Goal: Transaction & Acquisition: Obtain resource

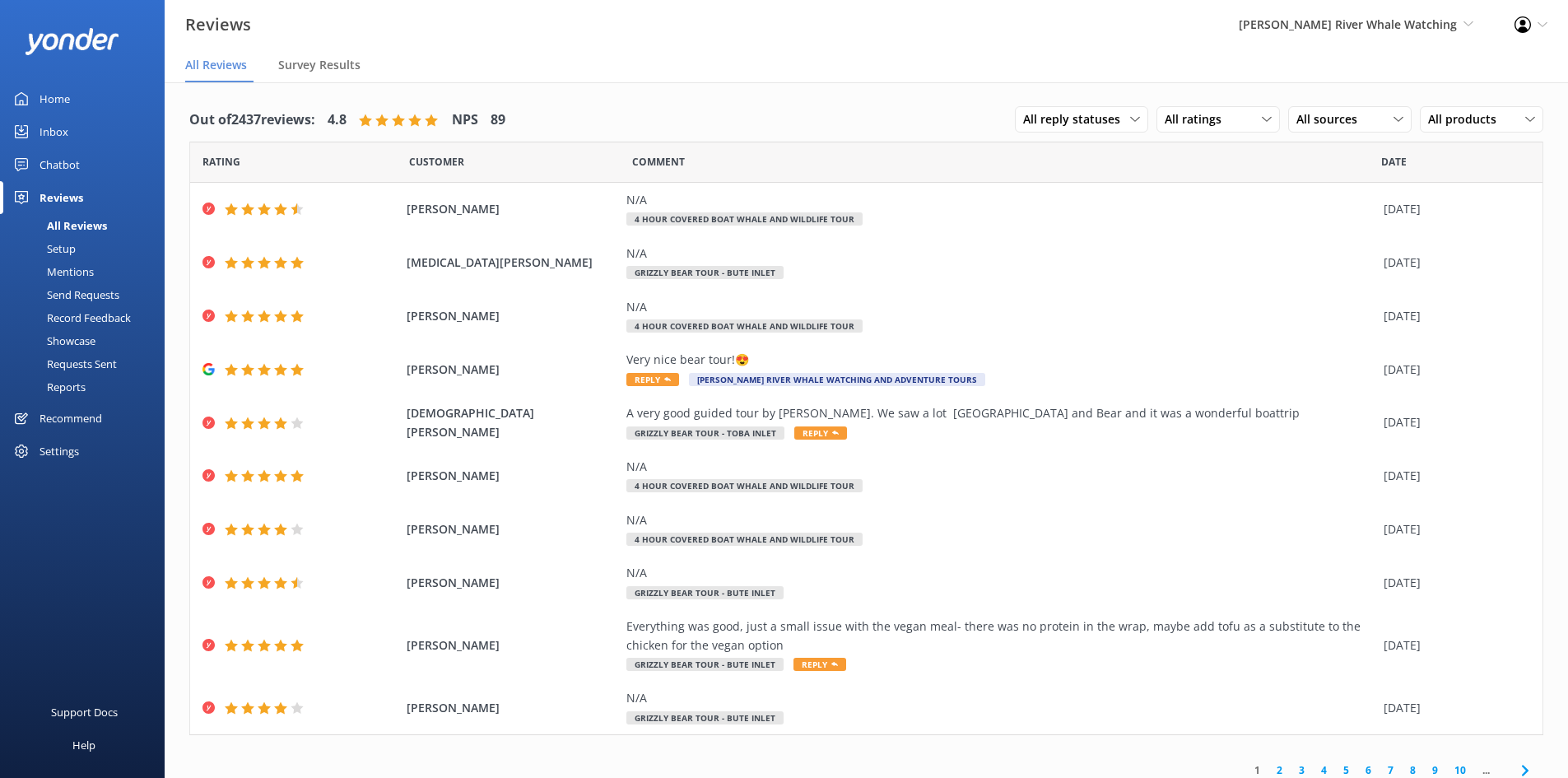
click at [94, 296] on div "Send Requests" at bounding box center [64, 295] width 109 height 23
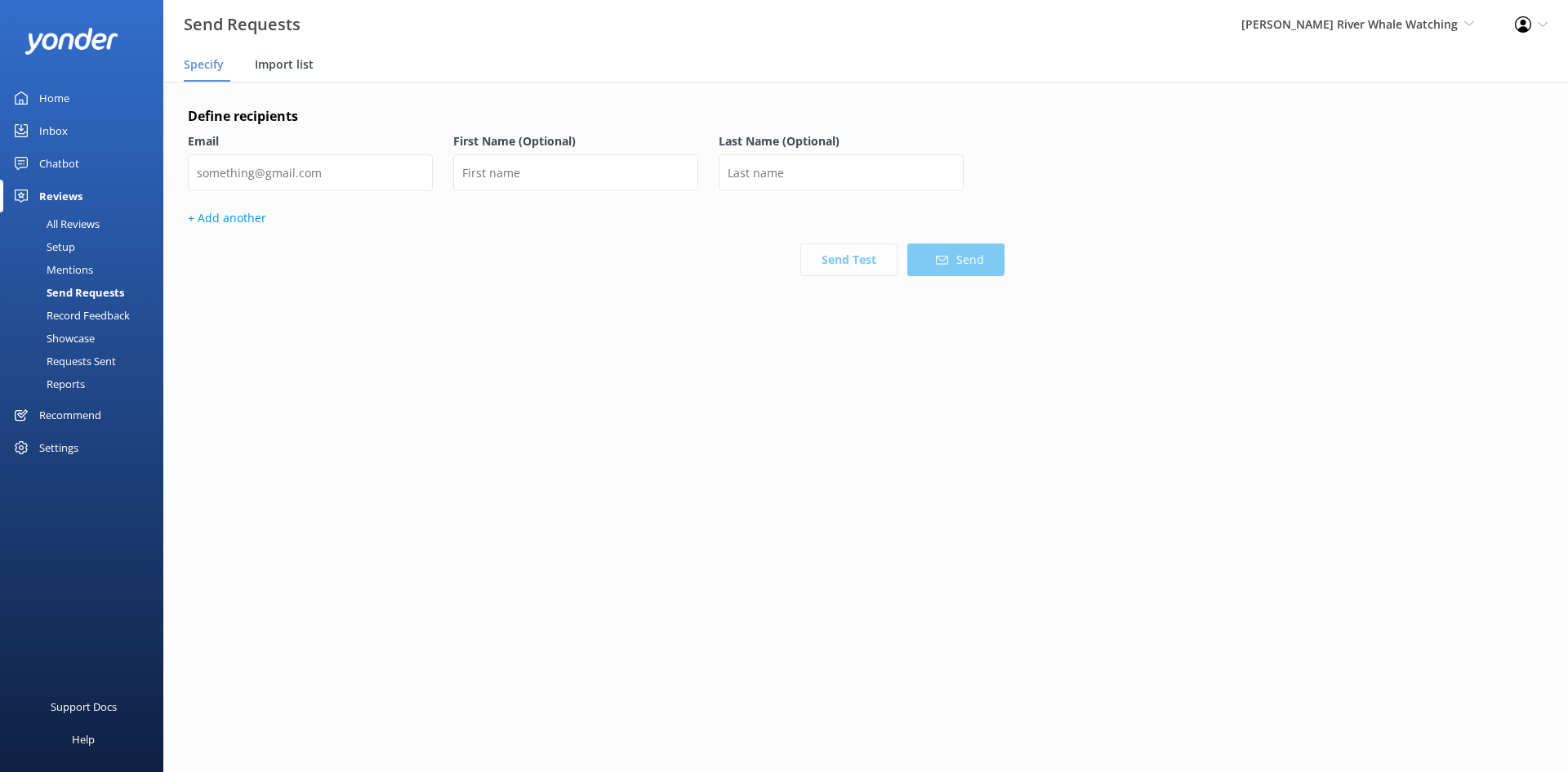
click at [278, 50] on div "Import list" at bounding box center [288, 66] width 66 height 33
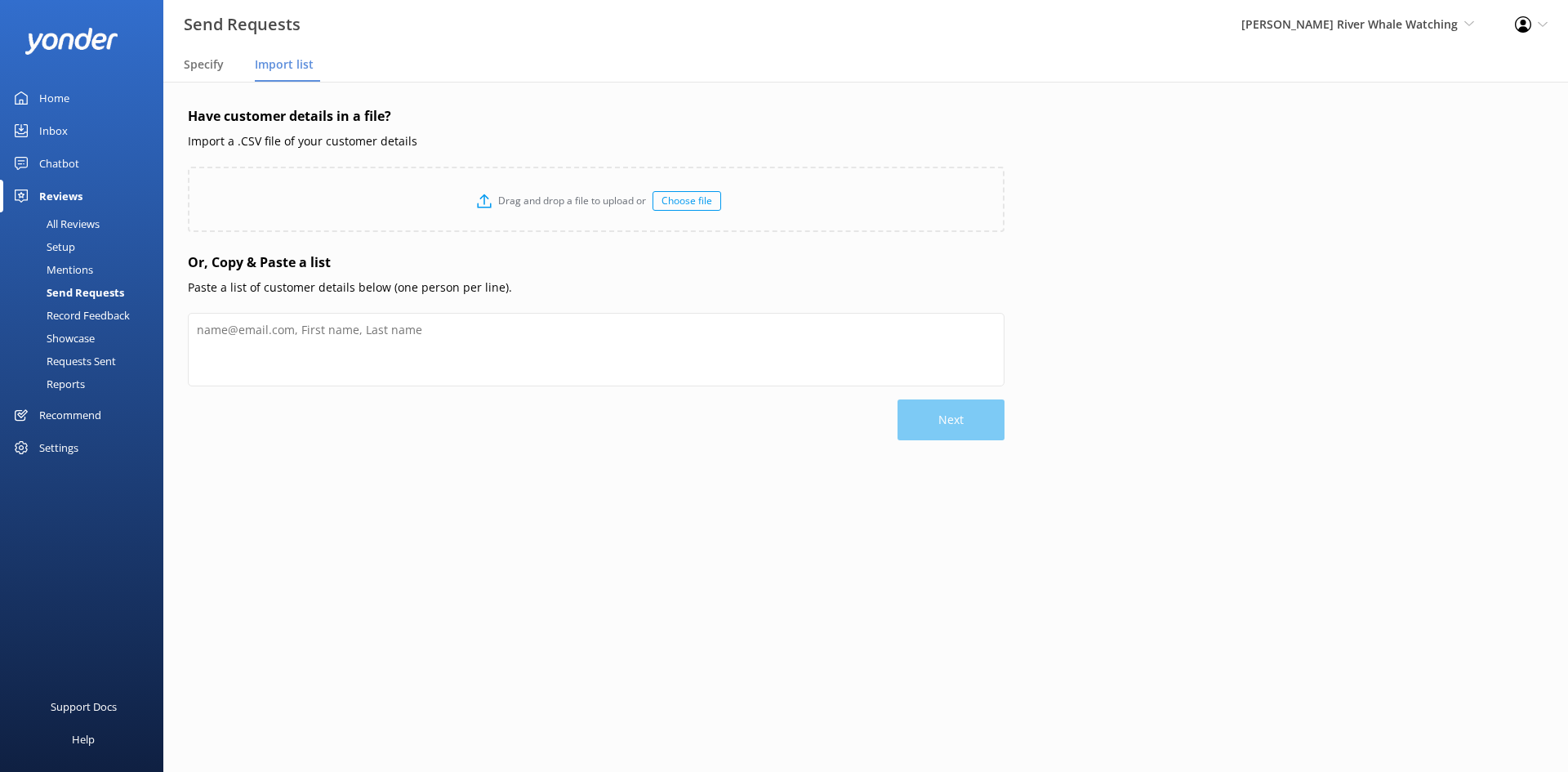
click at [682, 210] on div "Choose file" at bounding box center [686, 201] width 69 height 19
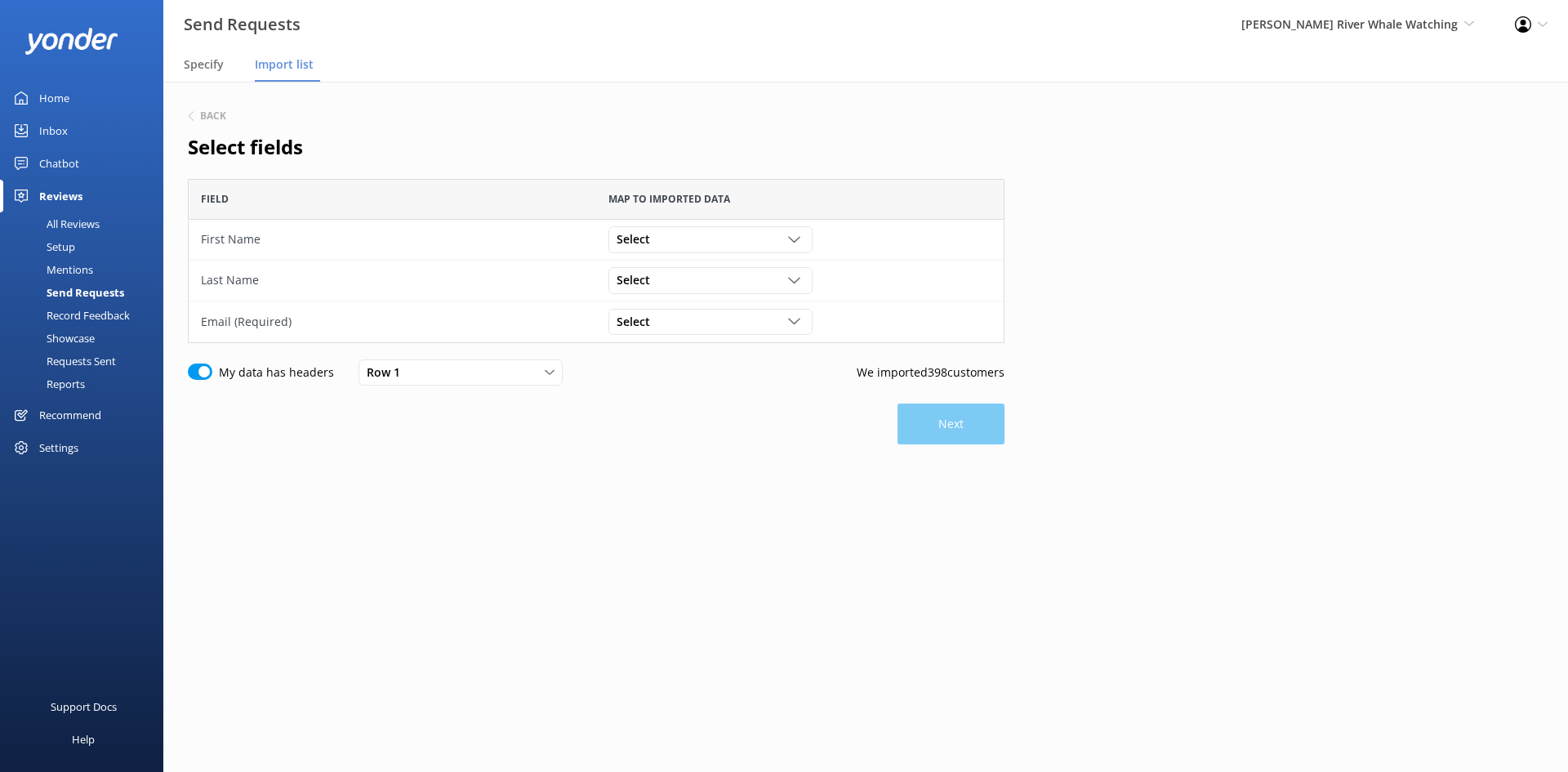
scroll to position [152, 805]
click at [746, 235] on div "Select" at bounding box center [710, 239] width 196 height 18
click at [691, 272] on link "guest_name" at bounding box center [710, 273] width 202 height 33
click at [684, 240] on span "guest_name" at bounding box center [654, 239] width 76 height 18
click at [295, 71] on span "Import list" at bounding box center [284, 64] width 59 height 16
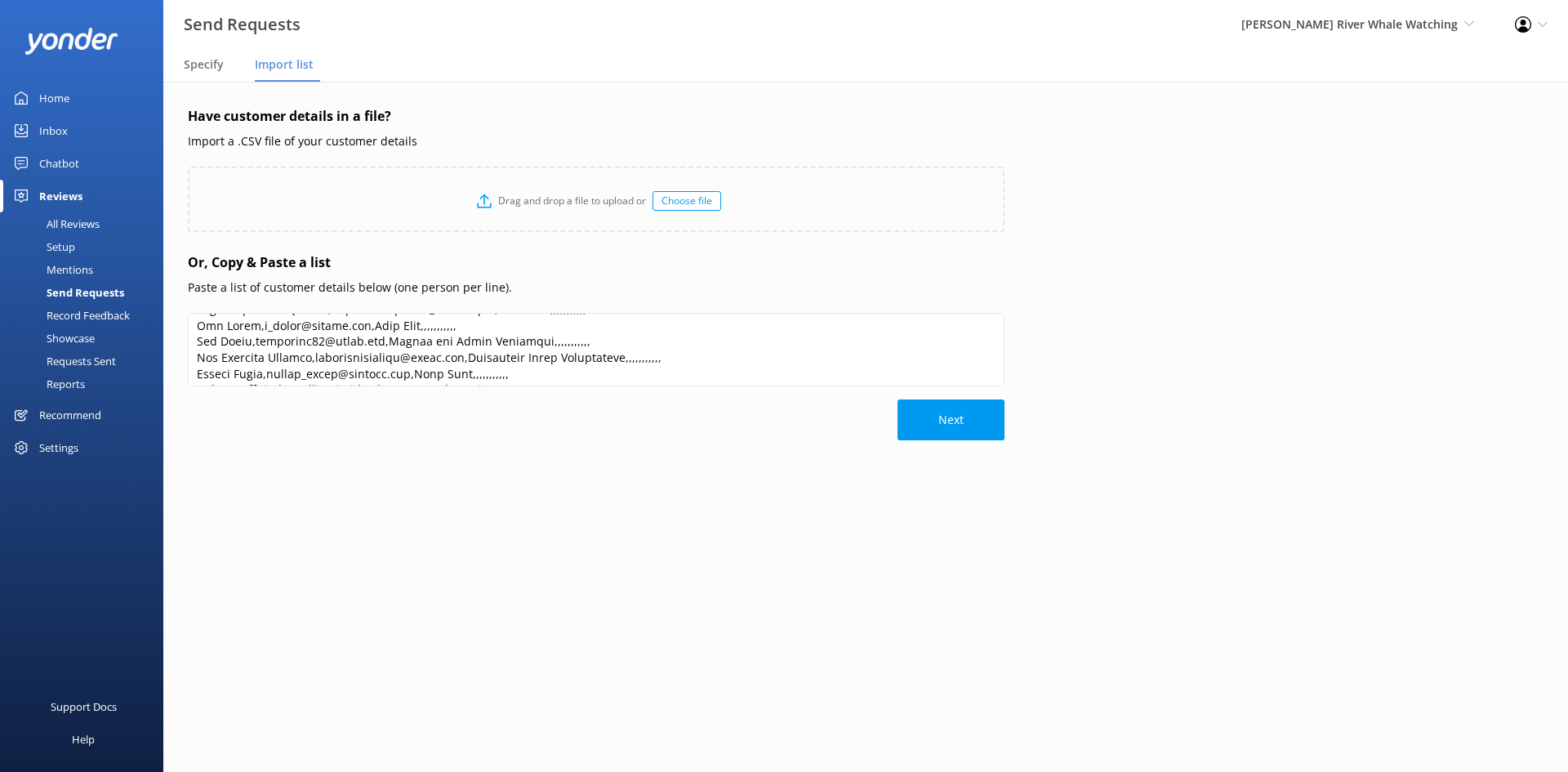
scroll to position [245, 0]
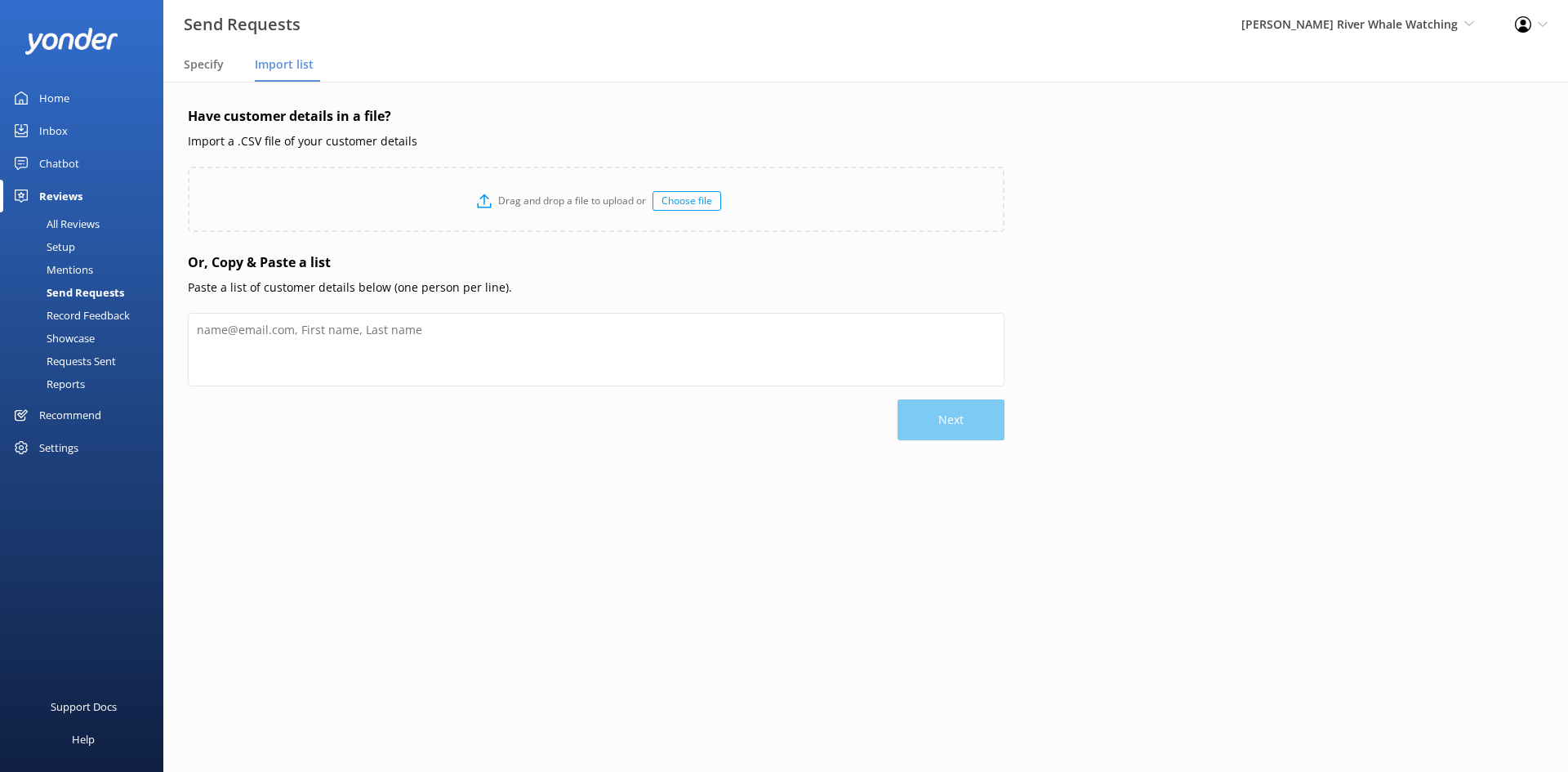
click at [679, 195] on div "Choose file" at bounding box center [686, 201] width 69 height 19
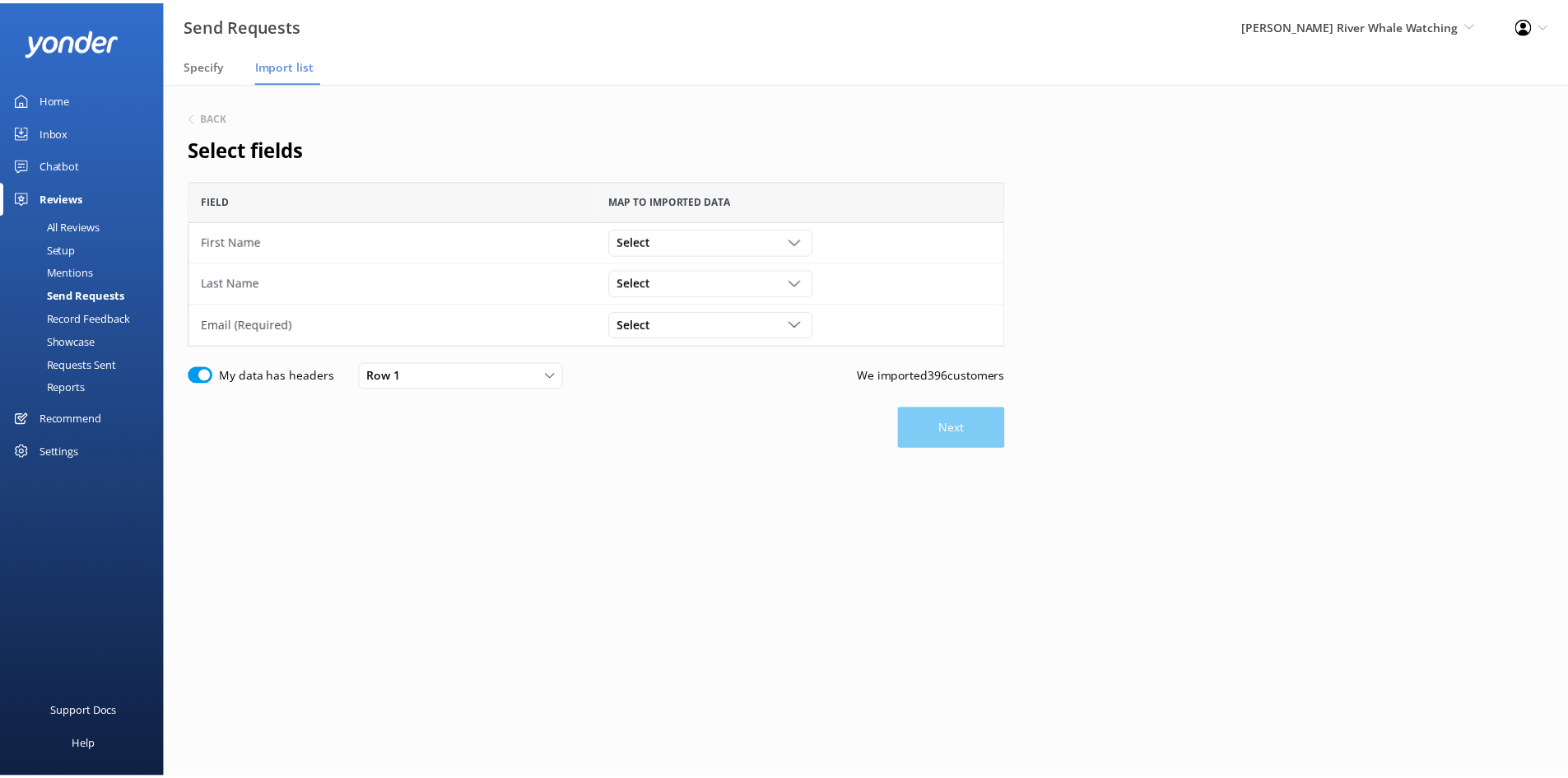
scroll to position [153, 811]
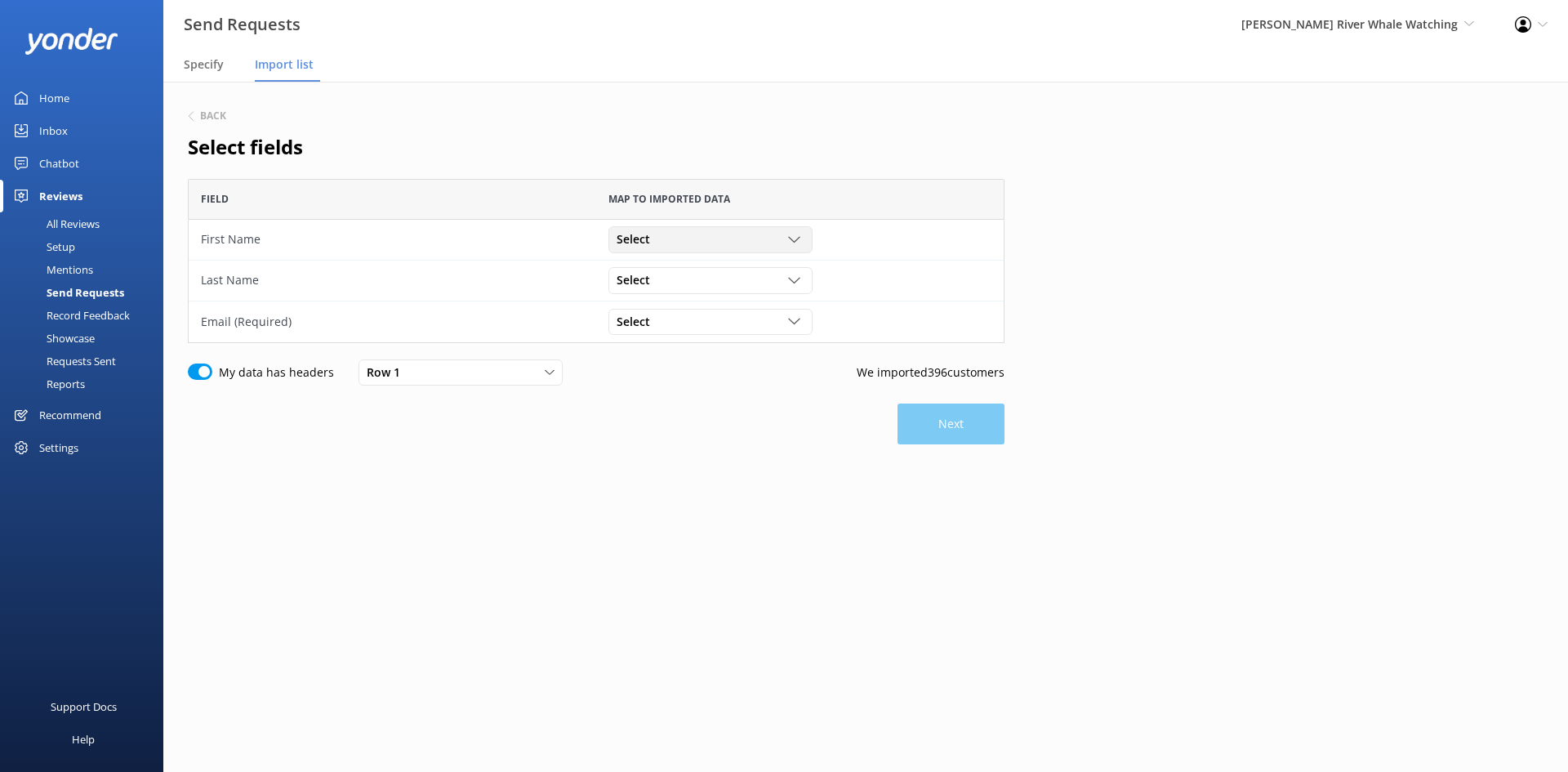
click at [644, 243] on span "Select" at bounding box center [638, 239] width 43 height 18
click at [639, 281] on div "First Name" at bounding box center [642, 273] width 50 height 16
click at [650, 287] on span "Select" at bounding box center [638, 280] width 43 height 18
click at [641, 348] on div "Last Name" at bounding box center [642, 347] width 50 height 16
click at [641, 325] on span "Select" at bounding box center [638, 322] width 43 height 18
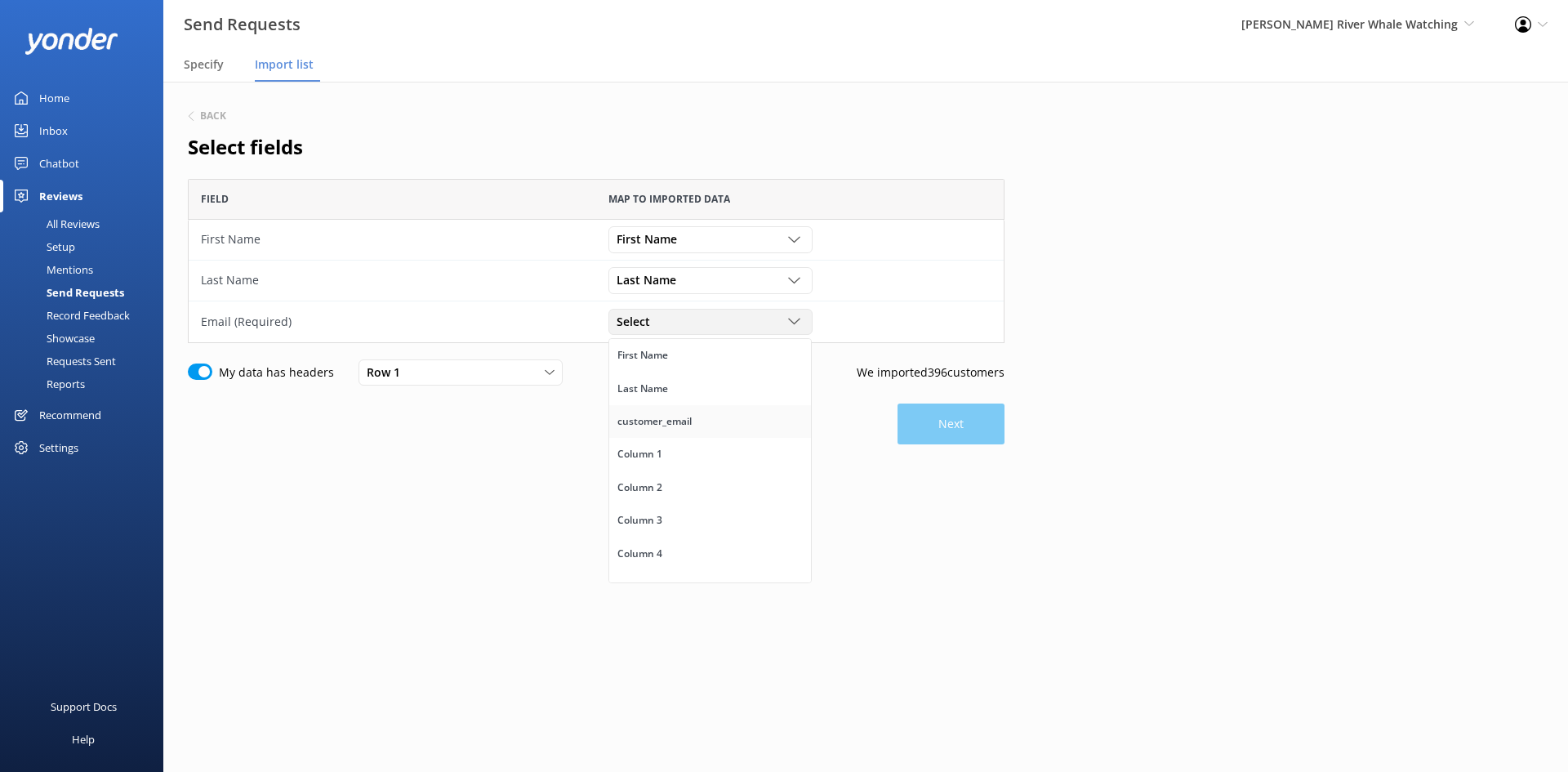
click at [635, 424] on div "customer_email" at bounding box center [654, 421] width 74 height 16
click at [943, 426] on button "Next" at bounding box center [951, 424] width 107 height 41
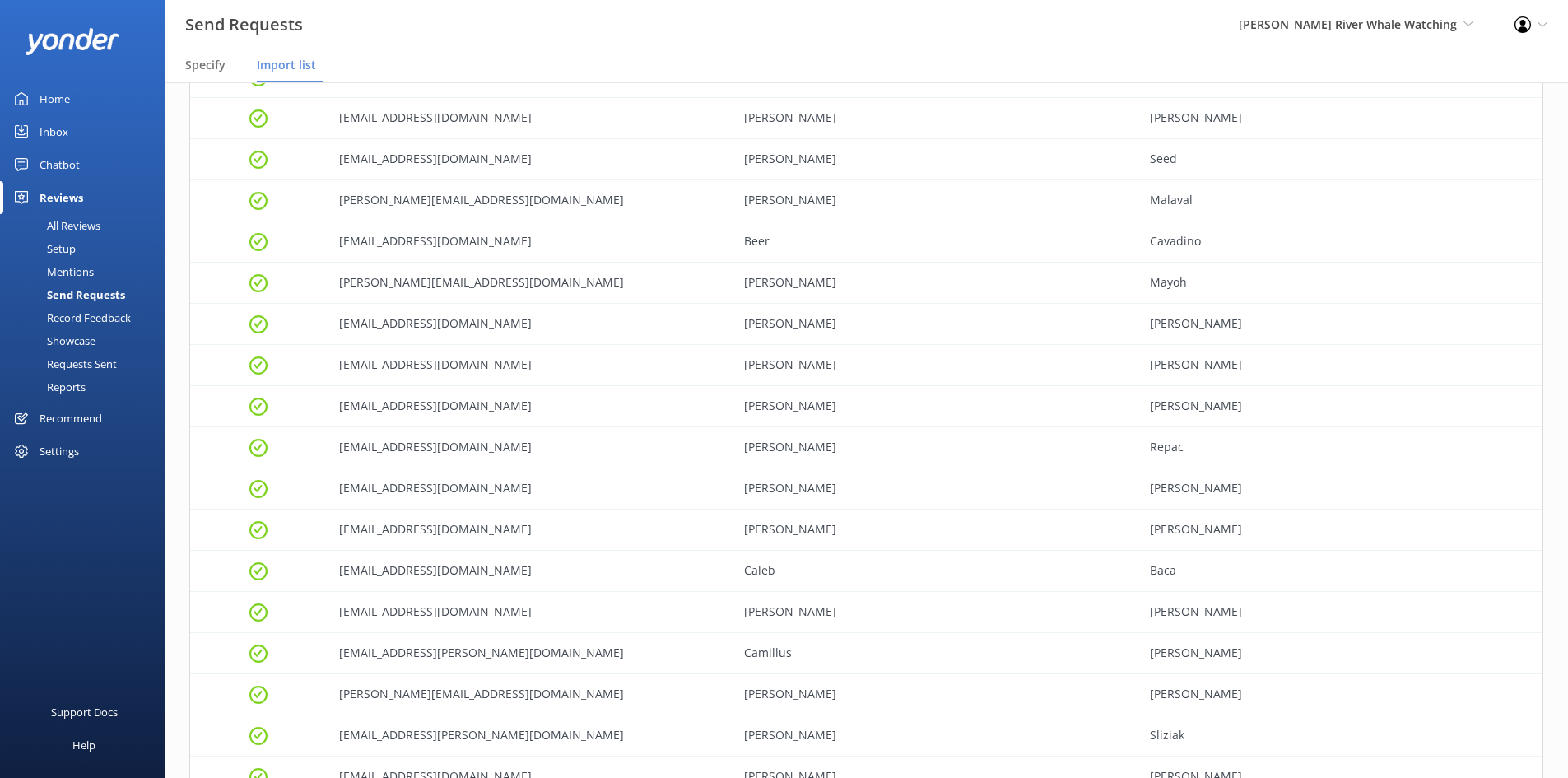
scroll to position [1560, 0]
click at [258, 407] on icon "grid" at bounding box center [258, 410] width 19 height 19
click at [403, 412] on div "poissanb@me.com" at bounding box center [530, 411] width 405 height 41
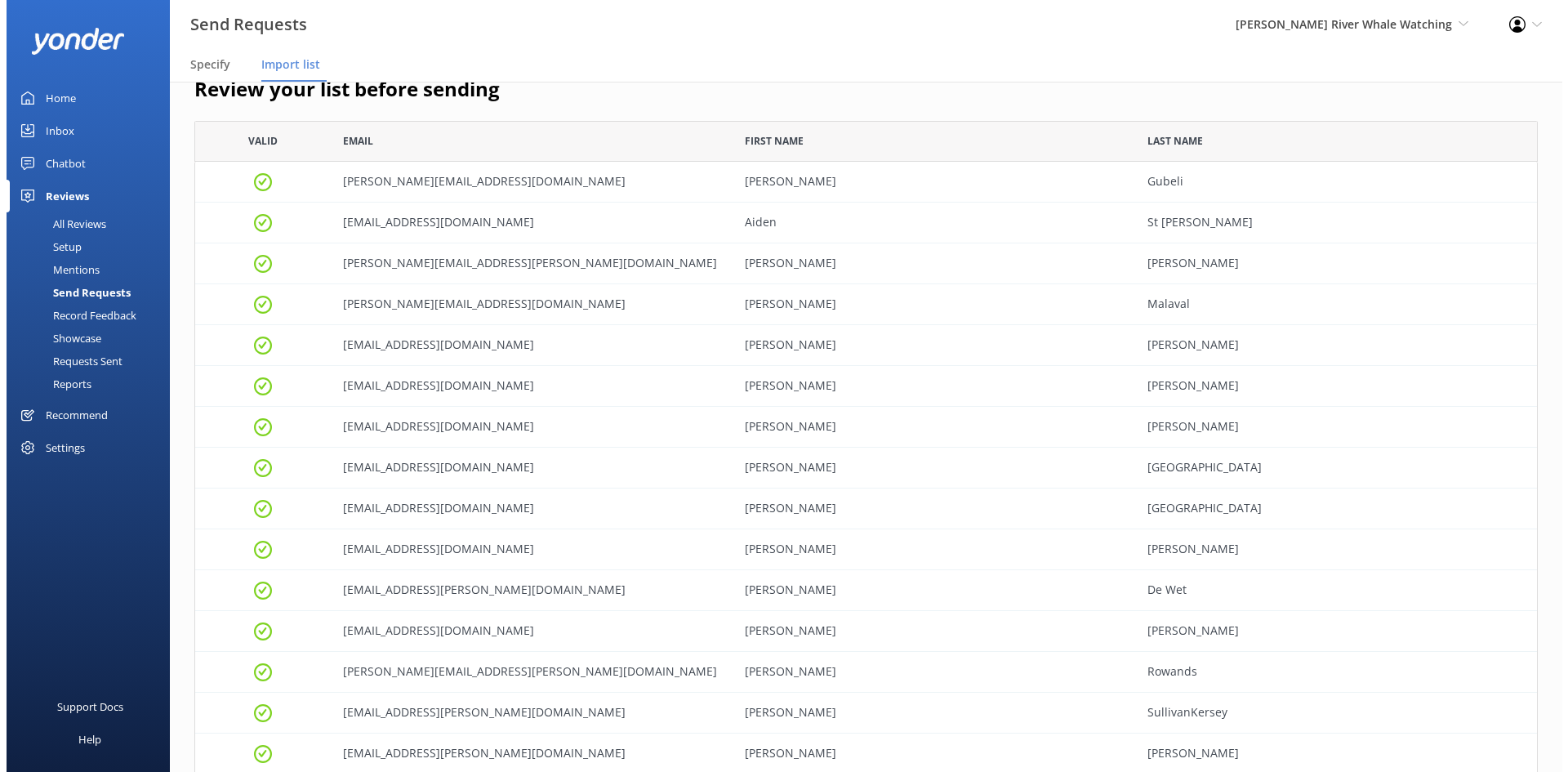
scroll to position [0, 0]
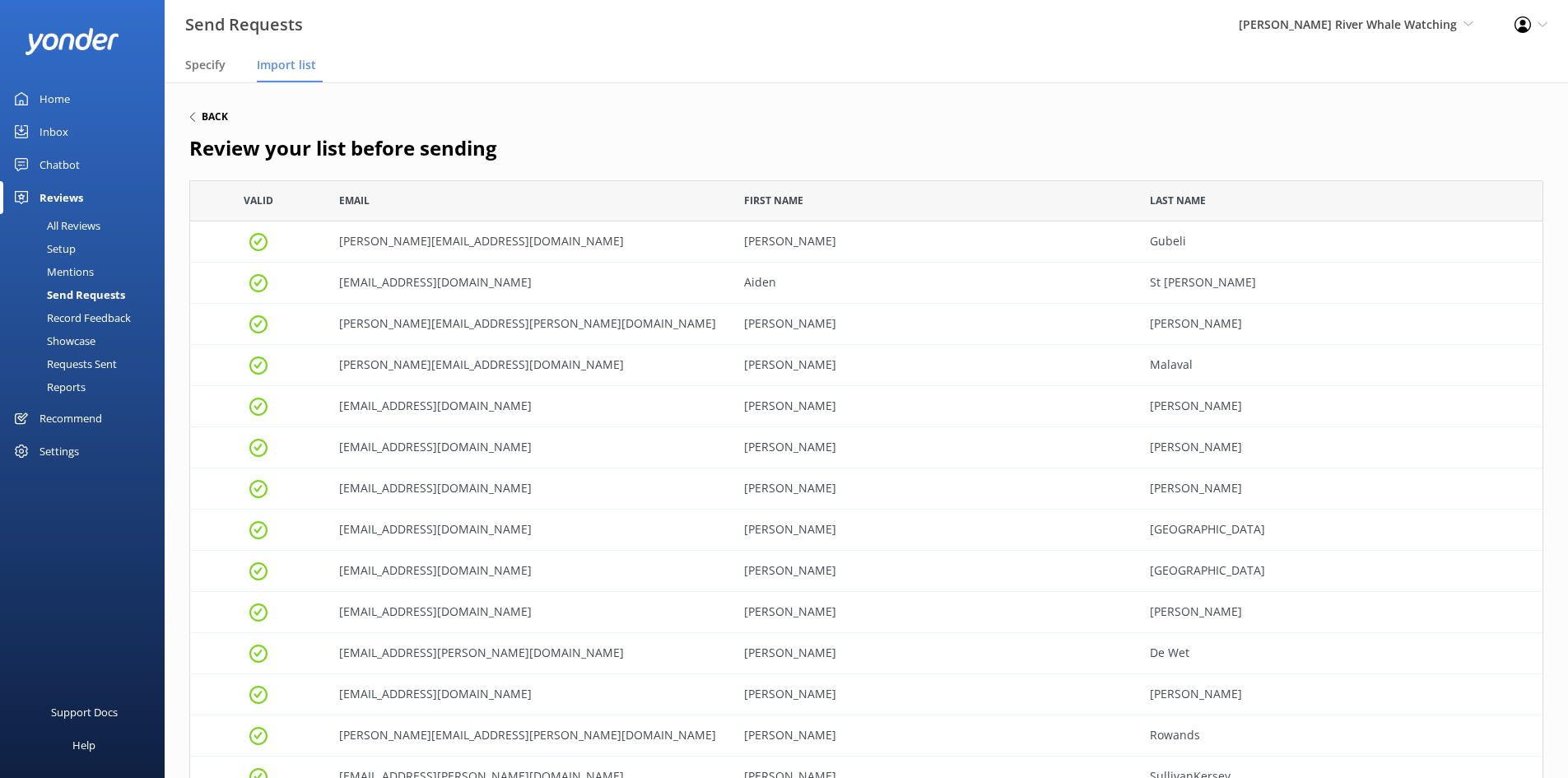
click at [212, 114] on h6 "Back" at bounding box center [214, 117] width 26 height 10
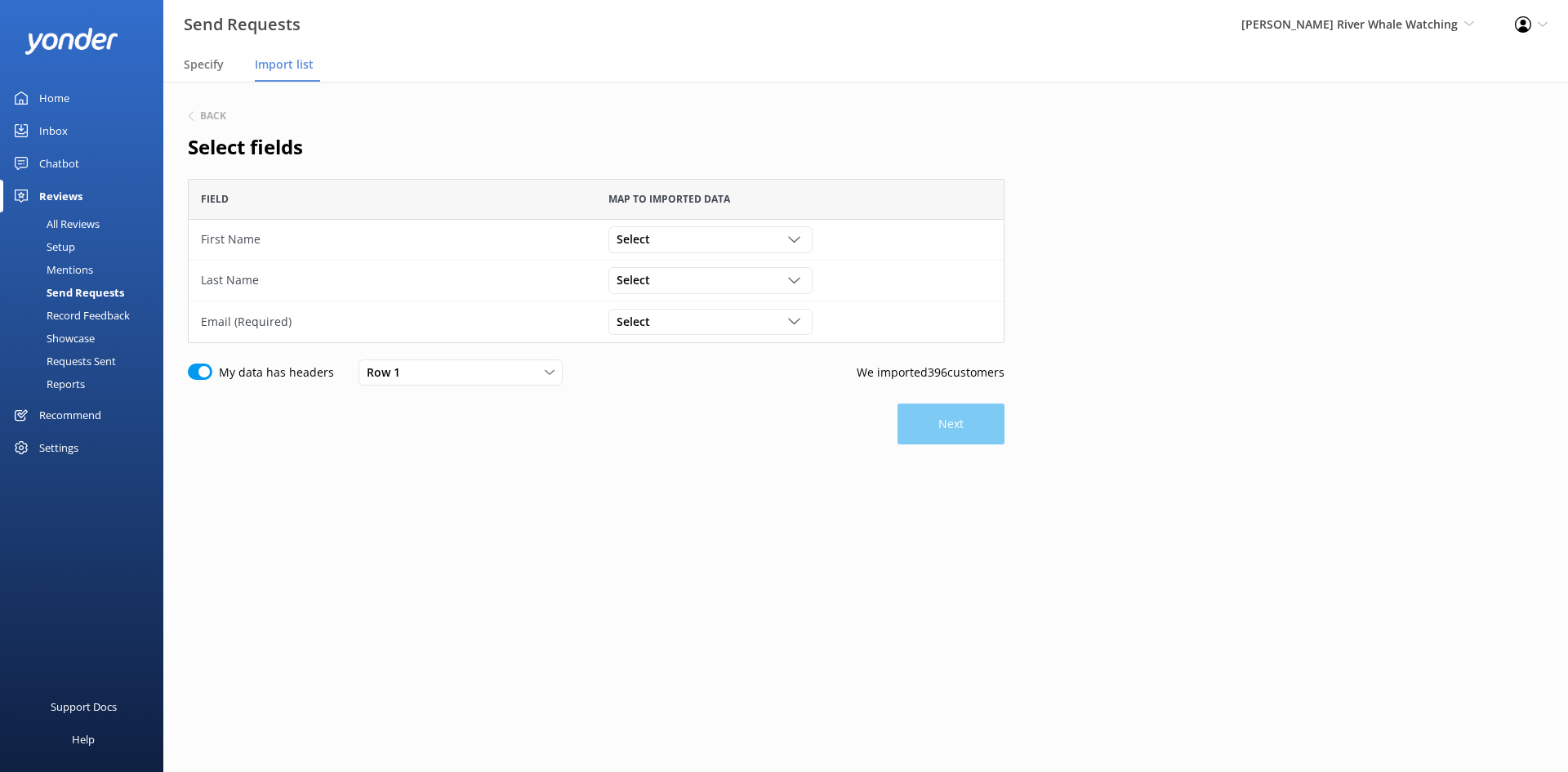
scroll to position [152, 805]
click at [216, 112] on h6 "Back" at bounding box center [213, 116] width 26 height 10
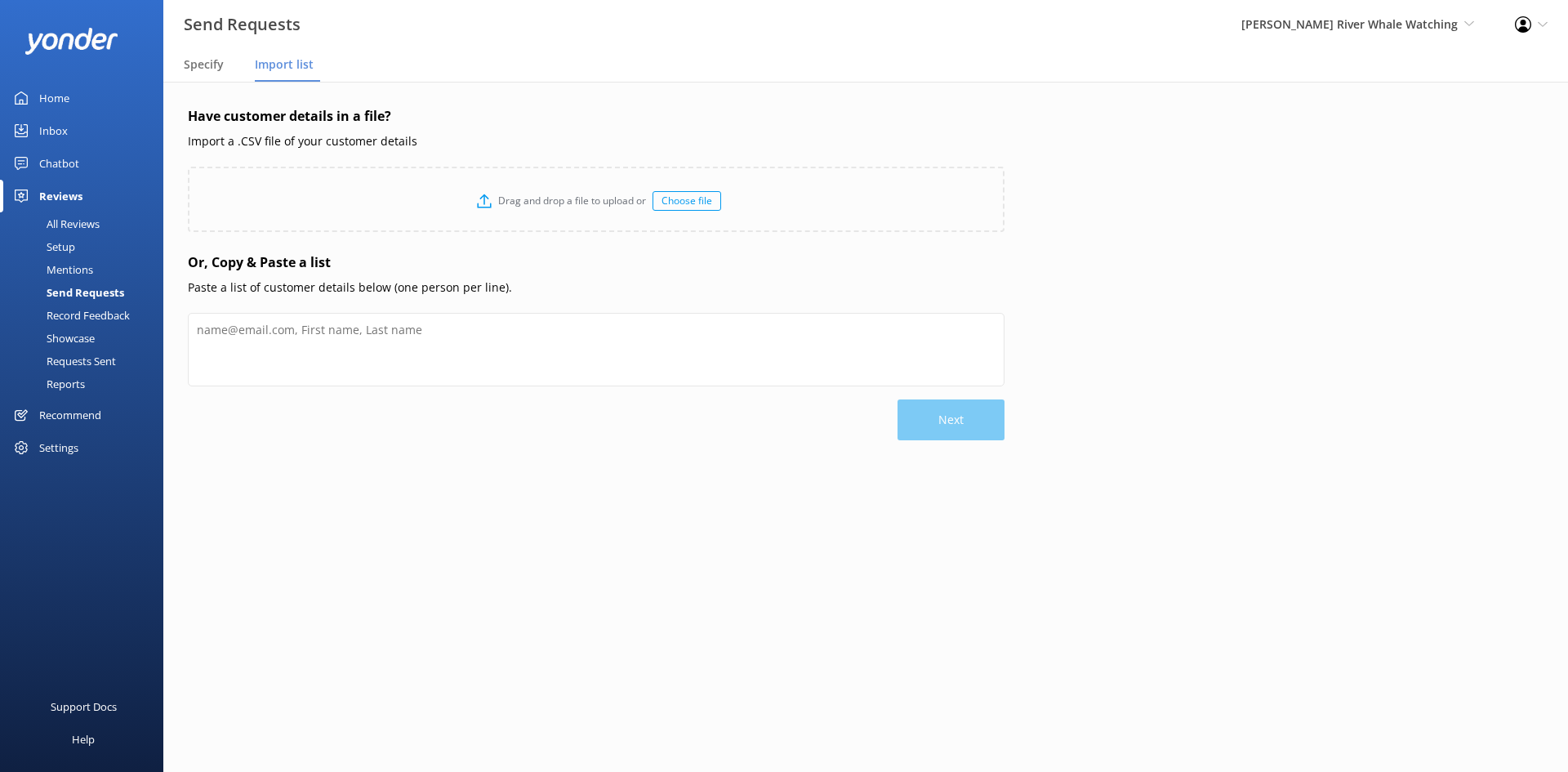
click at [681, 203] on div "Choose file" at bounding box center [686, 201] width 69 height 19
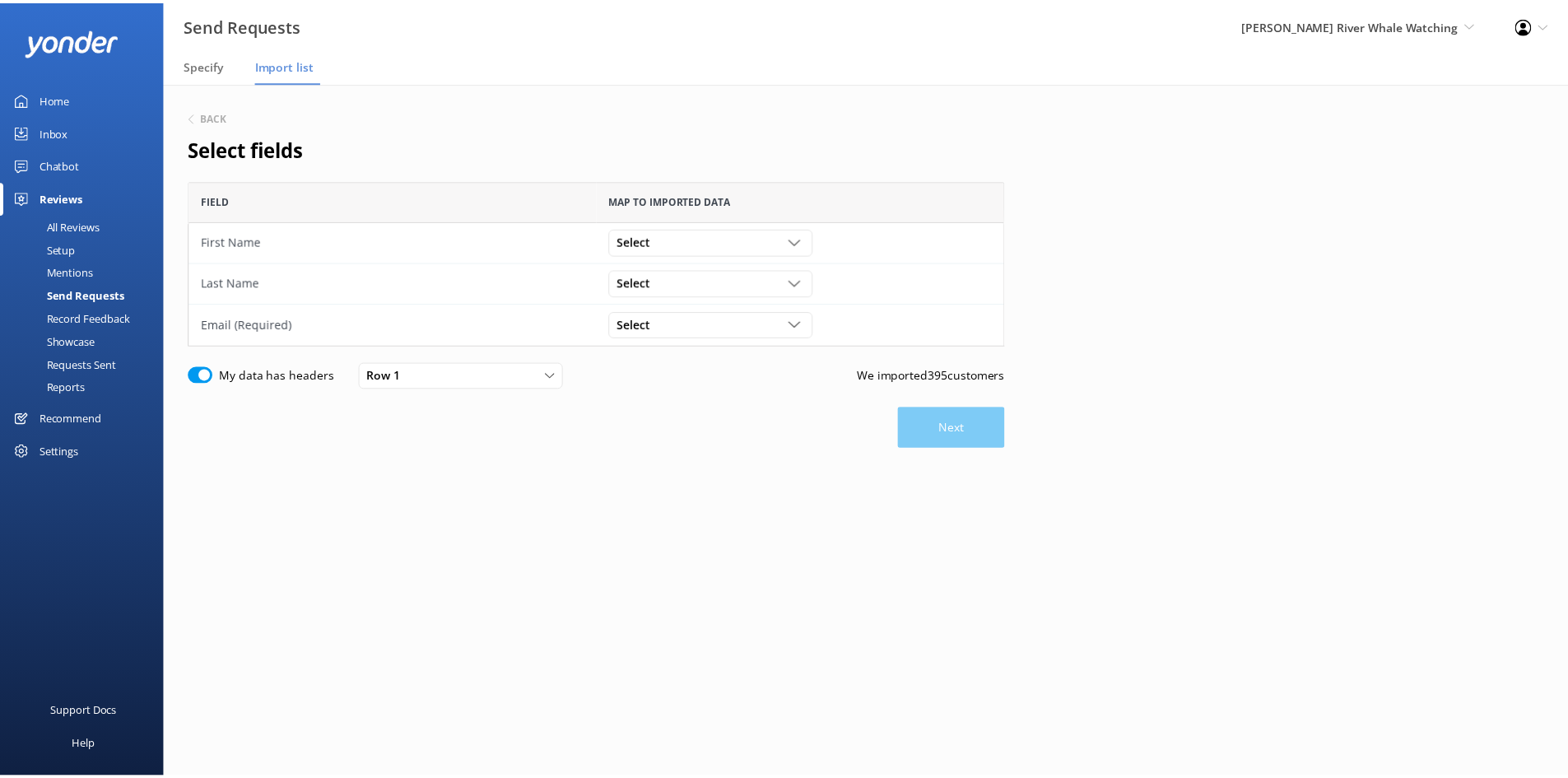
scroll to position [153, 811]
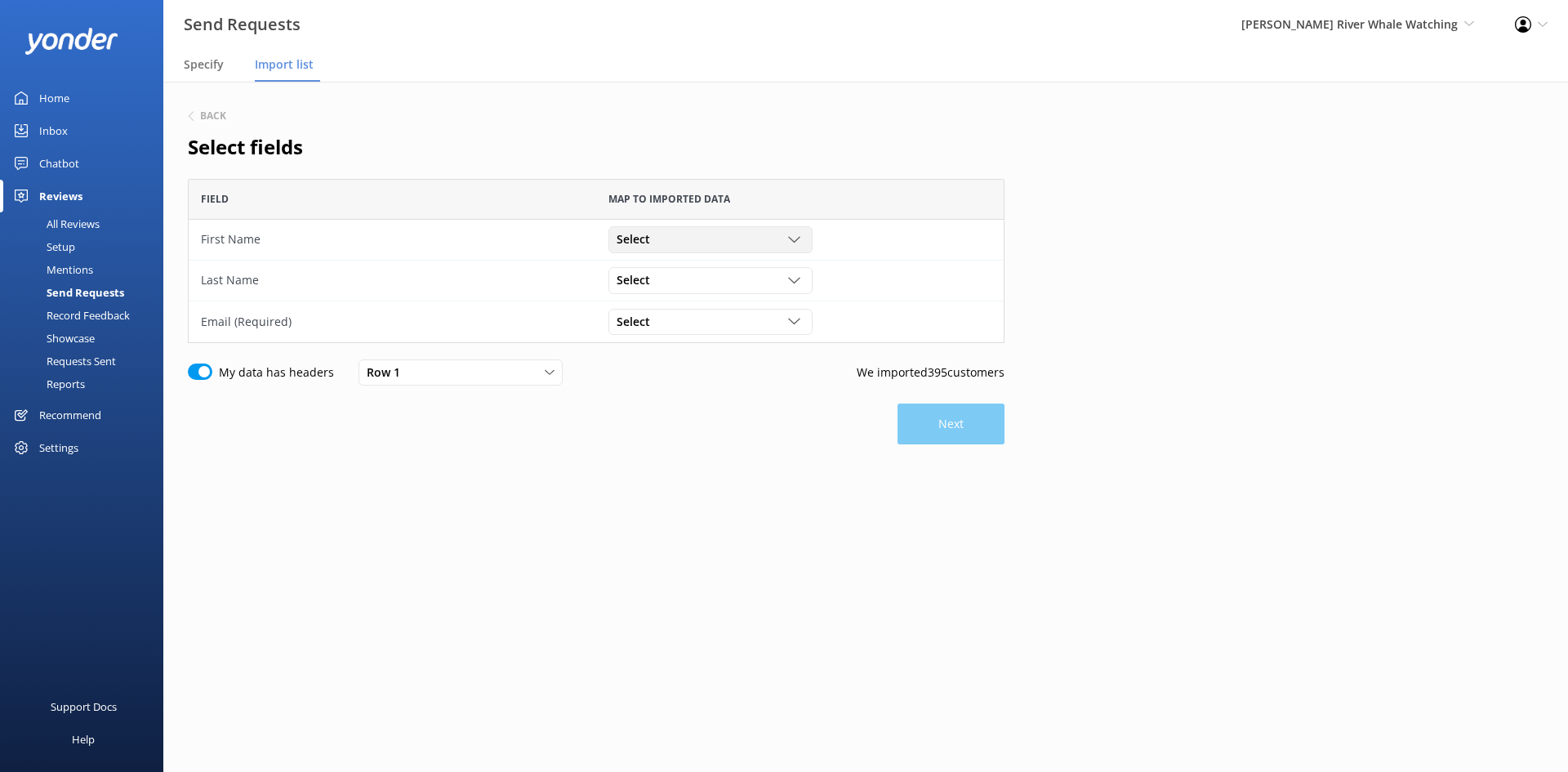
click at [730, 233] on div "Select" at bounding box center [710, 239] width 196 height 18
click at [683, 262] on link "First Name" at bounding box center [710, 273] width 202 height 33
click at [678, 275] on div "Select" at bounding box center [710, 280] width 196 height 18
click at [664, 342] on div "Last Name" at bounding box center [642, 347] width 50 height 16
click at [668, 327] on div "Select" at bounding box center [710, 322] width 196 height 18
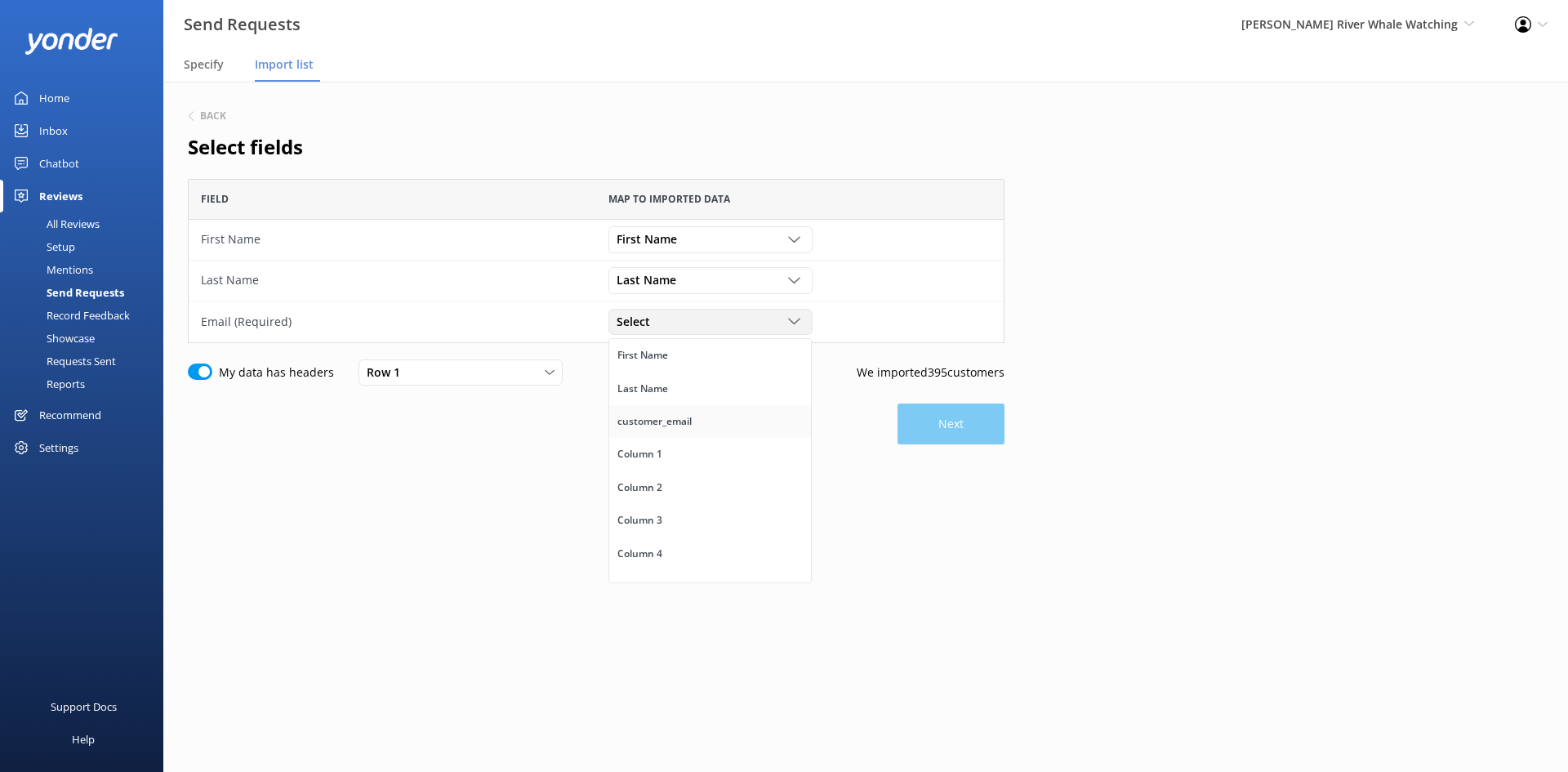
click at [672, 419] on div "customer_email" at bounding box center [654, 421] width 74 height 16
click at [964, 416] on button "Next" at bounding box center [951, 424] width 107 height 41
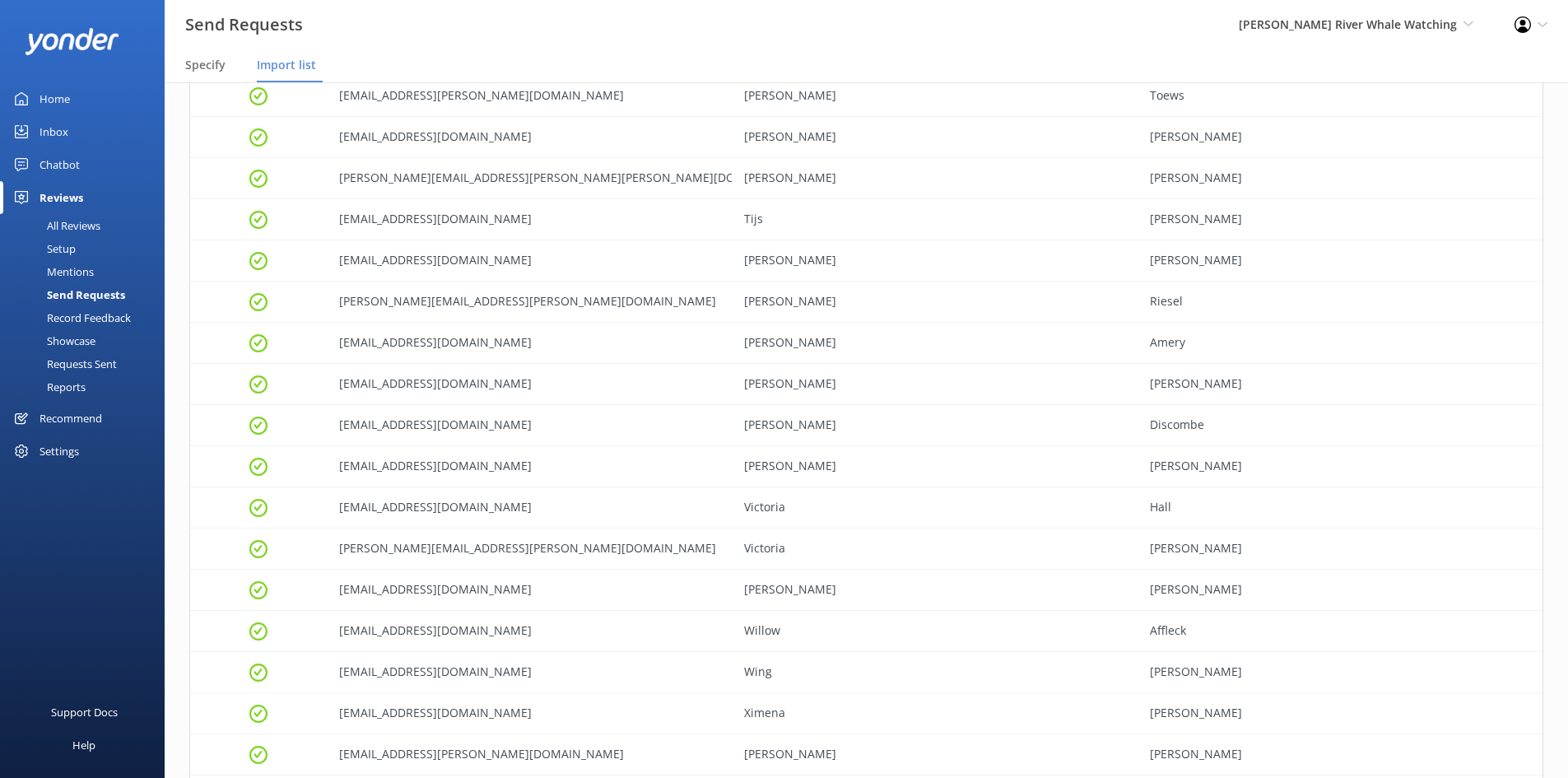
scroll to position [15840, 0]
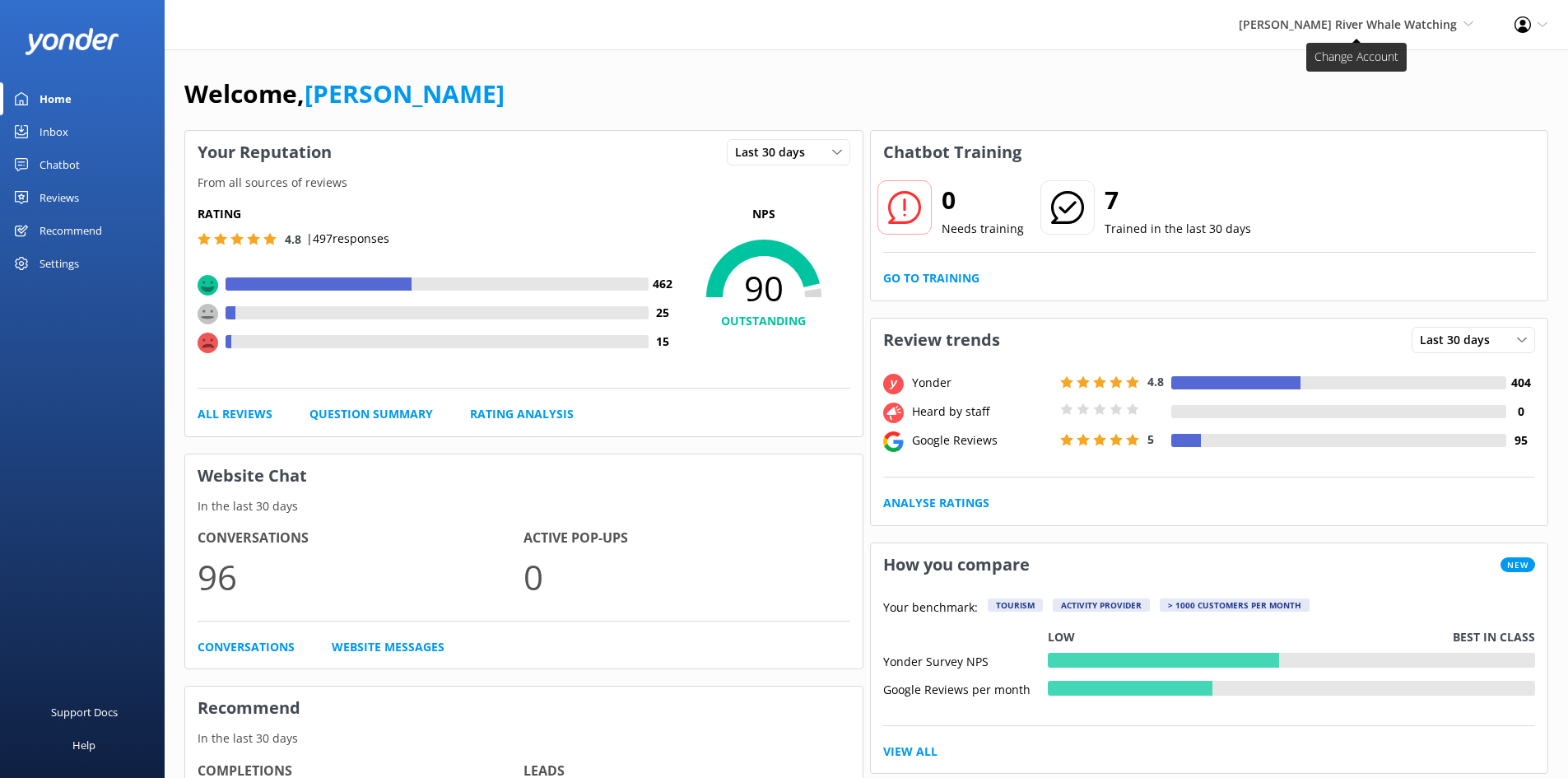
click at [1332, 25] on span "[PERSON_NAME] River Whale Watching" at bounding box center [1348, 24] width 218 height 16
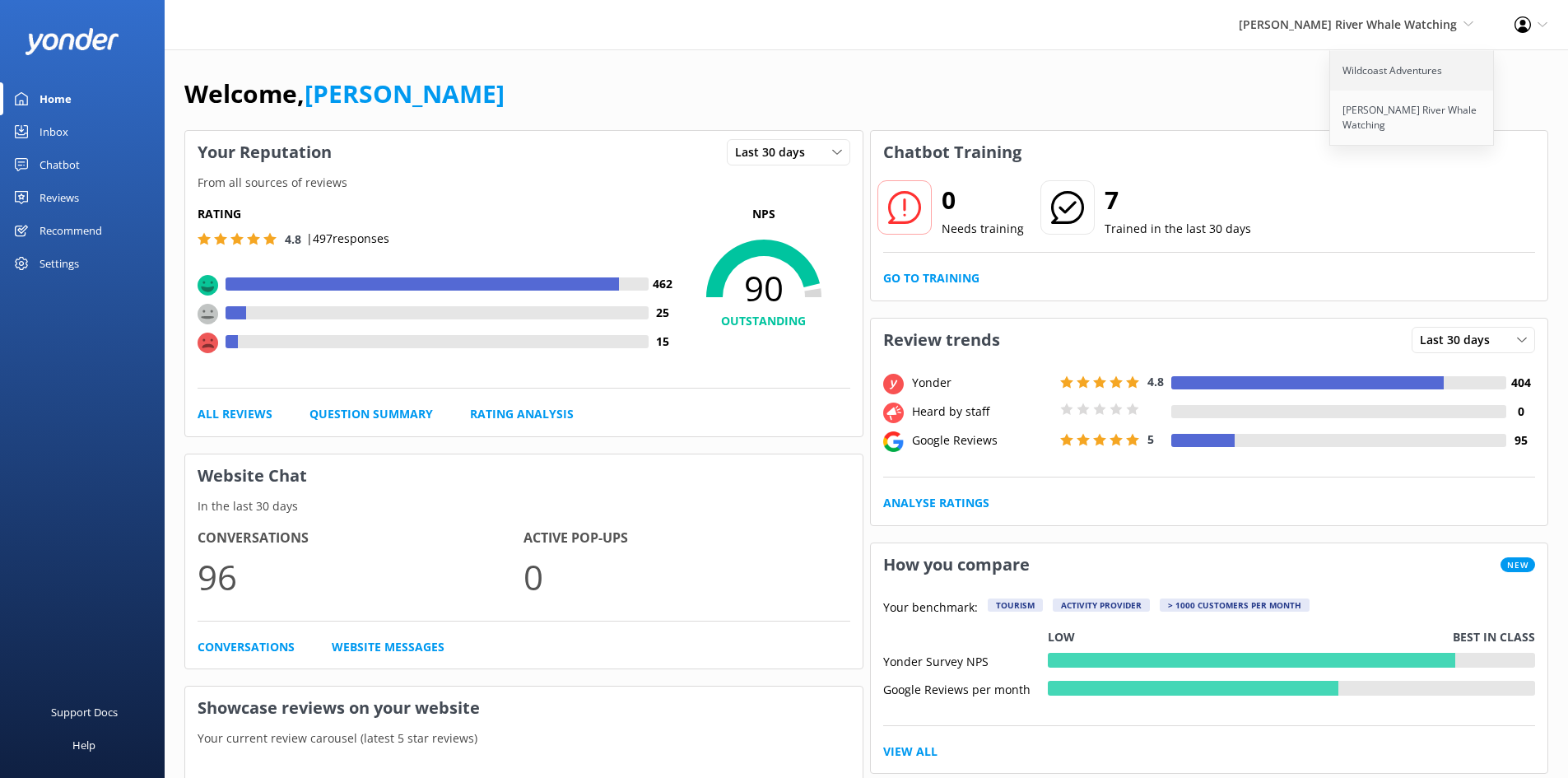
click at [1346, 77] on link "Wildcoast Adventures" at bounding box center [1412, 70] width 165 height 40
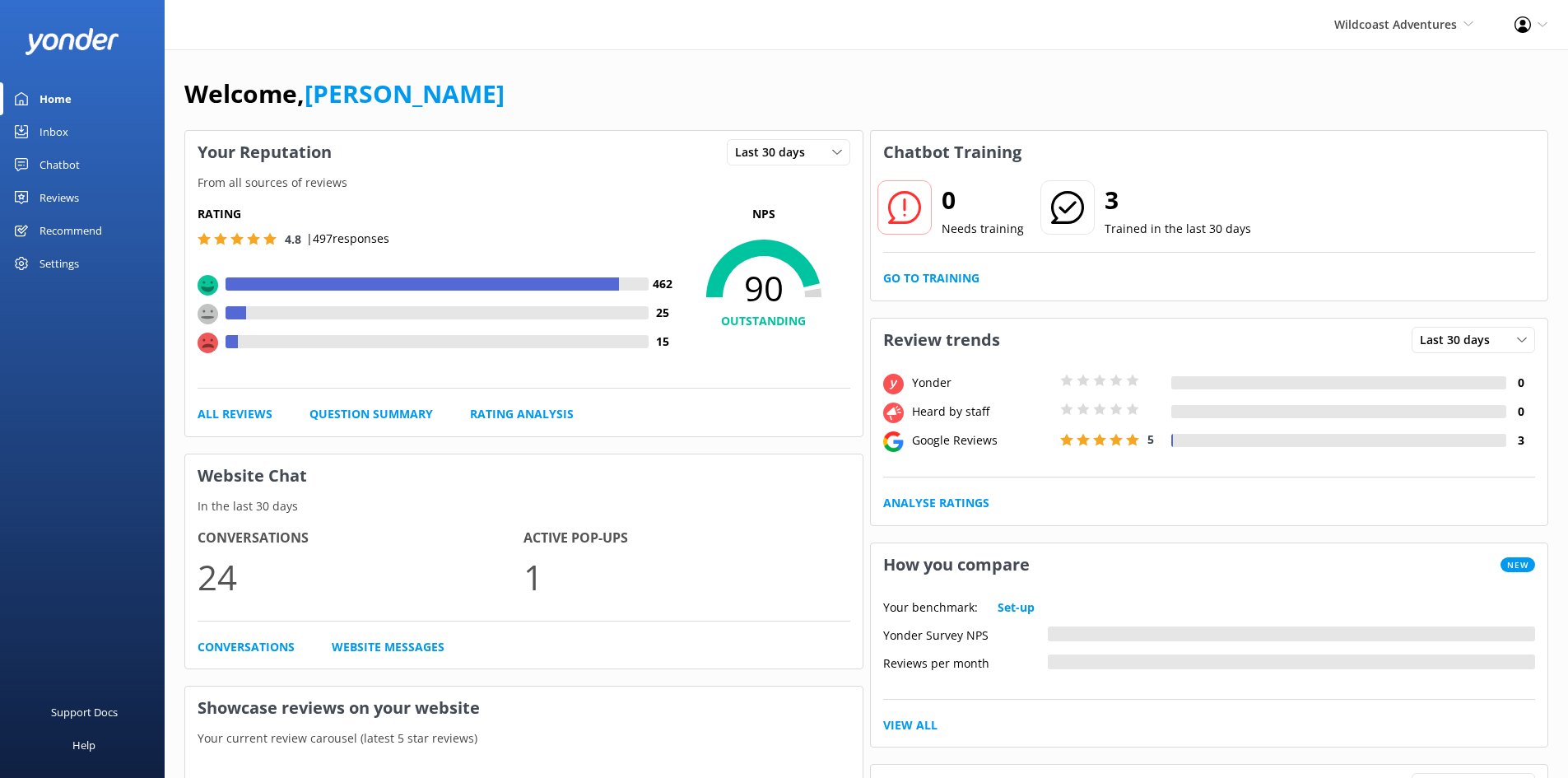
click at [51, 196] on div "Reviews" at bounding box center [59, 198] width 40 height 33
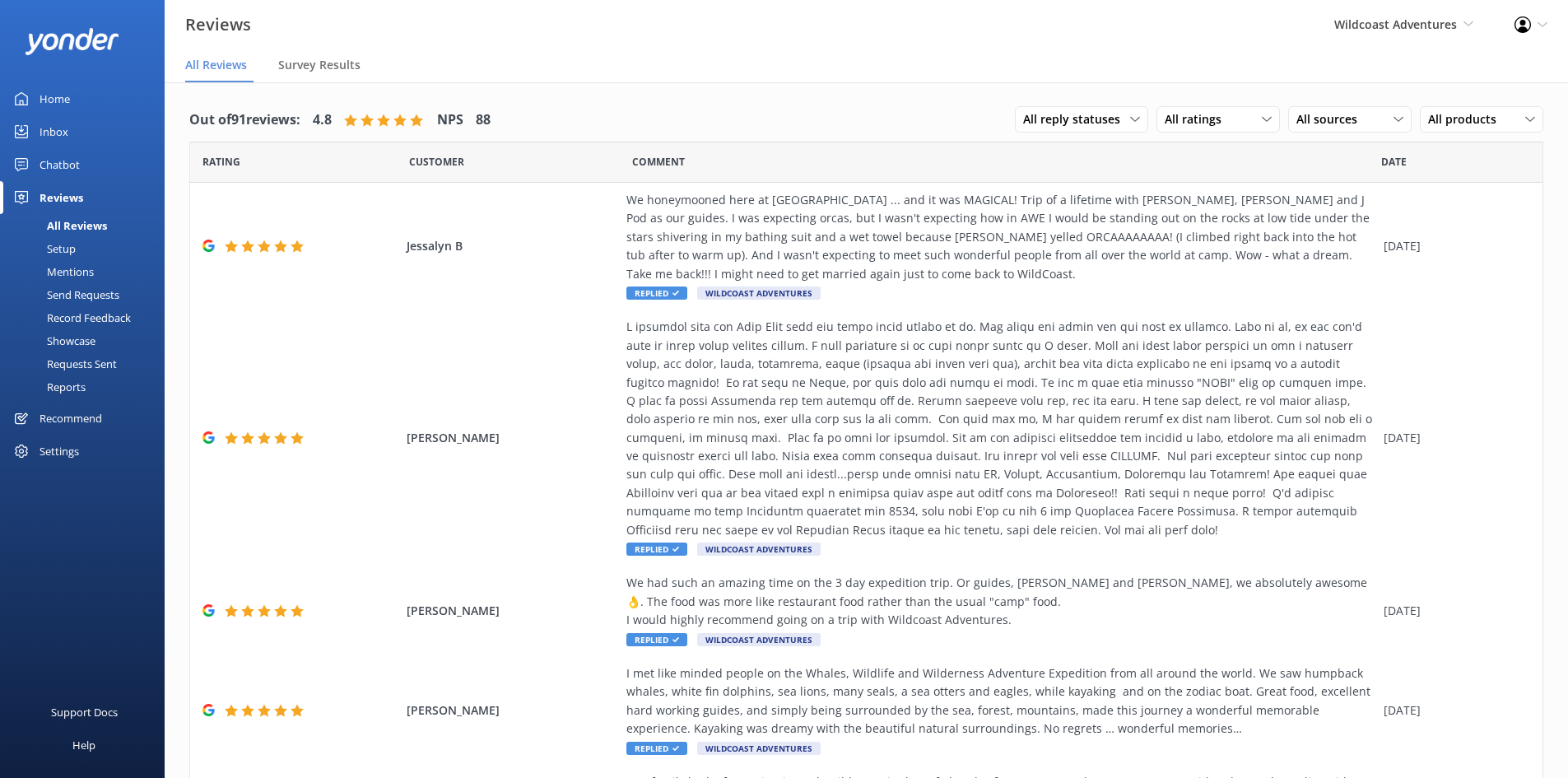
click at [70, 293] on div "Send Requests" at bounding box center [64, 295] width 109 height 23
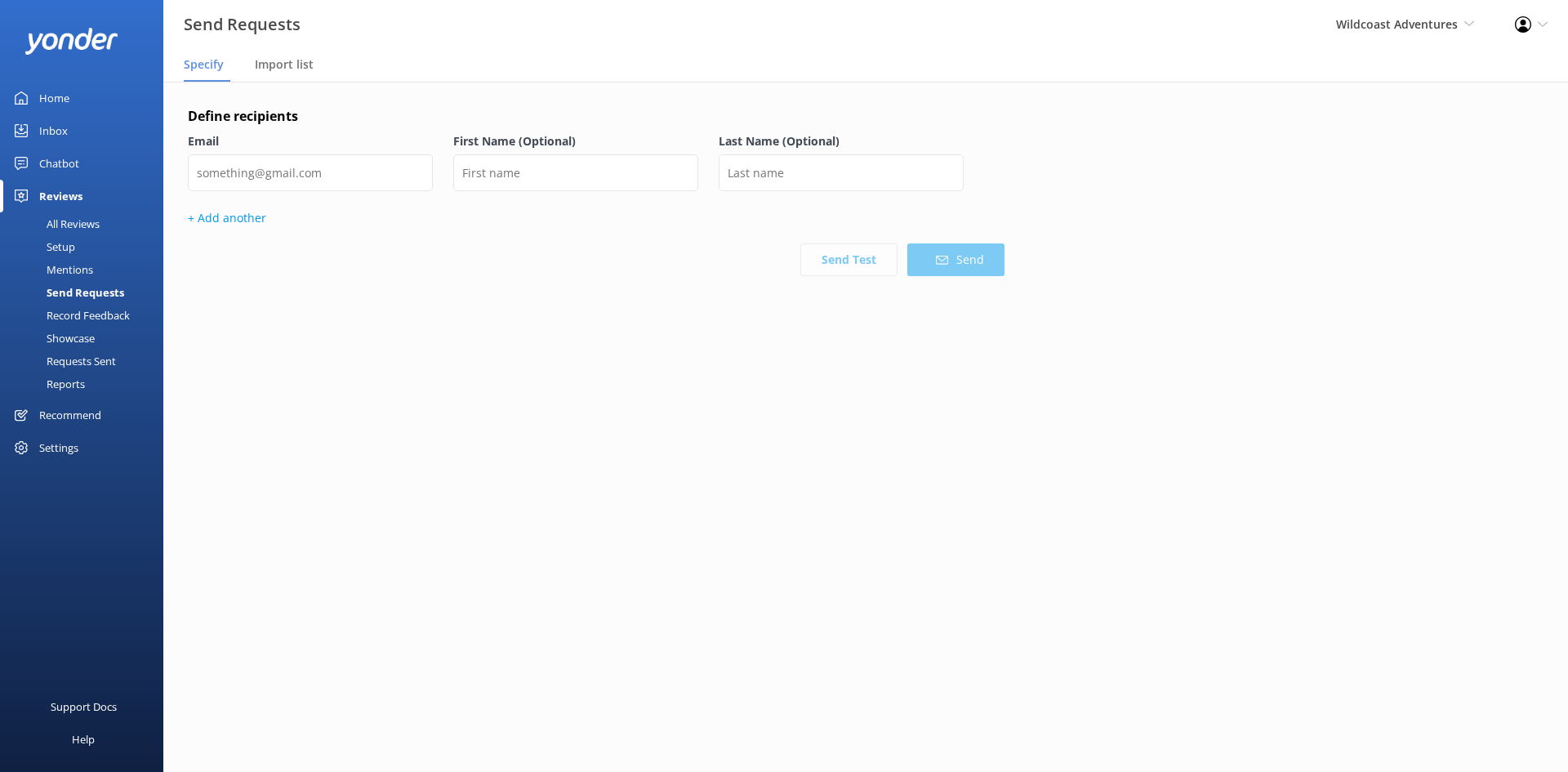
click at [71, 240] on div "Setup" at bounding box center [43, 246] width 66 height 23
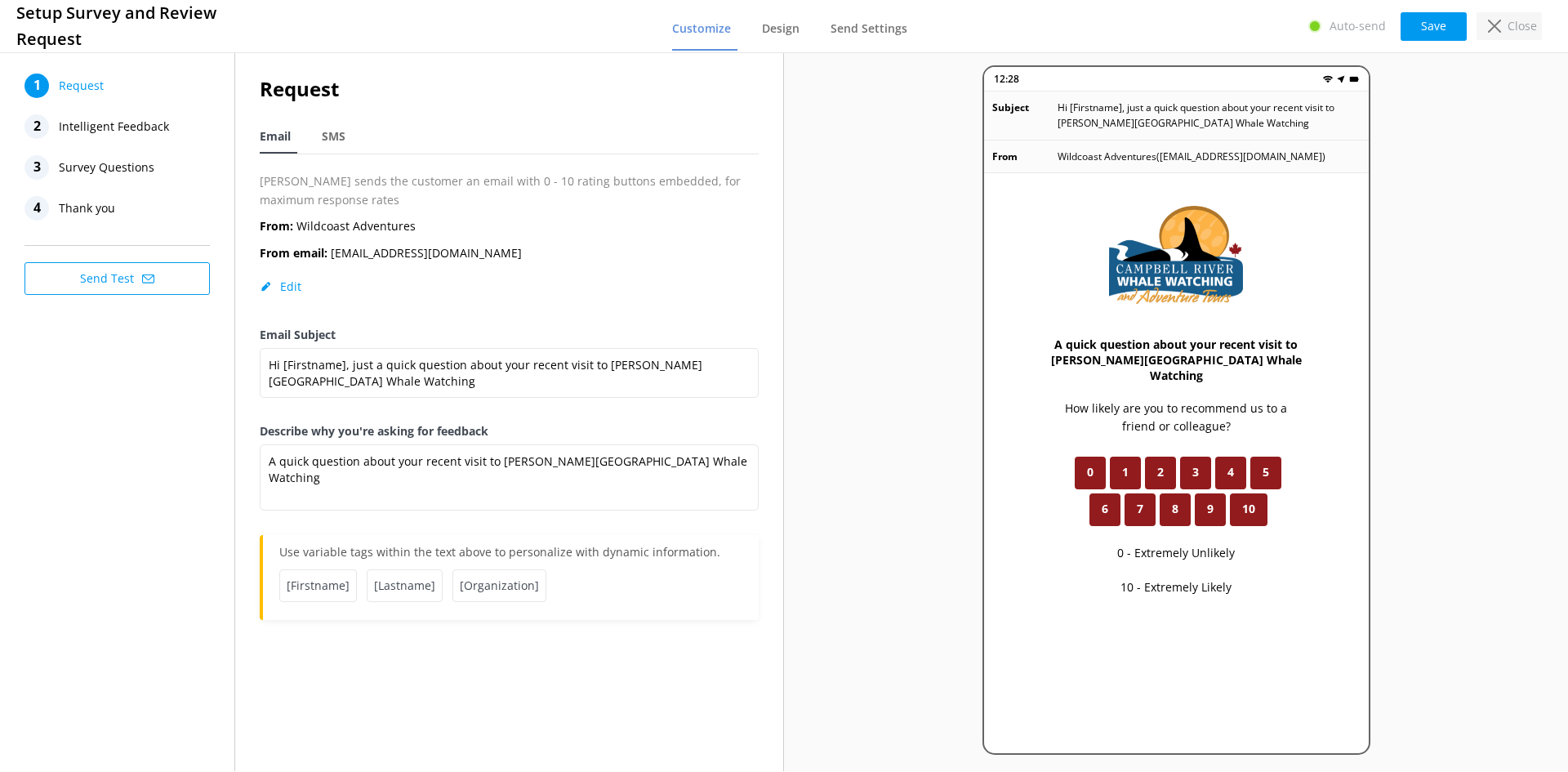
click at [1506, 25] on div "Close" at bounding box center [1509, 26] width 66 height 28
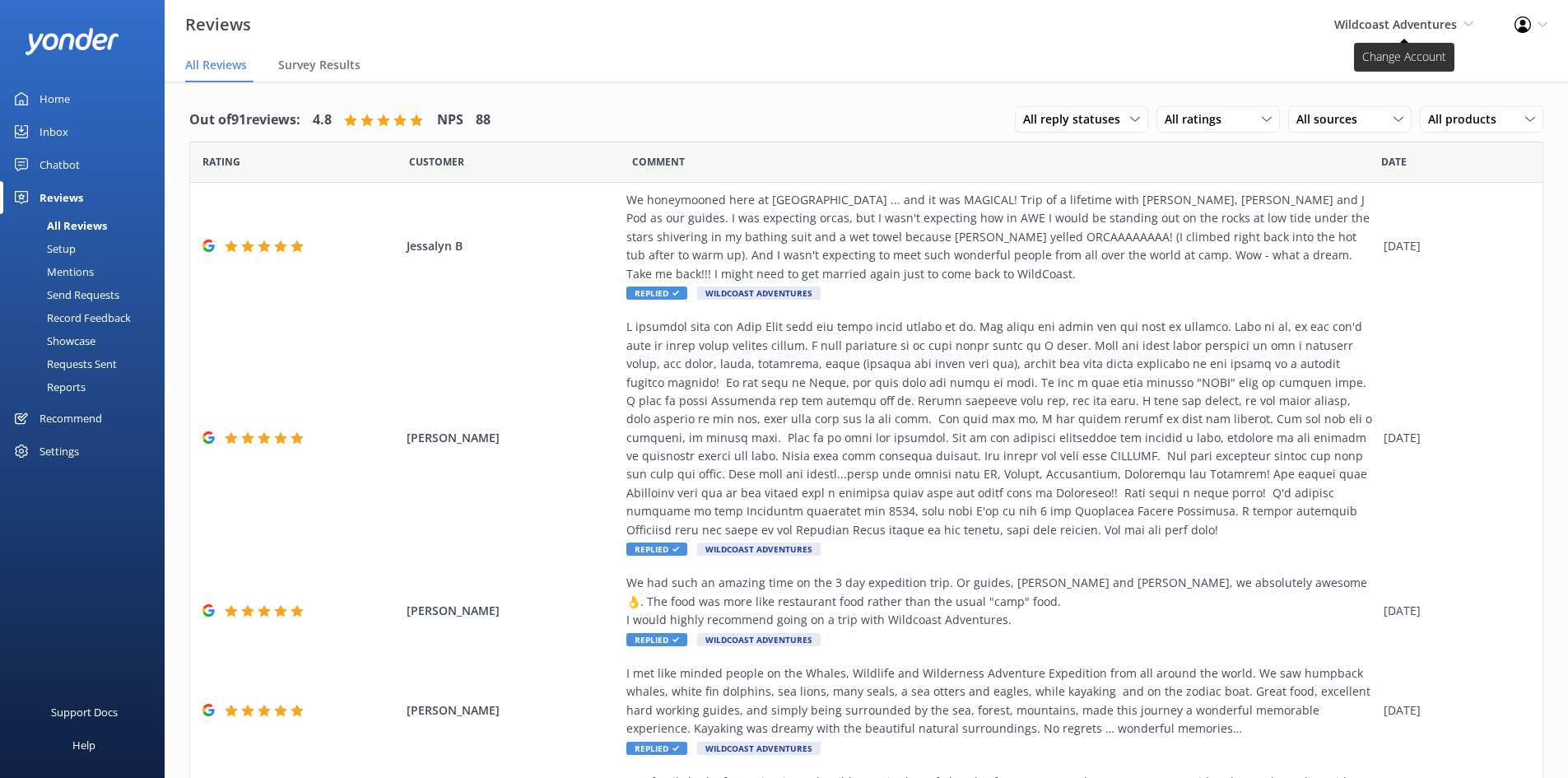
click at [1407, 29] on span "Wildcoast Adventures" at bounding box center [1396, 24] width 123 height 16
click at [1392, 77] on link "Wildcoast Adventures" at bounding box center [1412, 70] width 165 height 40
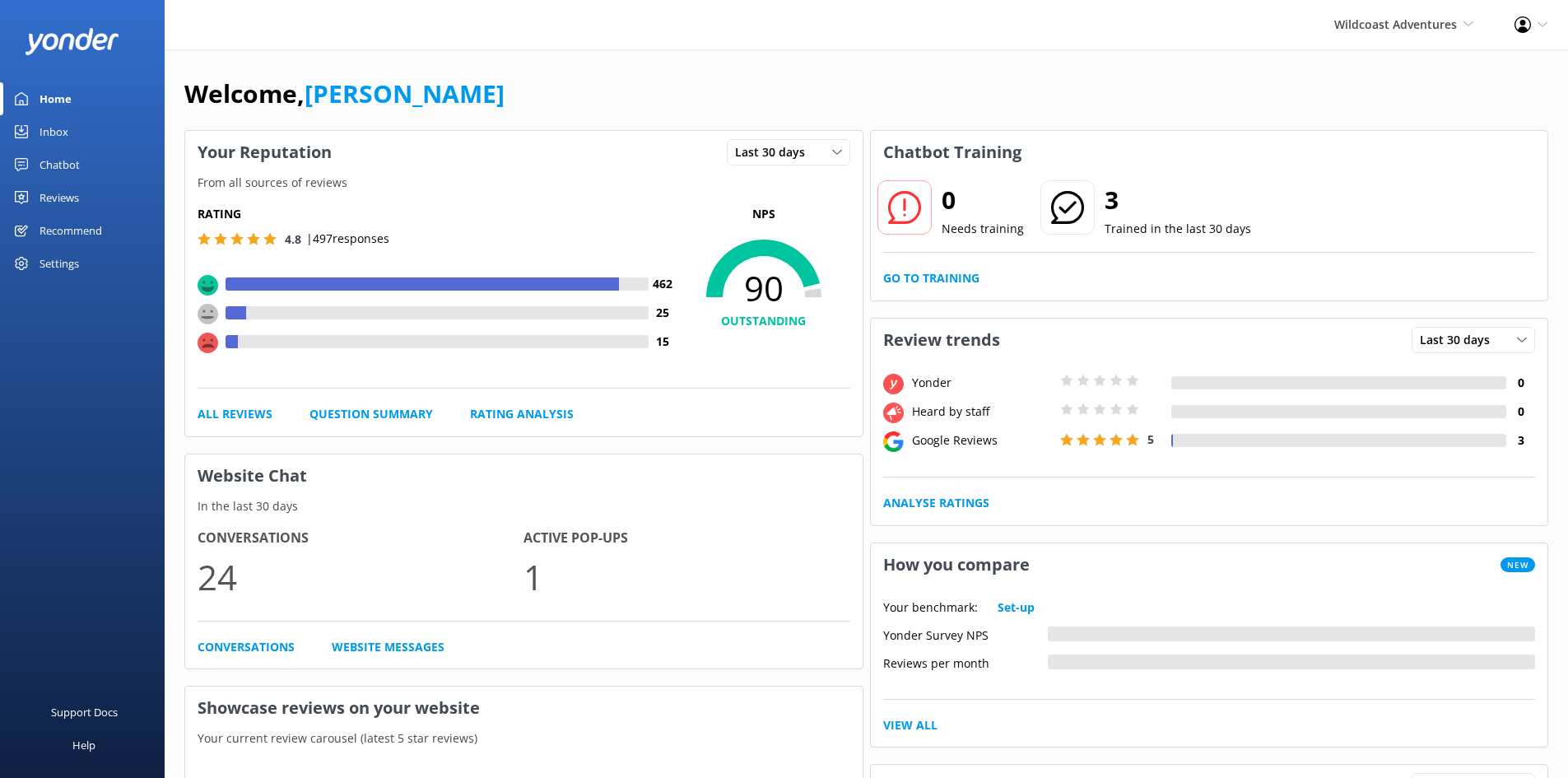
click at [56, 189] on div "Reviews" at bounding box center [59, 198] width 40 height 33
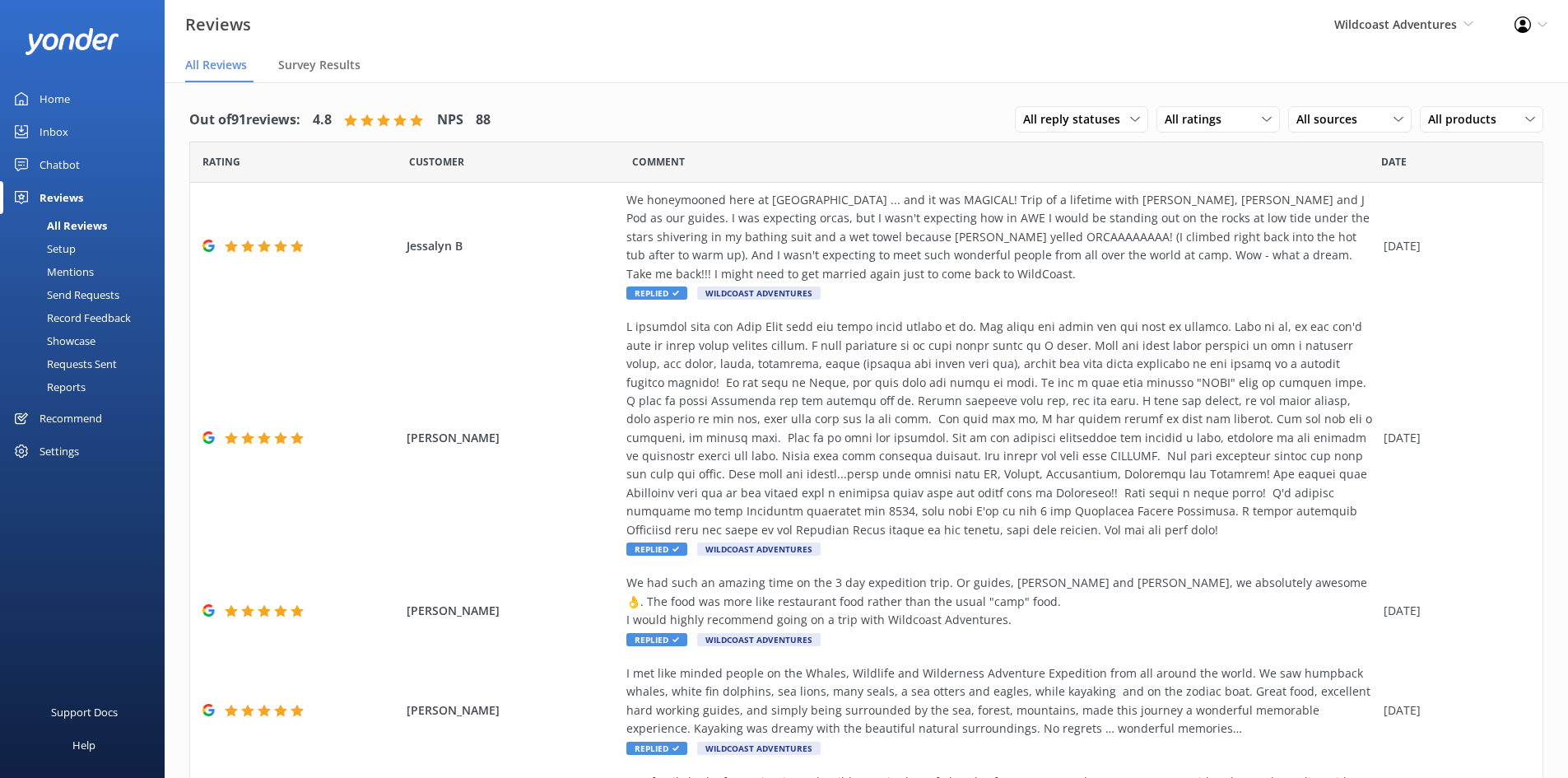
click at [64, 247] on div "Setup" at bounding box center [43, 248] width 66 height 23
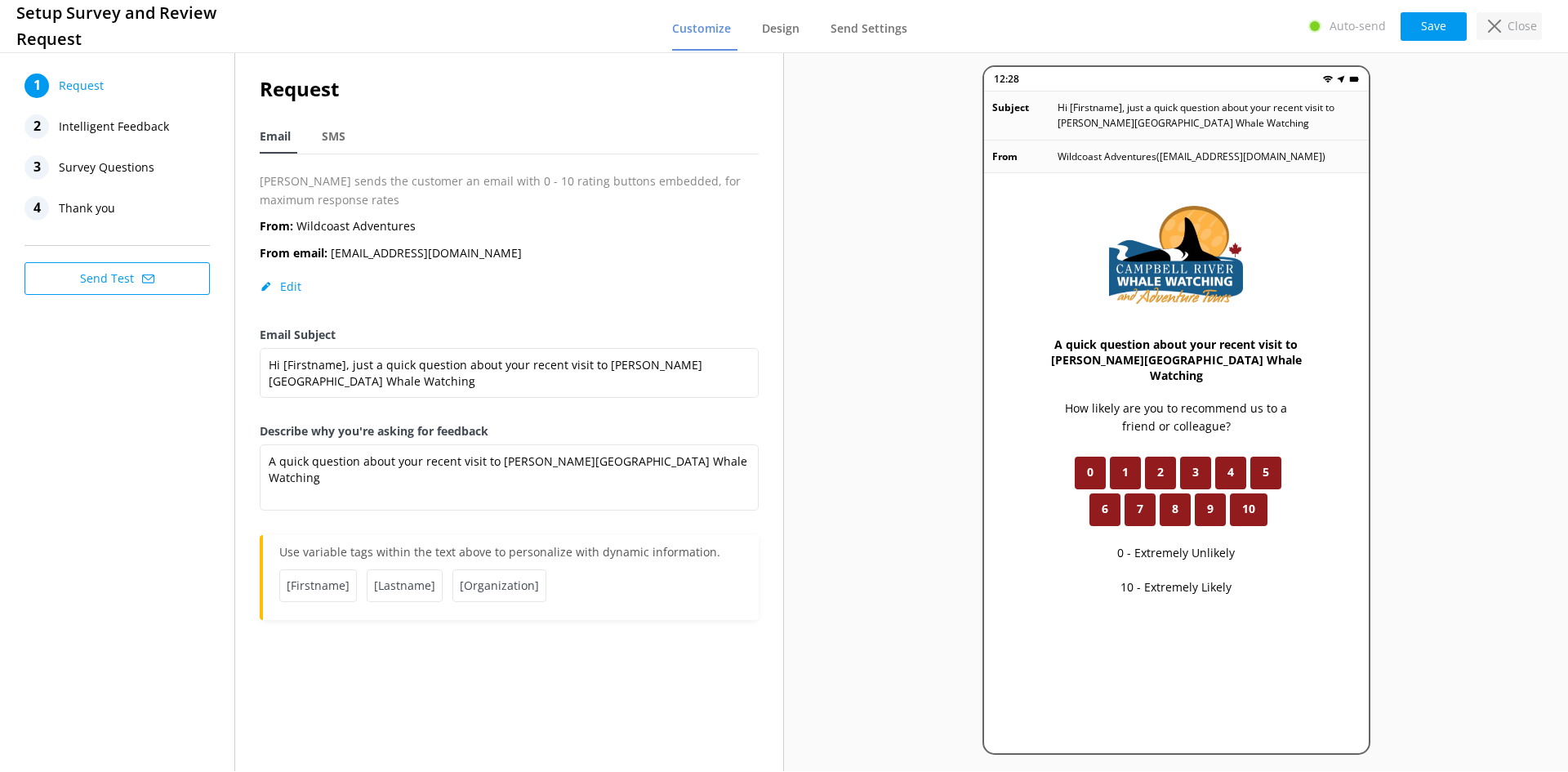
click at [1498, 21] on use at bounding box center [1495, 26] width 14 height 14
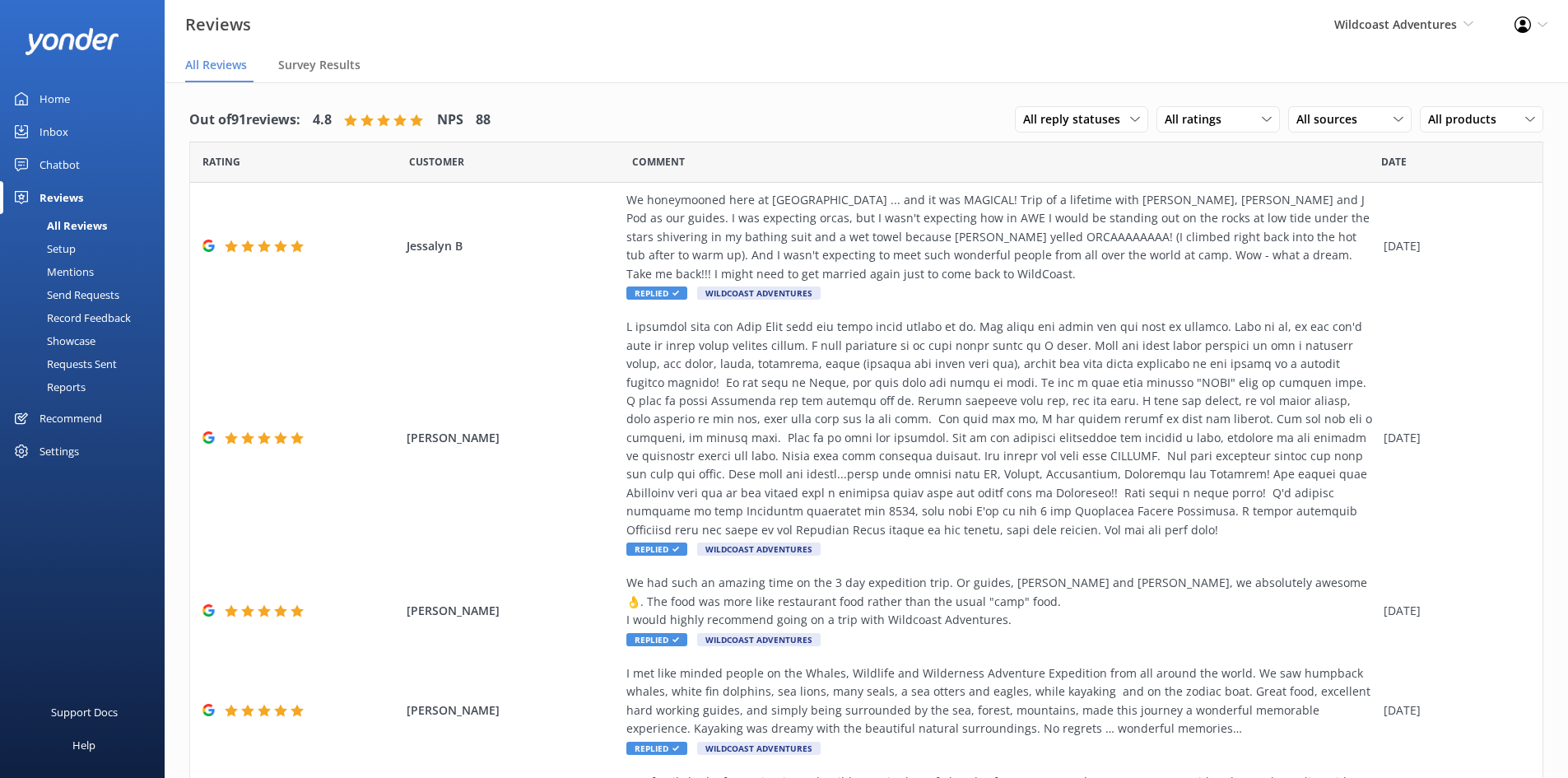
click at [48, 93] on div "Home" at bounding box center [55, 99] width 30 height 33
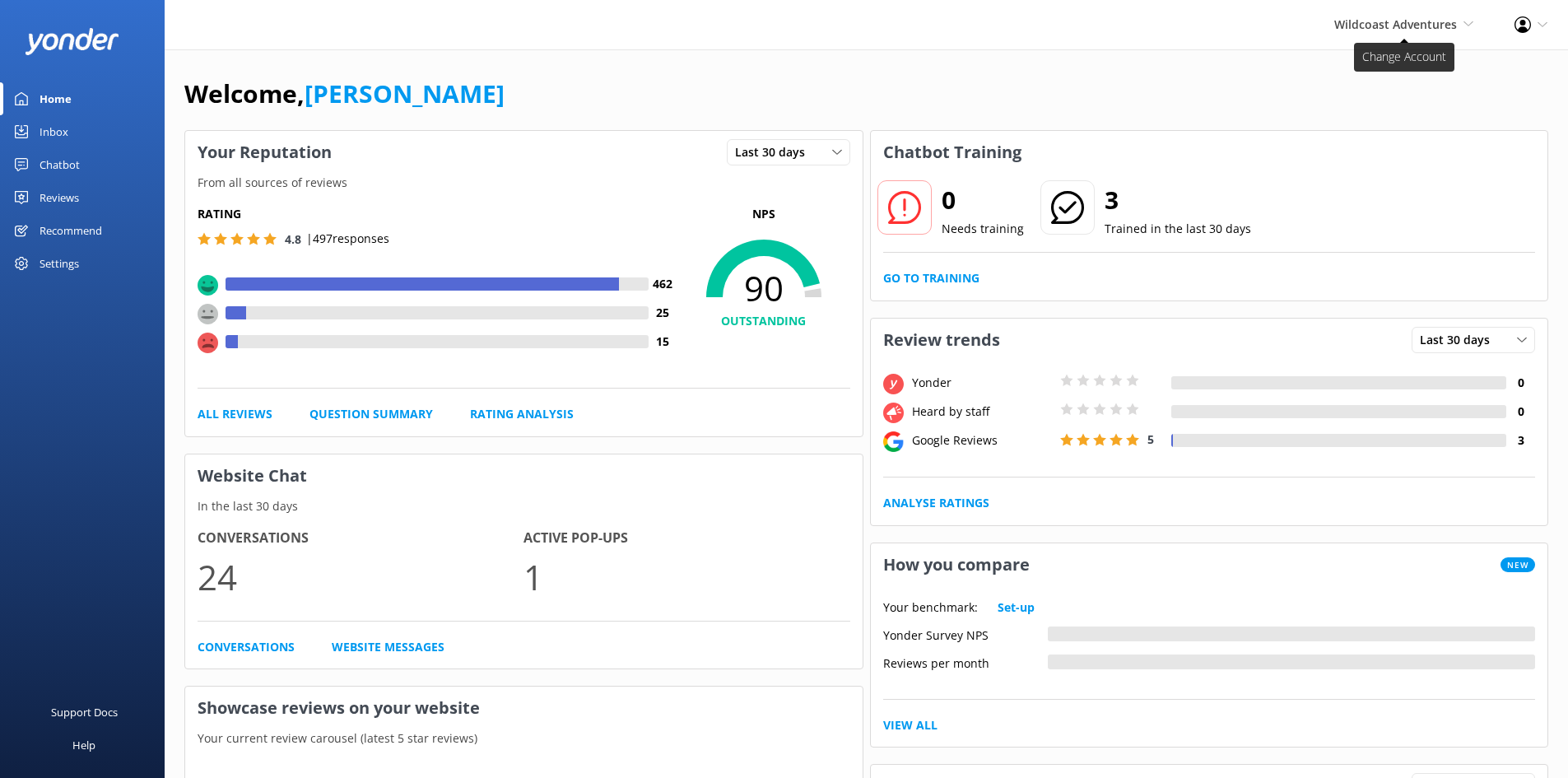
click at [1413, 29] on span "Wildcoast Adventures" at bounding box center [1396, 24] width 123 height 16
click at [1387, 112] on link "[PERSON_NAME] River Whale Watching" at bounding box center [1412, 118] width 165 height 55
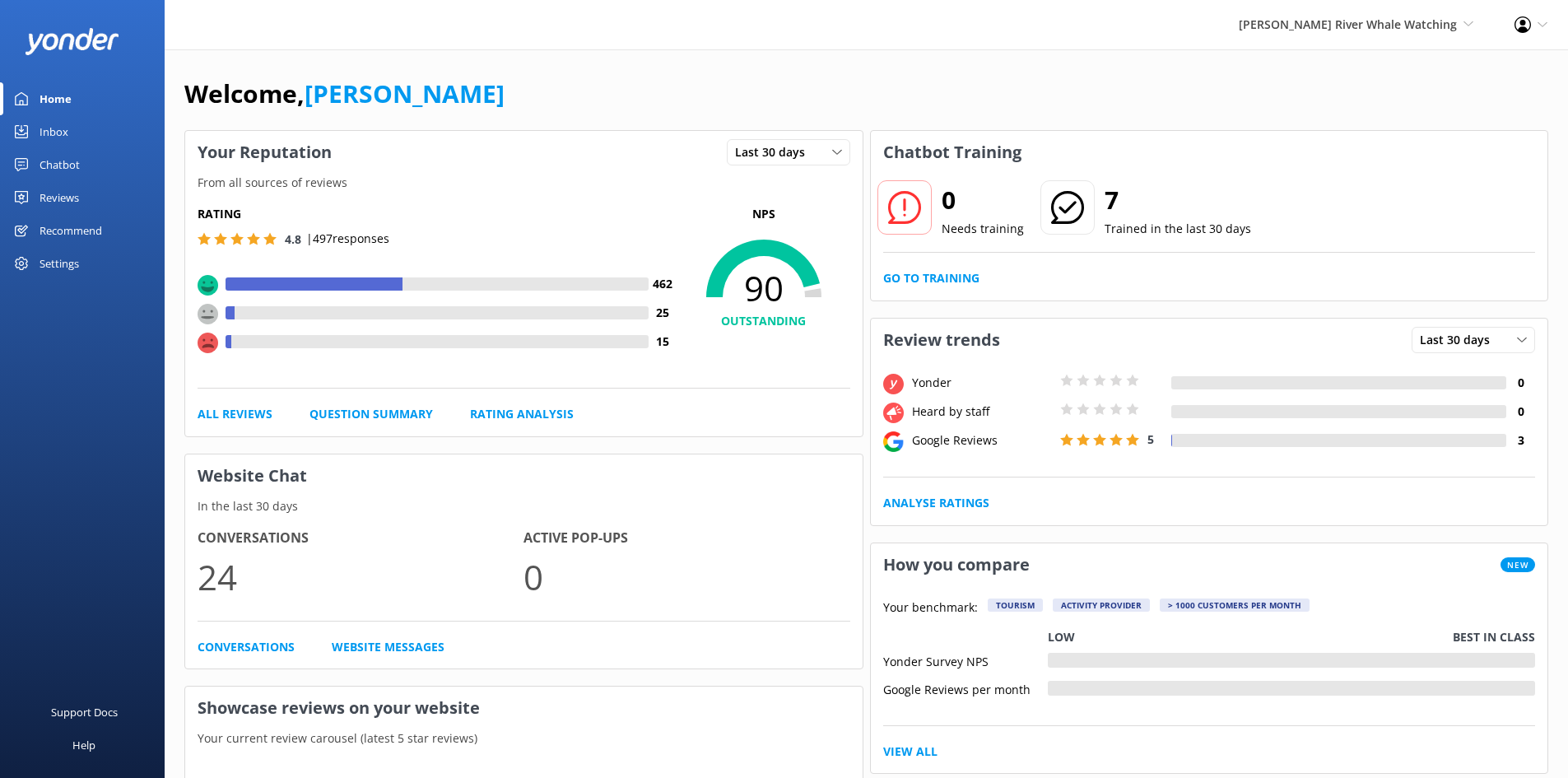
click at [1394, 35] on div "Campbell River Whale Watching Wildcoast Adventures Campbell River Whale Watching" at bounding box center [1356, 24] width 276 height 50
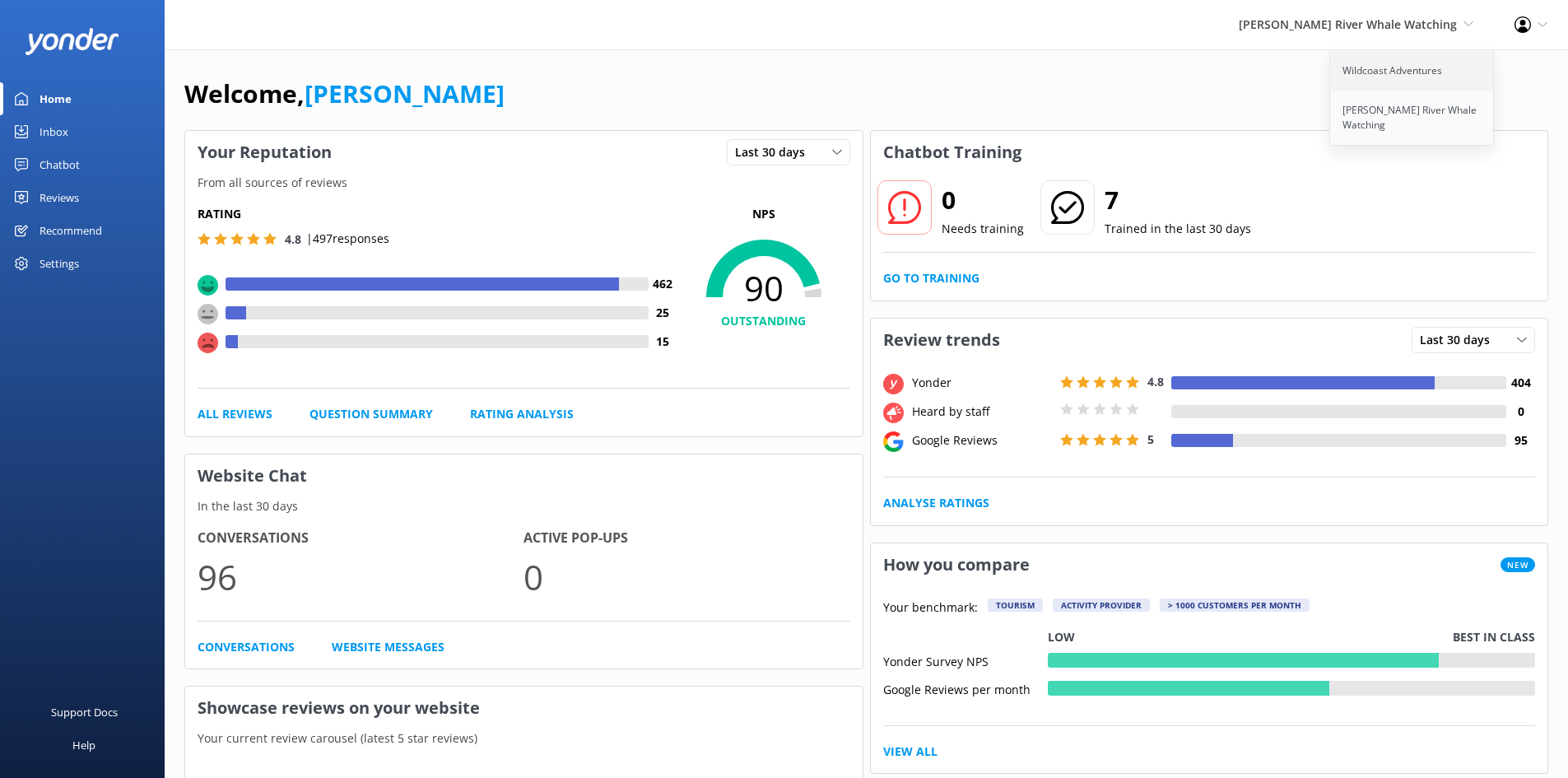
click at [1386, 66] on link "Wildcoast Adventures" at bounding box center [1412, 70] width 165 height 40
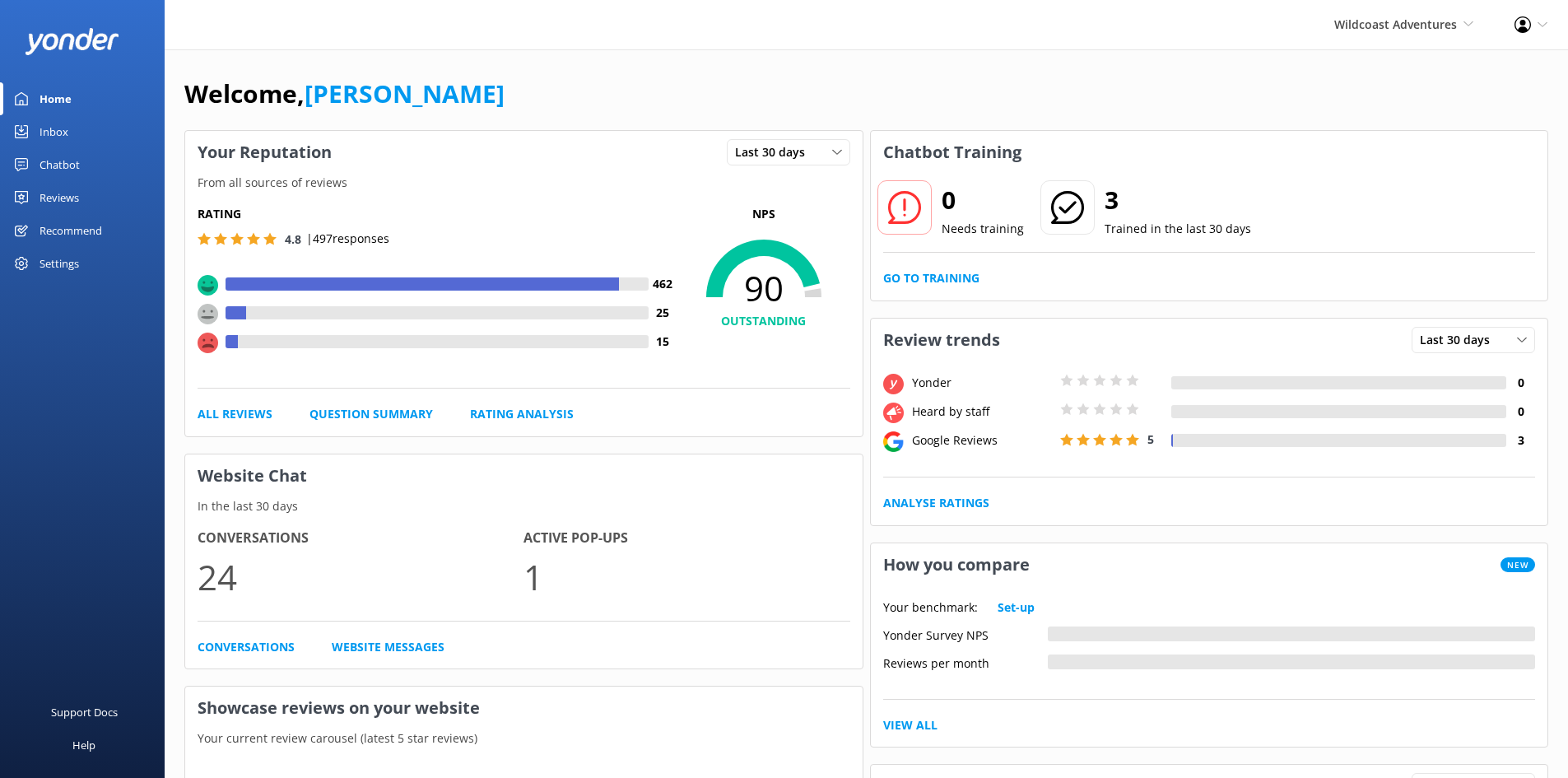
click at [31, 264] on div "Settings" at bounding box center [82, 264] width 165 height 33
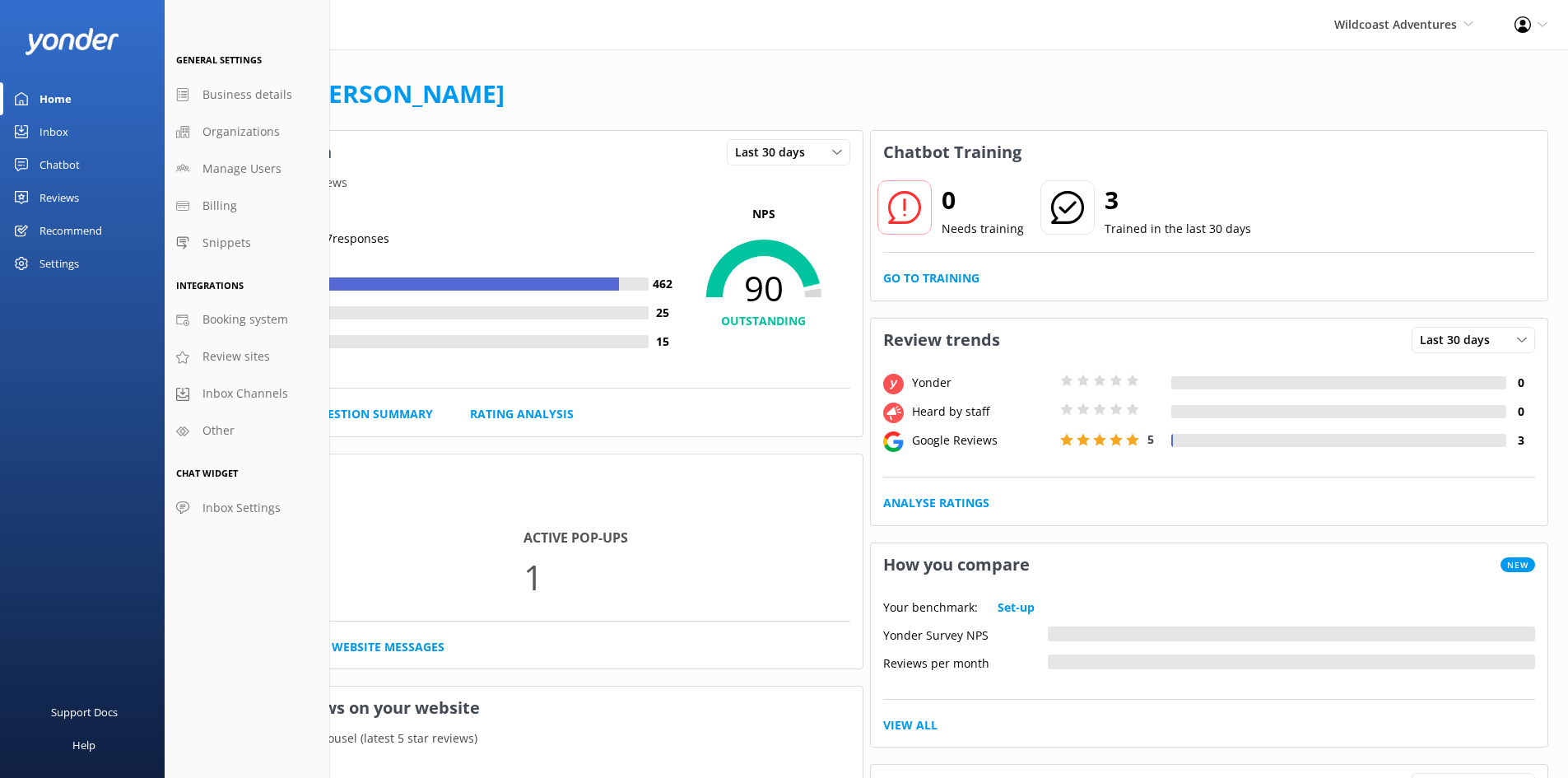
click at [54, 239] on div "Recommend" at bounding box center [71, 231] width 62 height 33
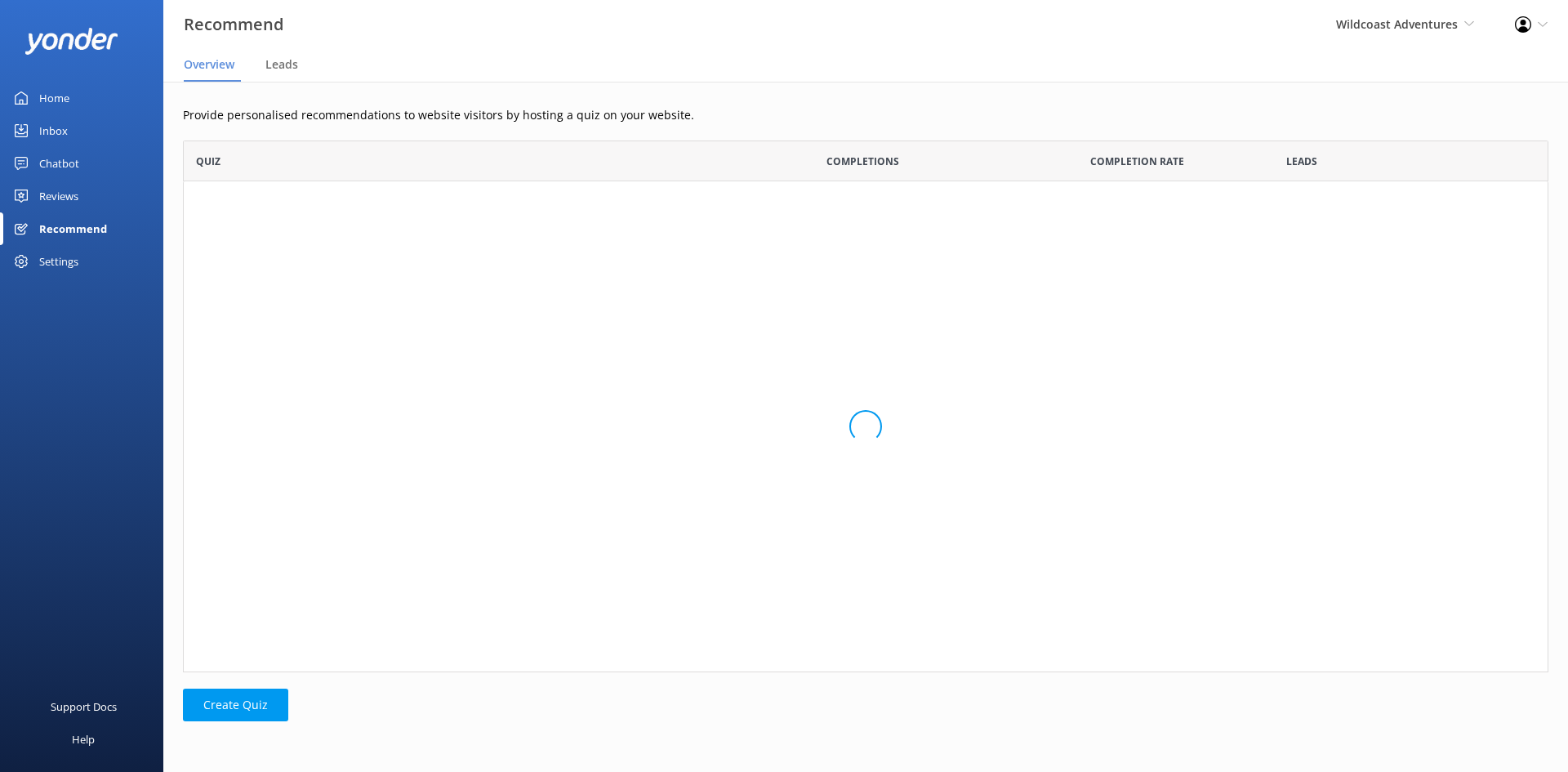
scroll to position [520, 1354]
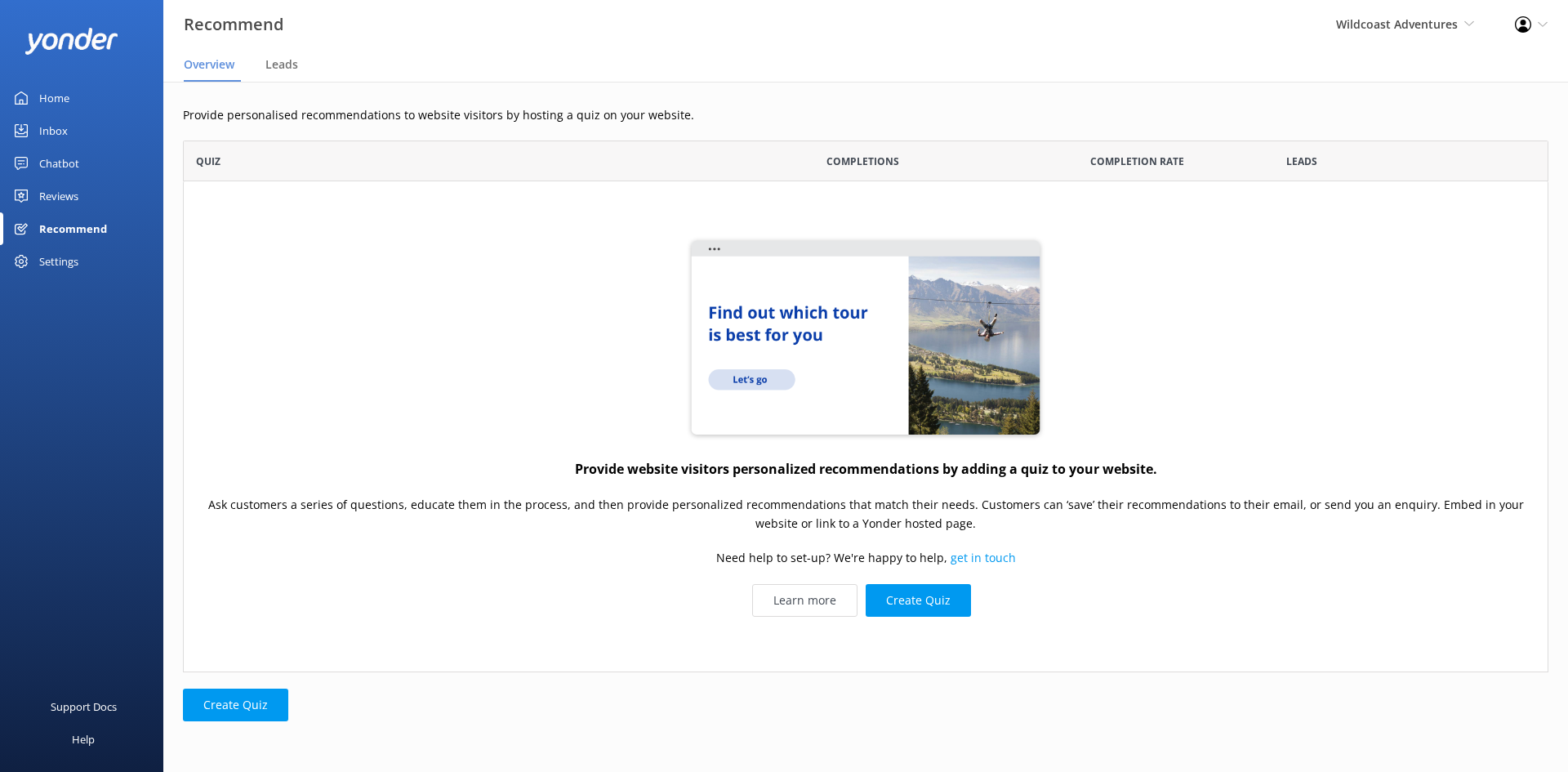
click at [52, 190] on div "Reviews" at bounding box center [59, 196] width 40 height 33
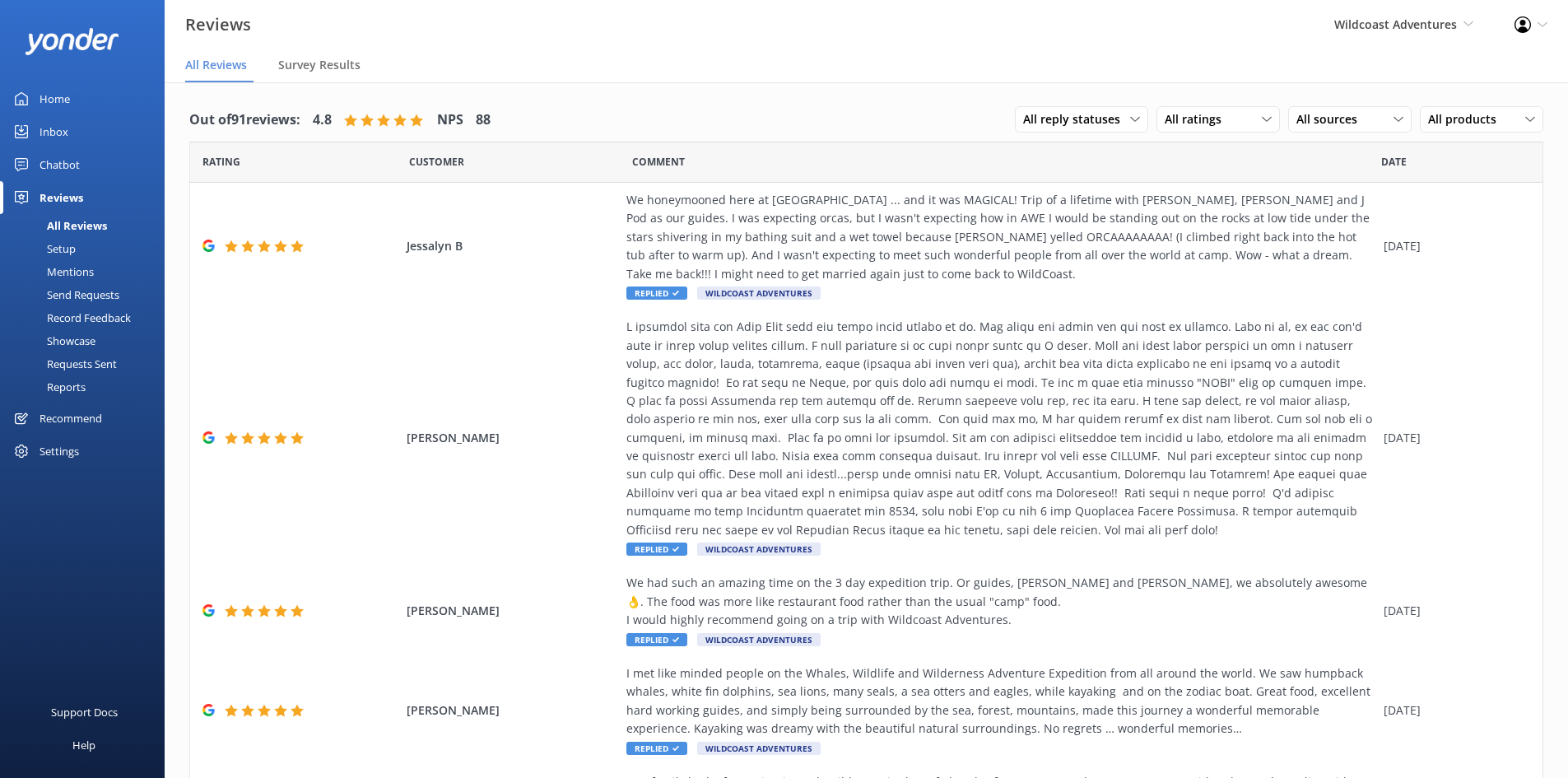
click at [74, 246] on div "Setup" at bounding box center [43, 248] width 66 height 23
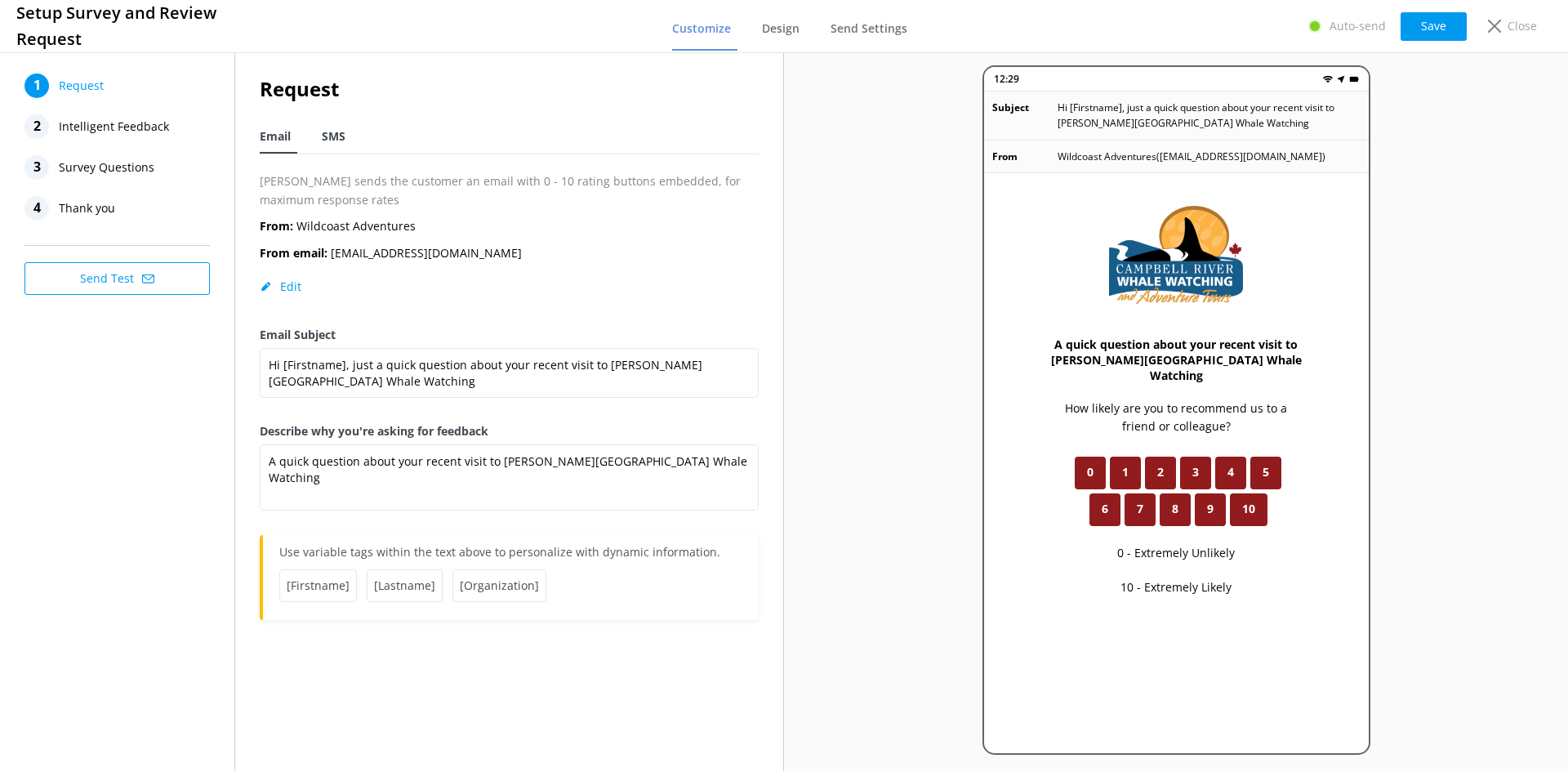
click at [337, 134] on span "SMS" at bounding box center [333, 136] width 24 height 16
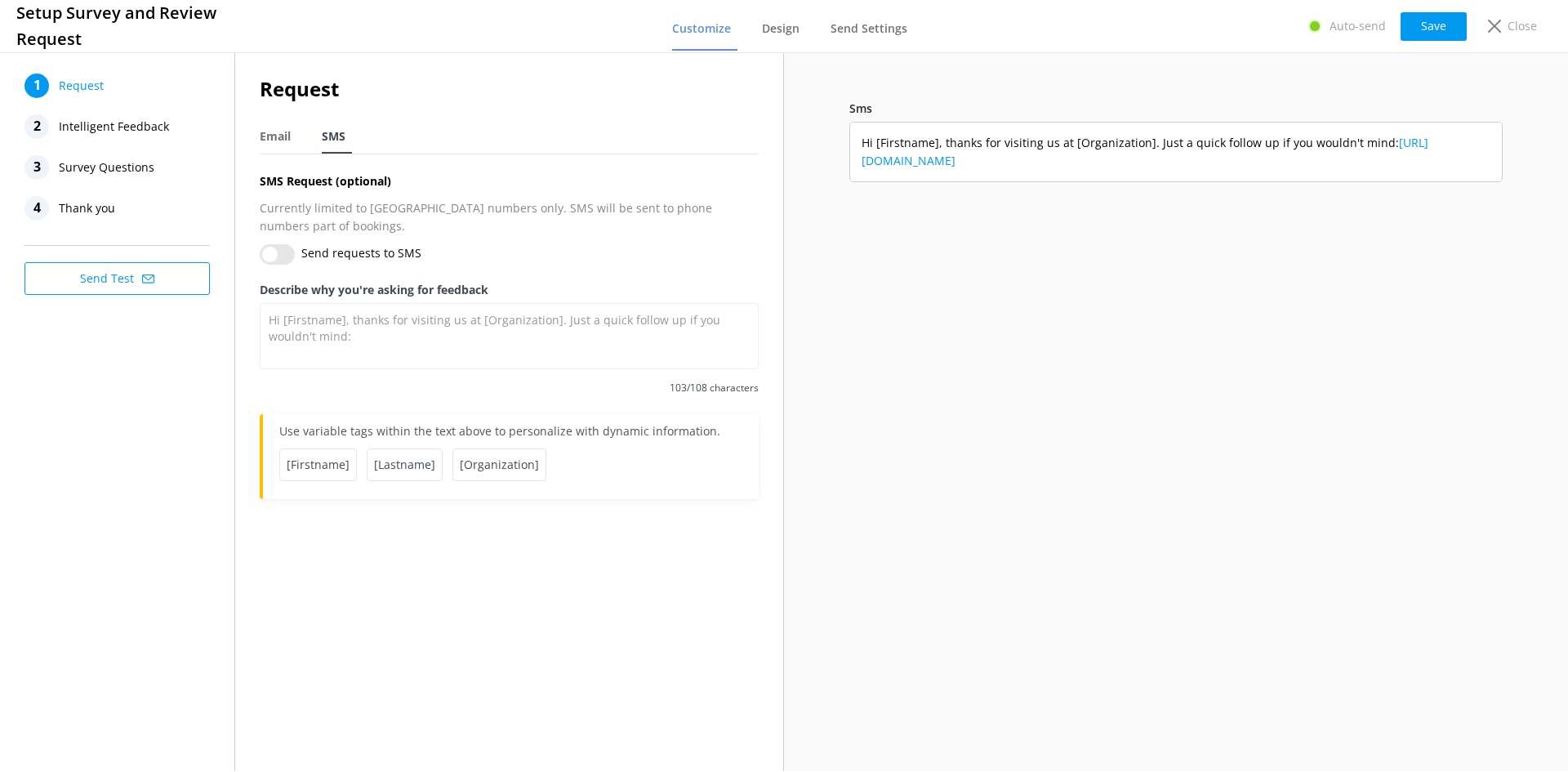
click at [300, 132] on nav "Email SMS" at bounding box center [509, 137] width 499 height 34
click at [280, 130] on span "Email" at bounding box center [275, 136] width 31 height 16
type textarea "A quick question about your recent visit to [PERSON_NAME][GEOGRAPHIC_DATA] Whal…"
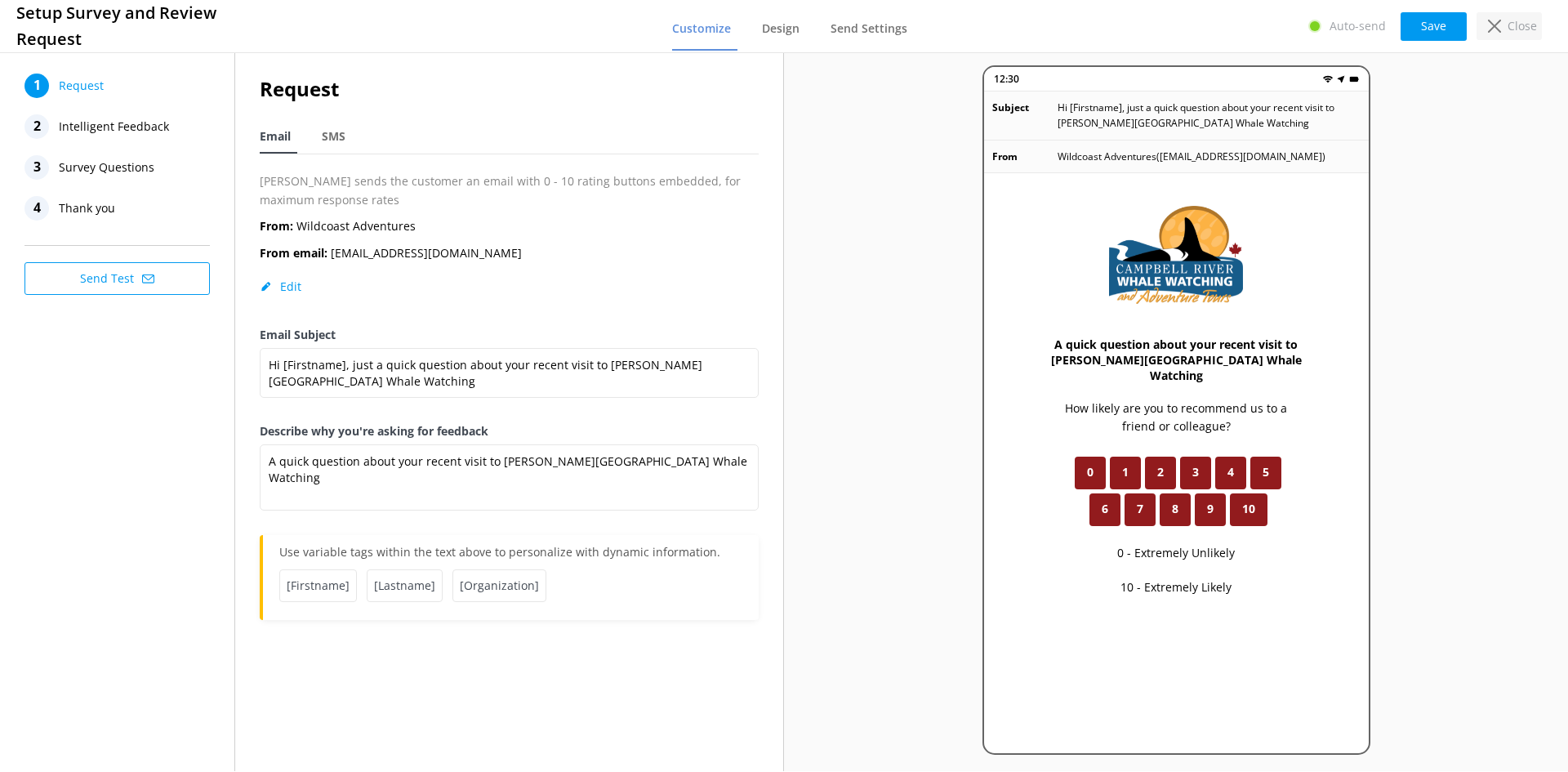
click at [1523, 21] on p "Close" at bounding box center [1522, 26] width 29 height 18
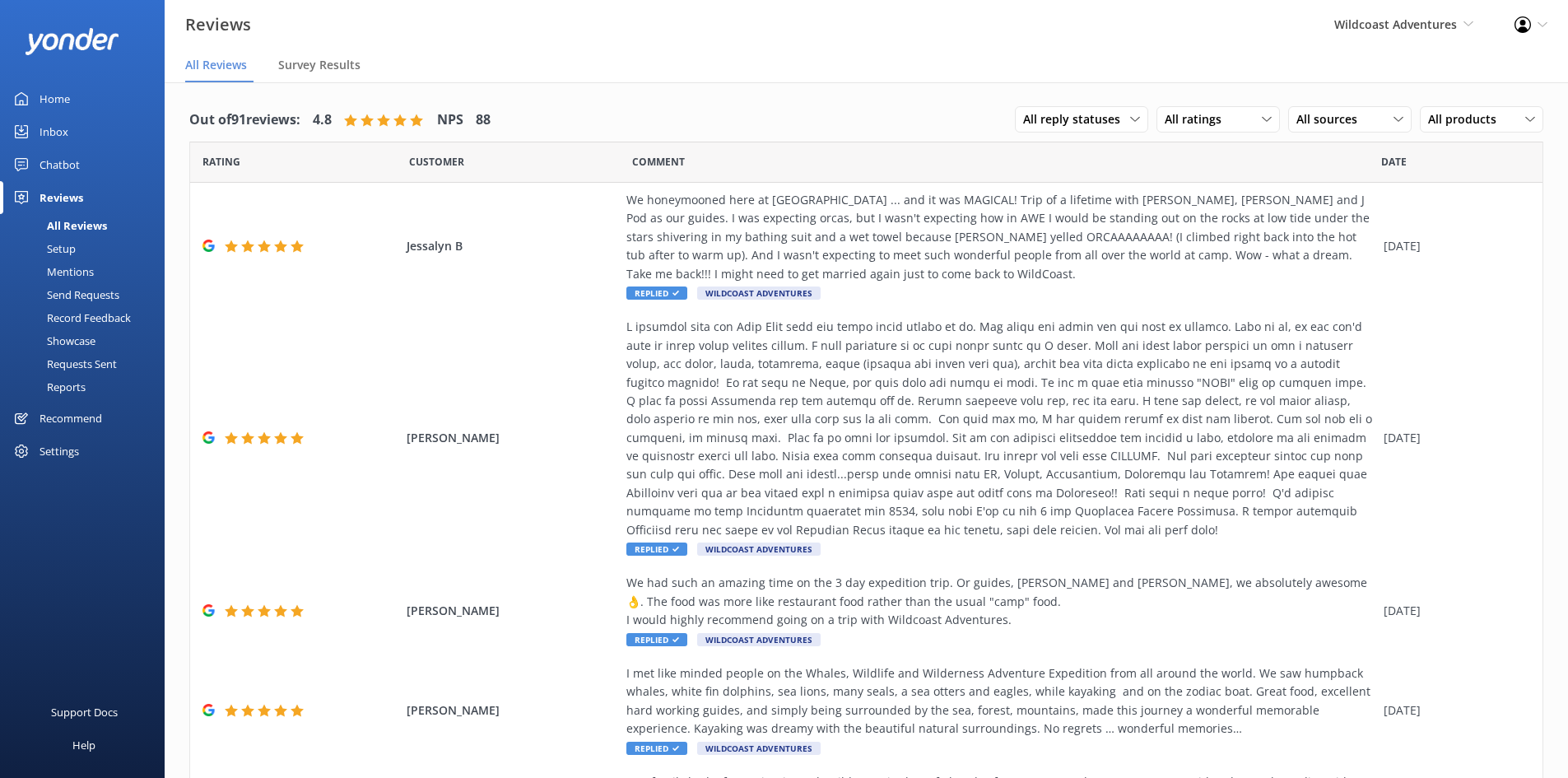
click at [58, 274] on div "Mentions" at bounding box center [52, 272] width 84 height 23
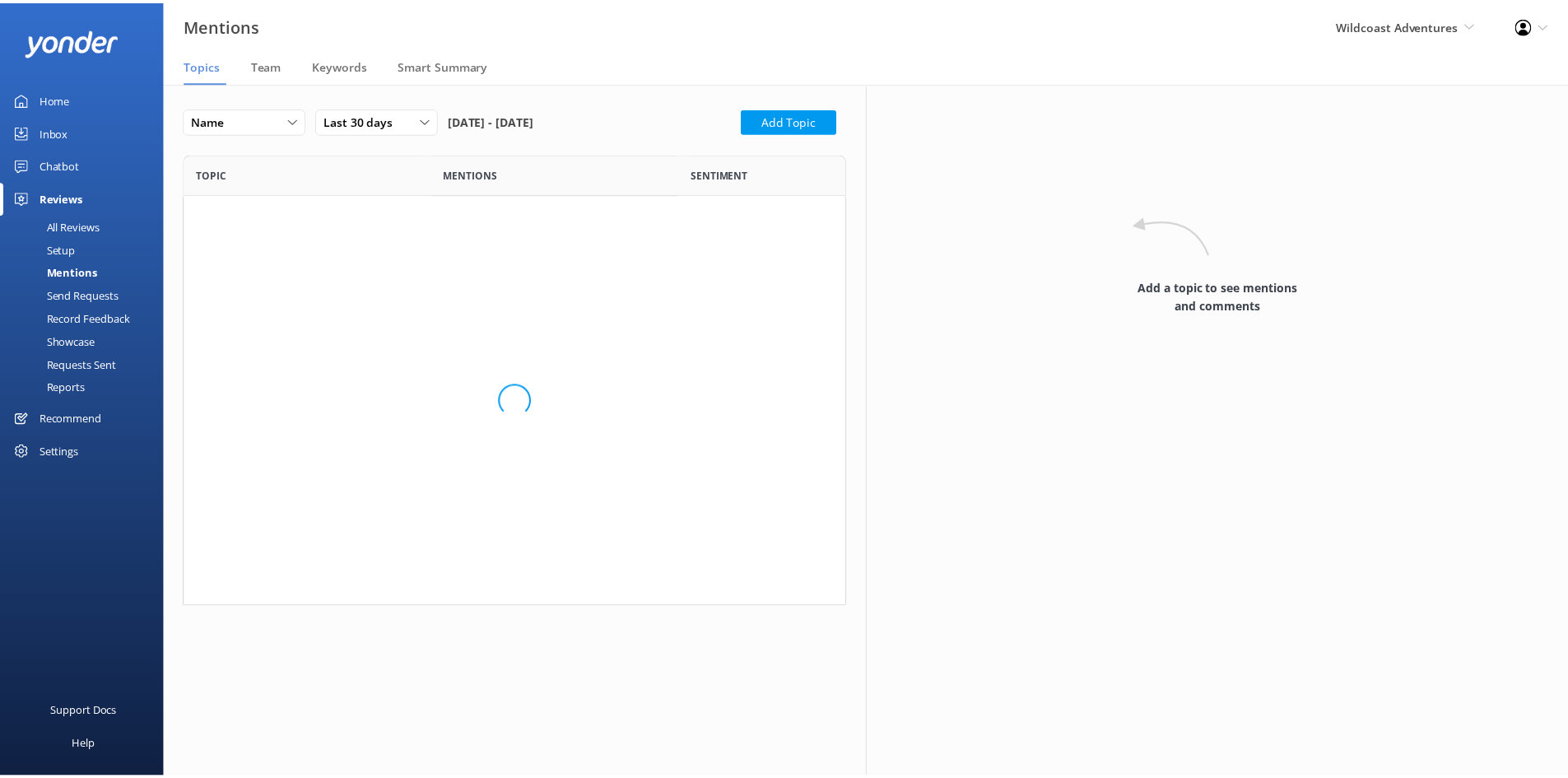
scroll to position [441, 656]
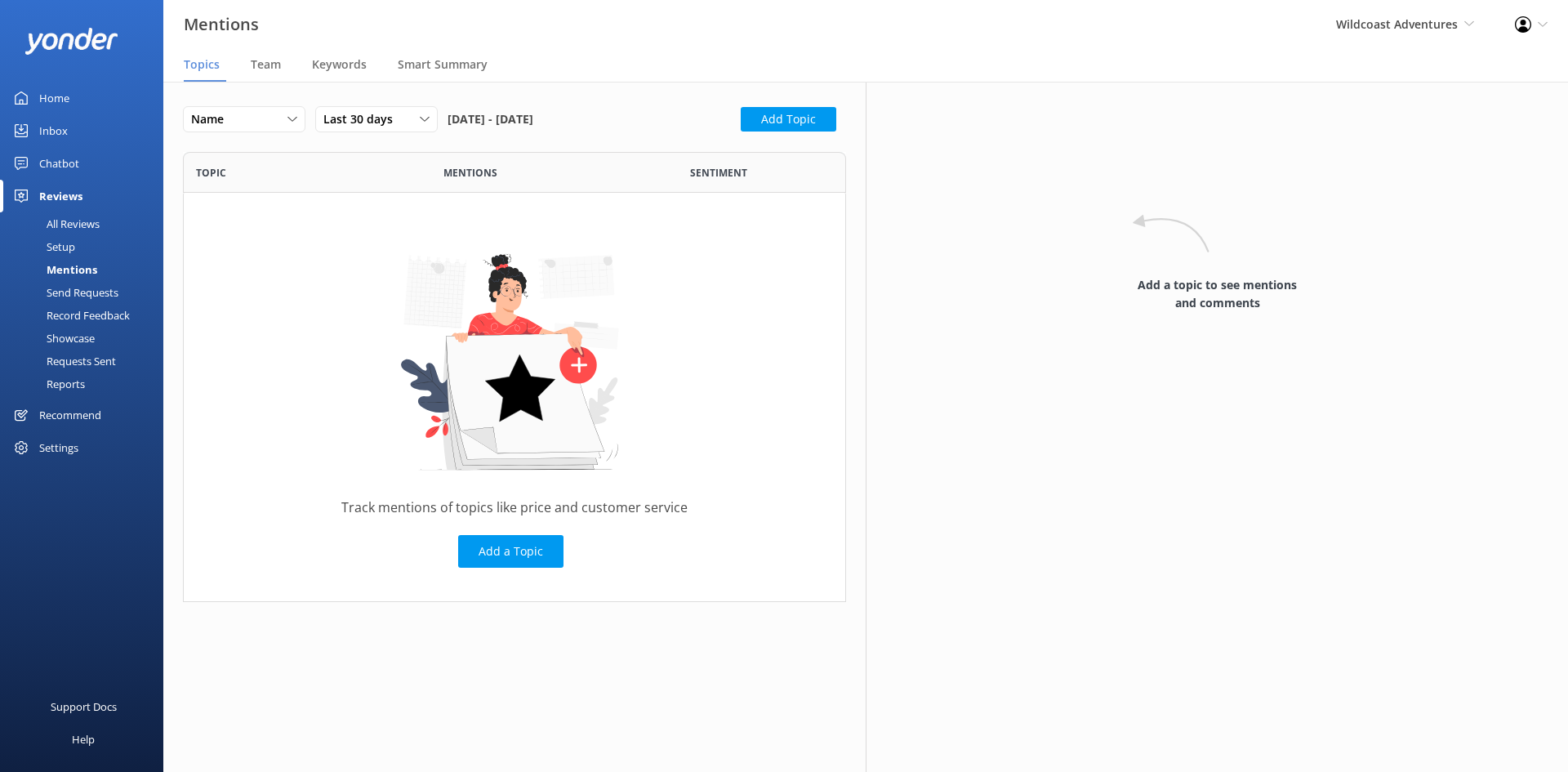
click at [83, 298] on div "Send Requests" at bounding box center [64, 293] width 108 height 23
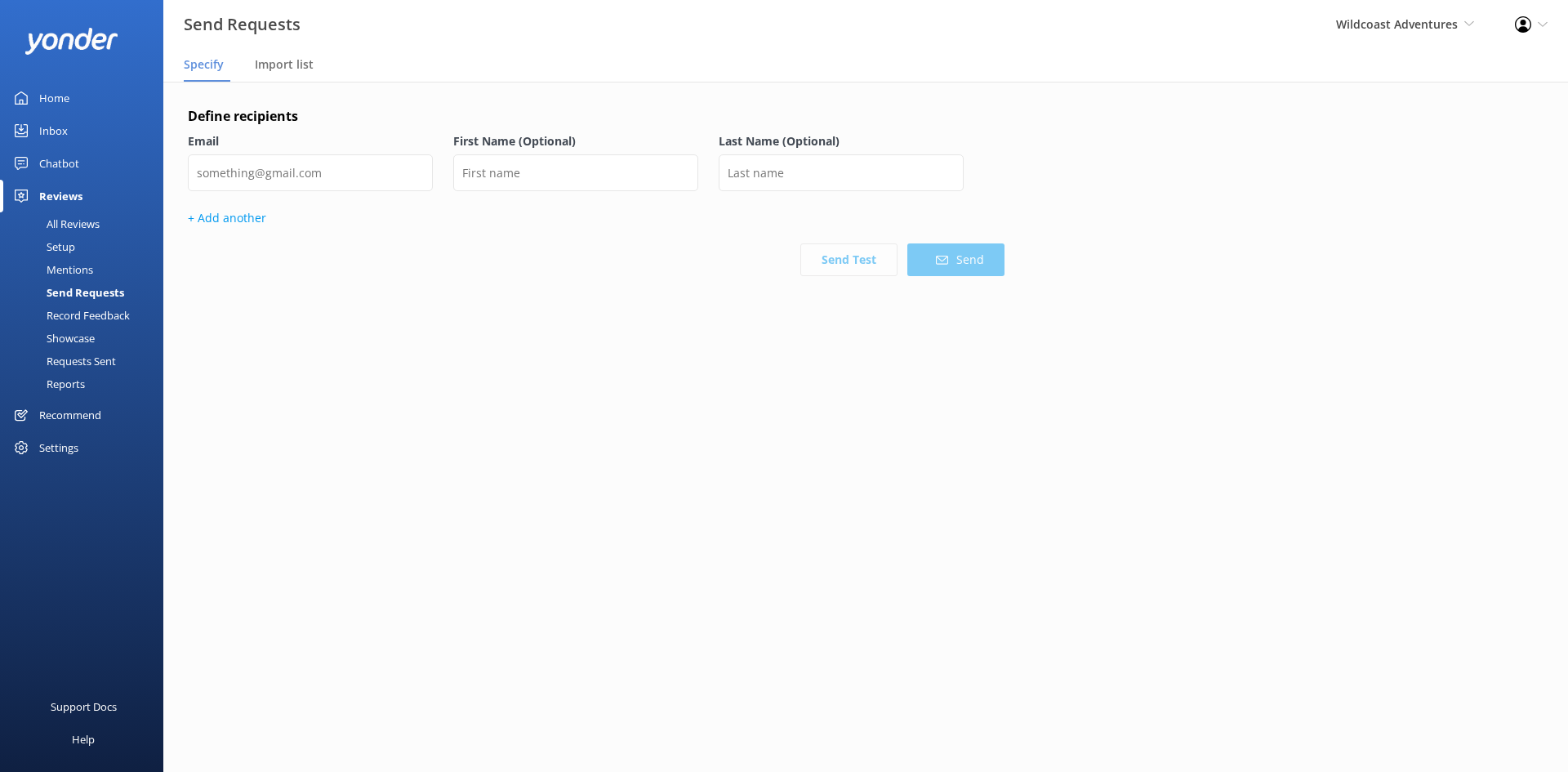
click at [78, 314] on div "Record Feedback" at bounding box center [70, 315] width 120 height 23
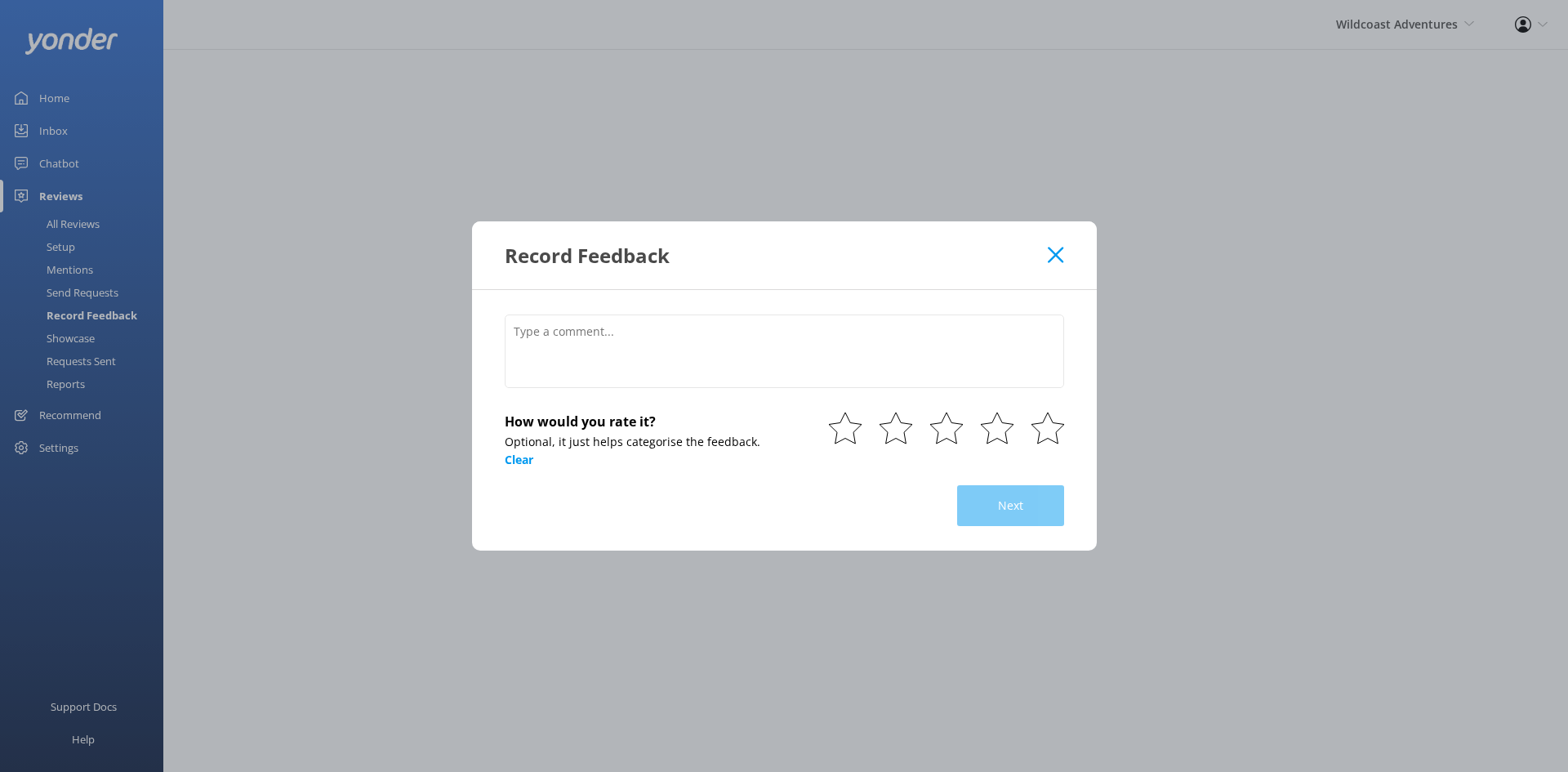
click at [73, 335] on div "Record Feedback How would you rate it? Optional, it just helps categorise the f…" at bounding box center [784, 386] width 1568 height 772
click at [1062, 252] on icon at bounding box center [1056, 254] width 15 height 16
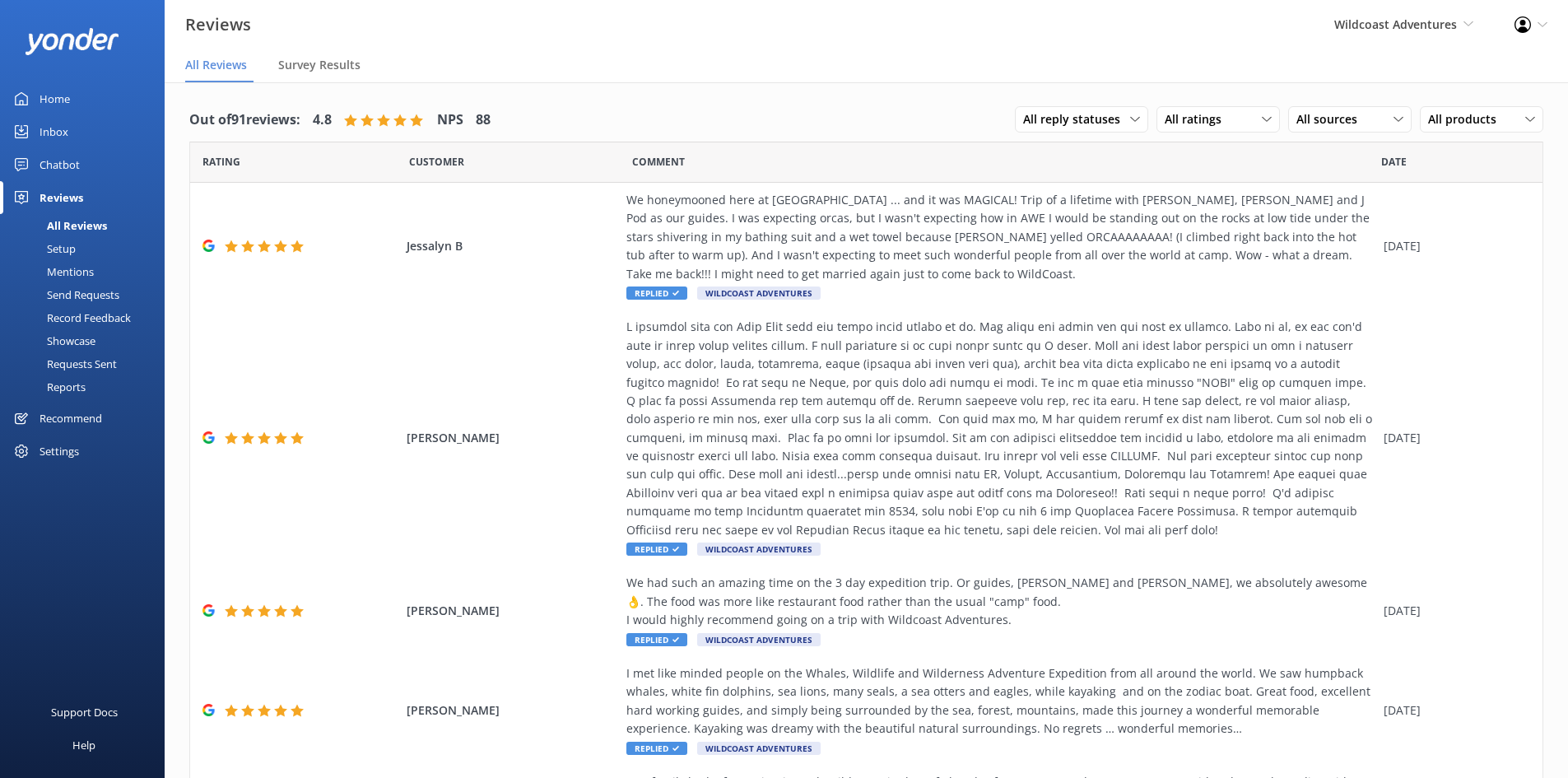
click at [69, 252] on div "Setup" at bounding box center [43, 248] width 66 height 23
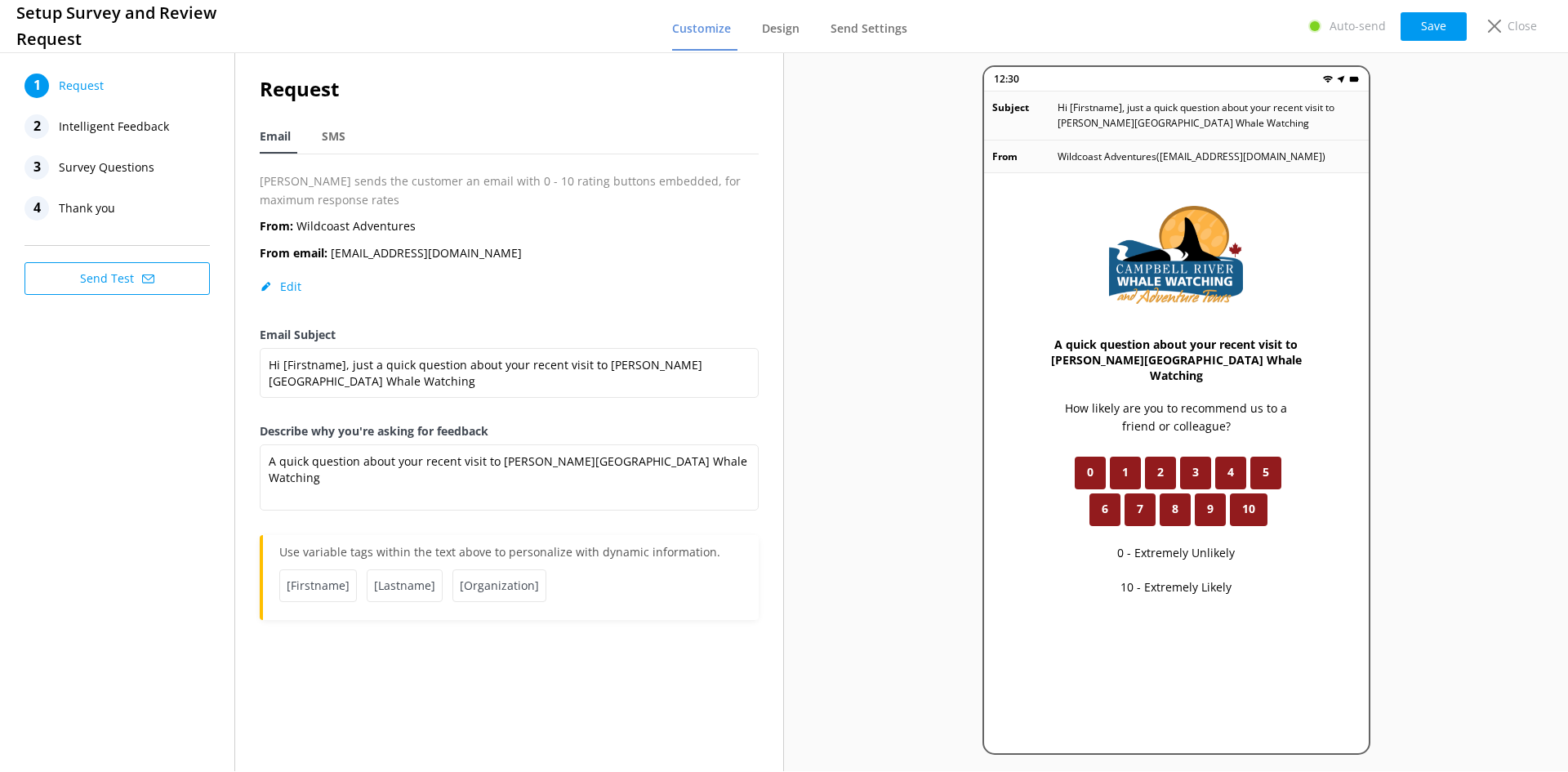
click at [139, 126] on span "Intelligent Feedback" at bounding box center [114, 126] width 110 height 24
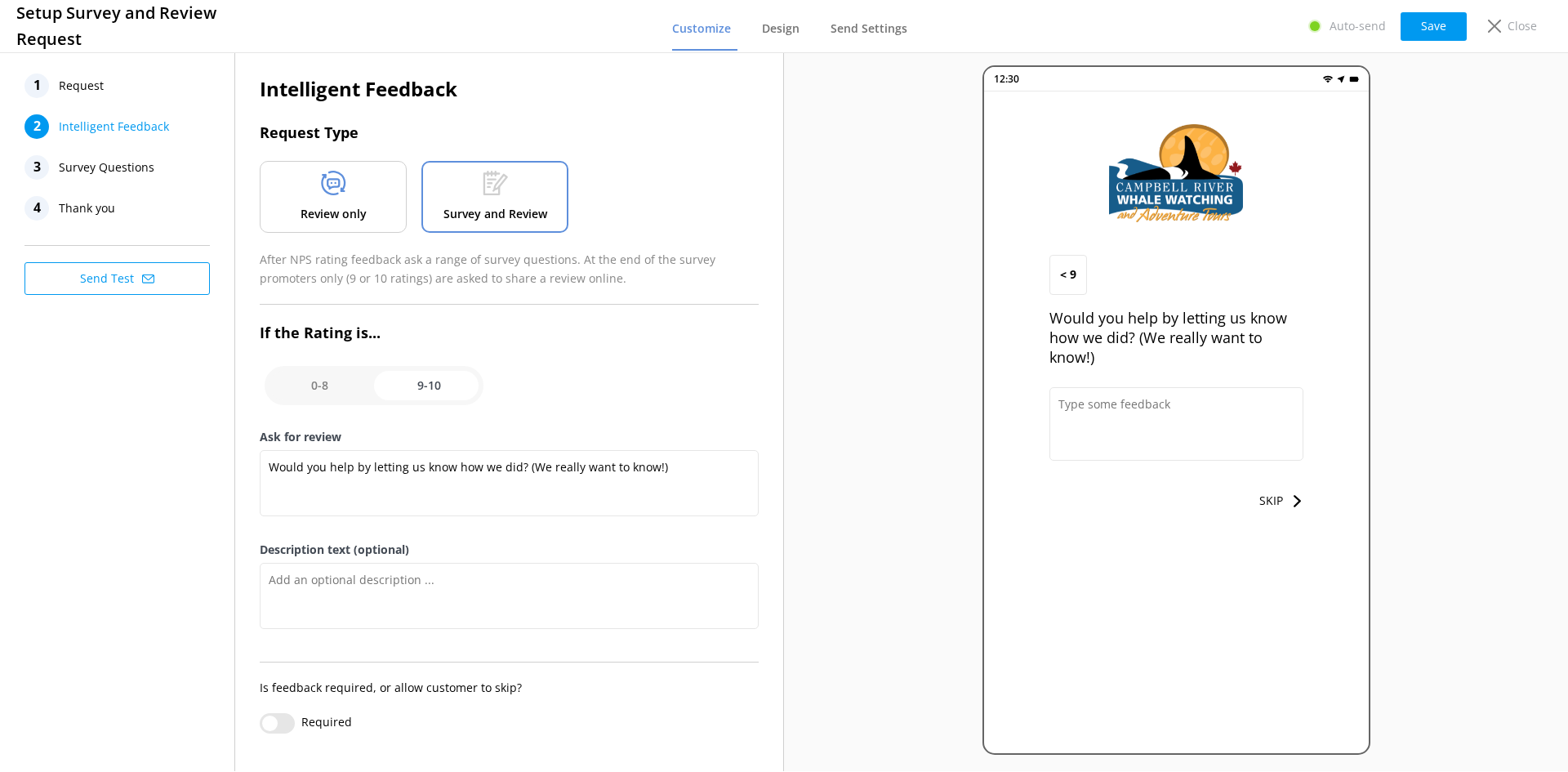
click at [325, 387] on input "checkbox" at bounding box center [374, 386] width 219 height 40
checkbox input "false"
type textarea "Please tell us why"
type textarea "Your feedback is important to help us improve"
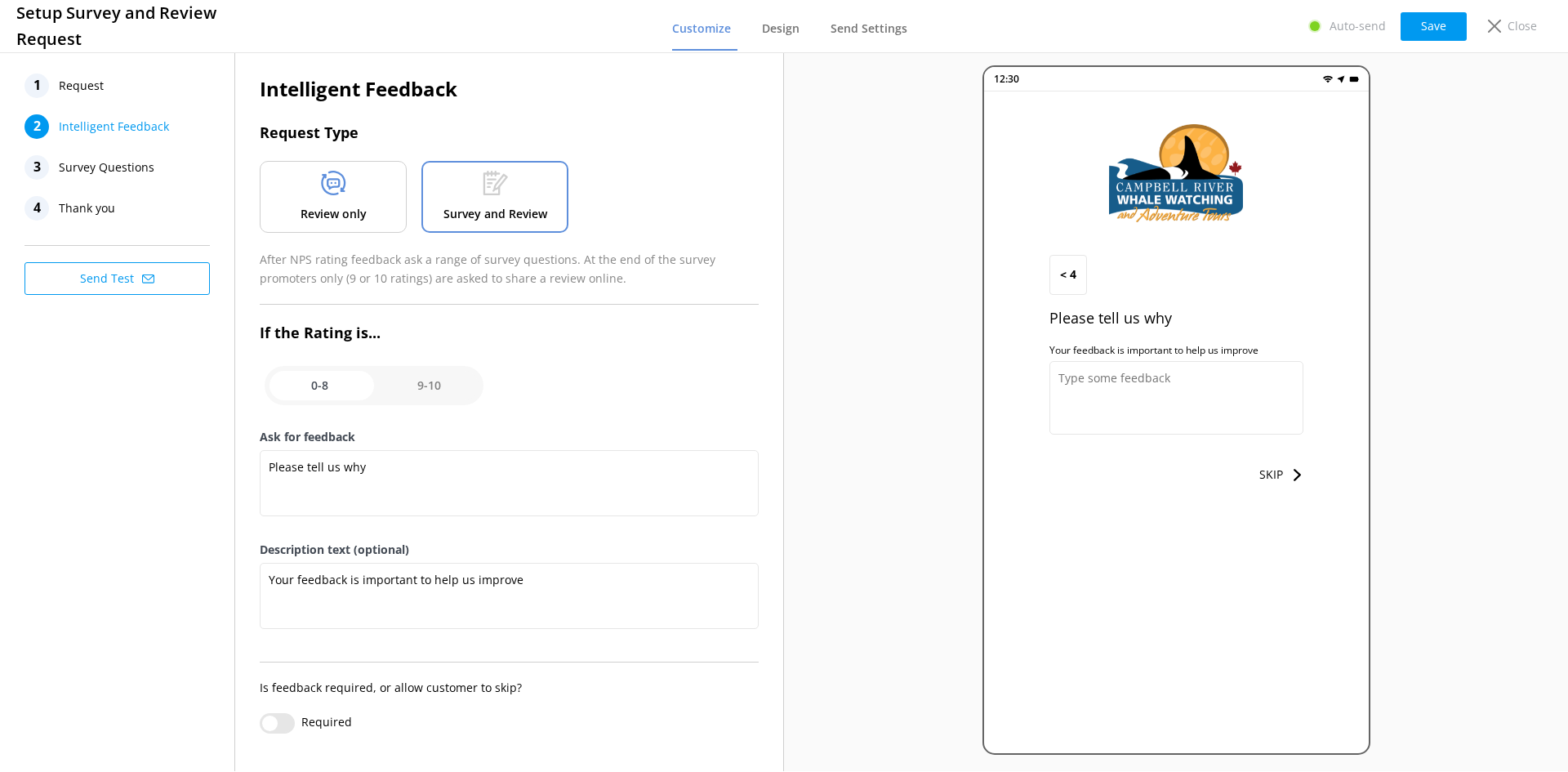
click at [430, 398] on input "checkbox" at bounding box center [374, 386] width 219 height 40
checkbox input "true"
type textarea "Would you help by letting us know how we did? (We really want to know!)"
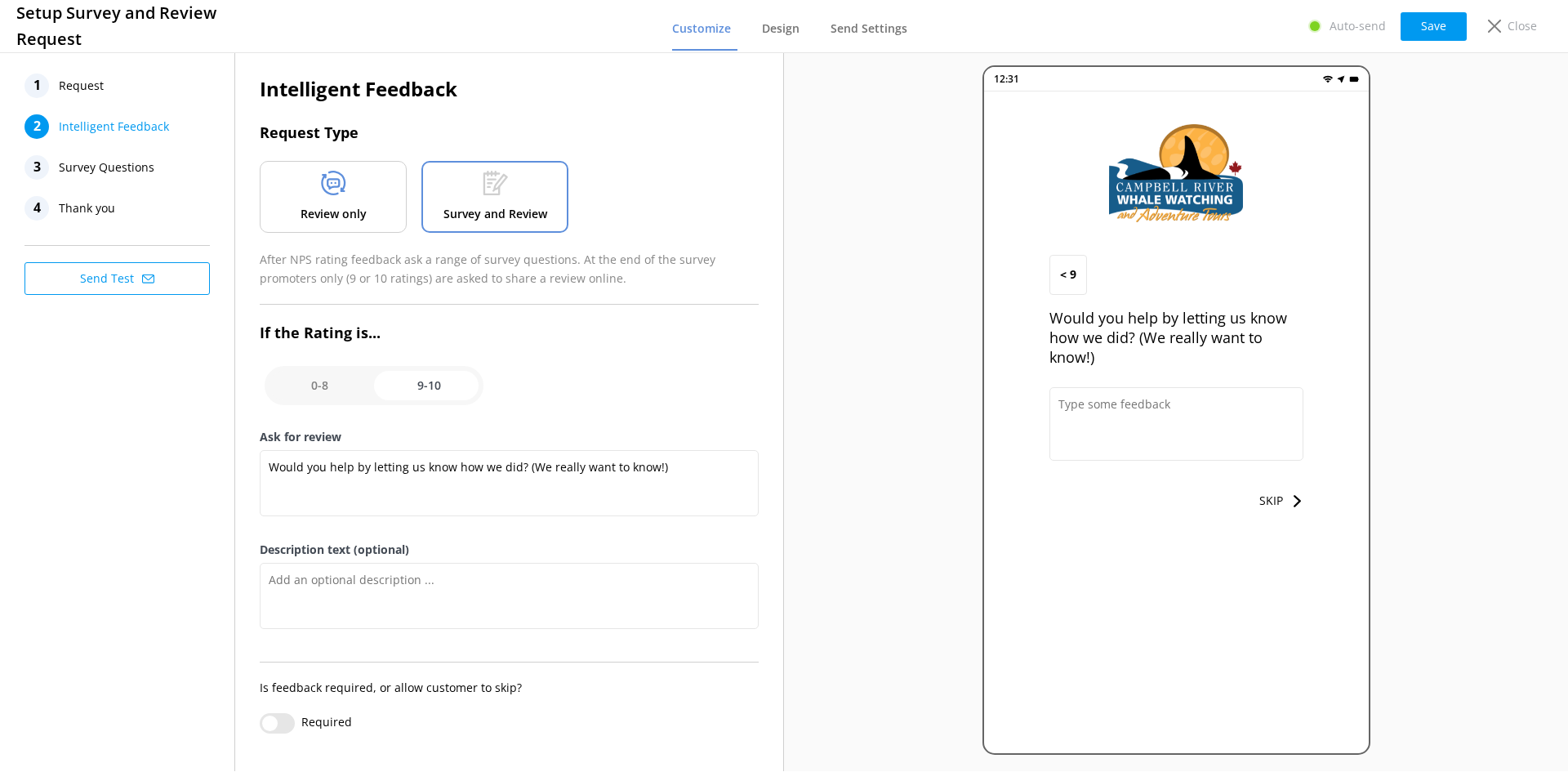
click at [91, 159] on span "Survey Questions" at bounding box center [106, 167] width 96 height 24
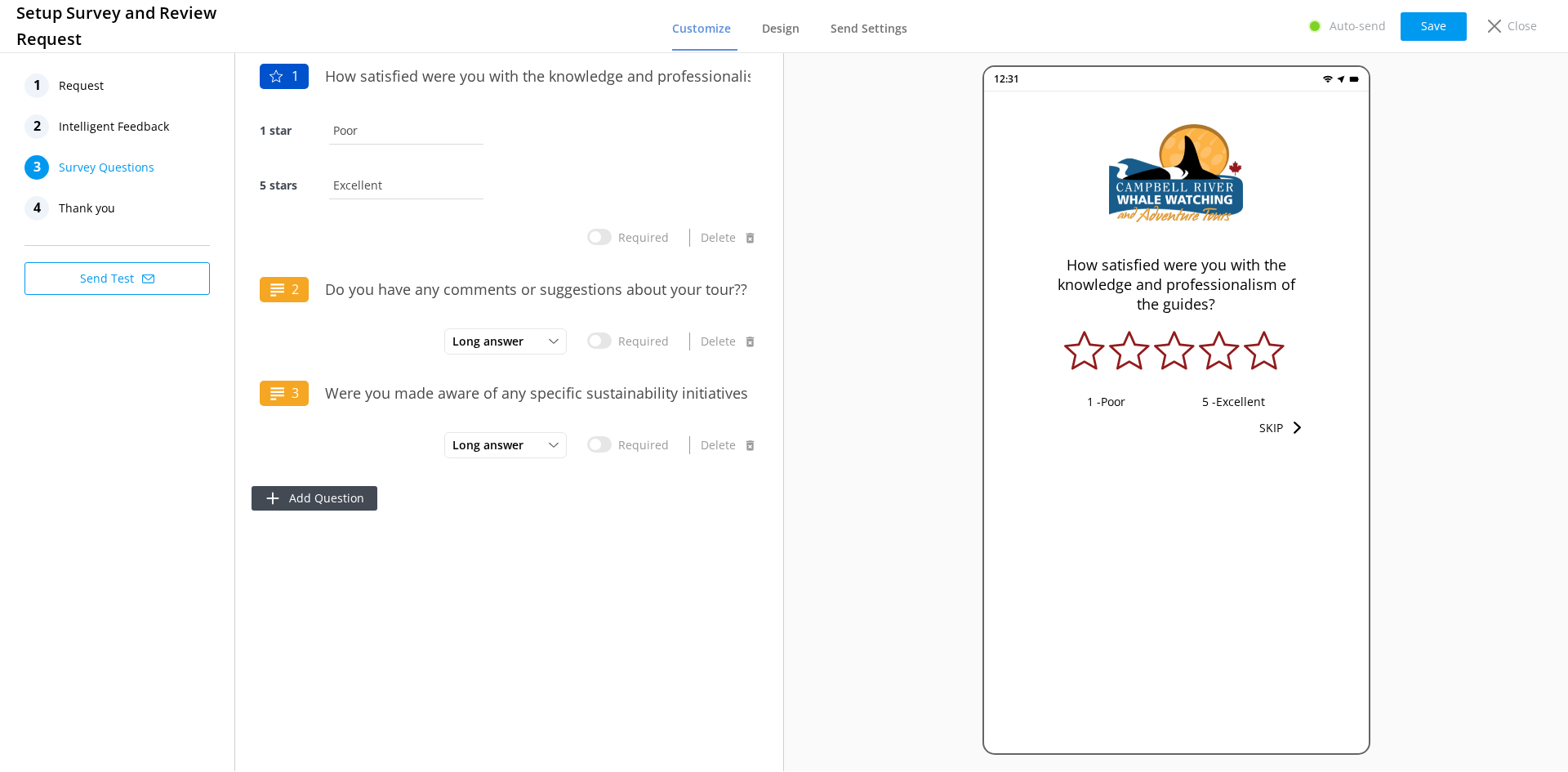
click at [76, 211] on span "Thank you" at bounding box center [87, 208] width 56 height 24
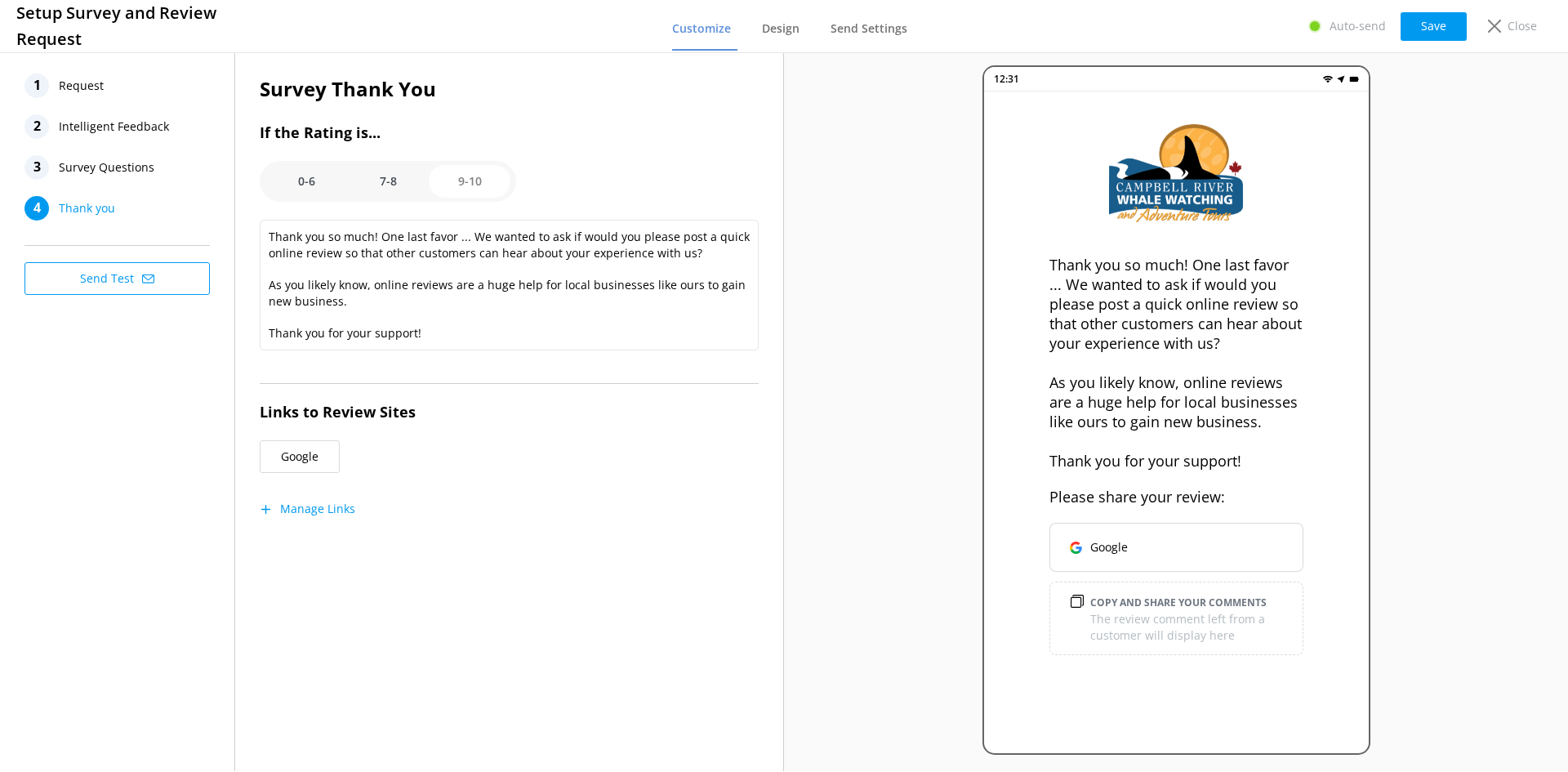
click at [302, 192] on option "0-6" at bounding box center [306, 182] width 82 height 33
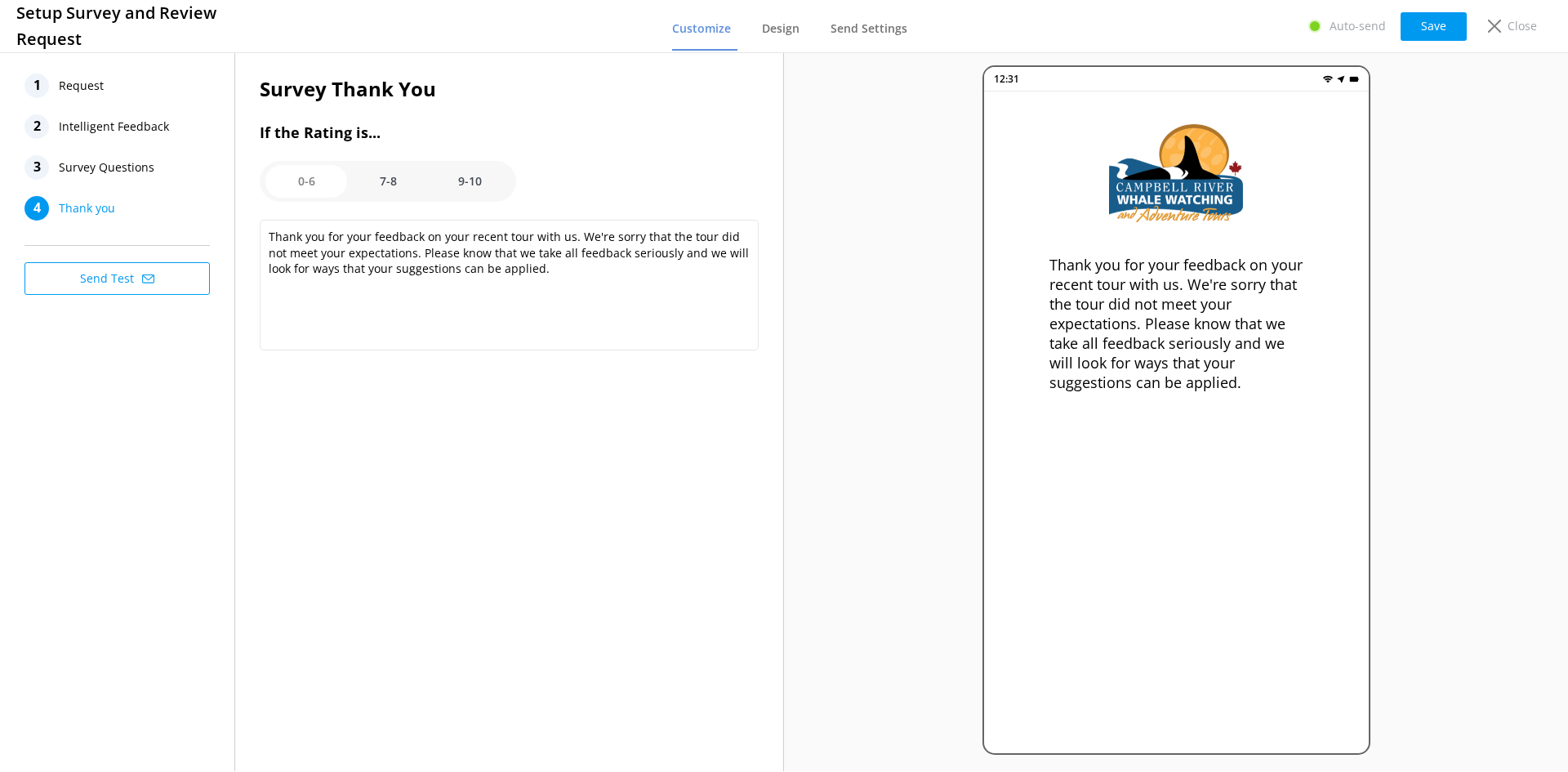
click at [387, 183] on option "7-8" at bounding box center [387, 182] width 82 height 33
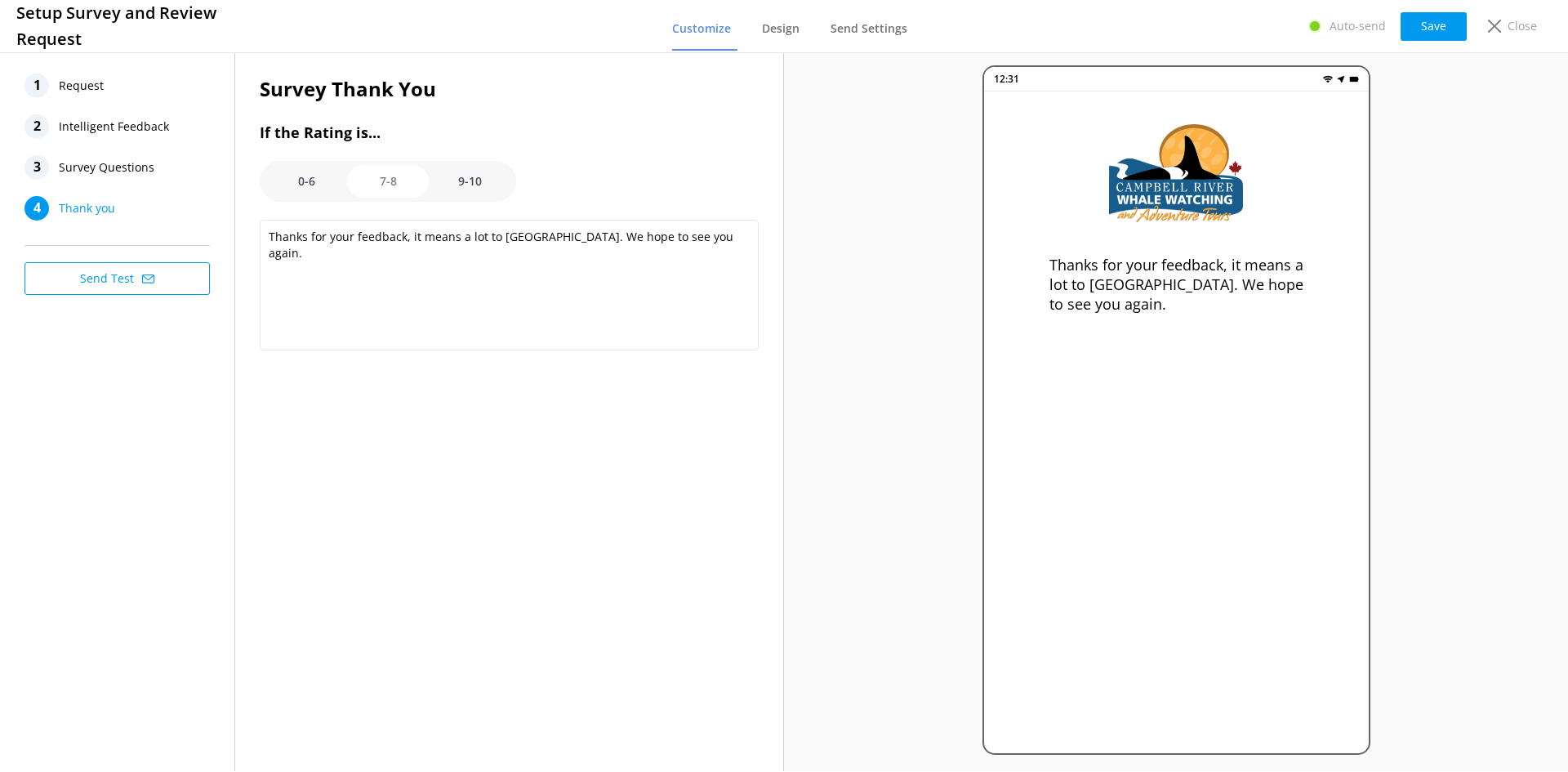
click at [483, 198] on div "0-6 7-8 9-10" at bounding box center [387, 182] width 256 height 41
click at [478, 183] on option "9-10" at bounding box center [470, 182] width 82 height 33
type textarea "Thank you so much! One last favor ... We wanted to ask if would you please post…"
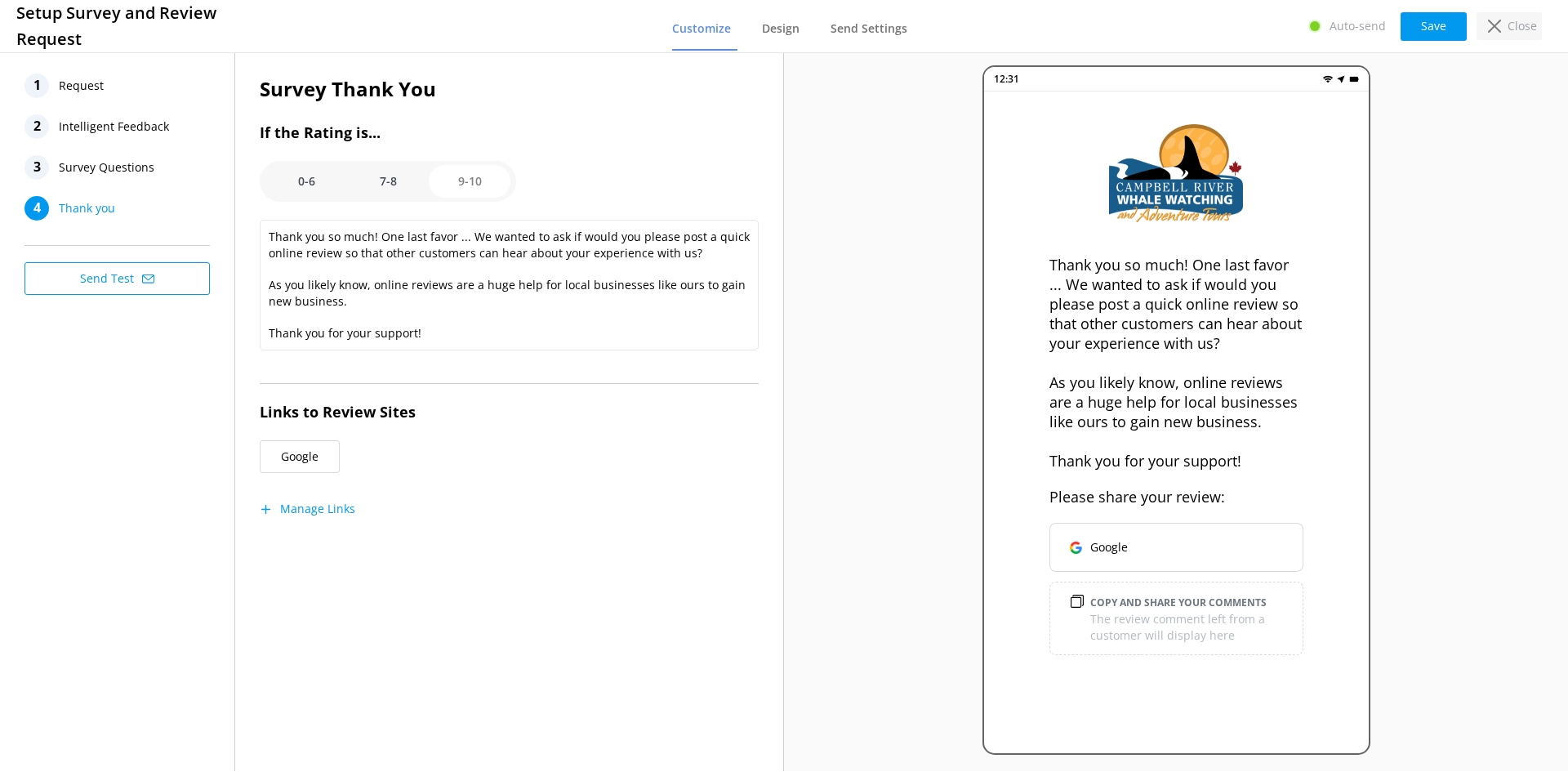
click at [1525, 26] on p "Close" at bounding box center [1522, 26] width 29 height 18
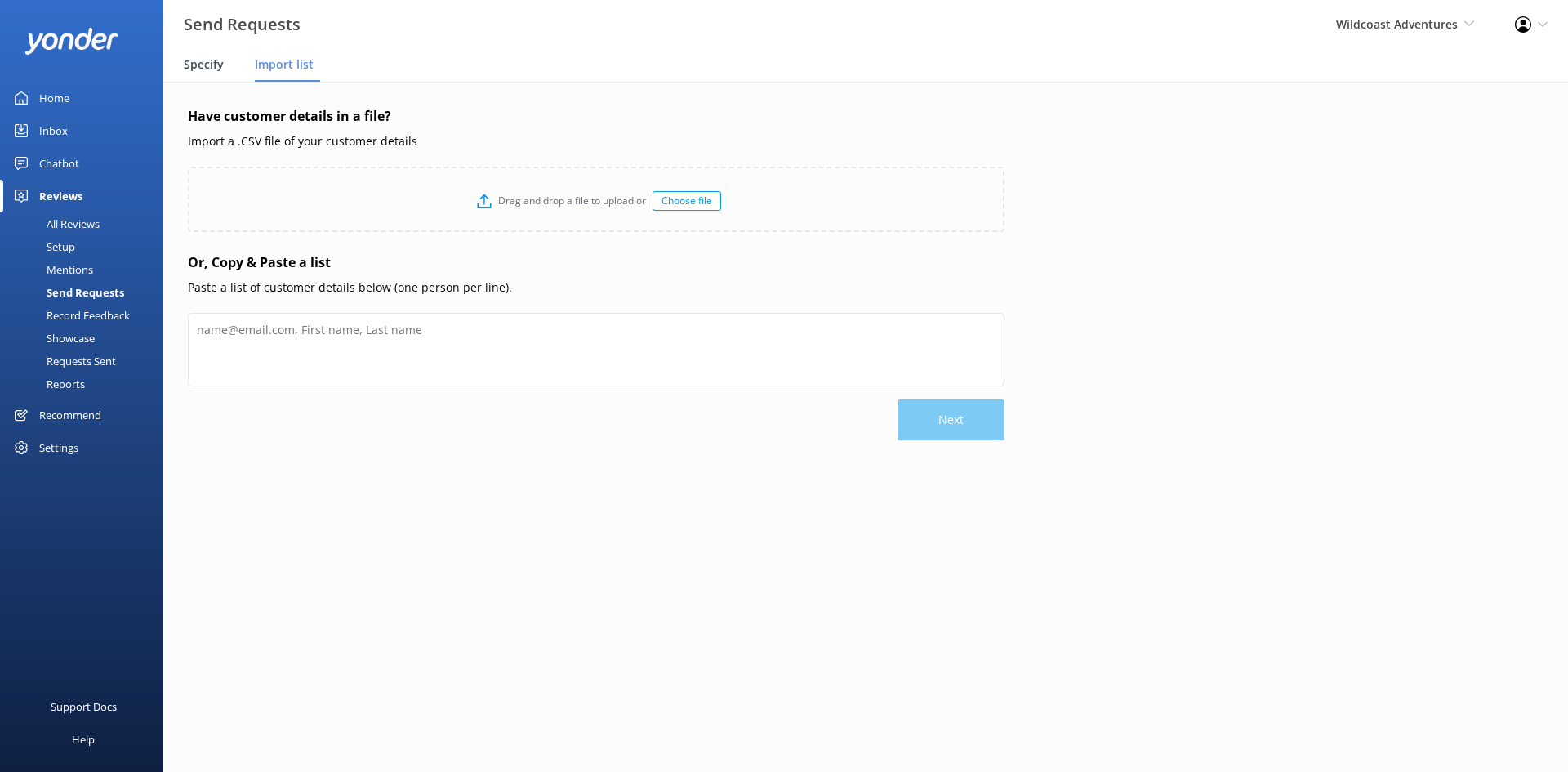
click at [221, 64] on span "Specify" at bounding box center [203, 64] width 40 height 16
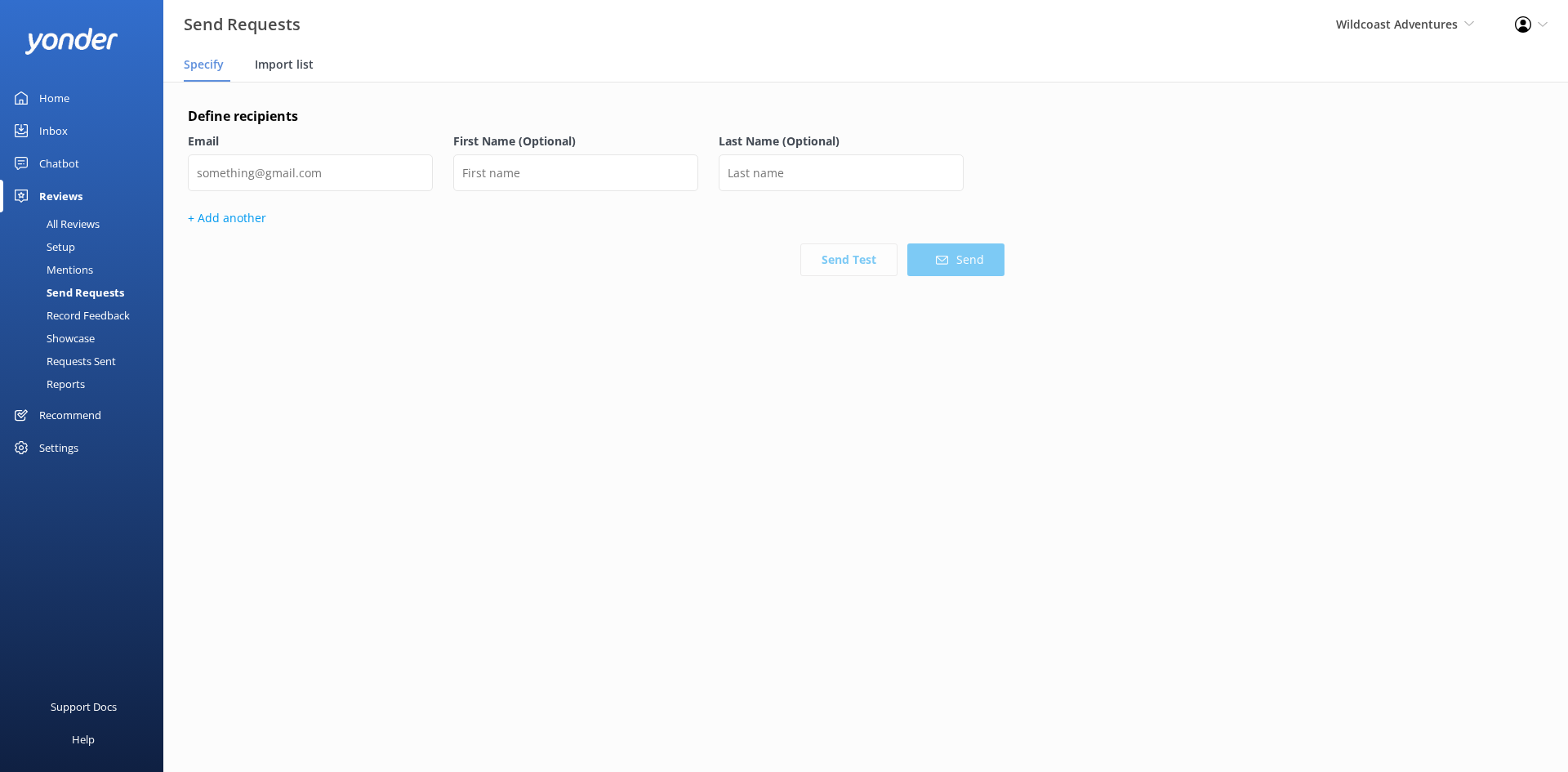
click at [307, 63] on span "Import list" at bounding box center [284, 64] width 59 height 16
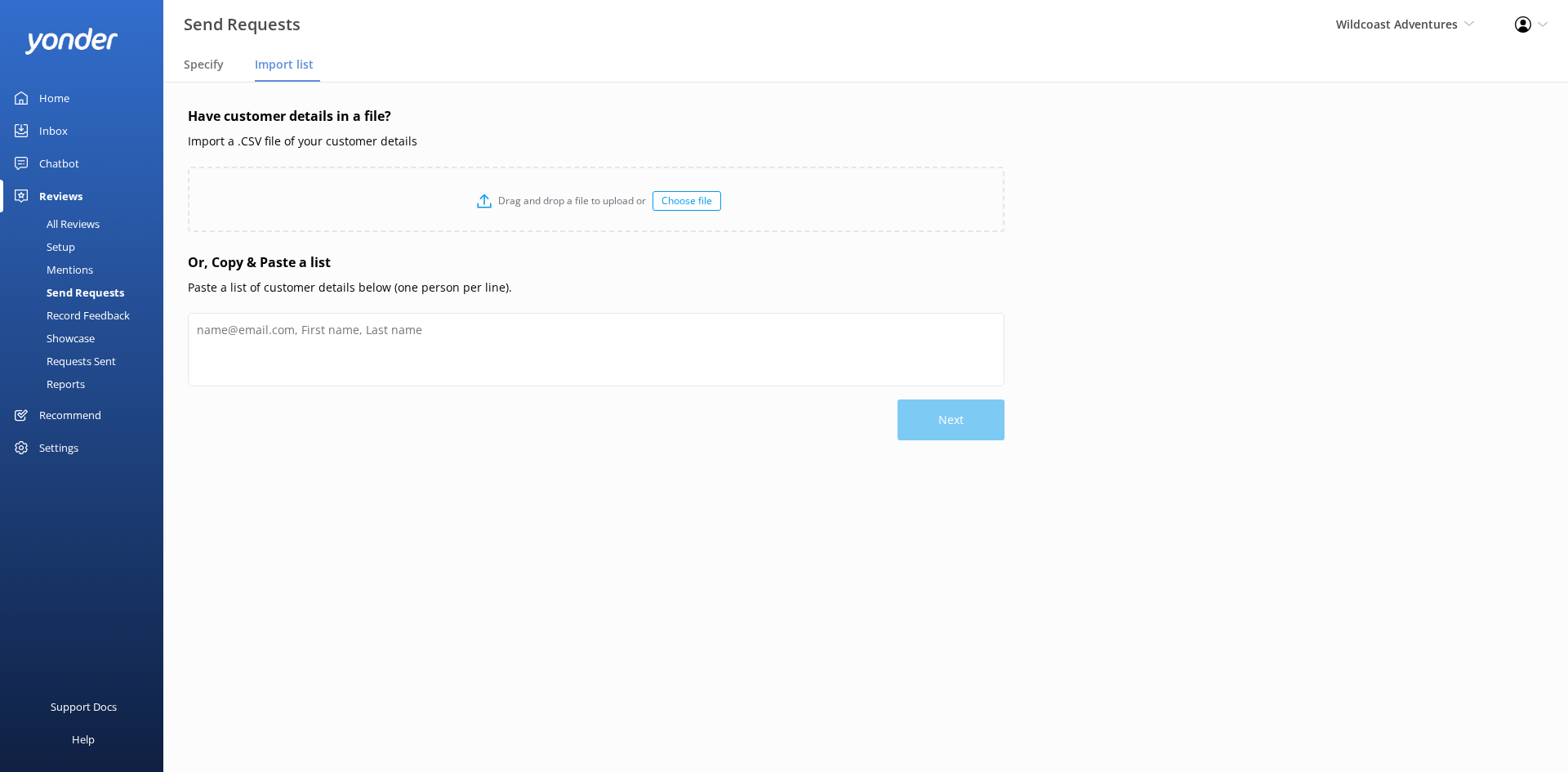
click at [232, 60] on nav "Specify Import list" at bounding box center [866, 66] width 1405 height 33
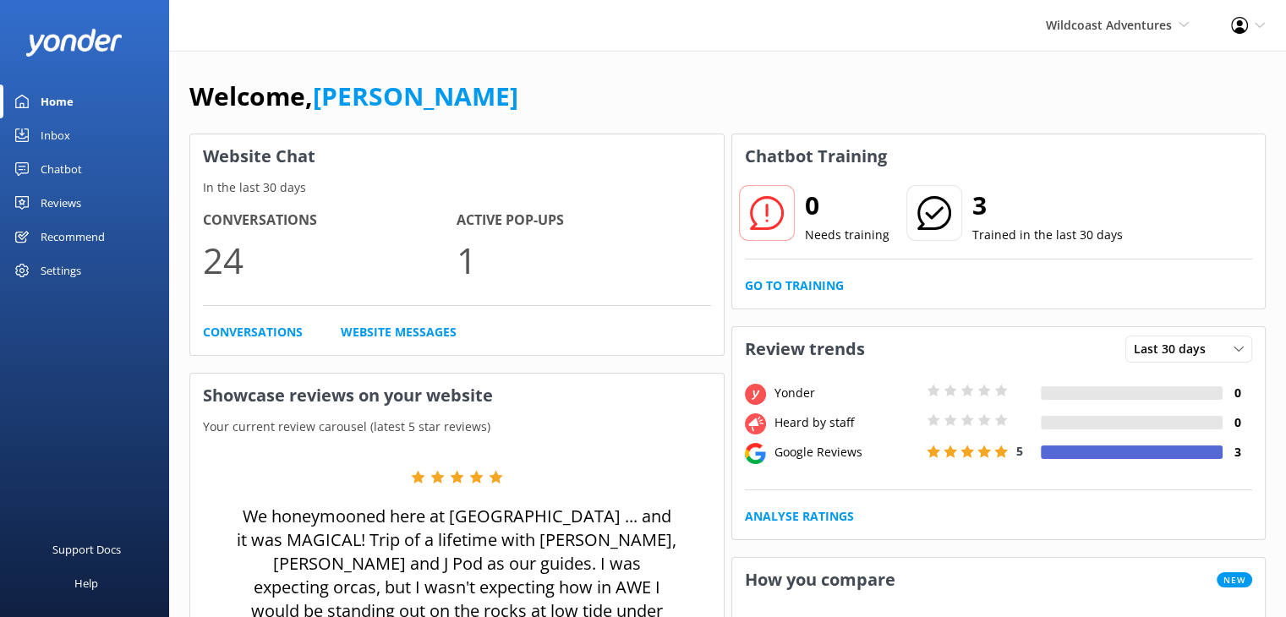
click at [68, 201] on div "Reviews" at bounding box center [61, 203] width 41 height 34
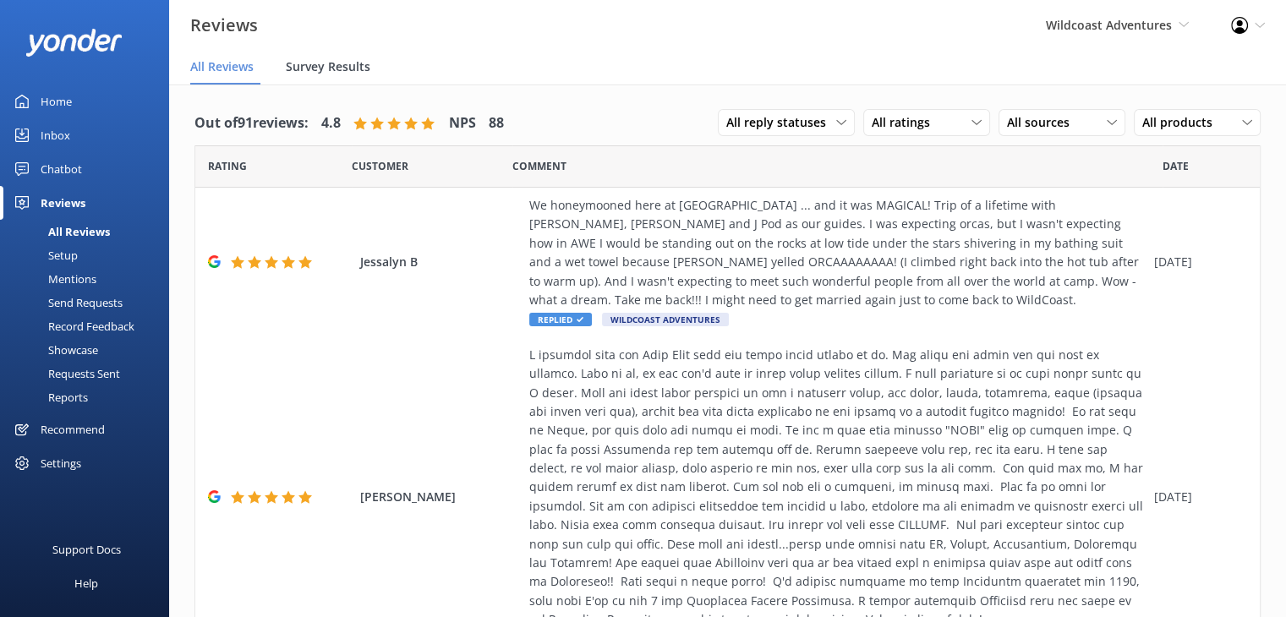
click at [342, 67] on span "Survey Results" at bounding box center [328, 66] width 85 height 17
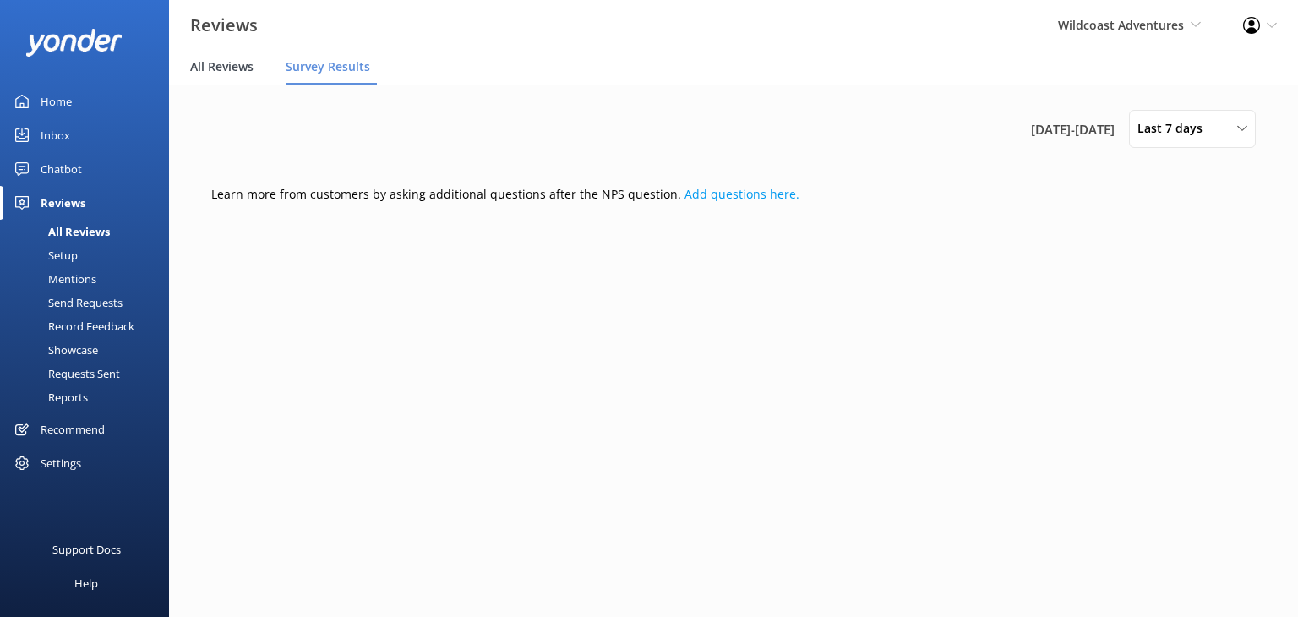
click at [233, 69] on span "All Reviews" at bounding box center [221, 66] width 63 height 17
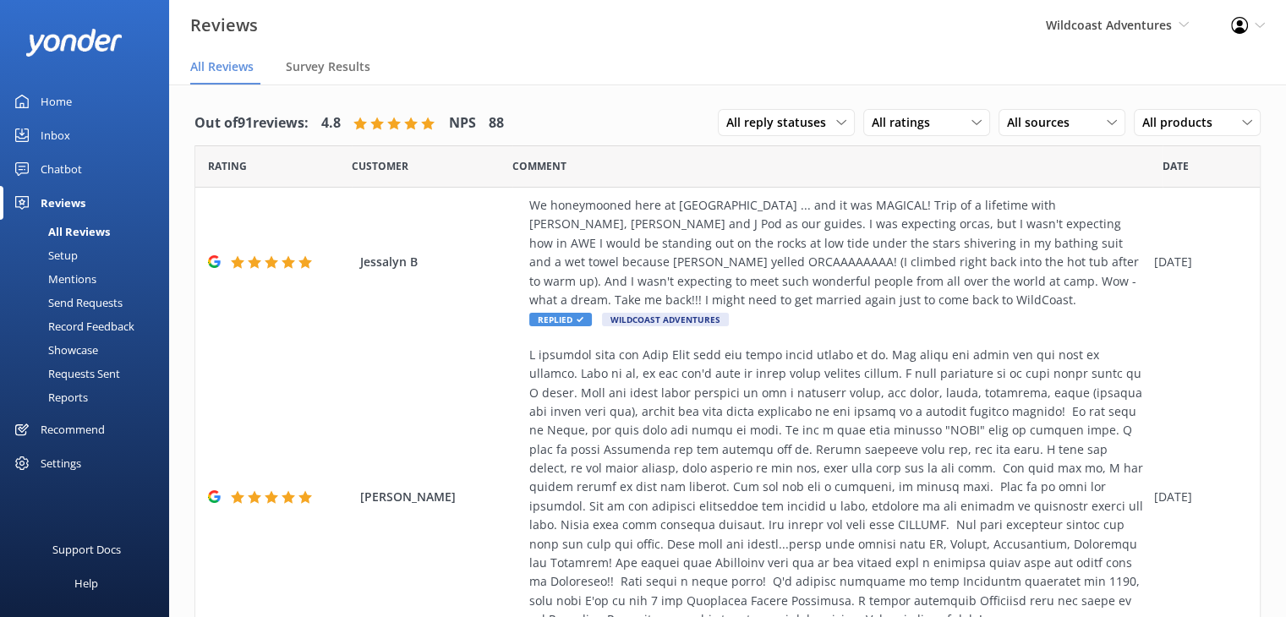
click at [66, 257] on div "Setup" at bounding box center [44, 255] width 68 height 24
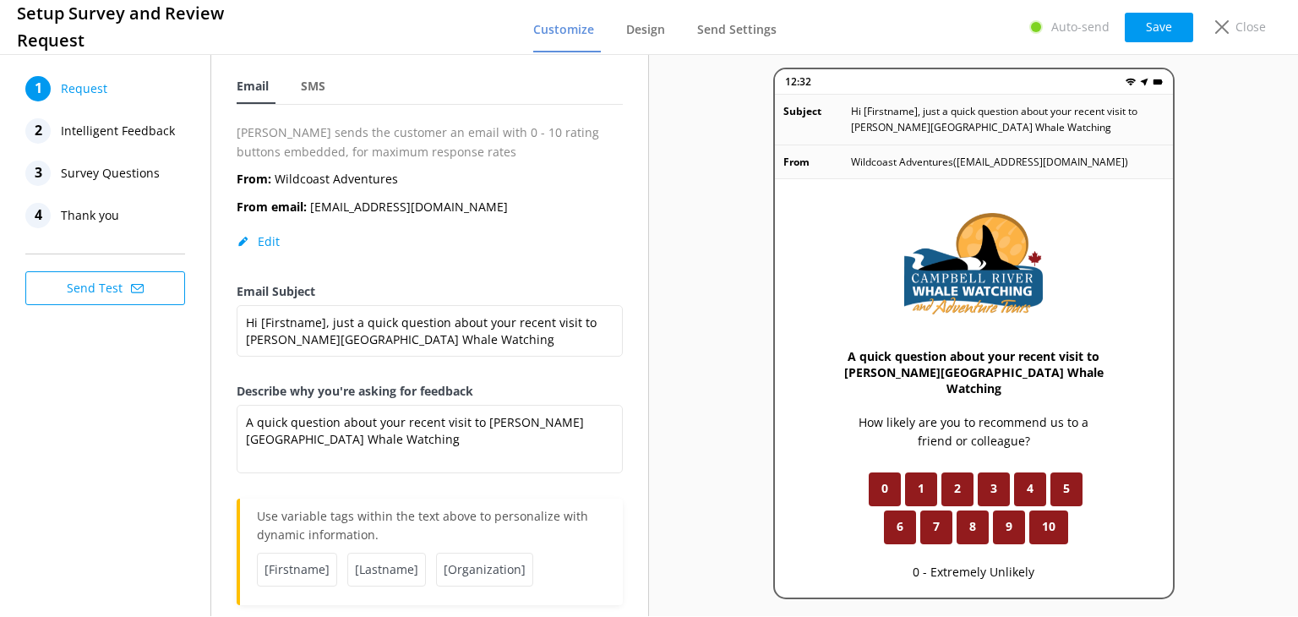
scroll to position [85, 0]
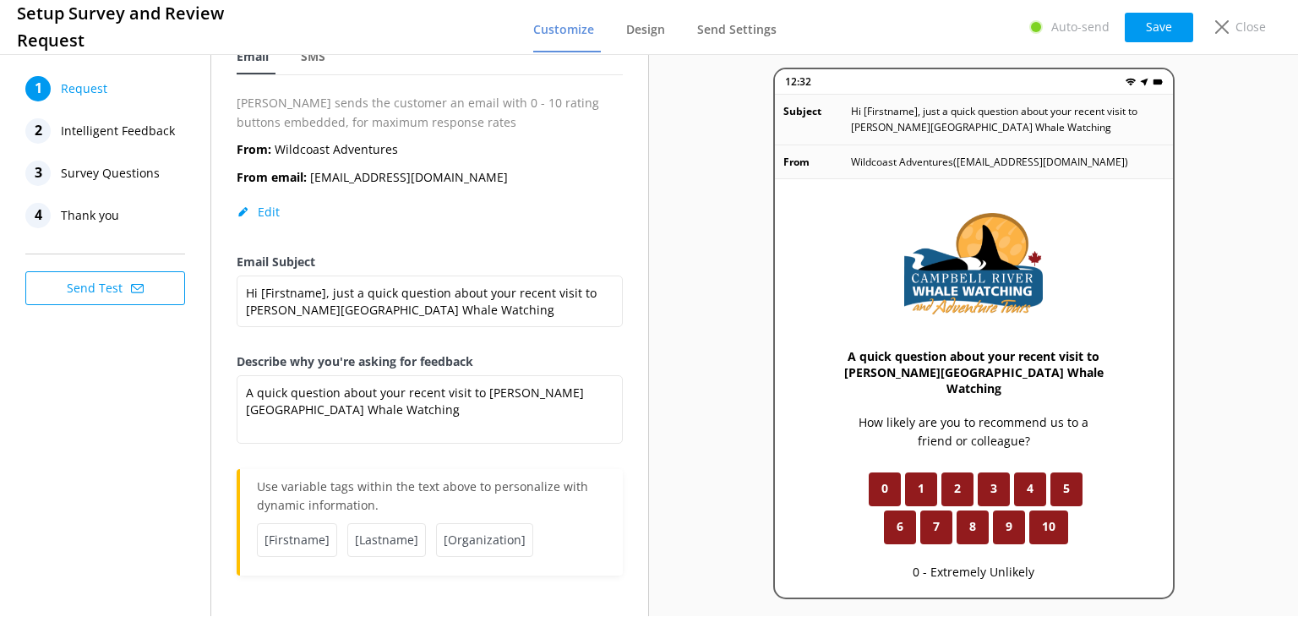
click at [249, 206] on button "Edit" at bounding box center [258, 212] width 43 height 17
select select "America/Tijuana"
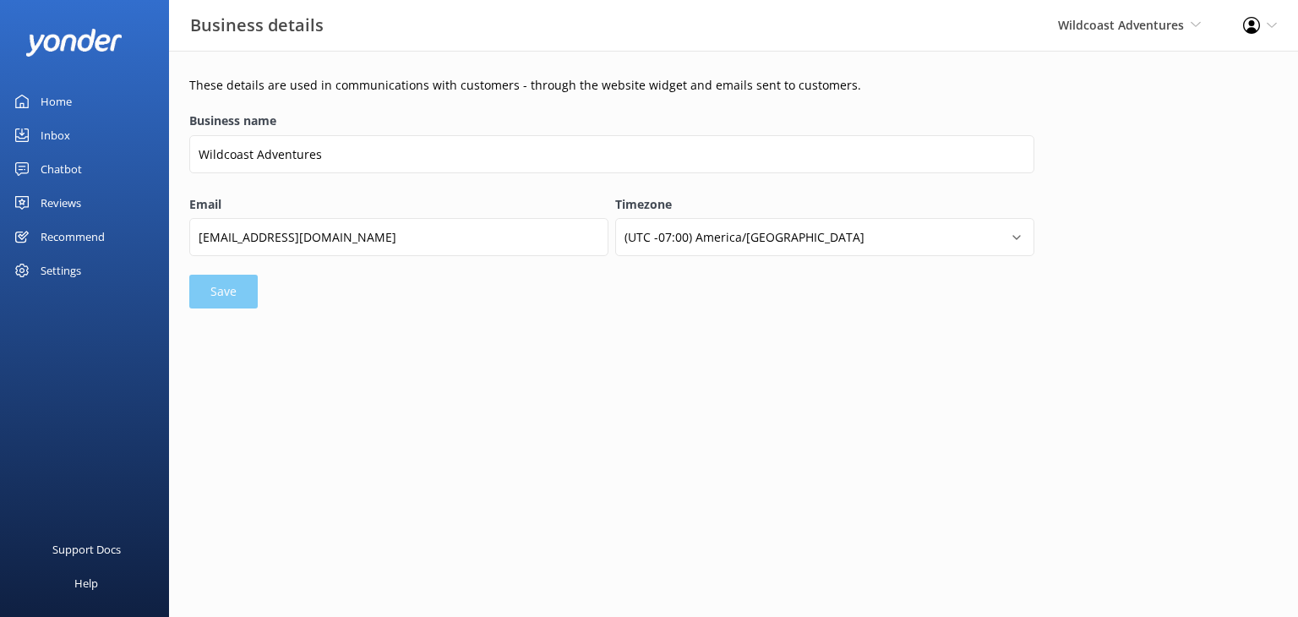
click at [47, 139] on div "Inbox" at bounding box center [56, 135] width 30 height 34
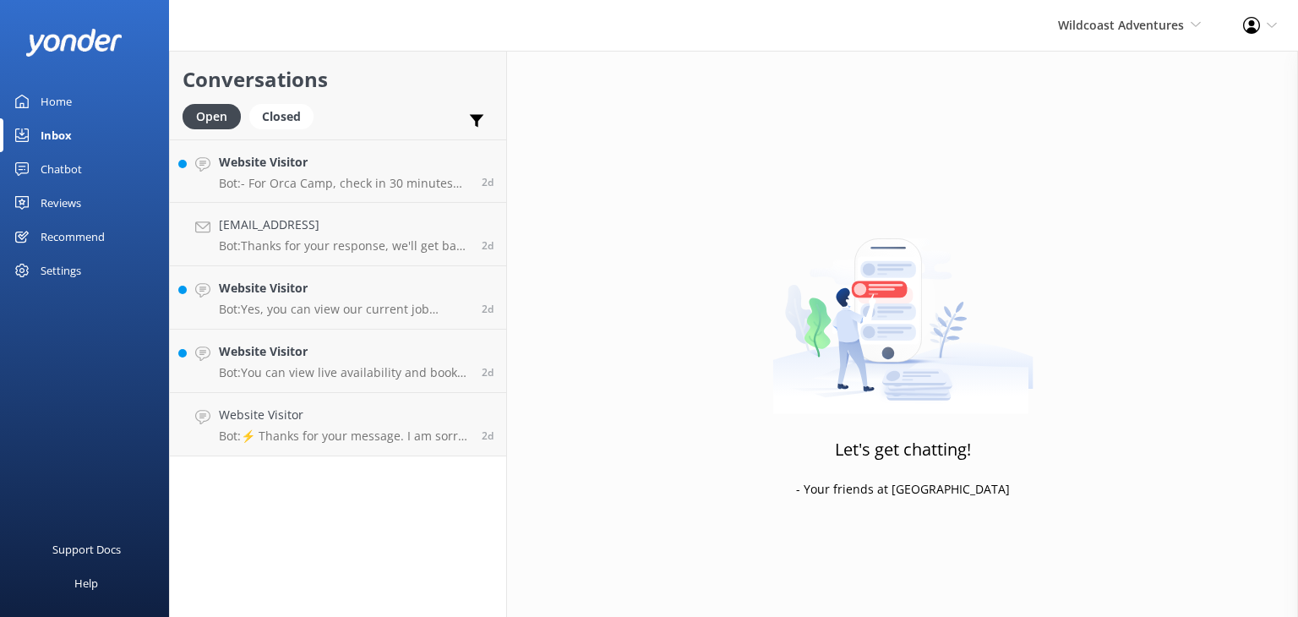
click at [45, 208] on div "Reviews" at bounding box center [61, 203] width 41 height 34
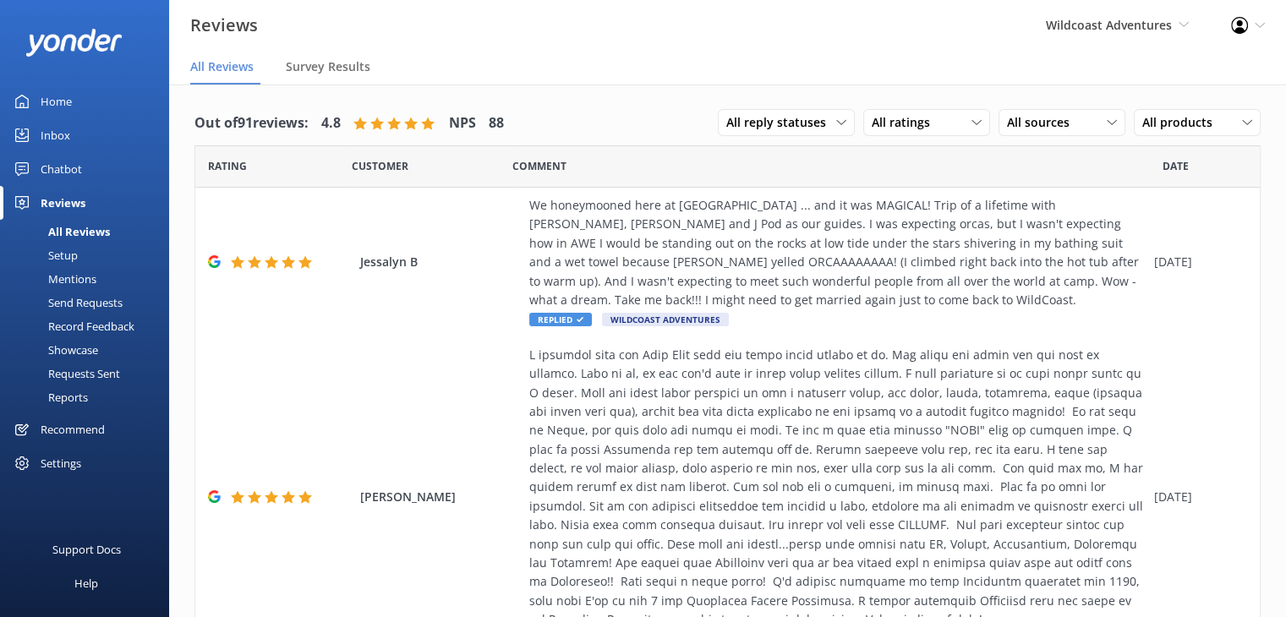
click at [68, 252] on div "Setup" at bounding box center [44, 255] width 68 height 24
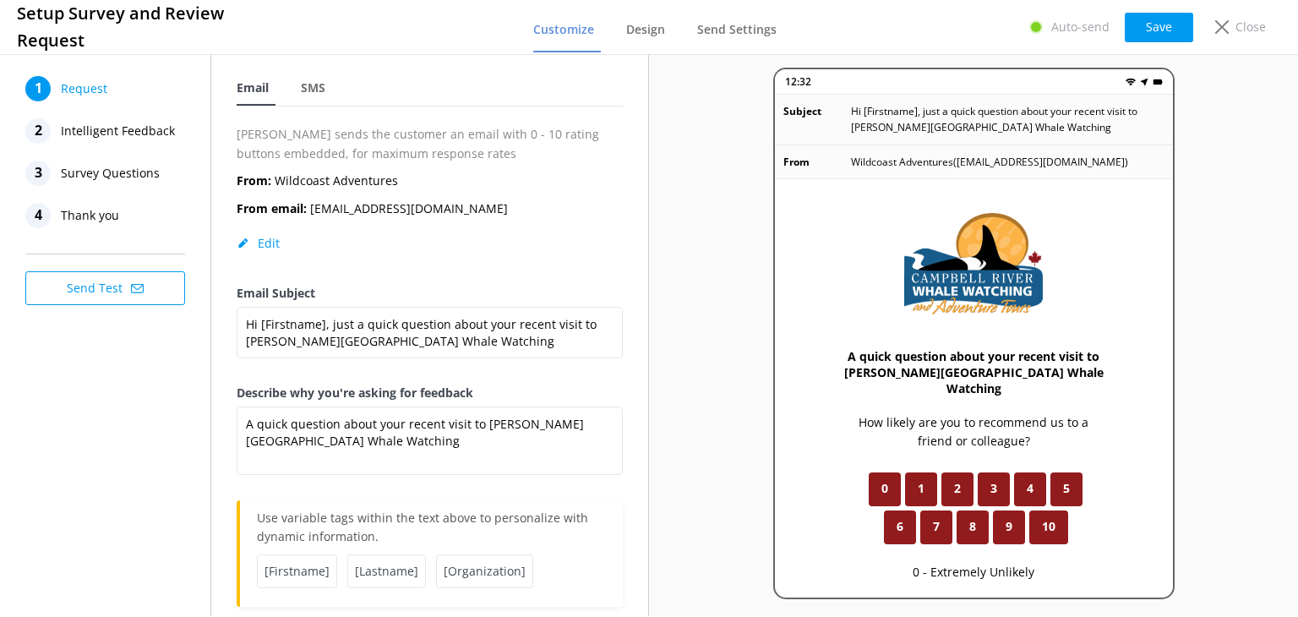
scroll to position [85, 0]
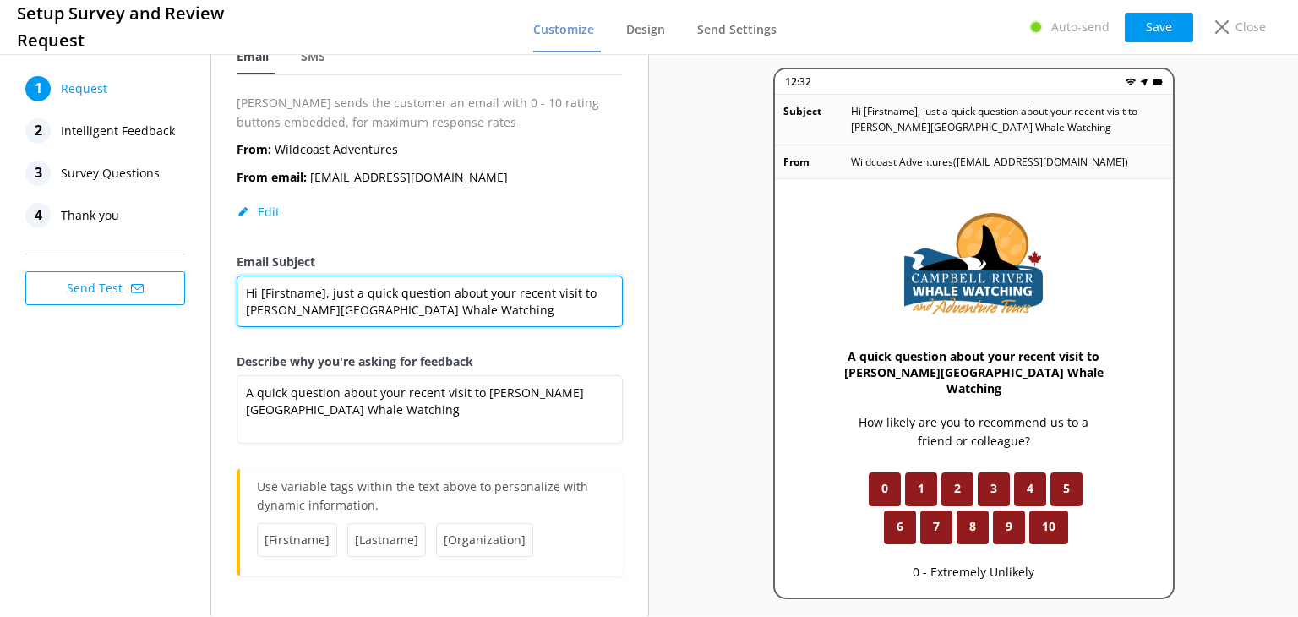
click at [434, 305] on textarea "Hi [Firstname], just a quick question about your recent visit to [PERSON_NAME][…" at bounding box center [430, 302] width 386 height 52
drag, startPoint x: 430, startPoint y: 309, endPoint x: 549, endPoint y: 296, distance: 119.0
click at [549, 296] on textarea "Hi [Firstname], just a quick question about your recent visit to [PERSON_NAME][…" at bounding box center [430, 302] width 386 height 52
type textarea "Hi [Firstname], just a quick question about your recent trip with Wildcoast Adv…"
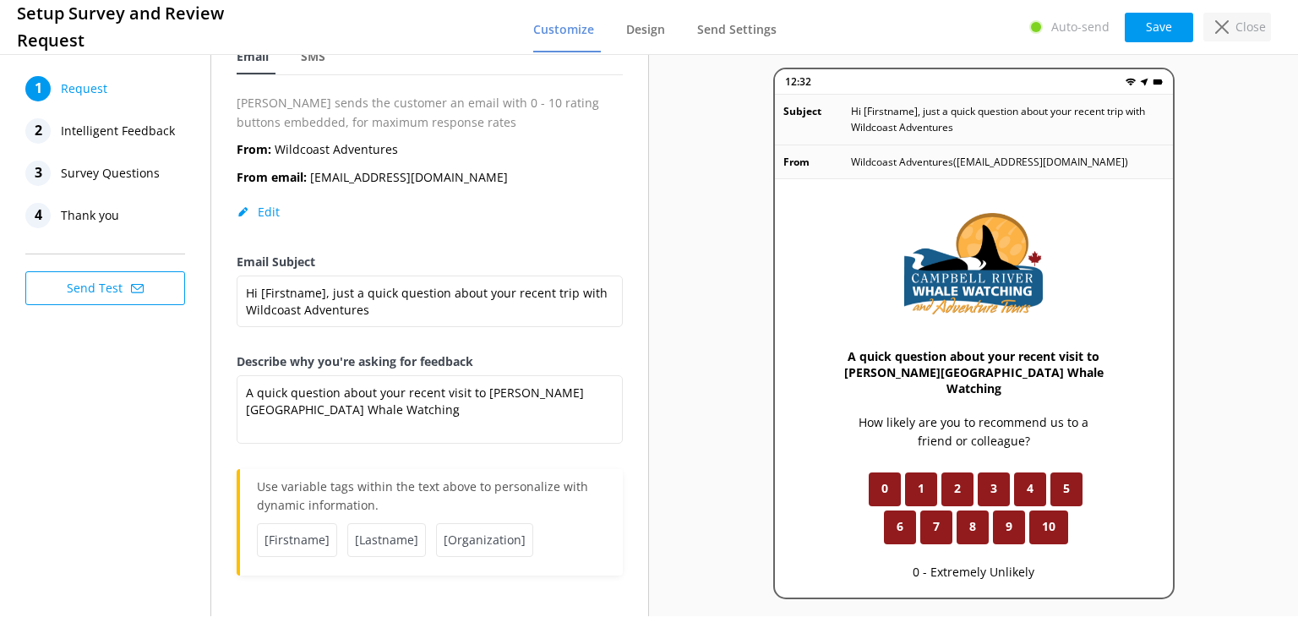
click at [1249, 24] on p "Close" at bounding box center [1251, 27] width 30 height 19
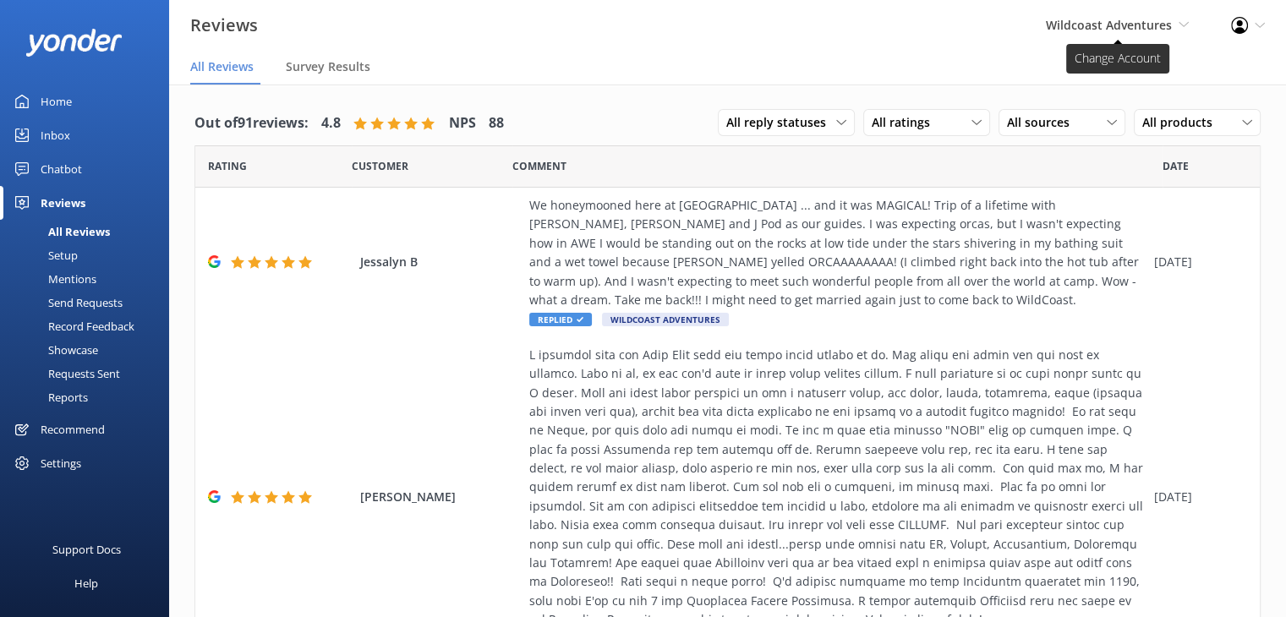
click at [1139, 21] on span "Wildcoast Adventures" at bounding box center [1109, 25] width 126 height 16
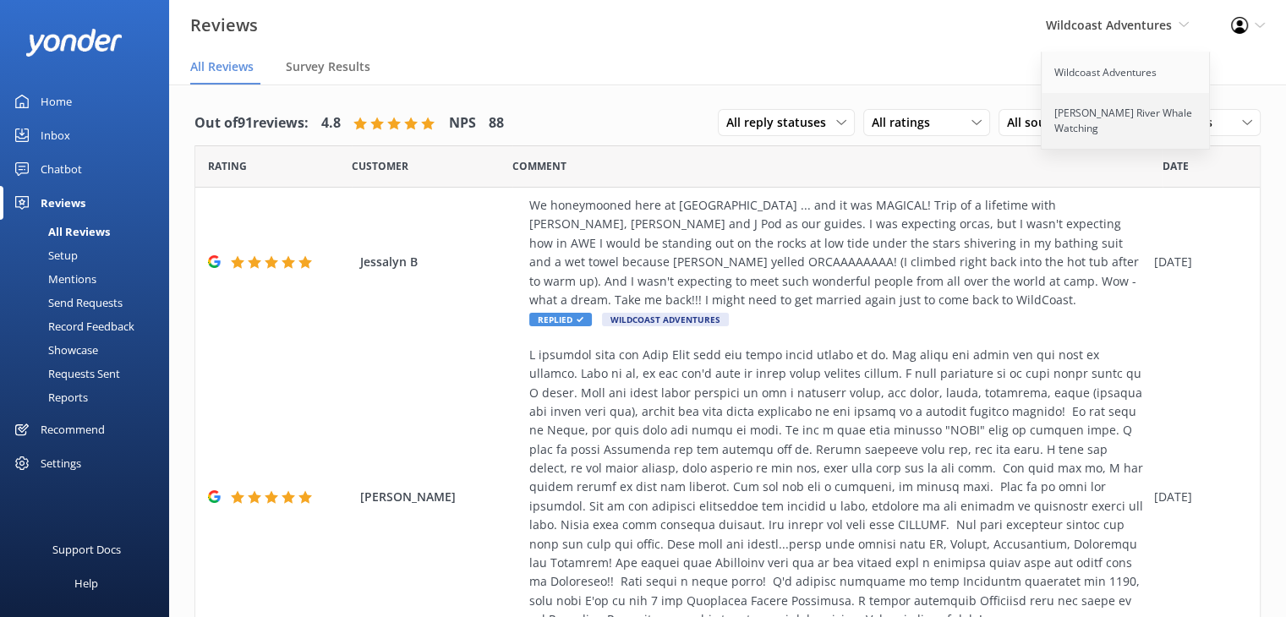
click at [1079, 113] on link "[PERSON_NAME] River Whale Watching" at bounding box center [1125, 121] width 169 height 56
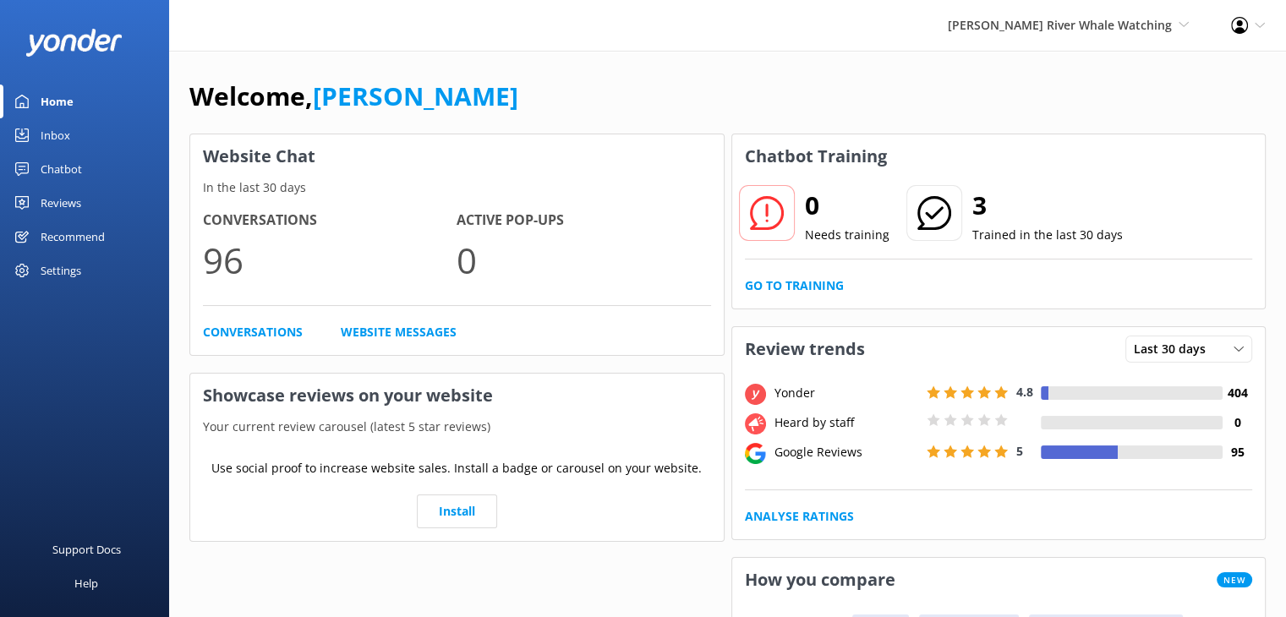
click at [1109, 33] on span "[PERSON_NAME] River Whale Watching" at bounding box center [1060, 25] width 224 height 16
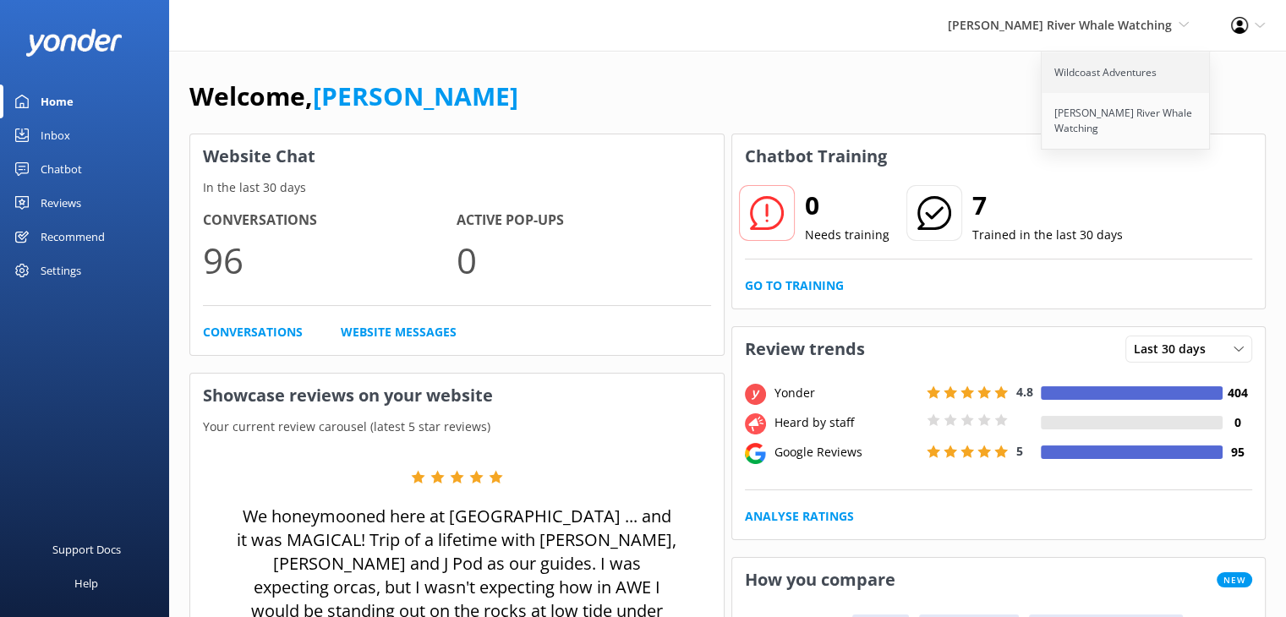
click at [1074, 78] on link "Wildcoast Adventures" at bounding box center [1125, 72] width 169 height 41
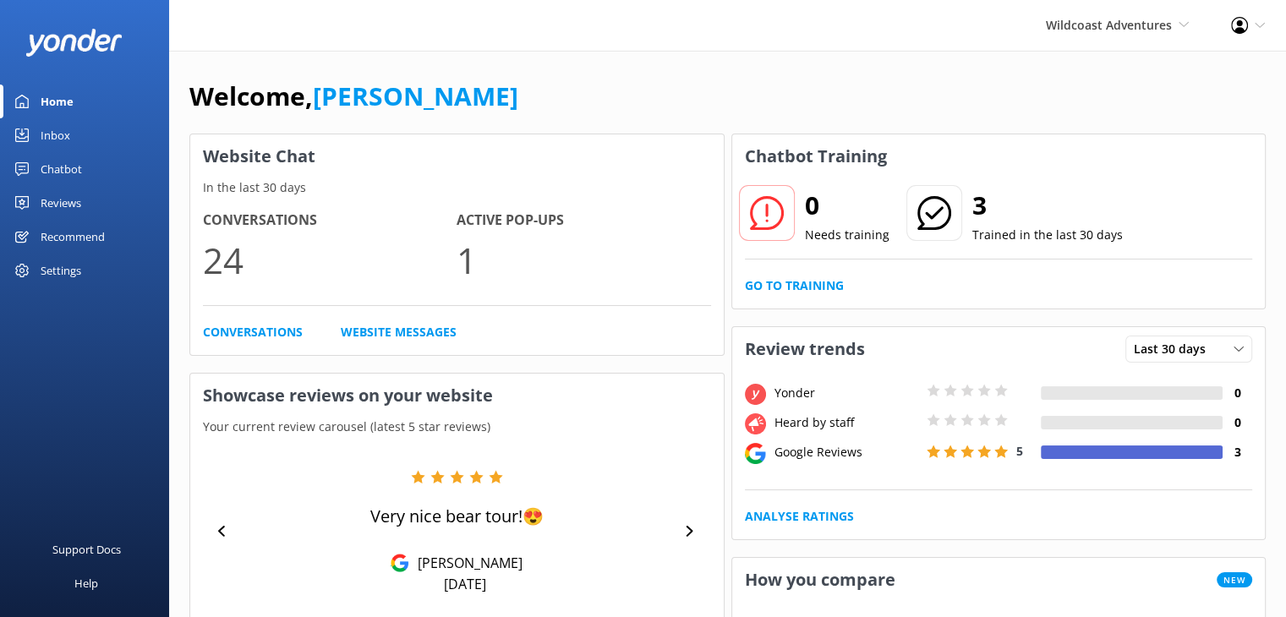
click at [41, 207] on div "Reviews" at bounding box center [61, 203] width 41 height 34
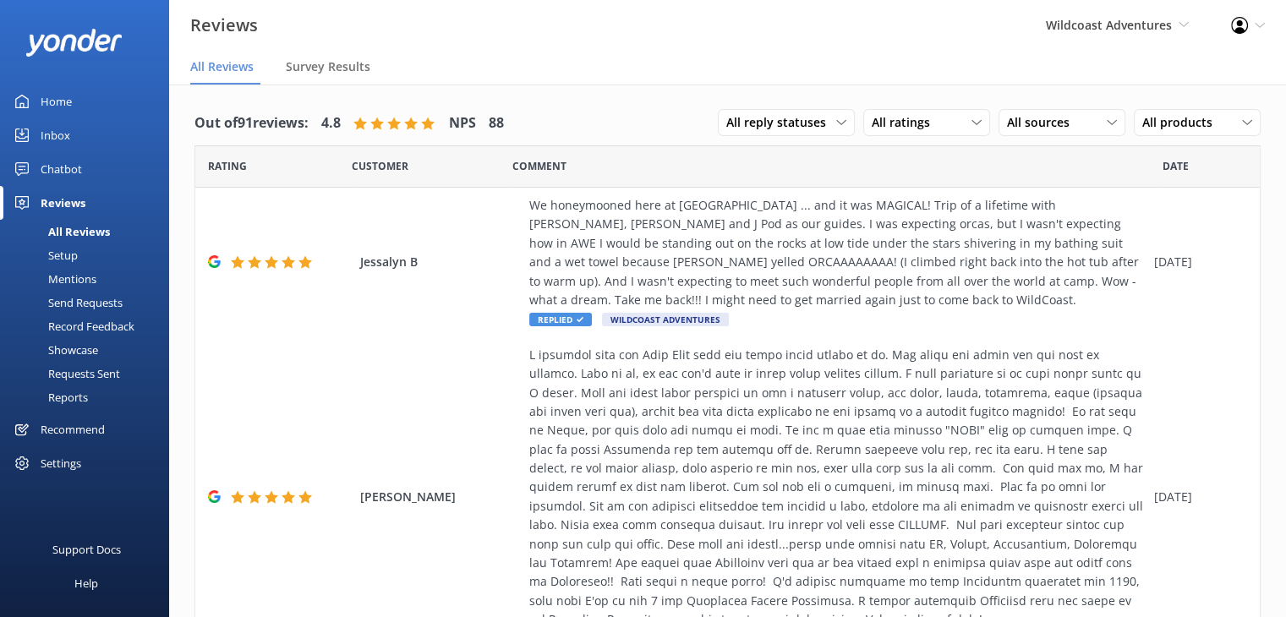
click at [65, 252] on div "Setup" at bounding box center [44, 255] width 68 height 24
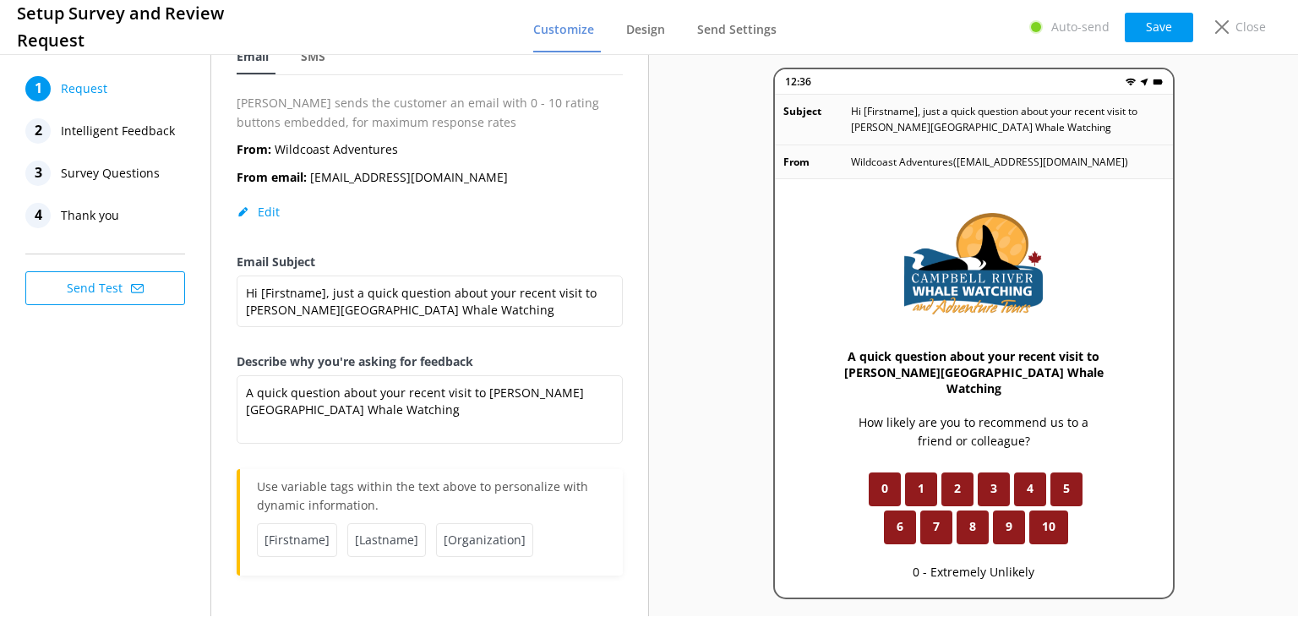
scroll to position [85, 0]
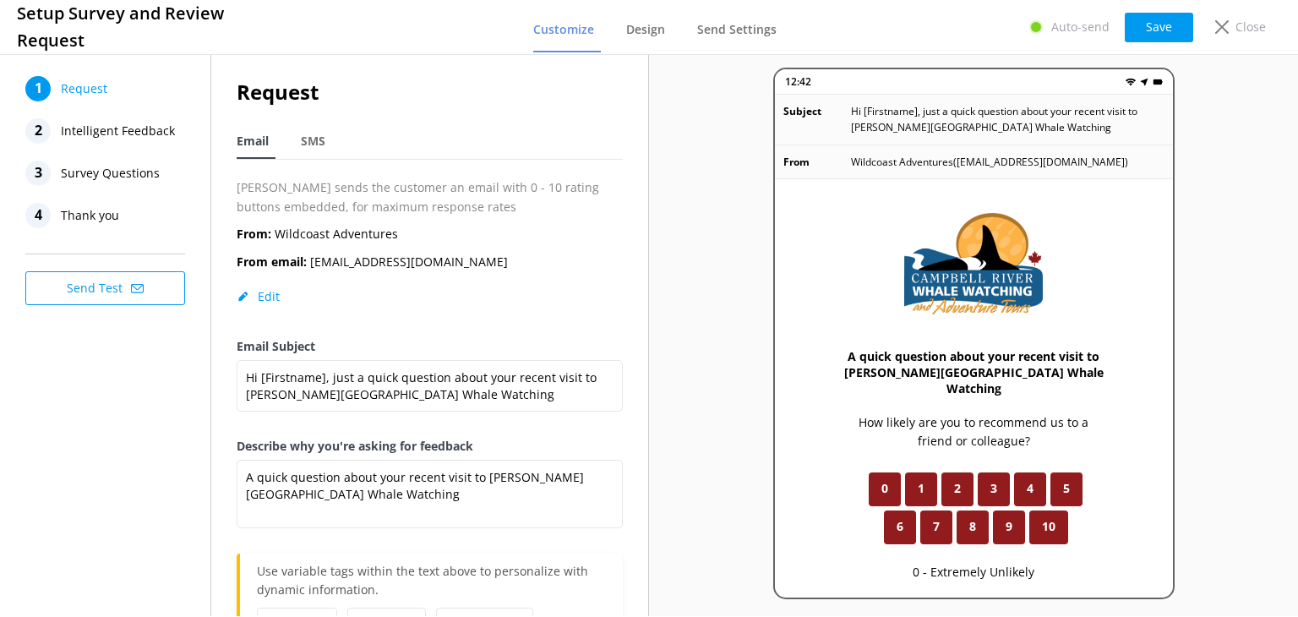
scroll to position [85, 0]
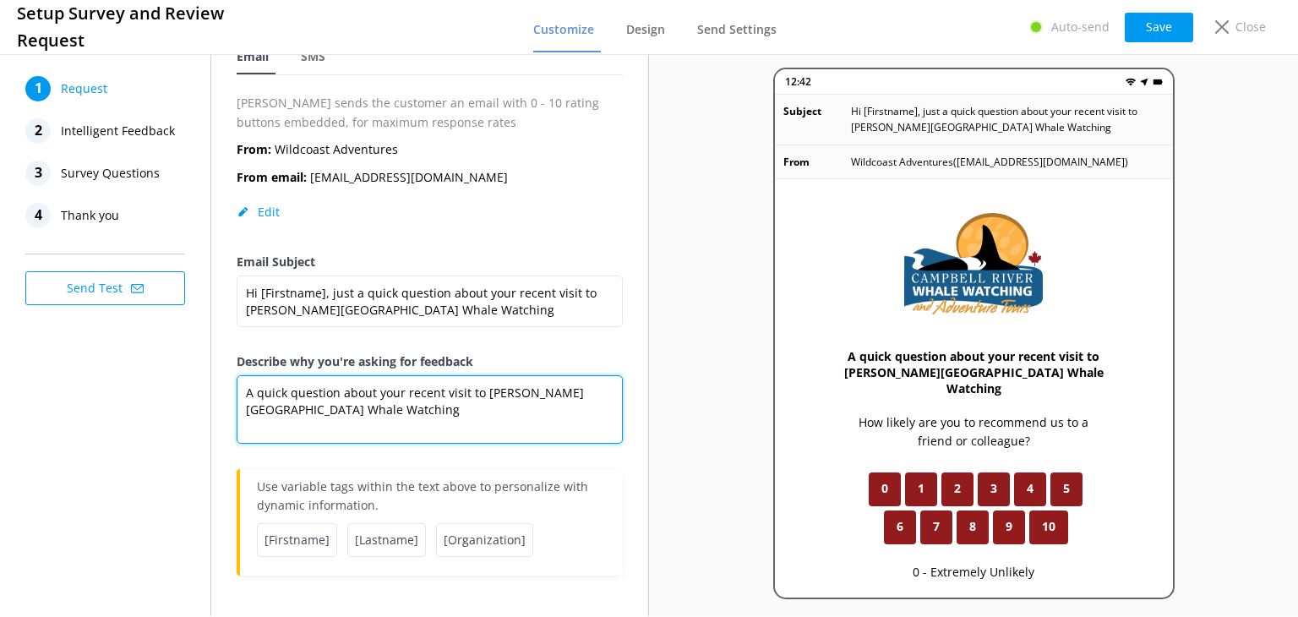
drag, startPoint x: 336, startPoint y: 409, endPoint x: 441, endPoint y: 389, distance: 106.8
click at [441, 389] on textarea "A quick question about your recent visit to [PERSON_NAME][GEOGRAPHIC_DATA] Whal…" at bounding box center [430, 409] width 386 height 68
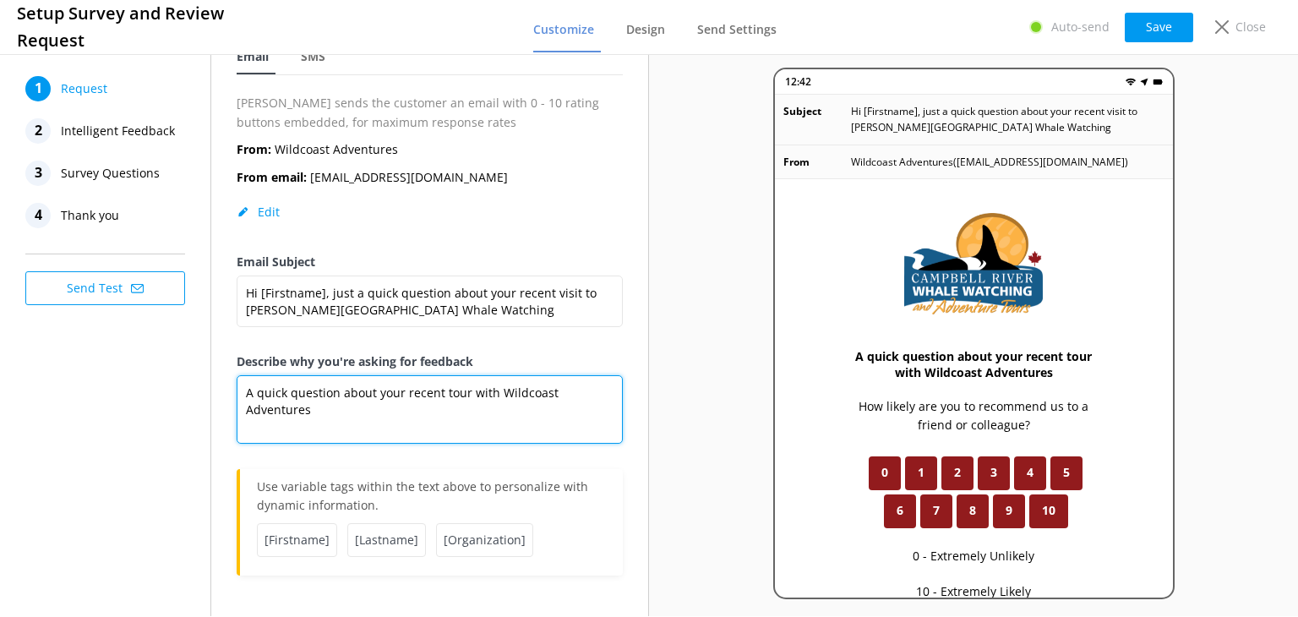
click at [527, 387] on textarea "A quick question about your recent tour with Wildcoast Adventures" at bounding box center [430, 409] width 386 height 68
type textarea "A quick question about your recent tour with Wildcoast Adventures"
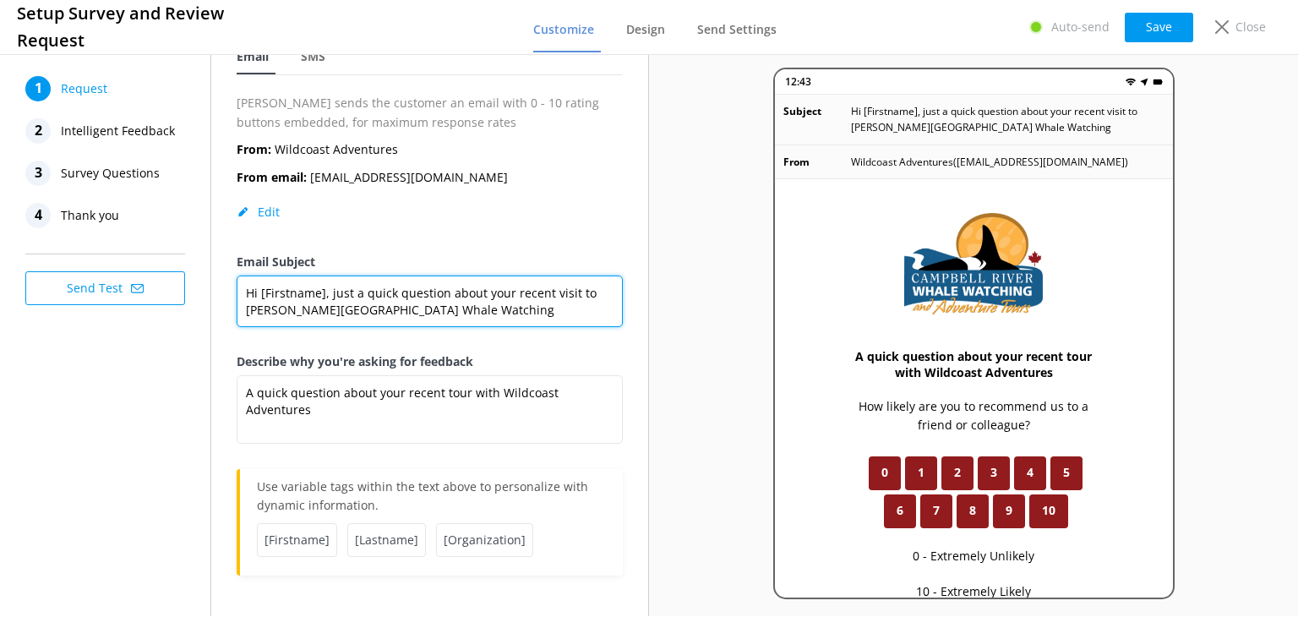
drag, startPoint x: 429, startPoint y: 310, endPoint x: 551, endPoint y: 291, distance: 124.1
click at [551, 291] on textarea "Hi [Firstname], just a quick question about your recent visit to [PERSON_NAME][…" at bounding box center [430, 302] width 386 height 52
drag, startPoint x: 573, startPoint y: 295, endPoint x: 550, endPoint y: 289, distance: 23.6
click at [550, 289] on textarea "Hi [Firstname], just a quick question about your recent tour with Wildcoast Adv…" at bounding box center [430, 302] width 386 height 52
type textarea "Hi [Firstname], just a quick question about your recent trip with Wildcoast Adv…"
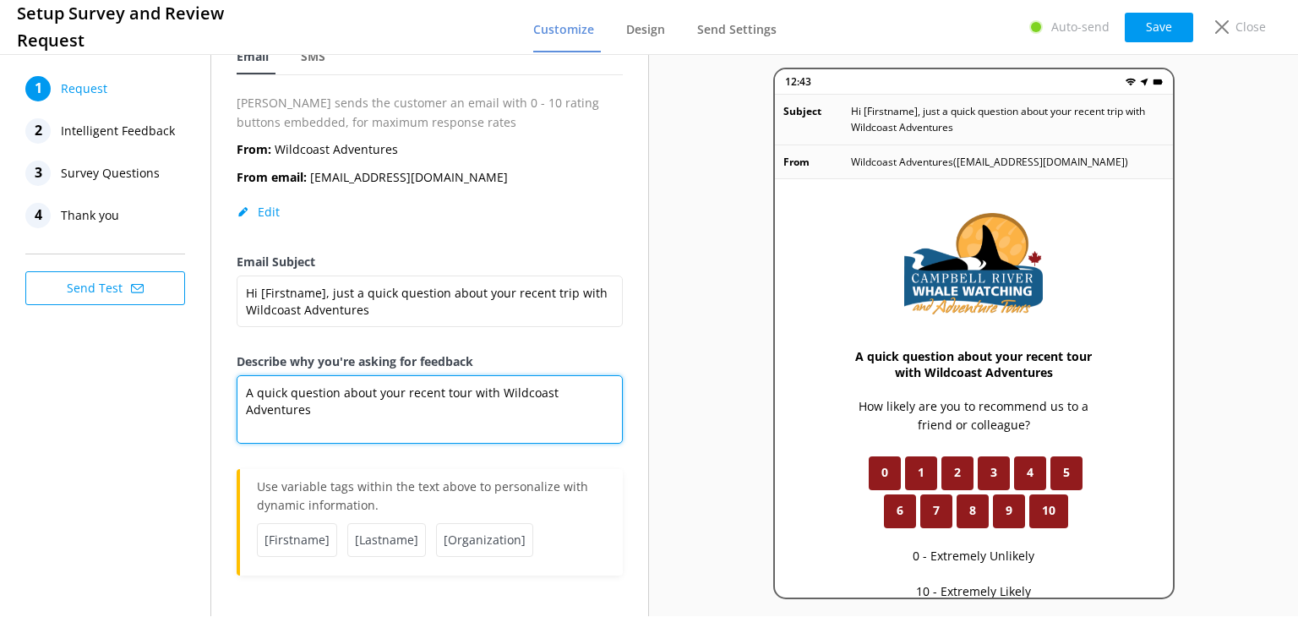
click at [466, 393] on textarea "A quick question about your recent tour with Wildcoast Adventures" at bounding box center [430, 409] width 386 height 68
type textarea "A quick question about your recent trip with Wildcoast Adventures"
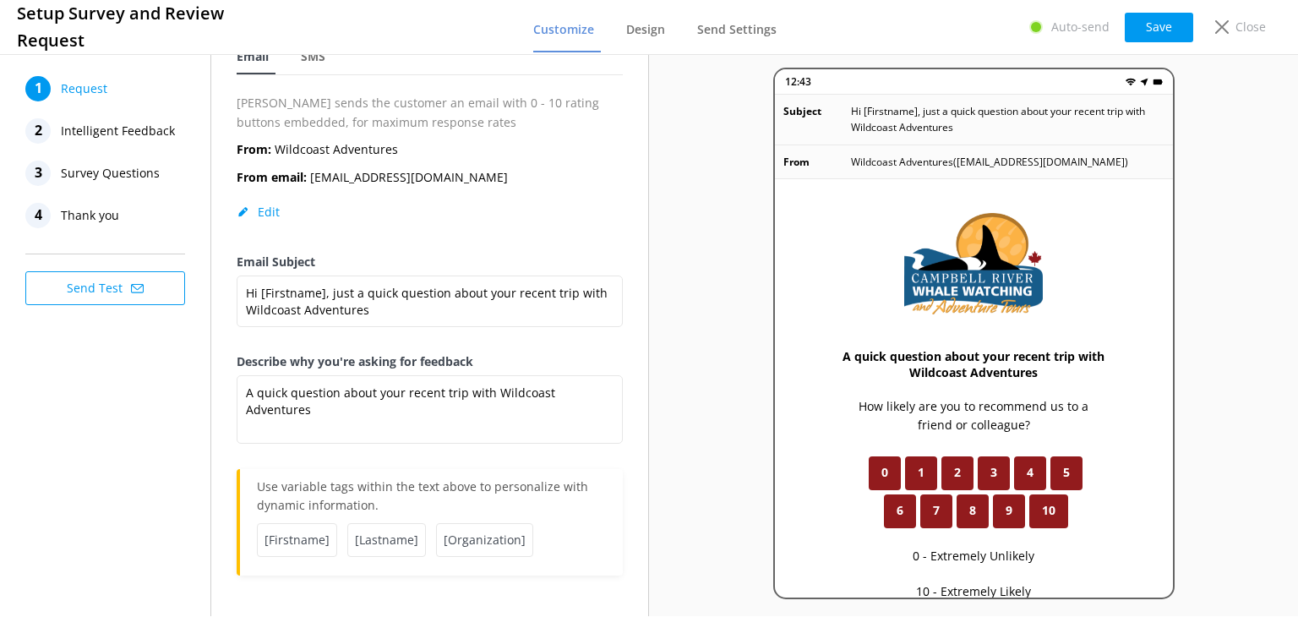
click at [1165, 28] on button "Save" at bounding box center [1159, 28] width 68 height 30
click at [1161, 30] on button "Save" at bounding box center [1159, 28] width 68 height 30
click at [1234, 25] on div "Close" at bounding box center [1238, 27] width 68 height 29
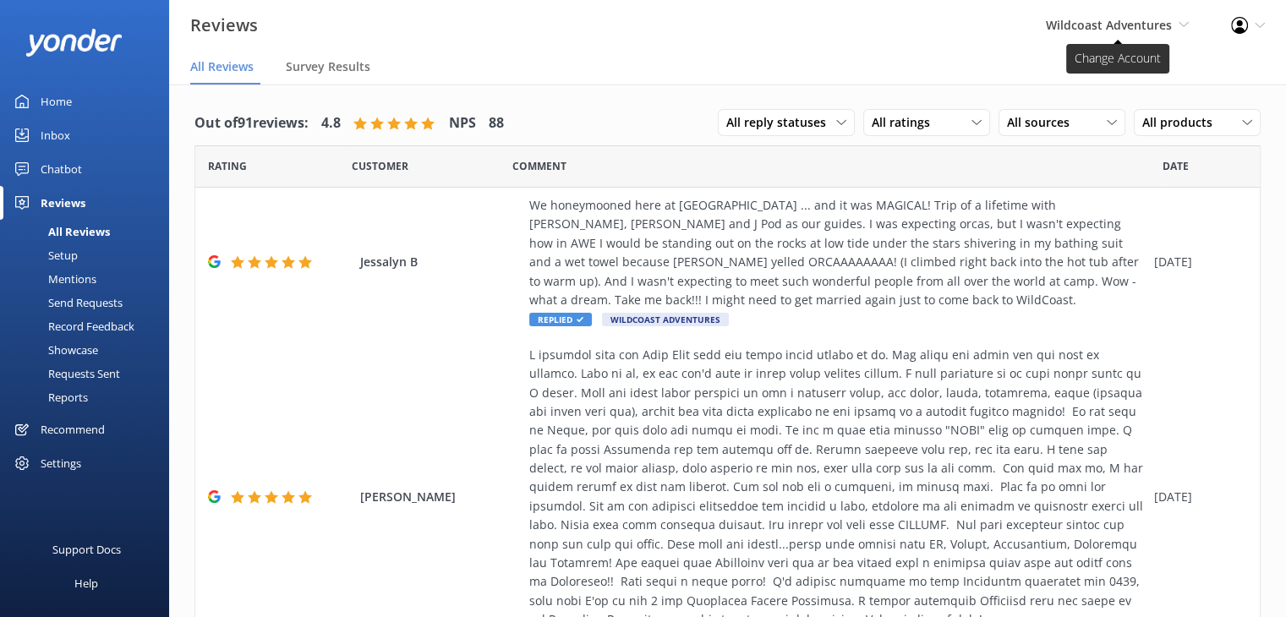
click at [1143, 19] on span "Wildcoast Adventures" at bounding box center [1109, 25] width 126 height 16
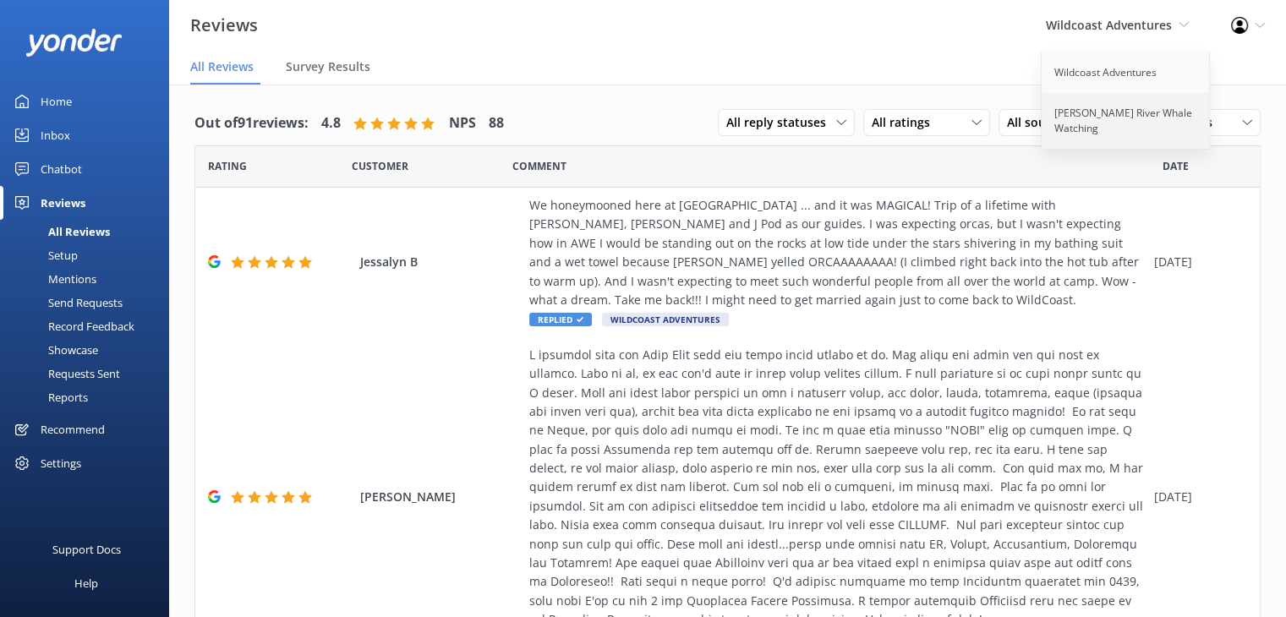
click at [1075, 114] on link "[PERSON_NAME] River Whale Watching" at bounding box center [1125, 121] width 169 height 56
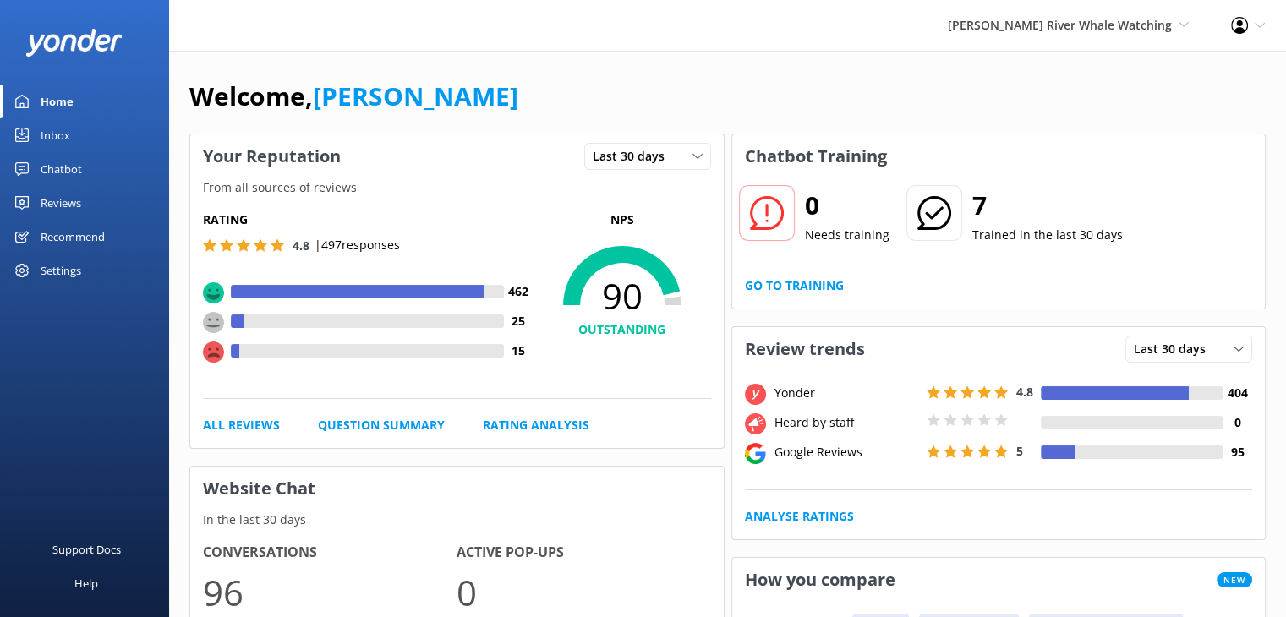
click at [59, 199] on div "Reviews" at bounding box center [61, 203] width 41 height 34
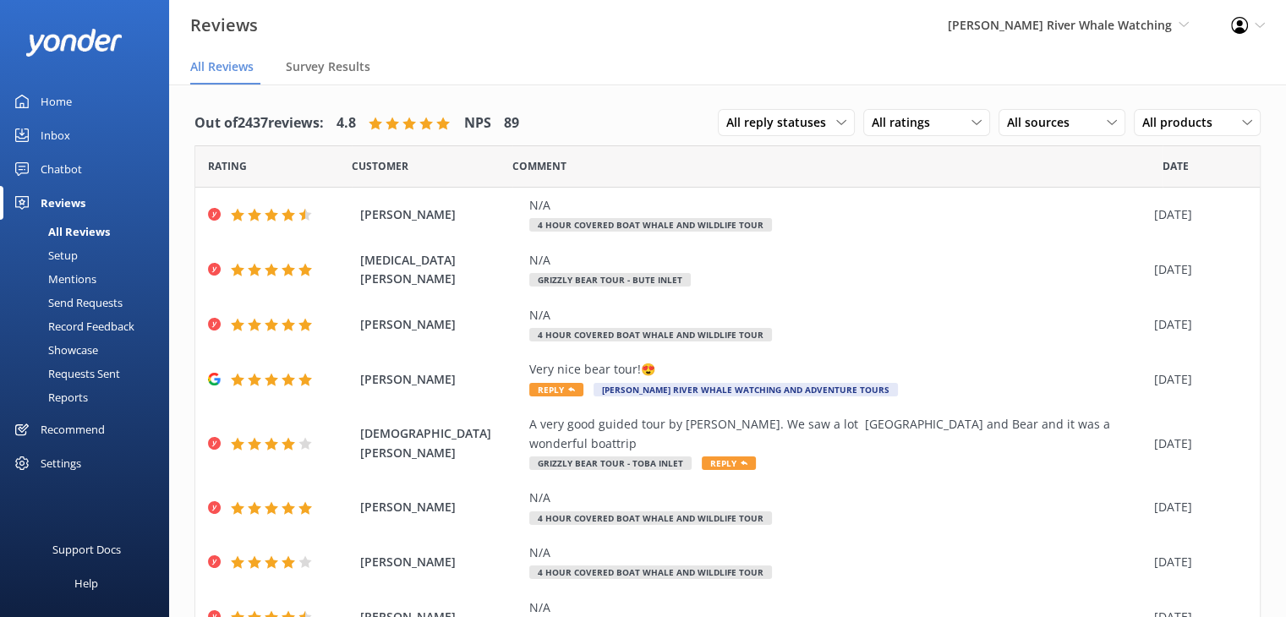
click at [63, 258] on div "Setup" at bounding box center [44, 255] width 68 height 24
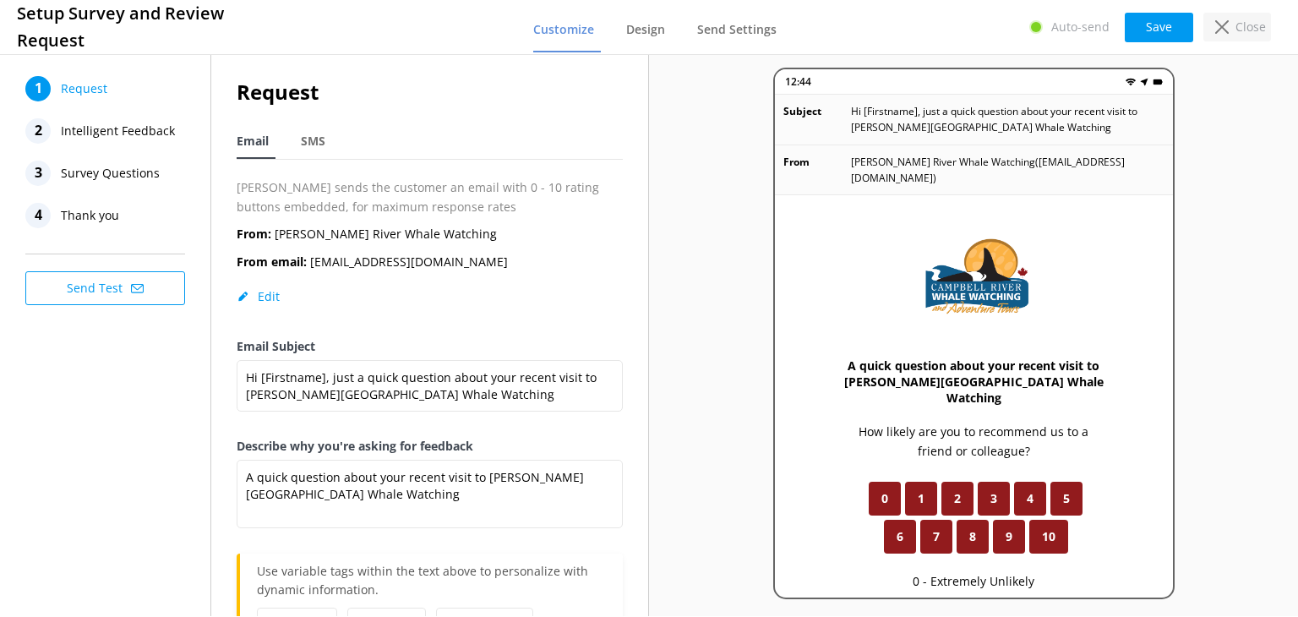
click at [1256, 27] on p "Close" at bounding box center [1251, 27] width 30 height 19
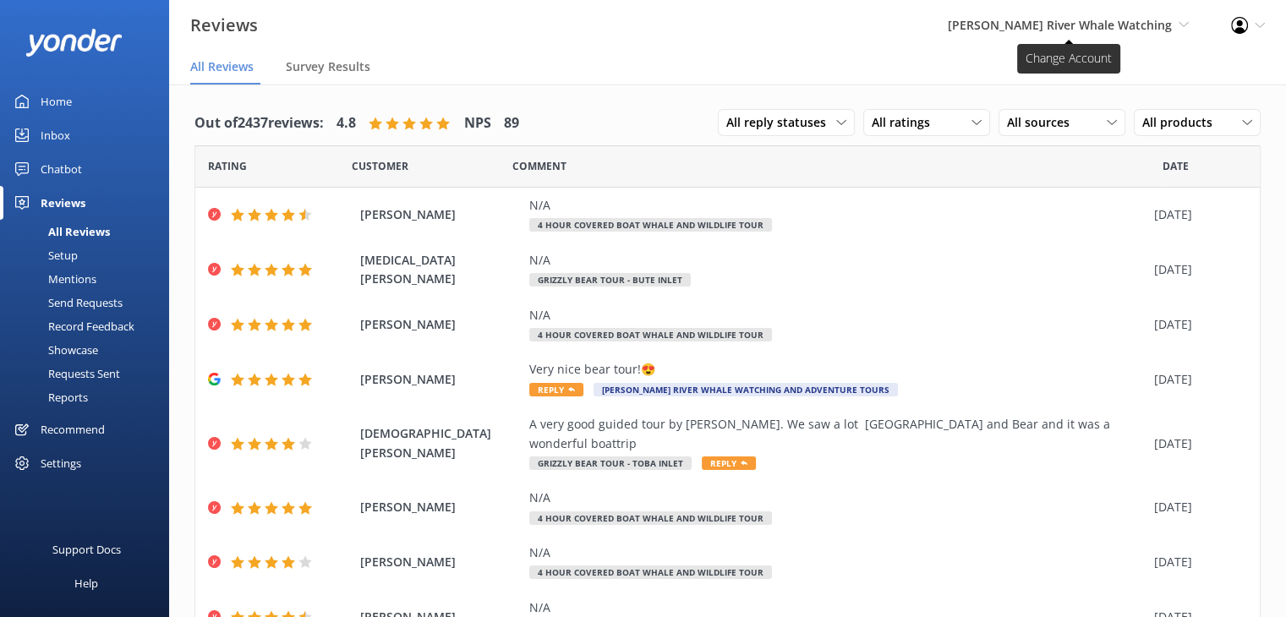
click at [1052, 21] on span "[PERSON_NAME] River Whale Watching" at bounding box center [1060, 25] width 224 height 16
click at [1086, 79] on link "Wildcoast Adventures" at bounding box center [1125, 72] width 169 height 41
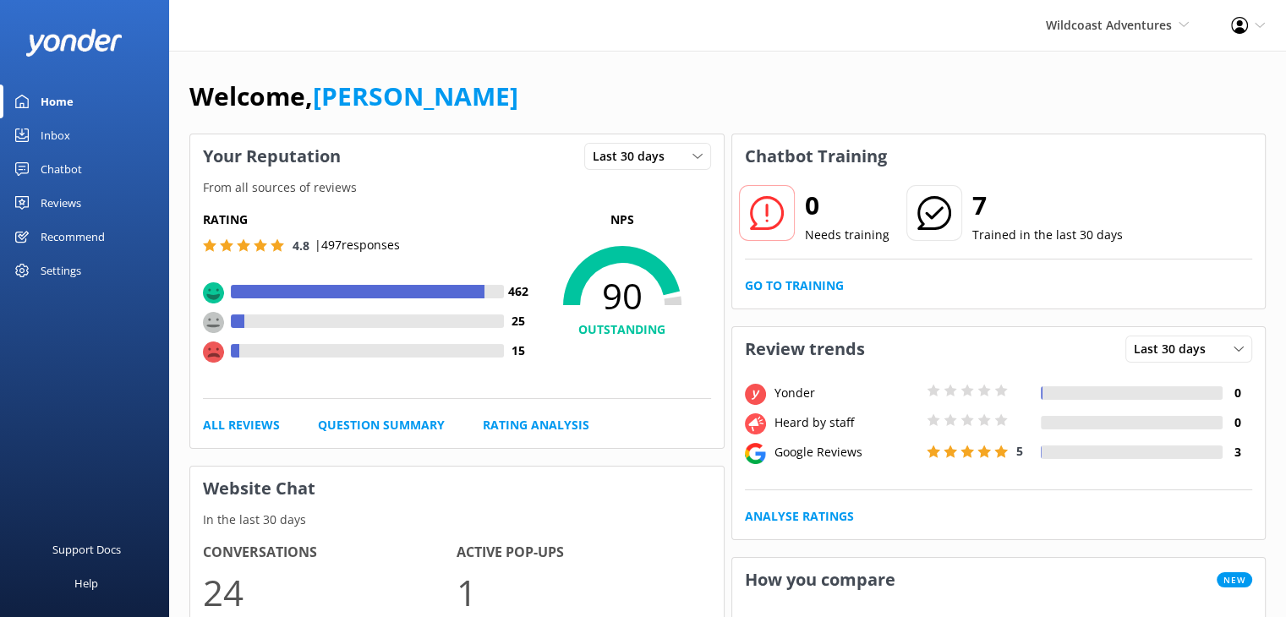
click at [55, 198] on div "Reviews" at bounding box center [61, 203] width 41 height 34
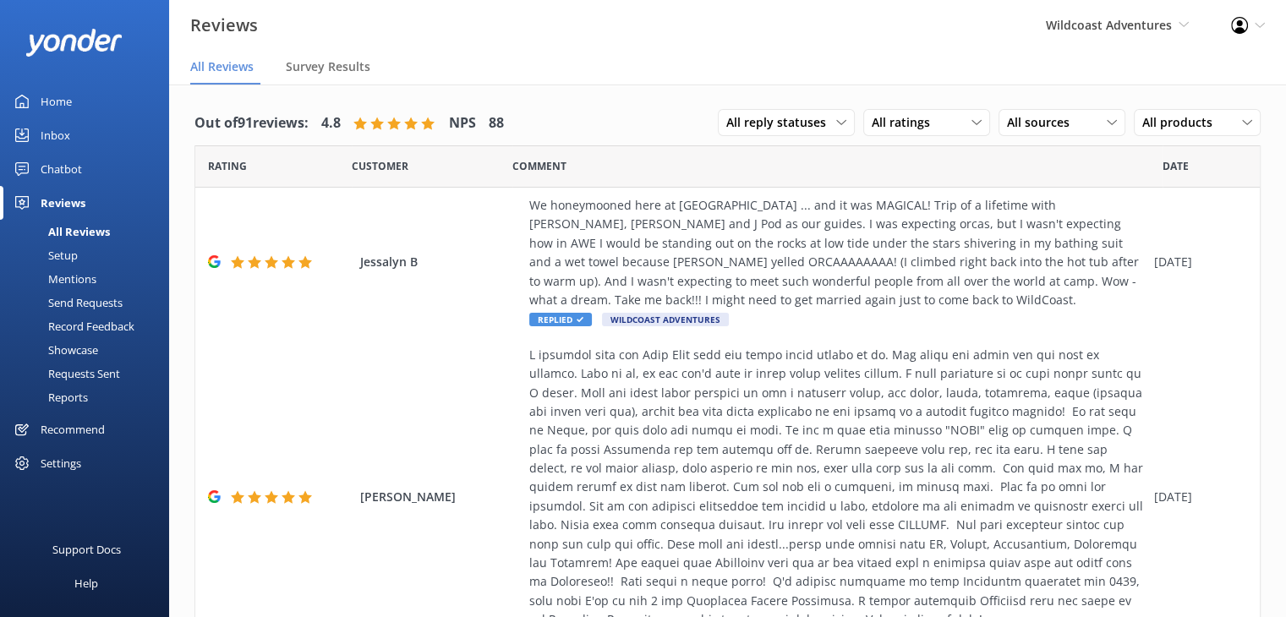
click at [68, 253] on div "Setup" at bounding box center [44, 255] width 68 height 24
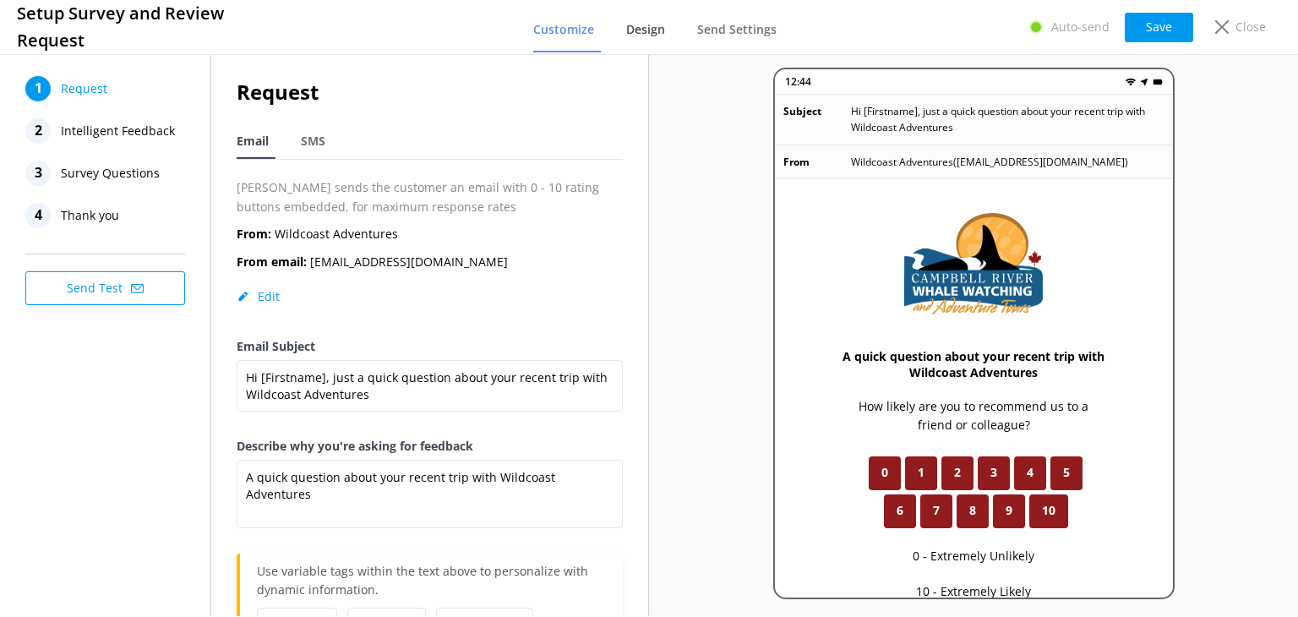
click at [653, 39] on link "Design" at bounding box center [649, 30] width 46 height 44
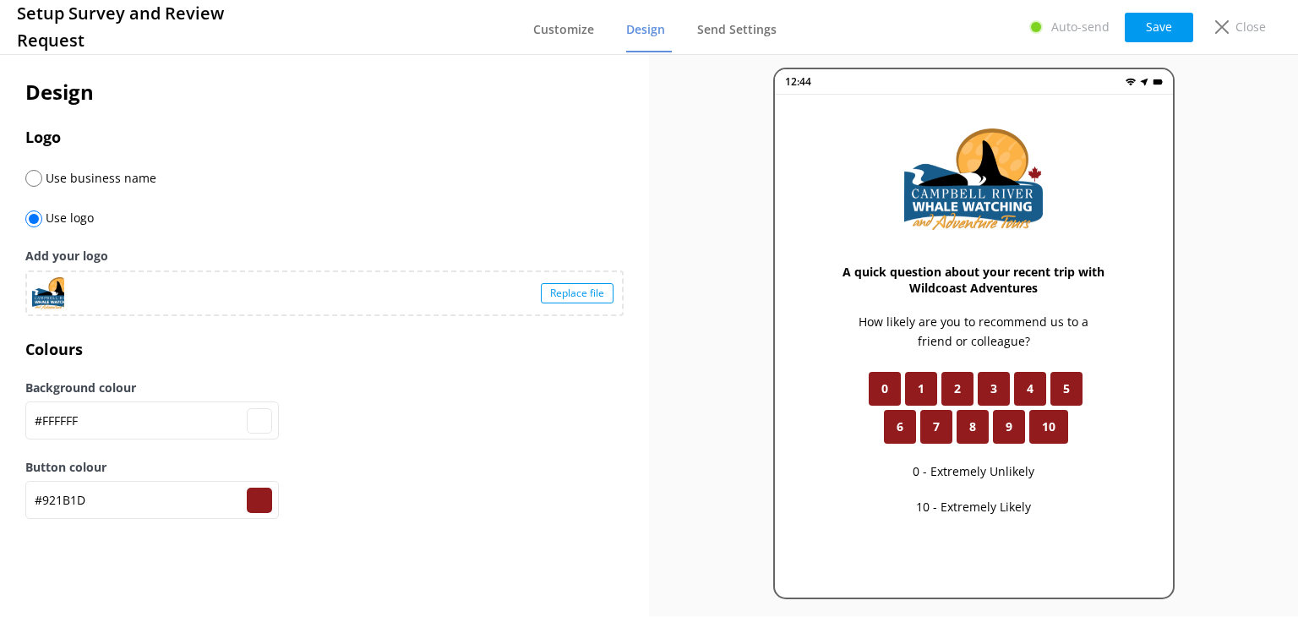
click at [576, 298] on div "Replace file" at bounding box center [577, 293] width 73 height 20
type input "#ffffff"
type input "#921b1d"
type input "#ffffff"
type input "#921b1d"
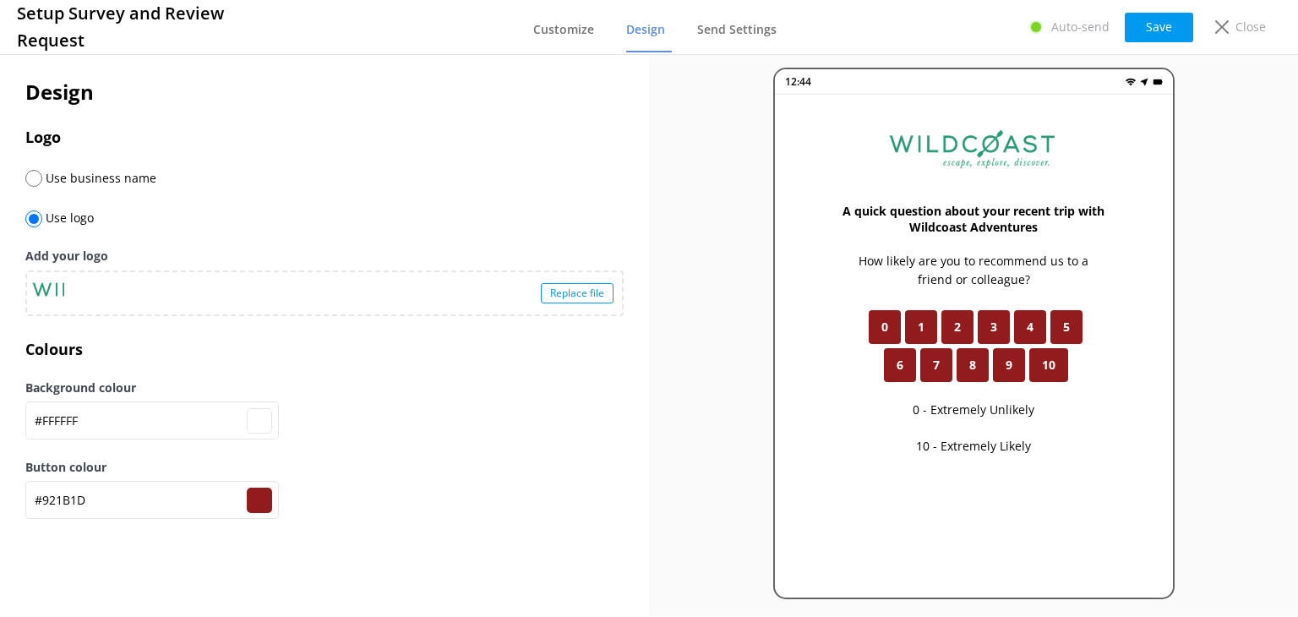
click at [261, 496] on input "#921b1d" at bounding box center [259, 500] width 25 height 25
type input "#ffffff"
type input "#921b1d"
type input "#ffffff"
type input "#921b1d"
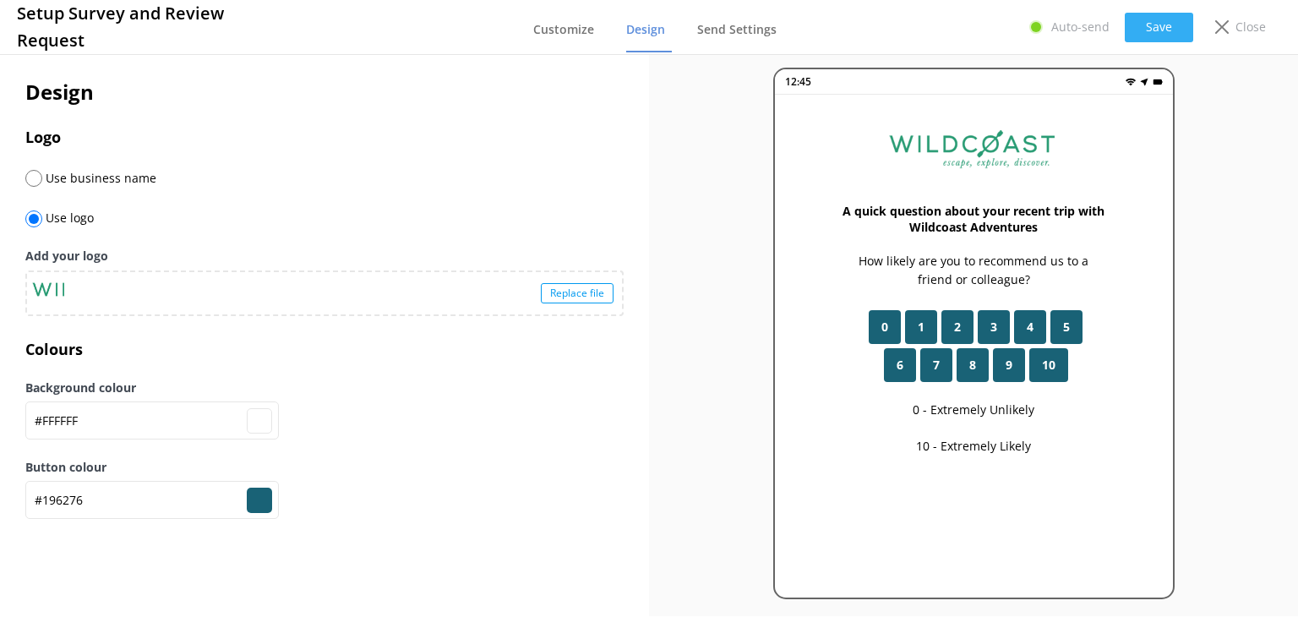
type input "#196276"
click at [1173, 30] on button "Save" at bounding box center [1159, 28] width 68 height 30
click at [1164, 25] on button "Save" at bounding box center [1159, 28] width 68 height 30
type input "#ffffff"
click at [720, 34] on span "Send Settings" at bounding box center [736, 29] width 79 height 17
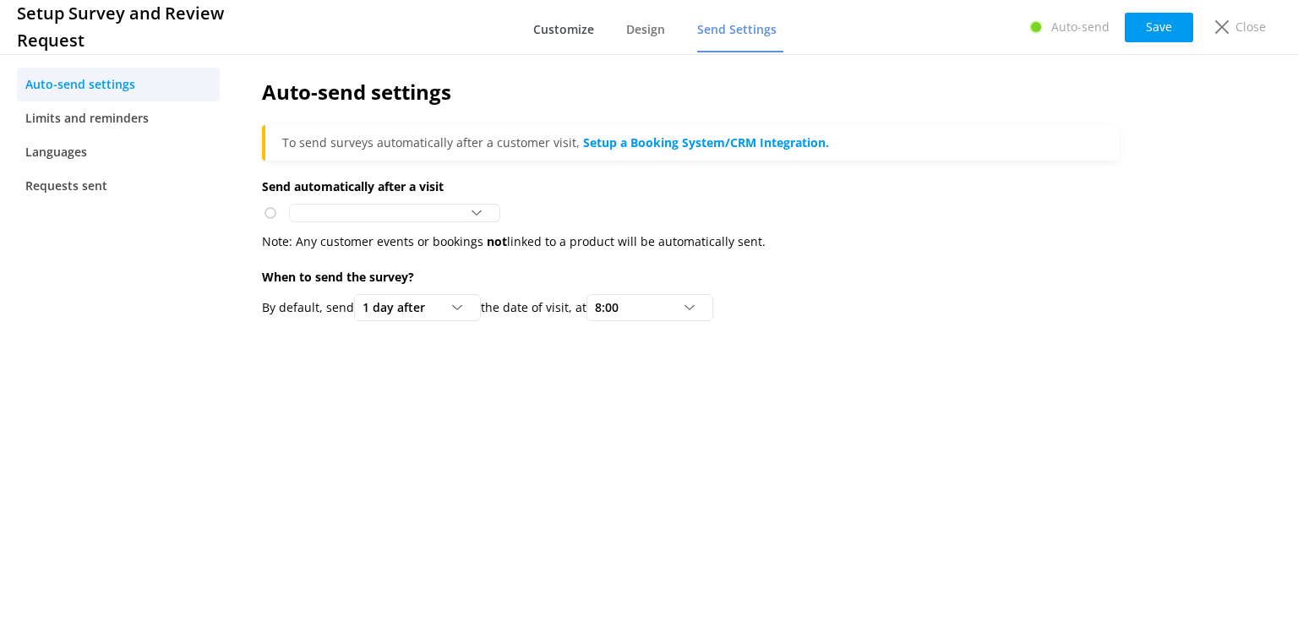
click at [566, 25] on span "Customize" at bounding box center [563, 29] width 61 height 17
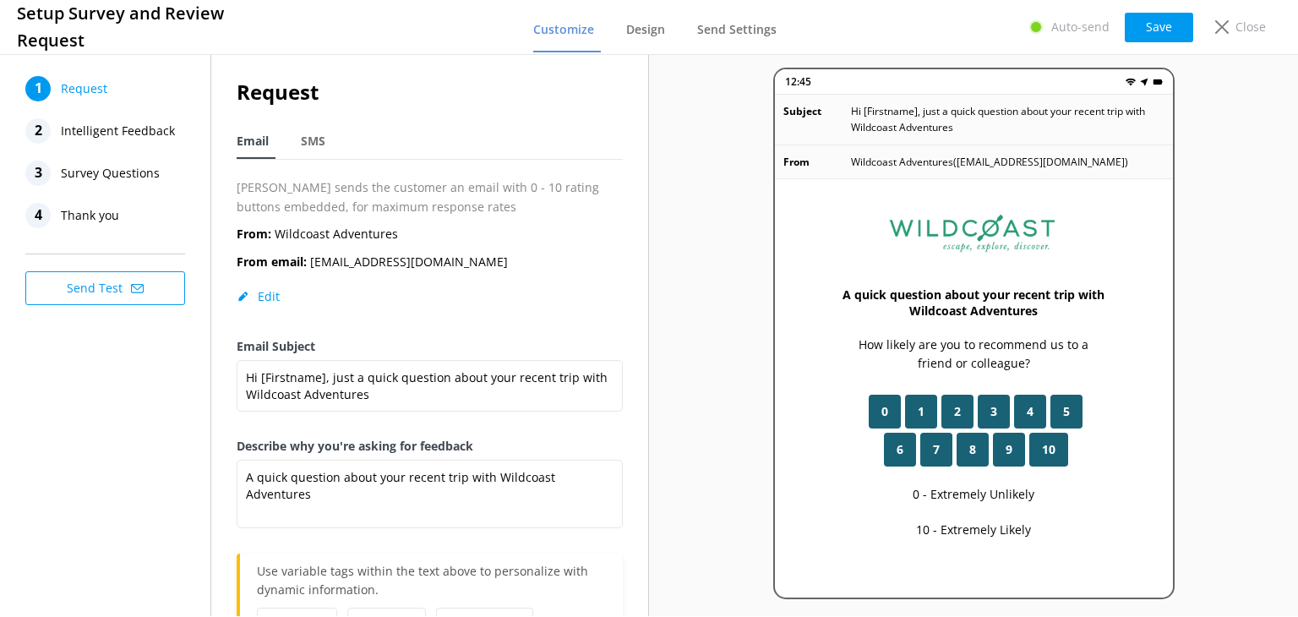
click at [119, 136] on span "Intelligent Feedback" at bounding box center [118, 130] width 114 height 25
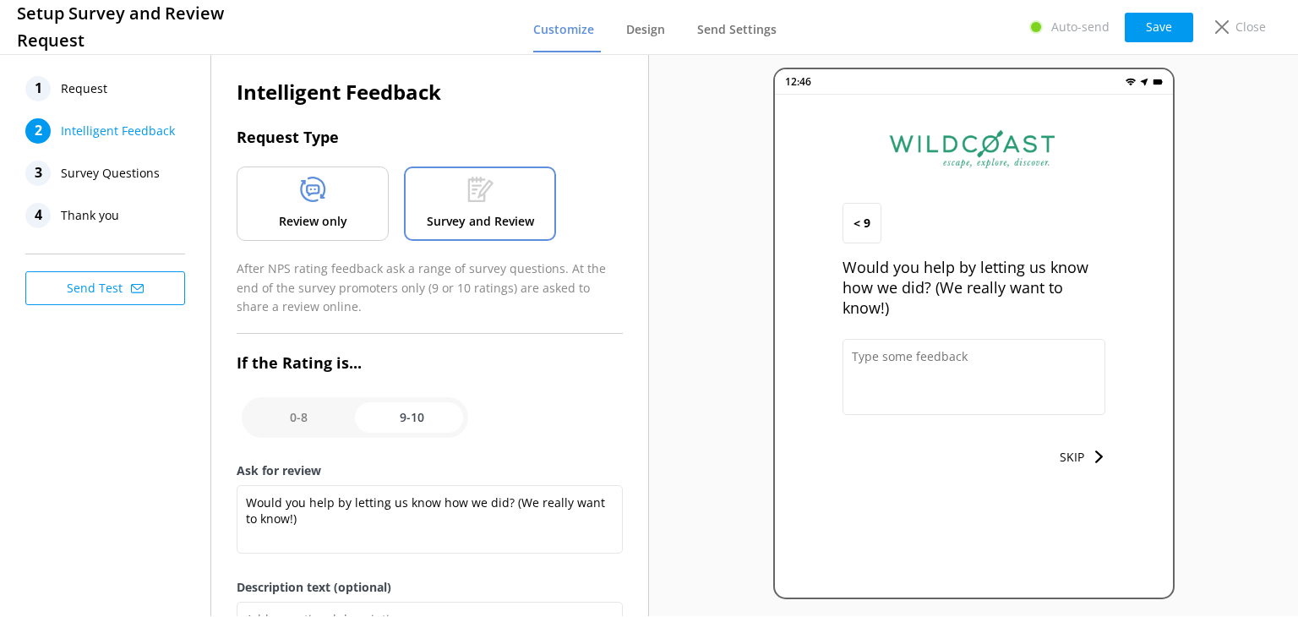
click at [331, 210] on div "Review only" at bounding box center [313, 204] width 152 height 74
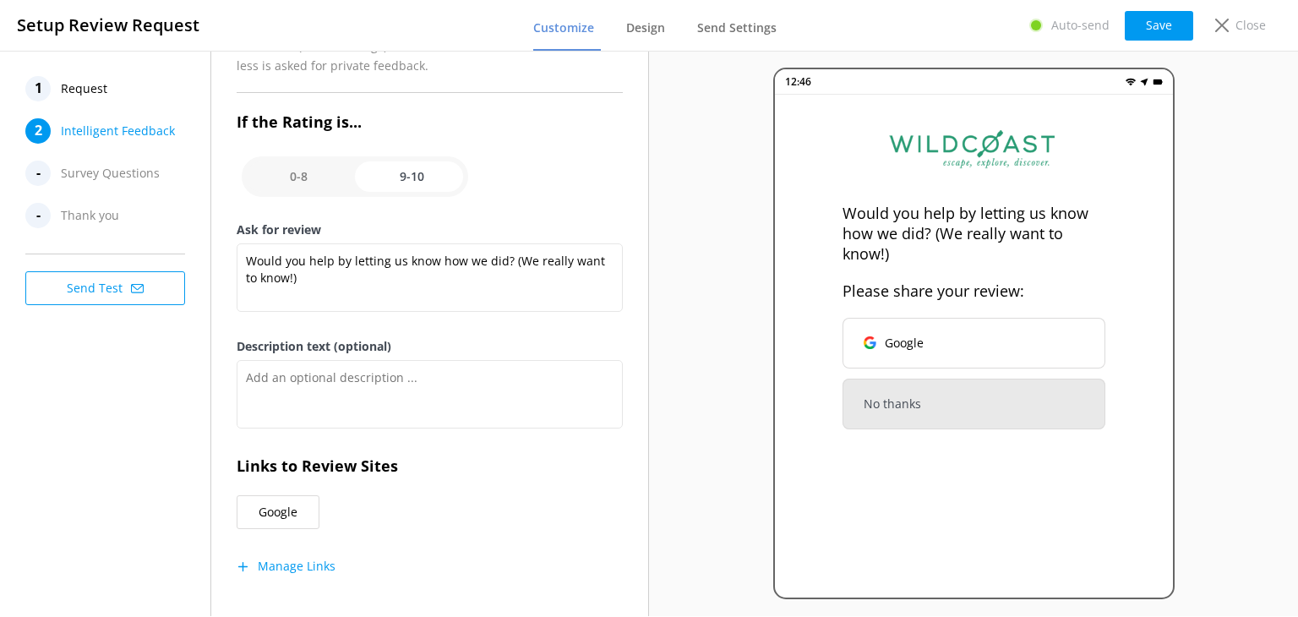
scroll to position [238, 0]
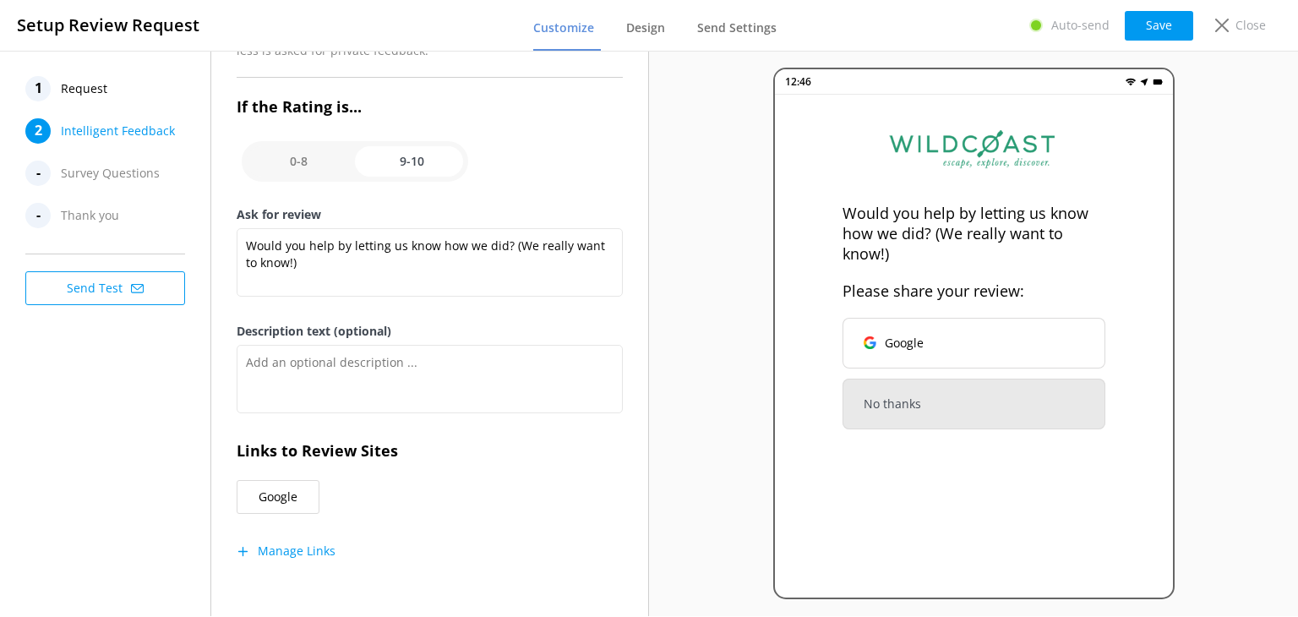
click at [129, 170] on span "Survey Questions" at bounding box center [110, 173] width 99 height 25
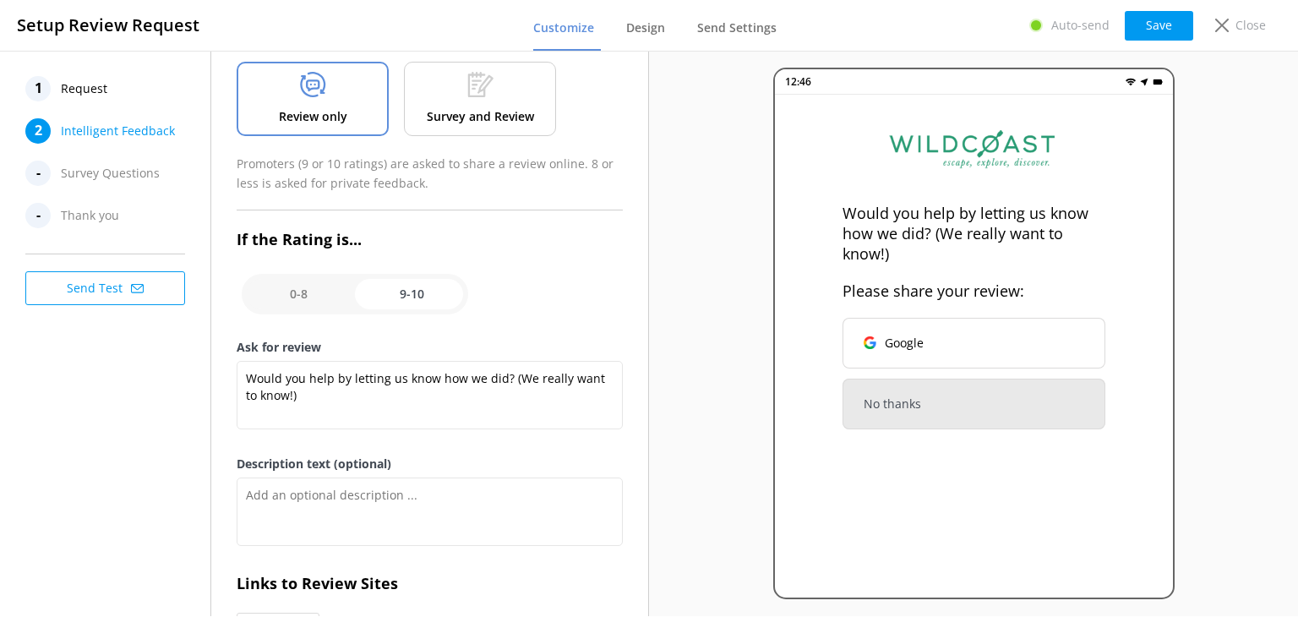
scroll to position [0, 0]
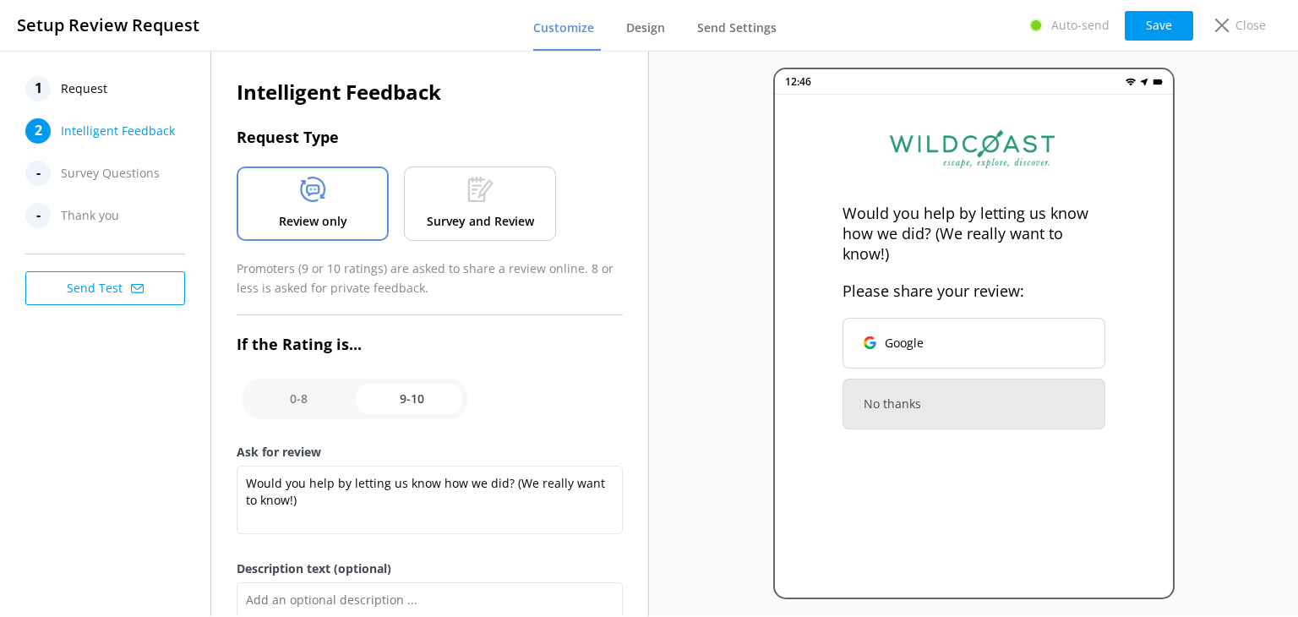
click at [487, 207] on div at bounding box center [480, 193] width 26 height 32
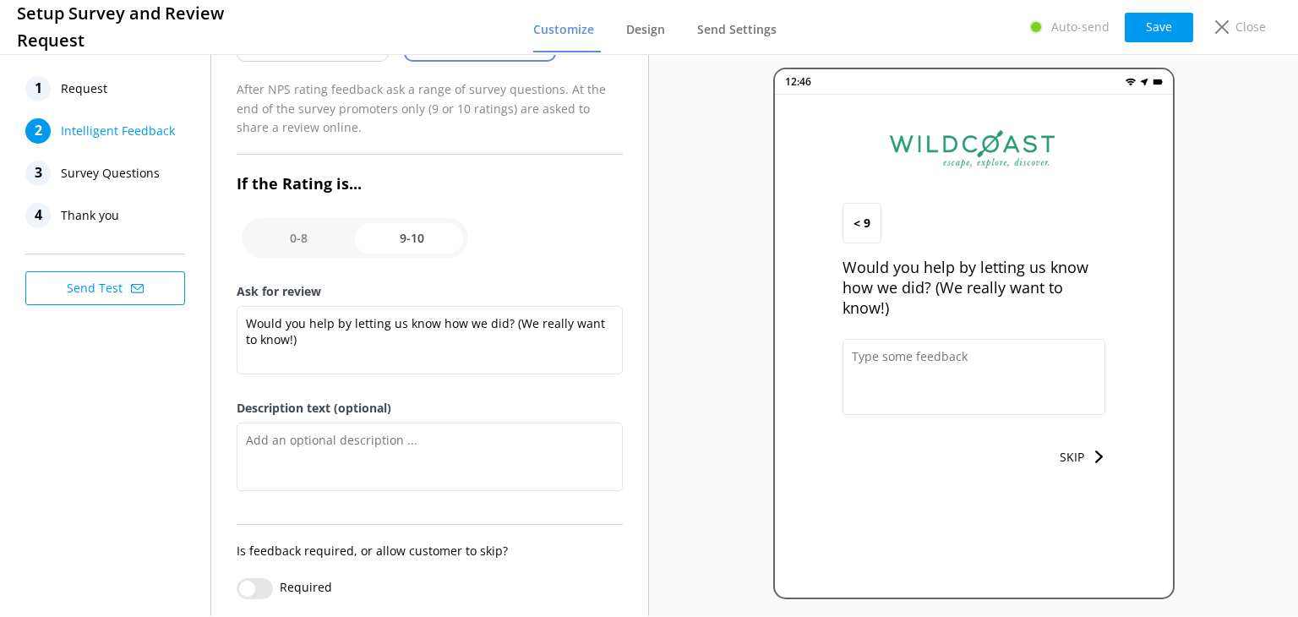
scroll to position [203, 0]
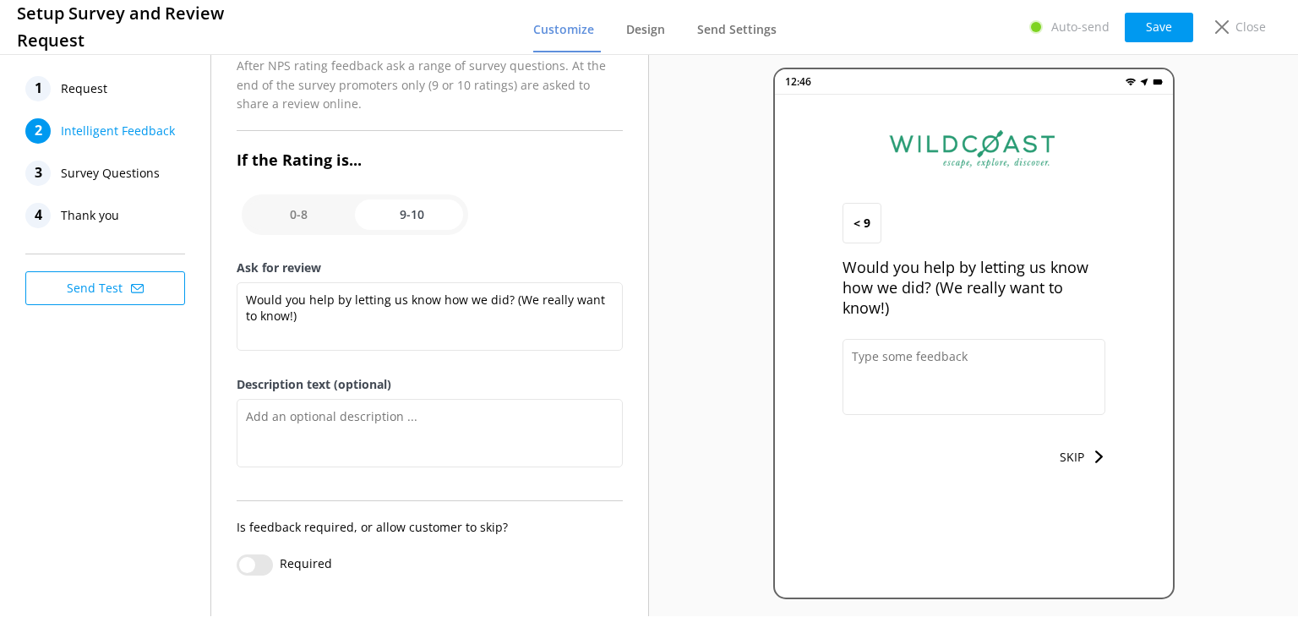
click at [107, 175] on span "Survey Questions" at bounding box center [110, 173] width 99 height 25
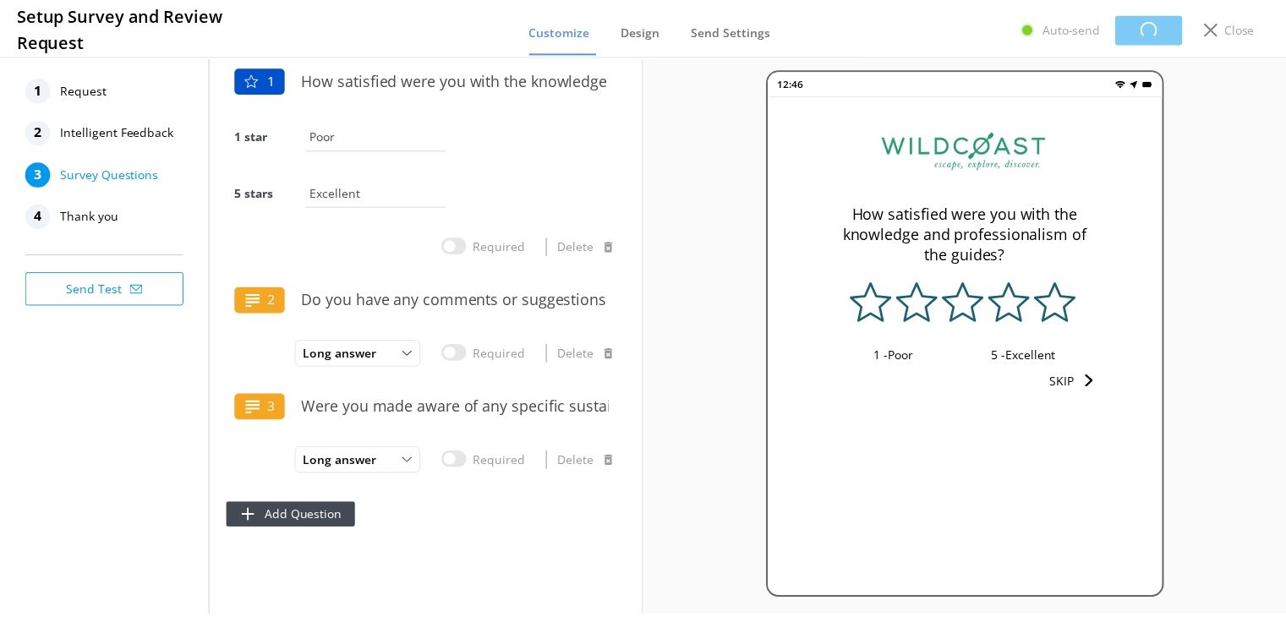
scroll to position [0, 0]
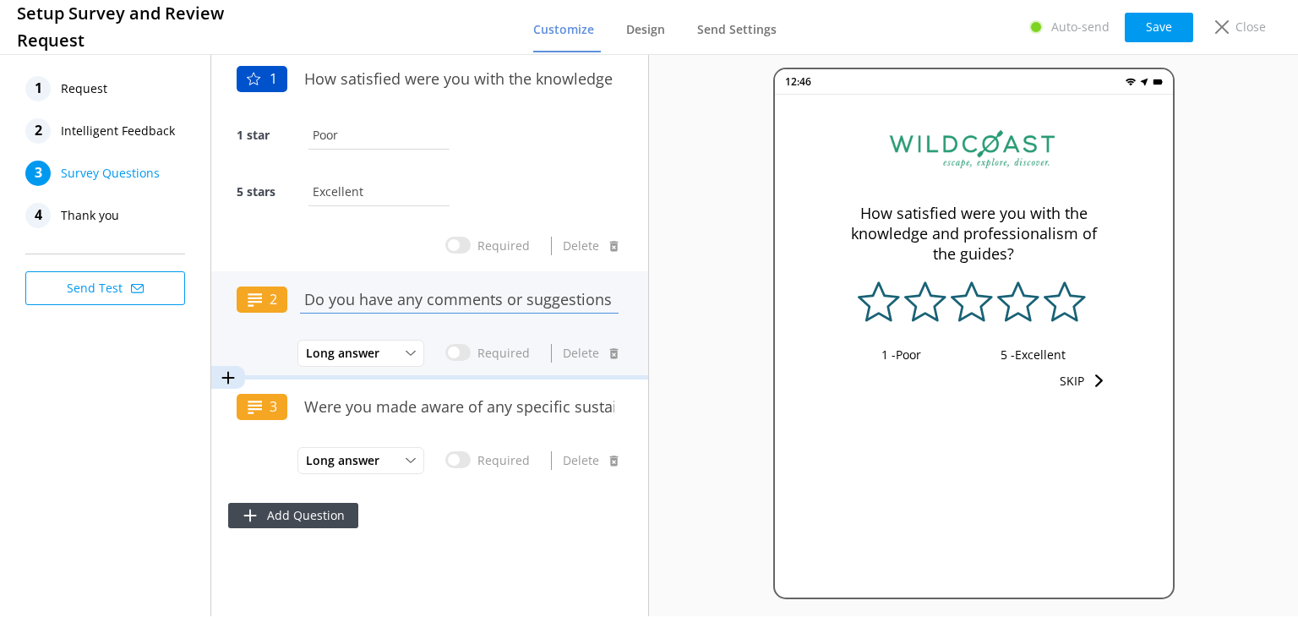
click at [464, 298] on input "Do you have any comments or suggestions about your tour??" at bounding box center [459, 299] width 327 height 38
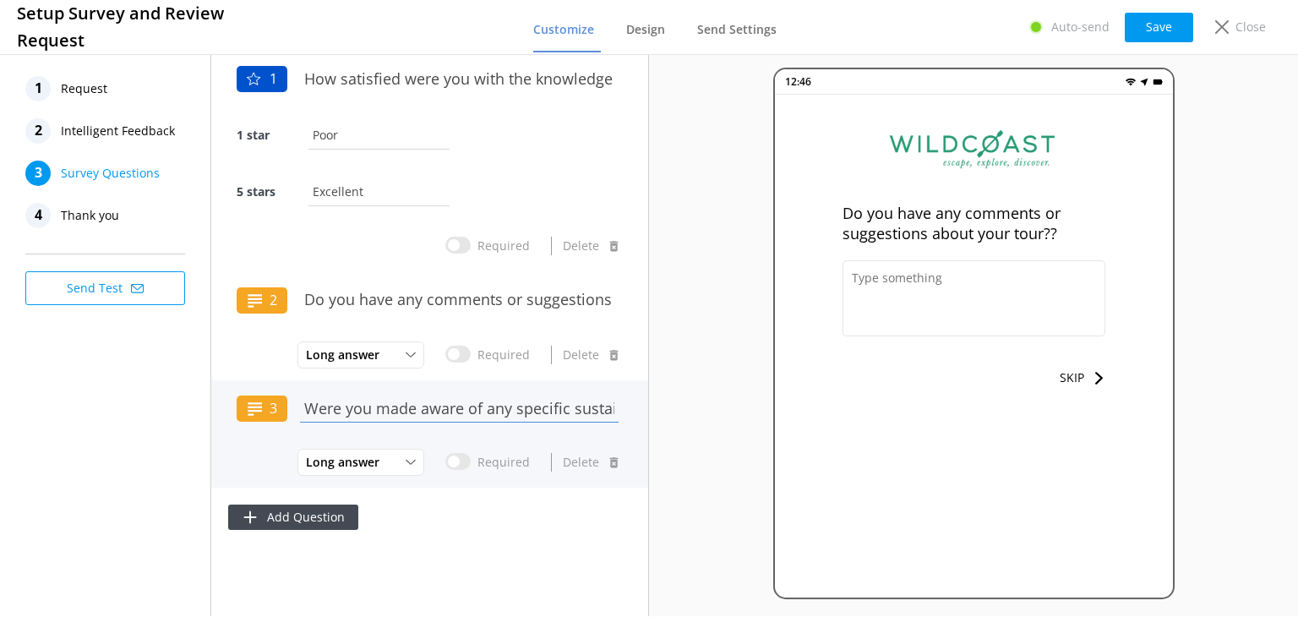
click at [470, 413] on input "Were you made aware of any specific sustainability initiatives during your tour…" at bounding box center [459, 408] width 327 height 38
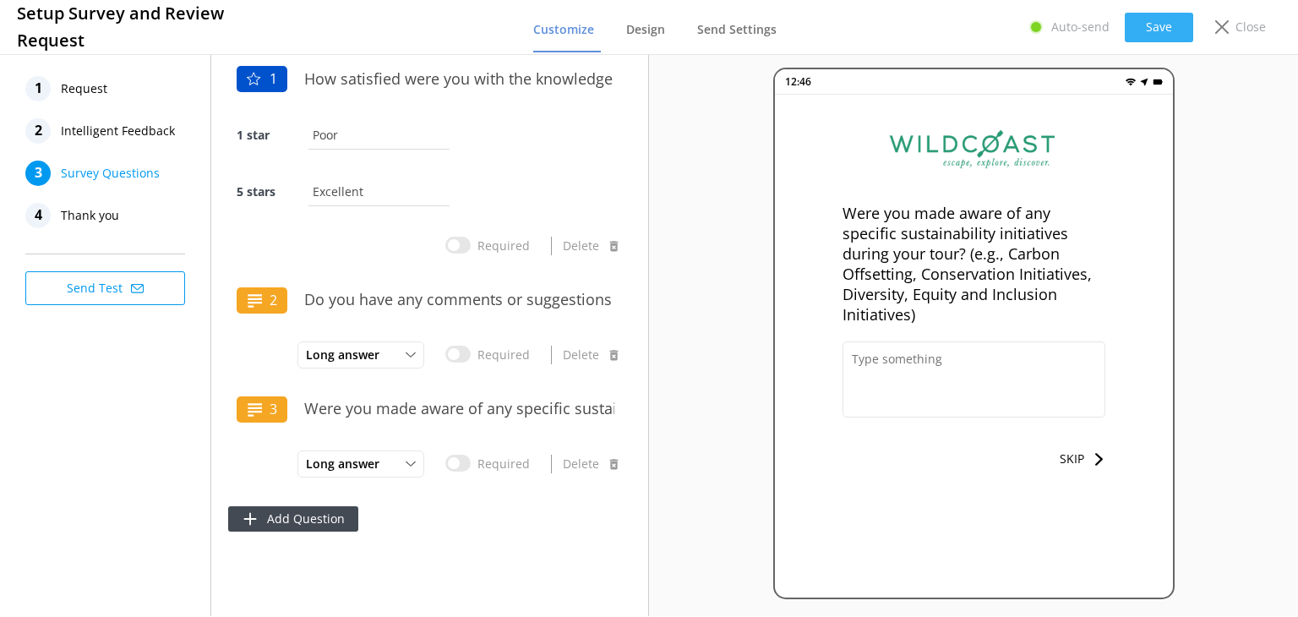
click at [1156, 20] on button "Save" at bounding box center [1159, 28] width 68 height 30
click at [1217, 31] on use at bounding box center [1223, 27] width 14 height 14
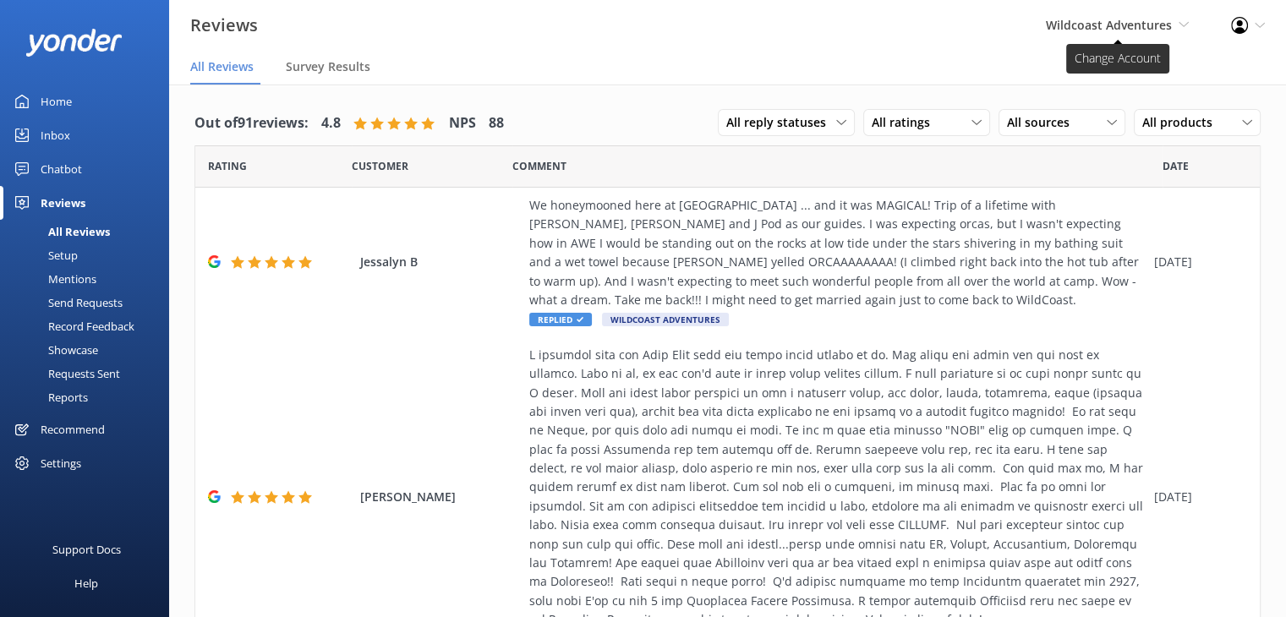
click at [1066, 24] on span "Wildcoast Adventures" at bounding box center [1109, 25] width 126 height 16
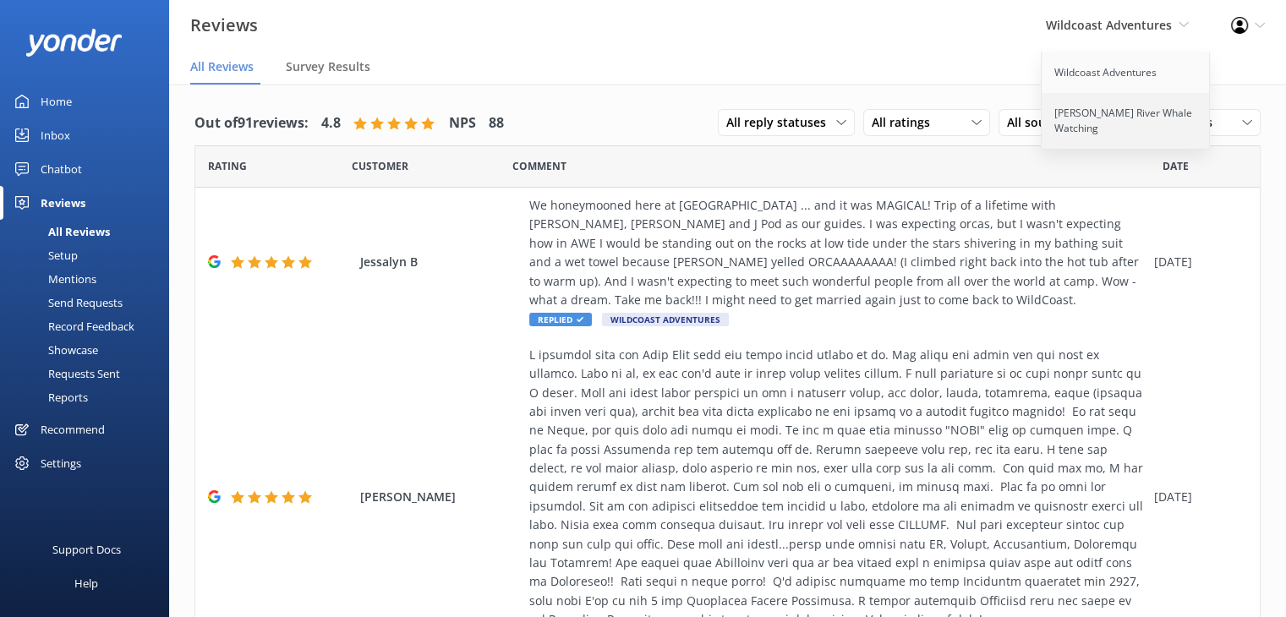
click at [1068, 126] on link "[PERSON_NAME] River Whale Watching" at bounding box center [1125, 121] width 169 height 56
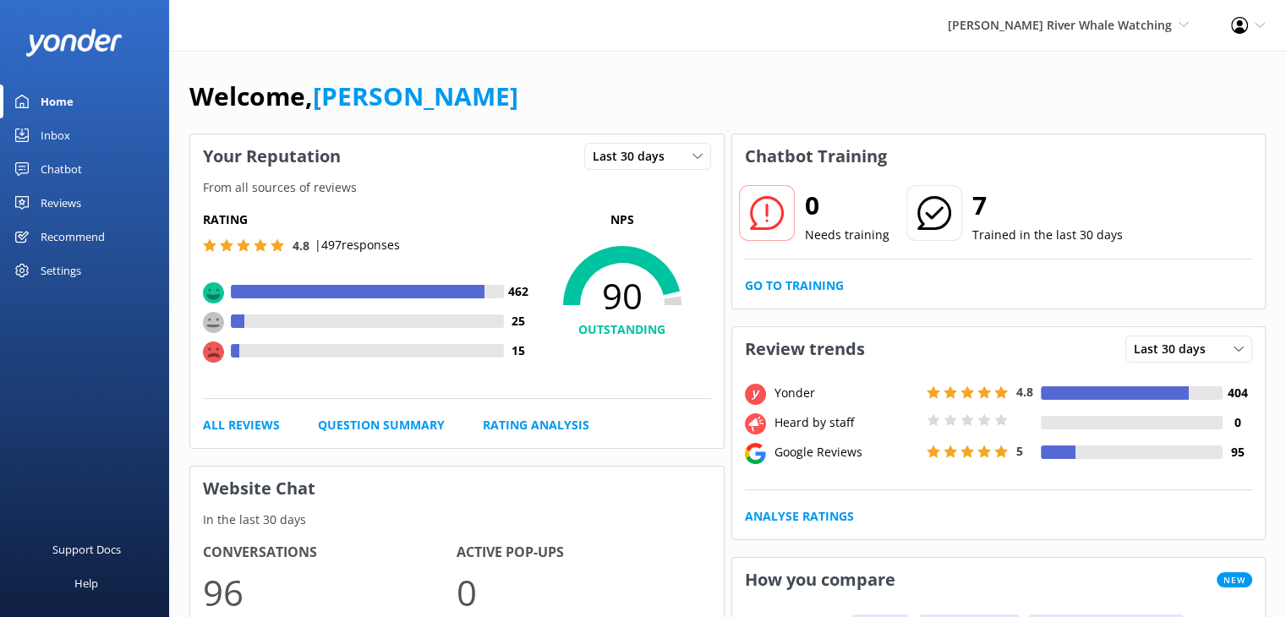
click at [44, 197] on div "Reviews" at bounding box center [61, 203] width 41 height 34
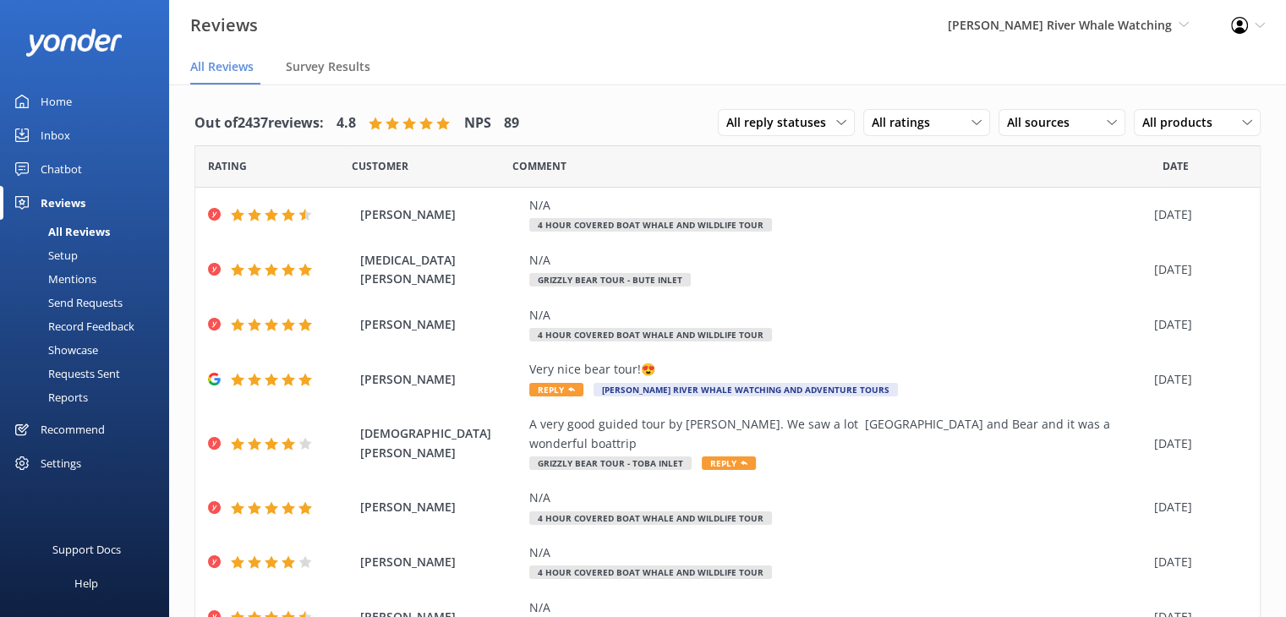
click at [67, 256] on div "Setup" at bounding box center [44, 255] width 68 height 24
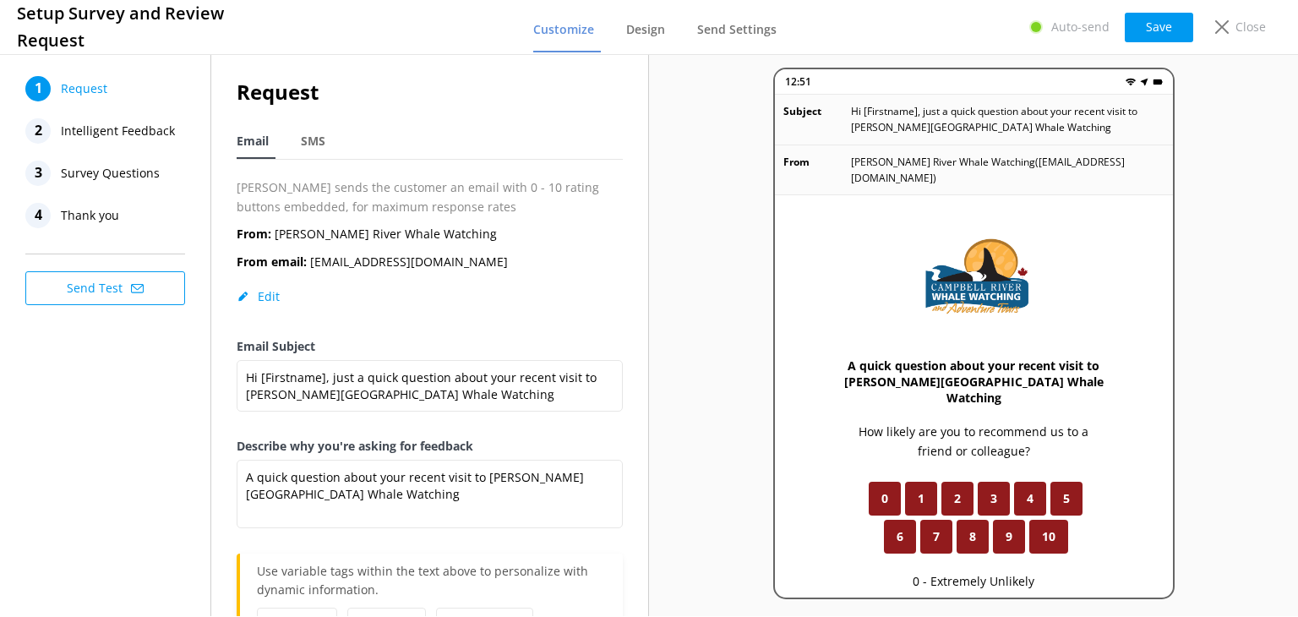
click at [110, 172] on span "Survey Questions" at bounding box center [110, 173] width 99 height 25
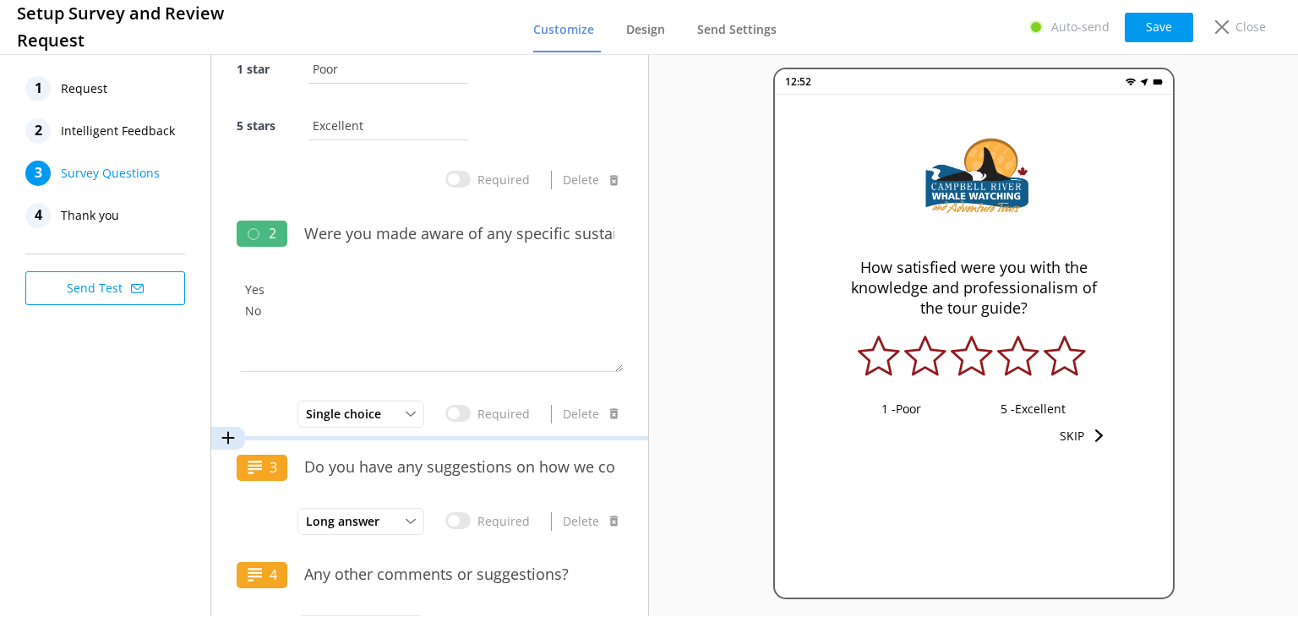
scroll to position [165, 0]
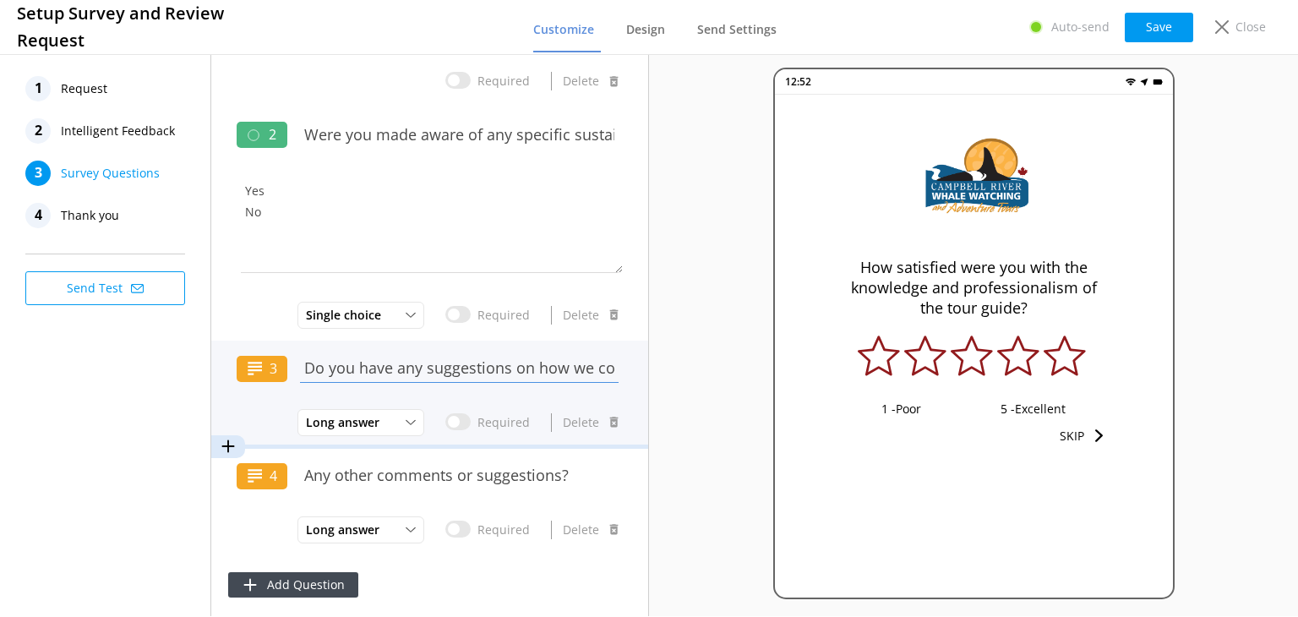
click at [471, 373] on input "Do you have any suggestions on how we could improve our sustainability efforts?" at bounding box center [459, 368] width 327 height 38
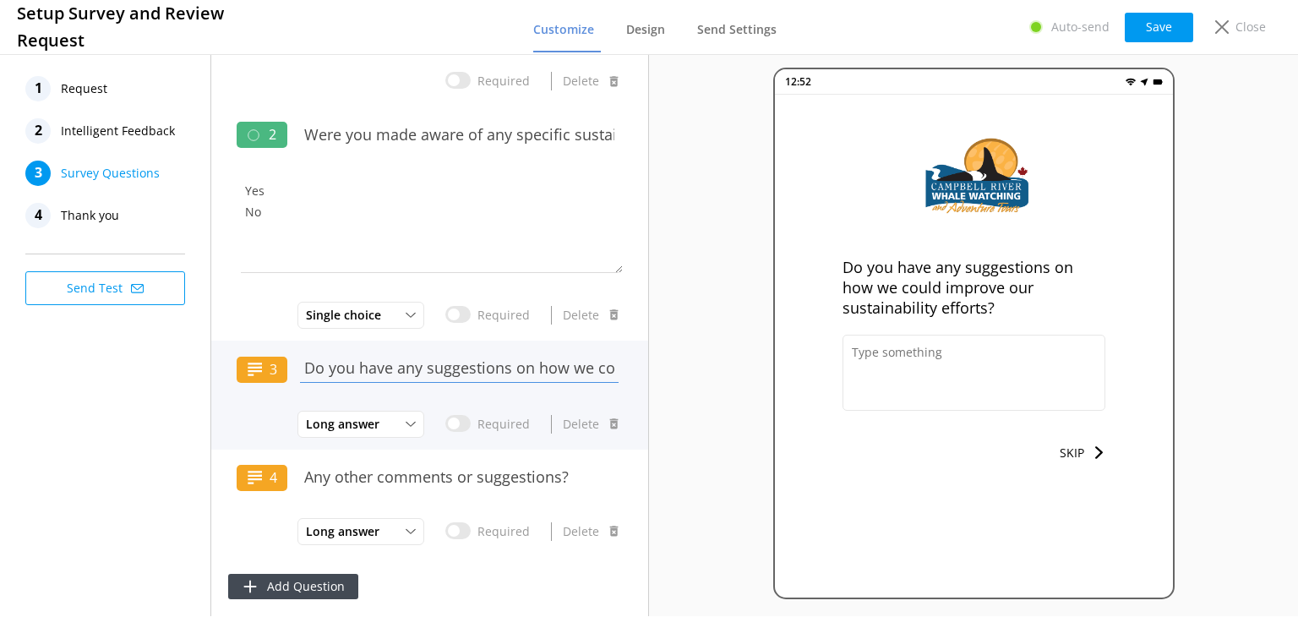
scroll to position [0, 277]
drag, startPoint x: 308, startPoint y: 366, endPoint x: 784, endPoint y: 384, distance: 477.1
click at [784, 384] on div "1 Request 2 Intelligent Feedback 3 Survey Questions 4 Thank you Send Test 1 How…" at bounding box center [649, 334] width 1298 height 566
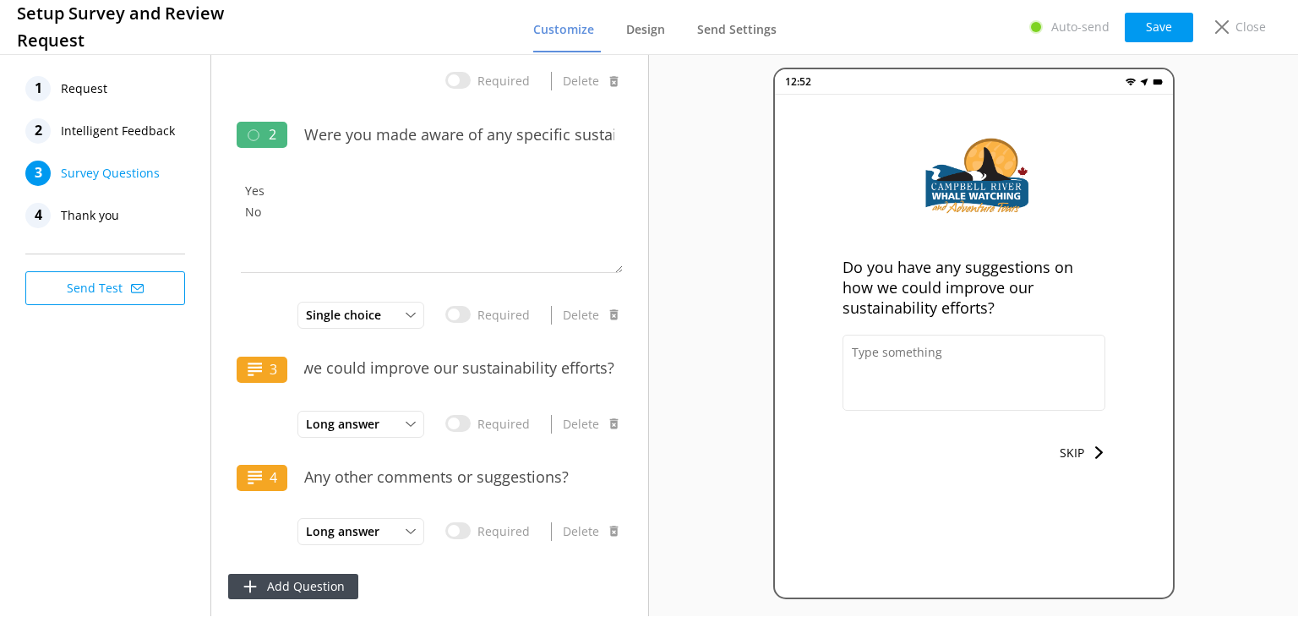
scroll to position [0, 0]
click at [81, 214] on span "Thank you" at bounding box center [90, 215] width 58 height 25
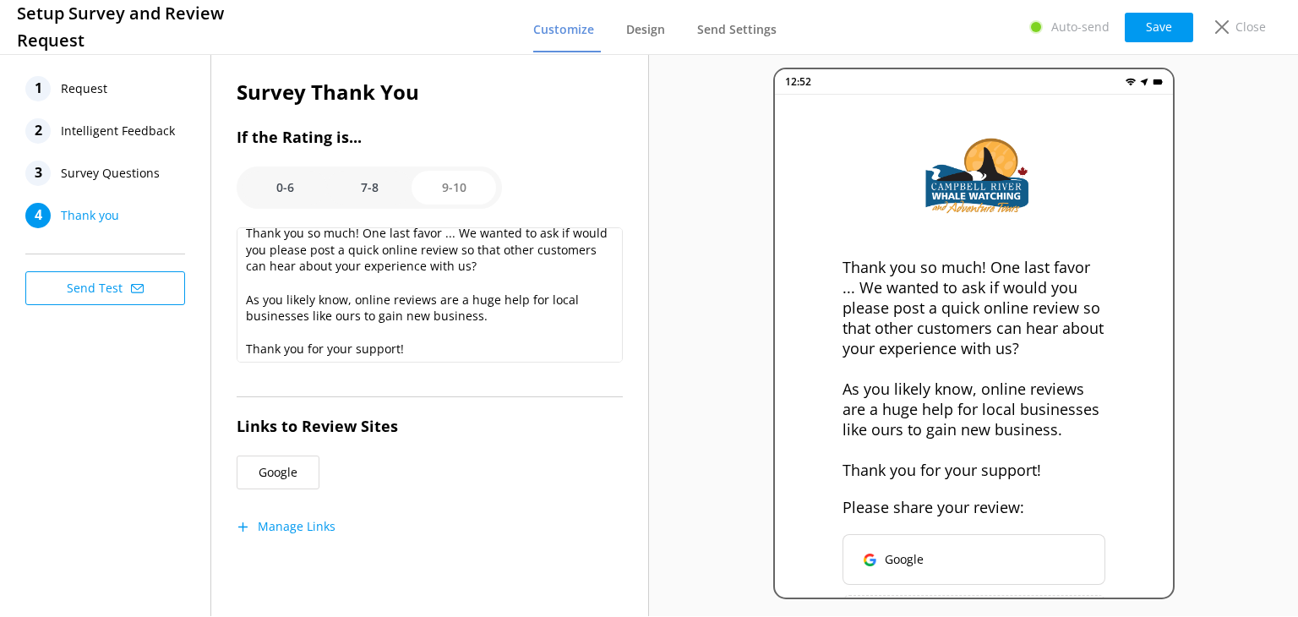
scroll to position [15, 0]
click at [281, 174] on option "0-6" at bounding box center [285, 188] width 85 height 34
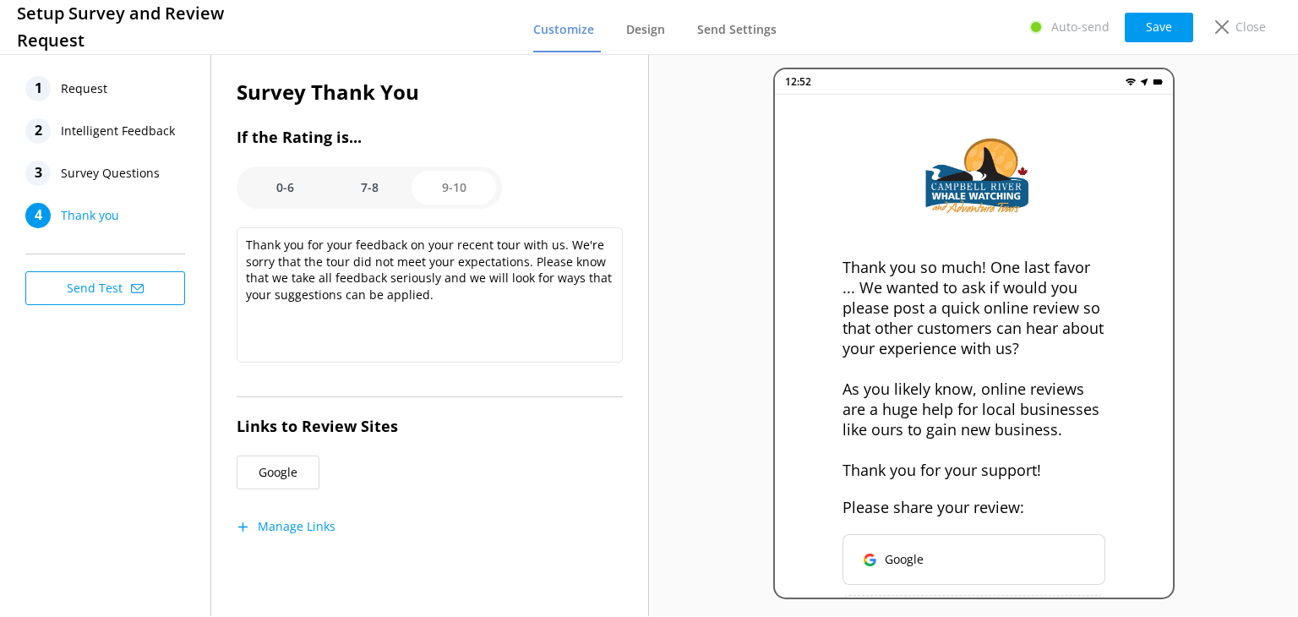
scroll to position [0, 0]
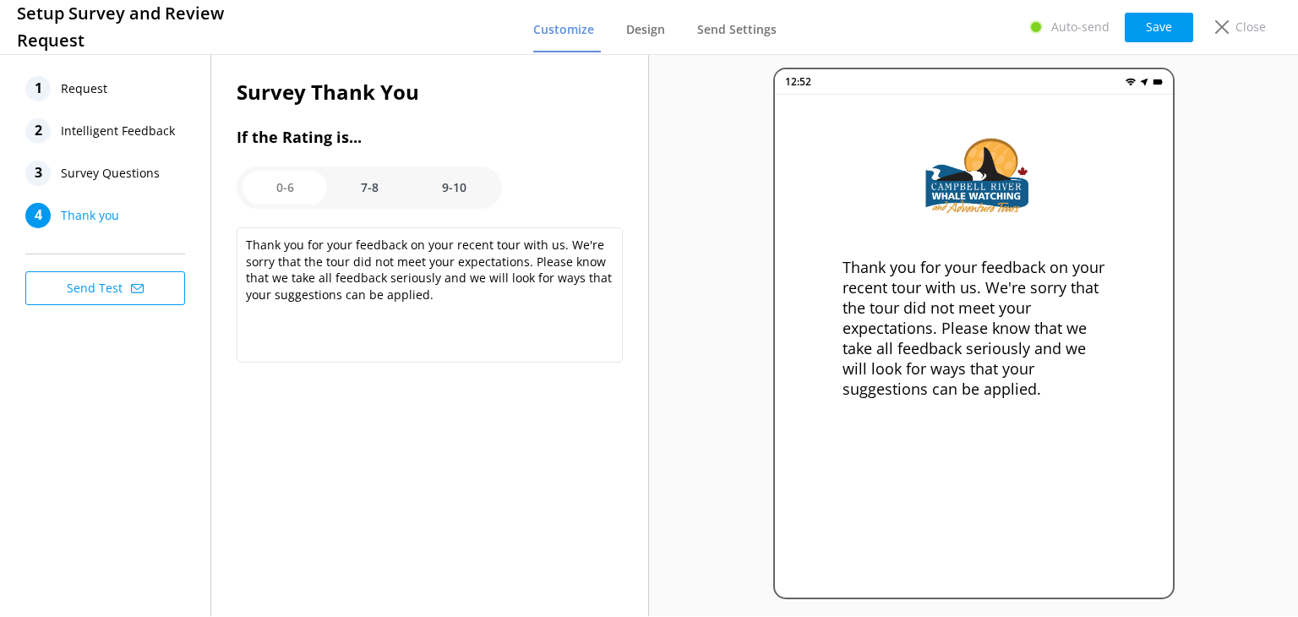
click at [364, 187] on option "7-8" at bounding box center [369, 188] width 85 height 34
type textarea "Thanks for your feedback, it means a lot to us. We hope to see you again."
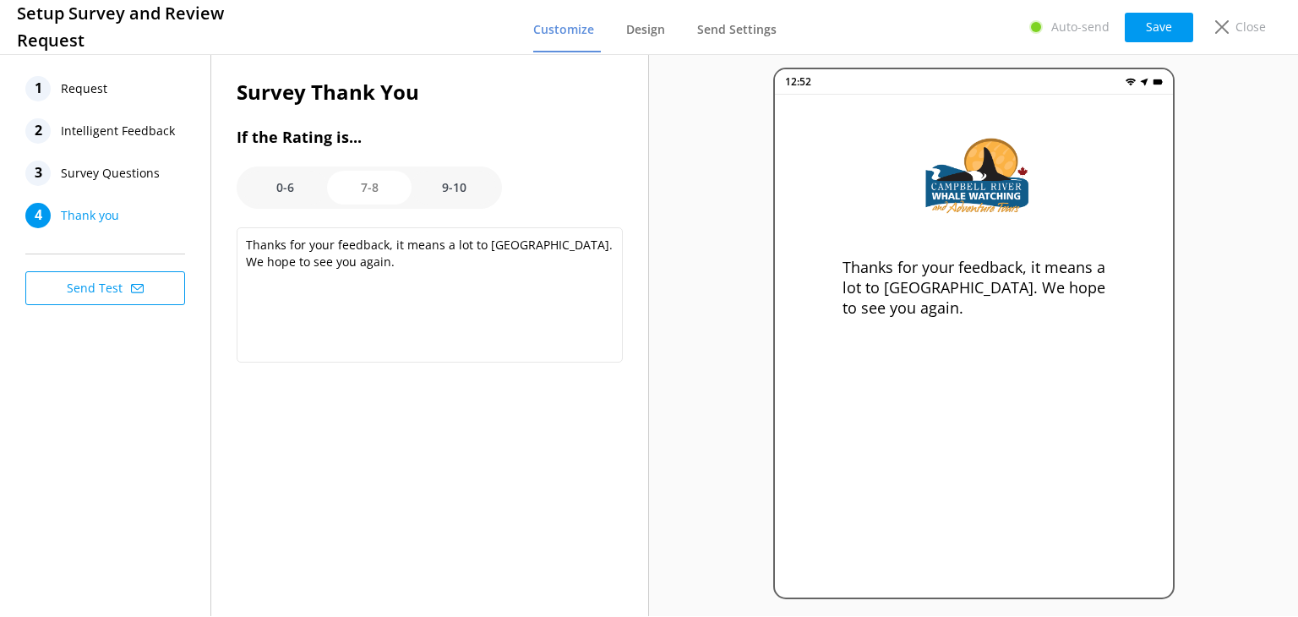
click at [132, 177] on span "Survey Questions" at bounding box center [110, 173] width 99 height 25
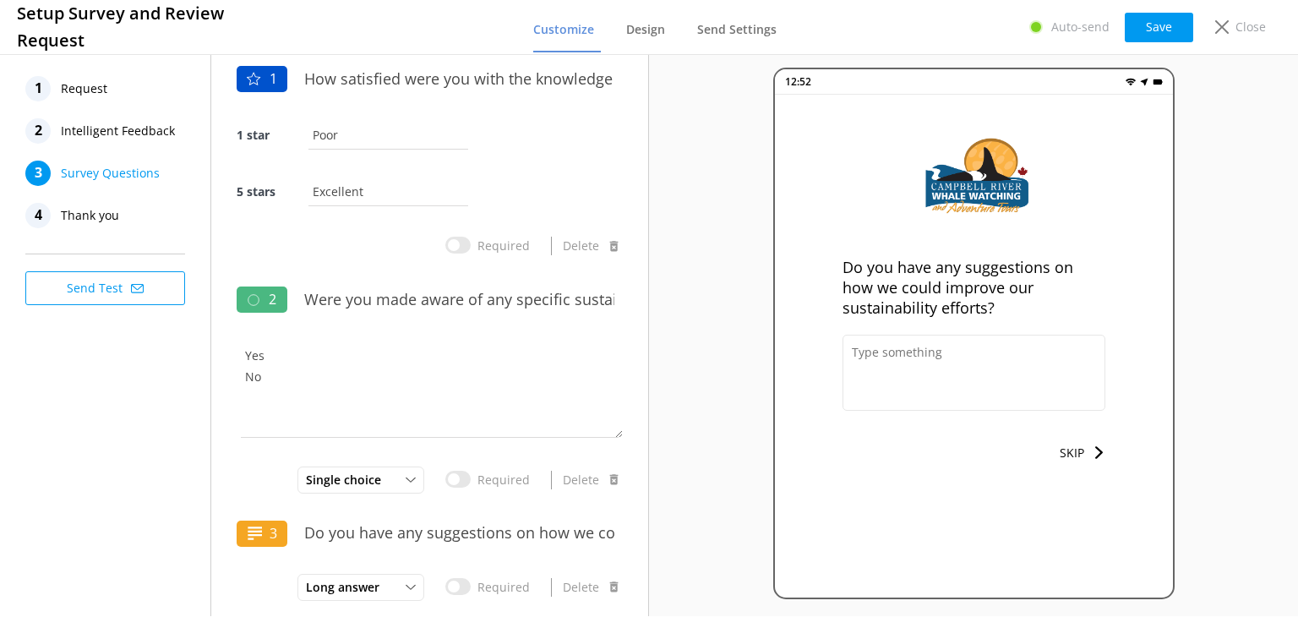
click at [145, 138] on span "Intelligent Feedback" at bounding box center [118, 130] width 114 height 25
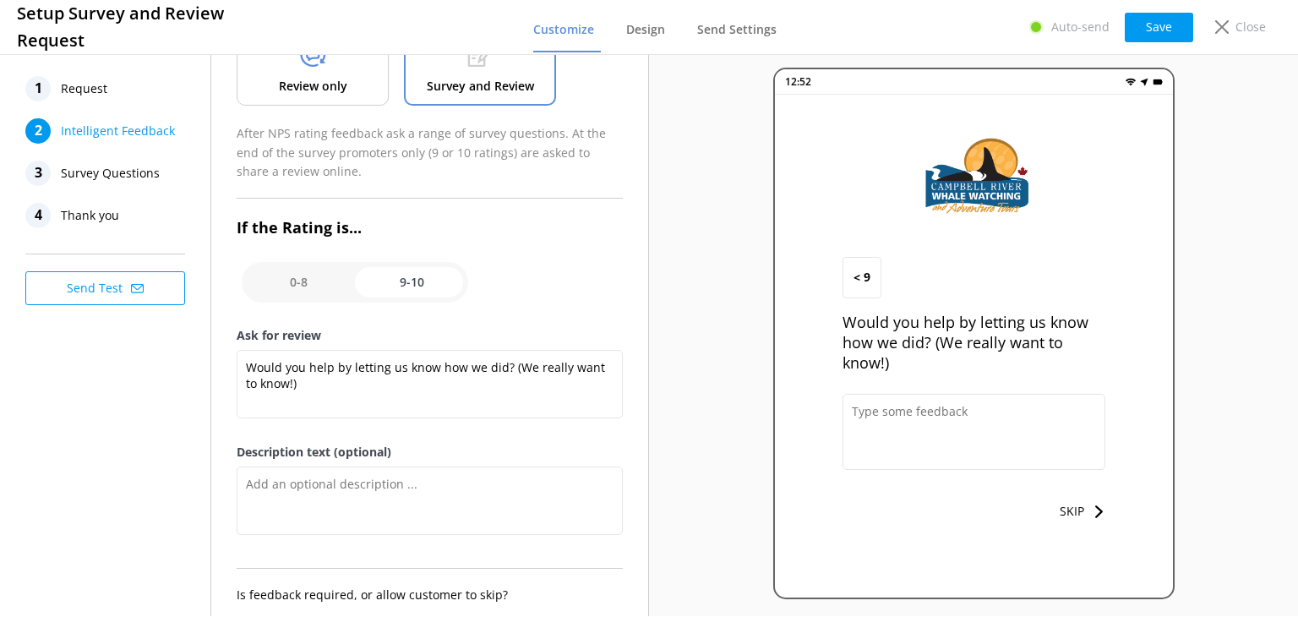
scroll to position [169, 0]
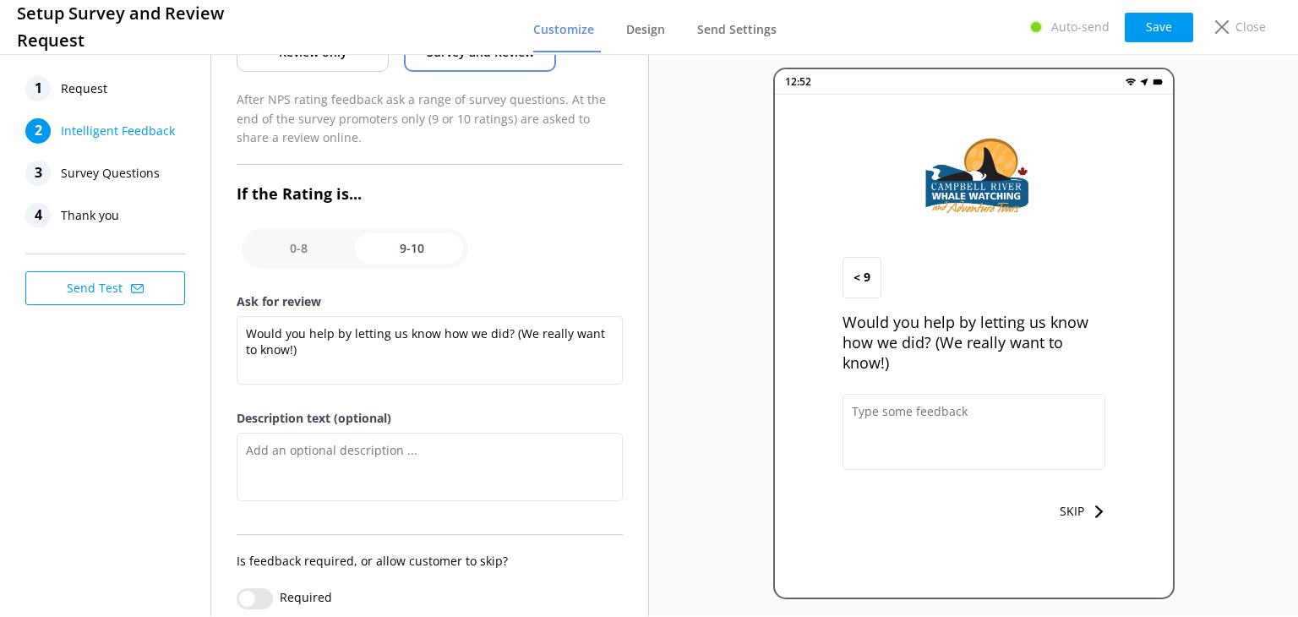
click at [298, 245] on input "checkbox" at bounding box center [355, 248] width 227 height 41
checkbox input "false"
type textarea "Please tell us why"
type textarea "Your feedback is important to help us improve"
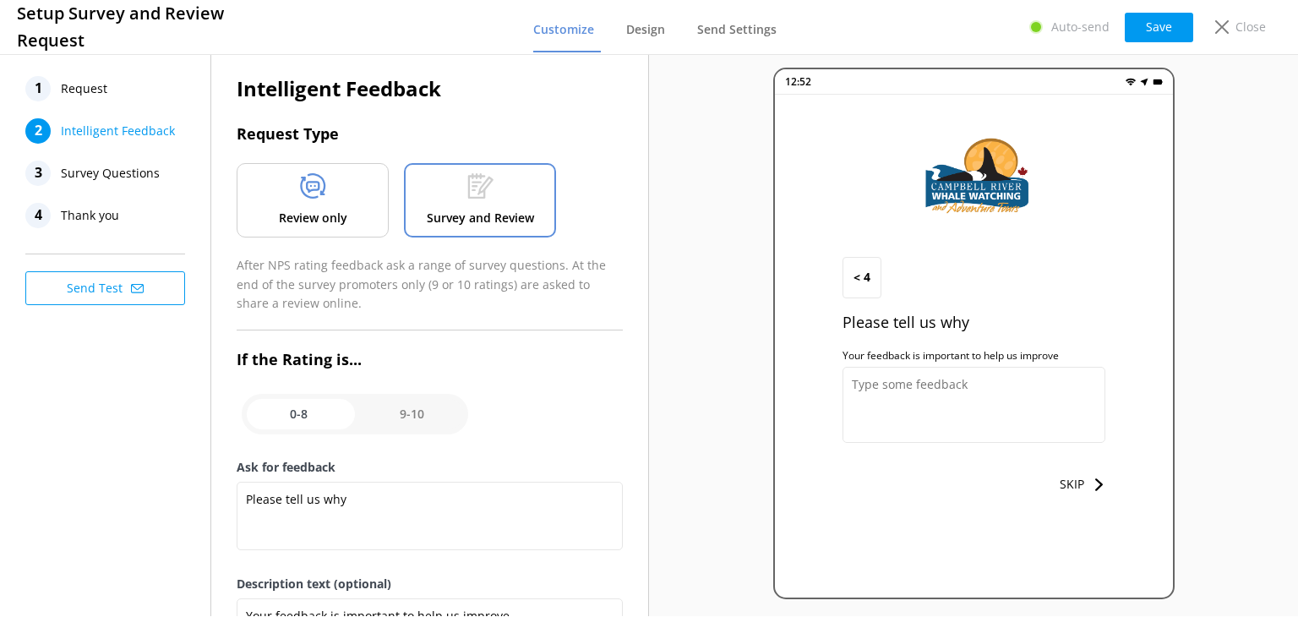
scroll to position [0, 0]
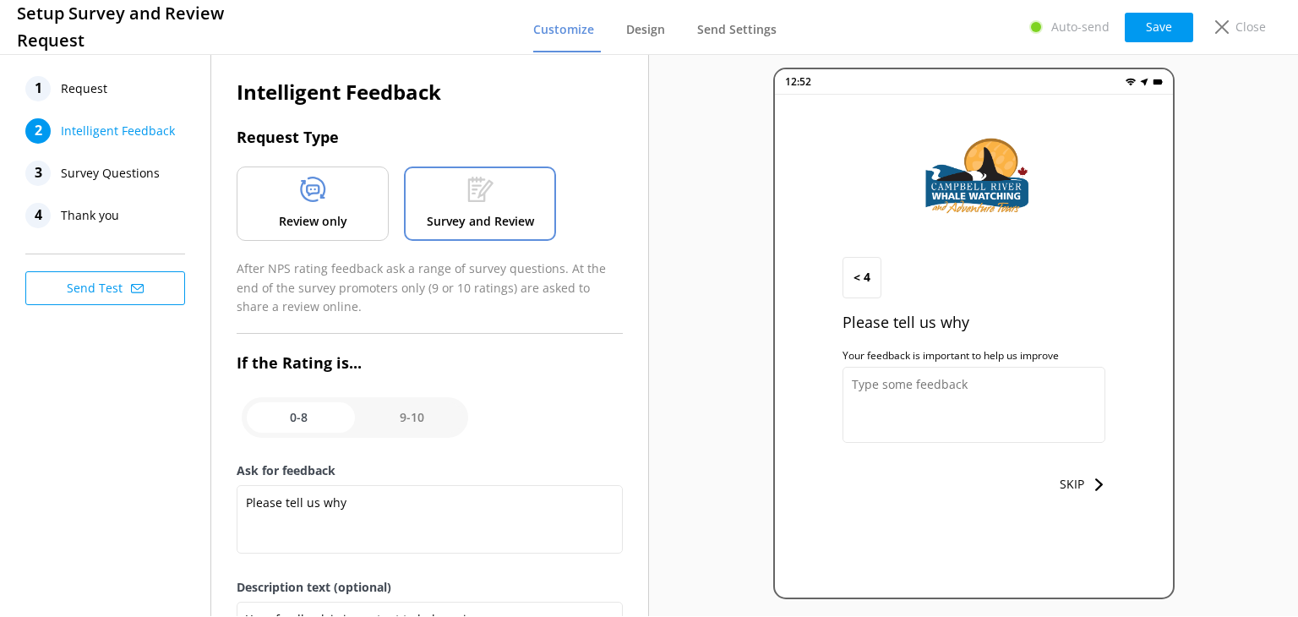
click at [287, 221] on p "Review only" at bounding box center [313, 221] width 68 height 19
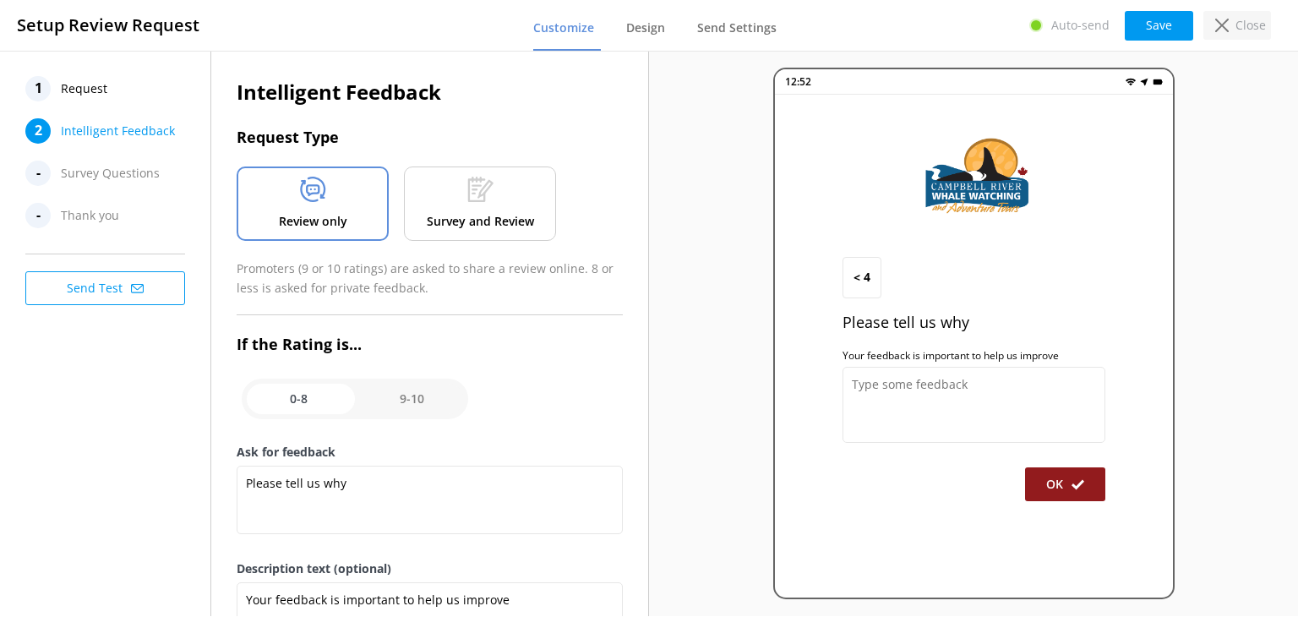
click at [1229, 28] on icon at bounding box center [1223, 26] width 14 height 14
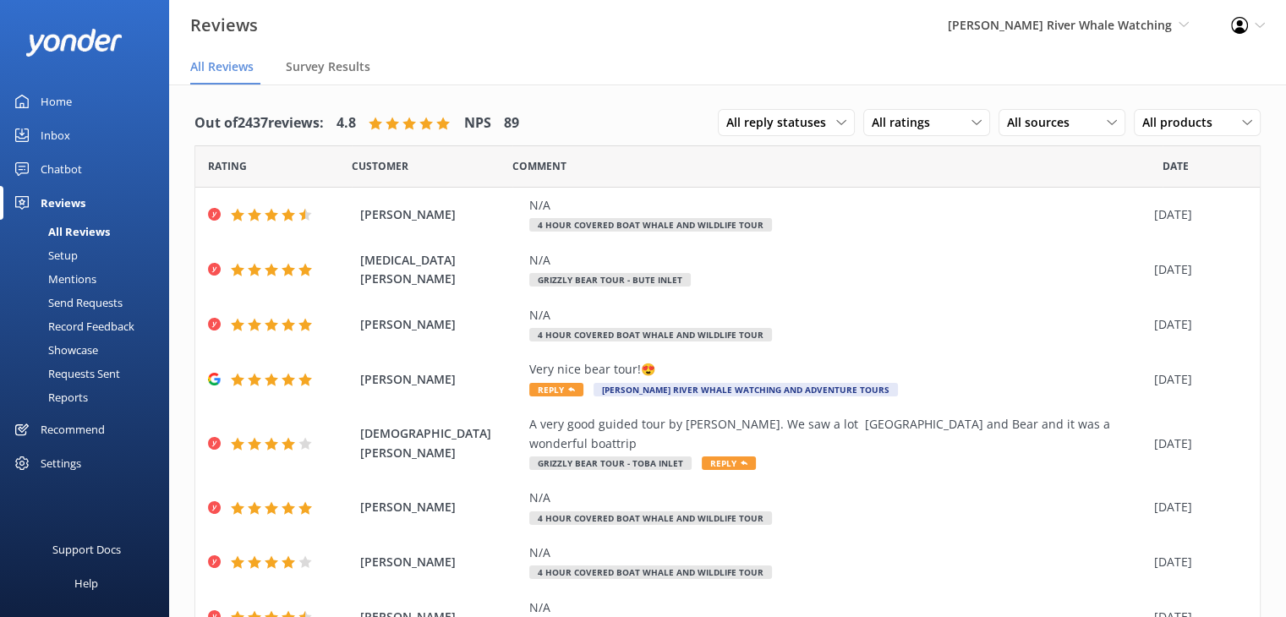
click at [1044, 12] on div "Campbell River Whale Watching Wildcoast Adventures Campbell River Whale Watching" at bounding box center [1067, 25] width 283 height 51
click at [1098, 81] on link "Wildcoast Adventures" at bounding box center [1125, 72] width 169 height 41
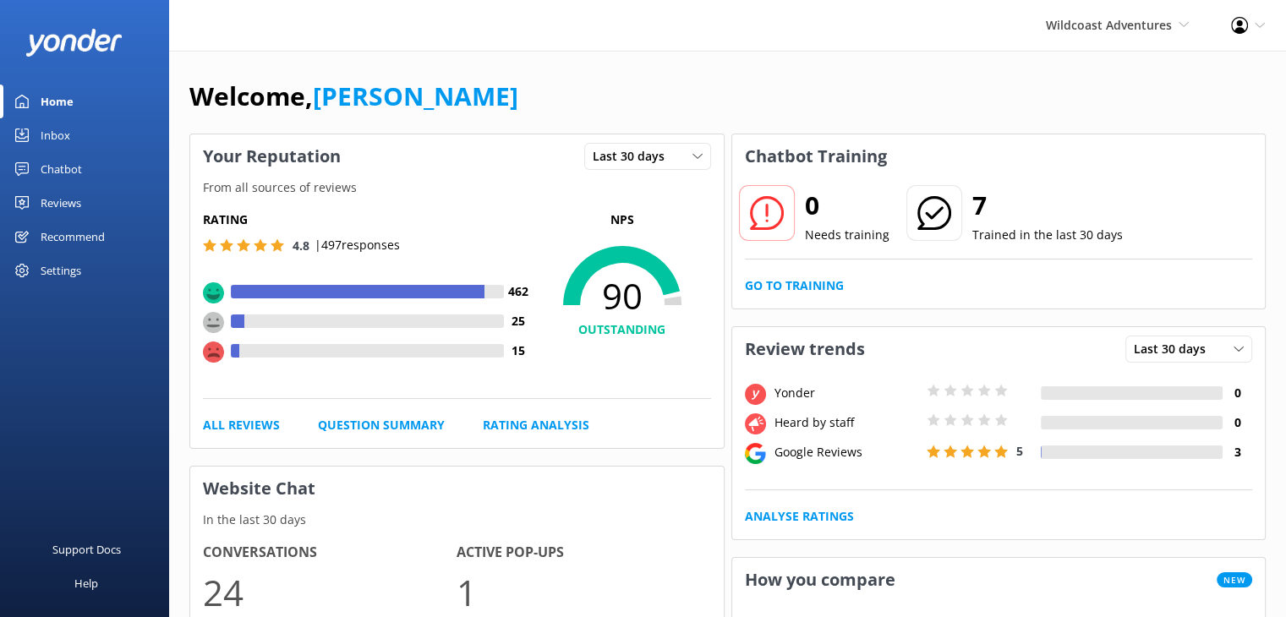
click at [52, 198] on div "Reviews" at bounding box center [61, 203] width 41 height 34
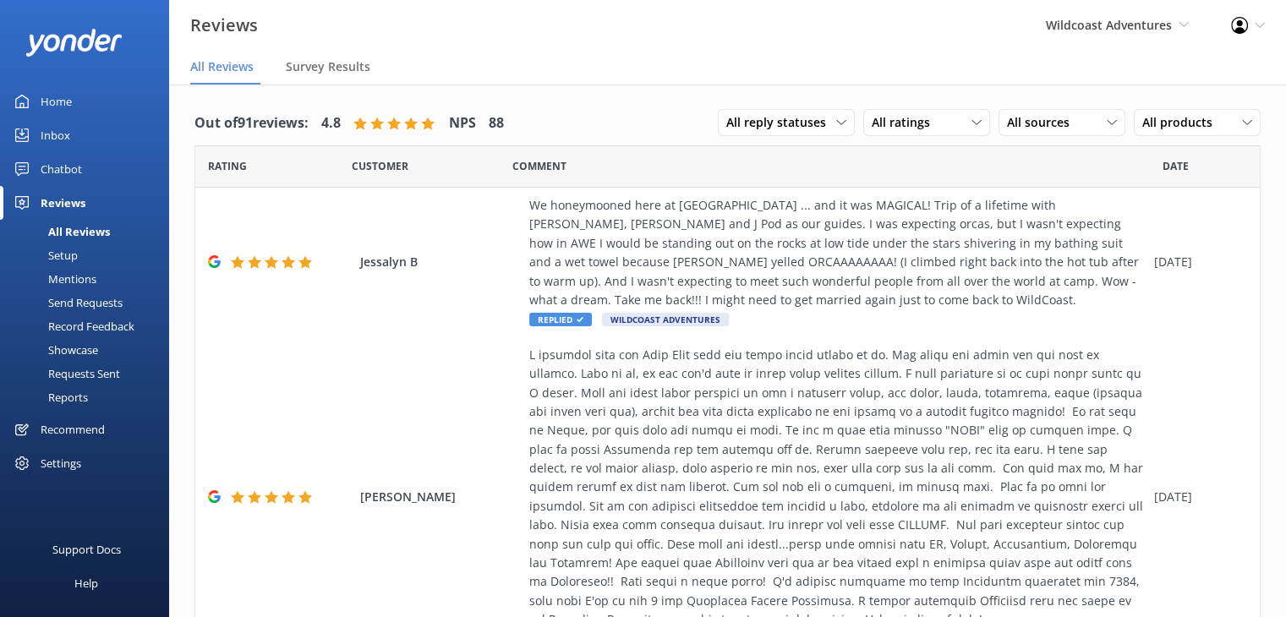
click at [78, 260] on link "Setup" at bounding box center [89, 255] width 159 height 24
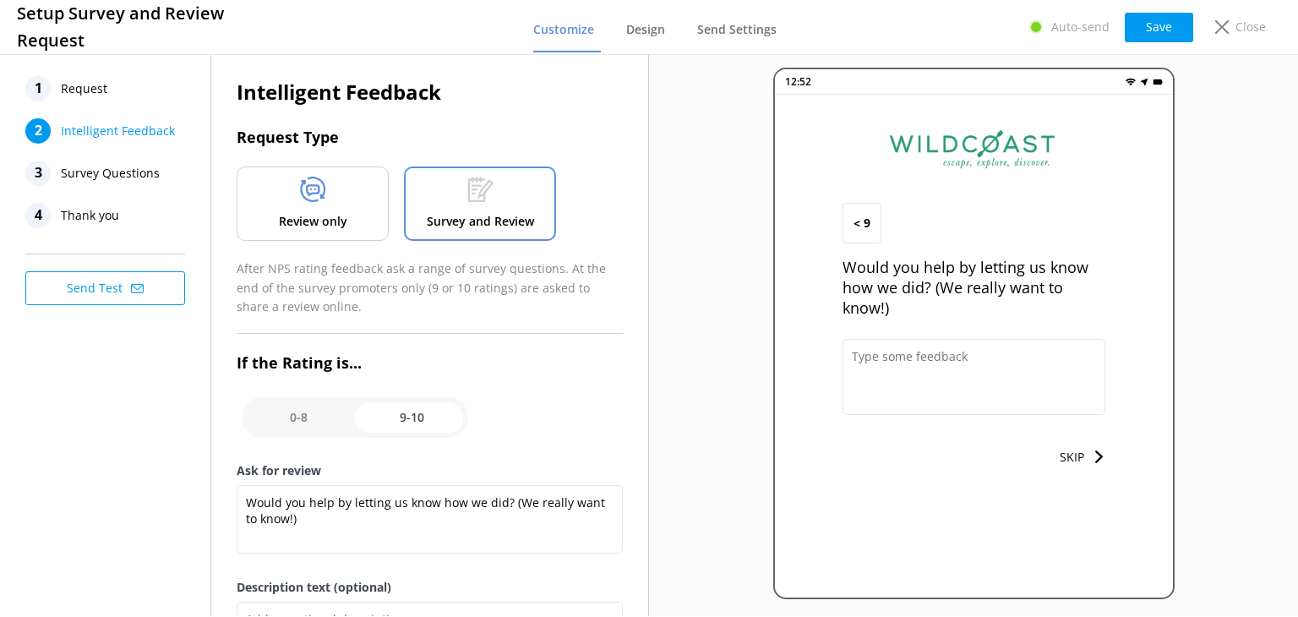
click at [132, 175] on span "Survey Questions" at bounding box center [110, 173] width 99 height 25
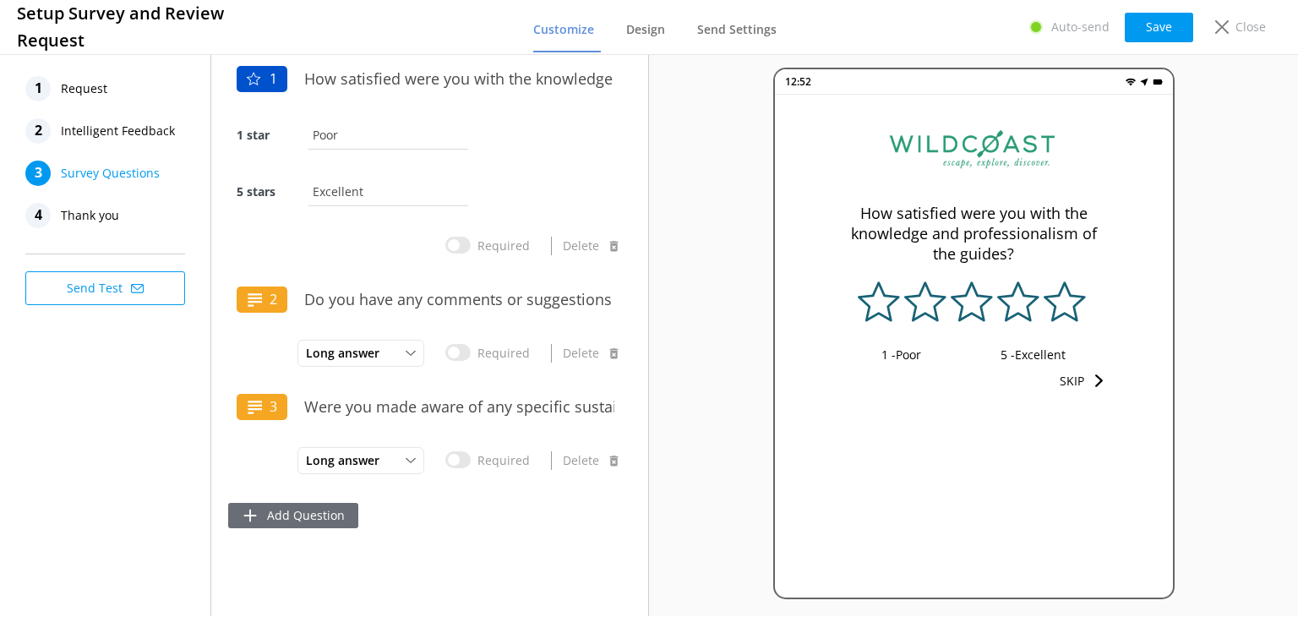
click at [309, 505] on button "Add Question" at bounding box center [293, 515] width 130 height 25
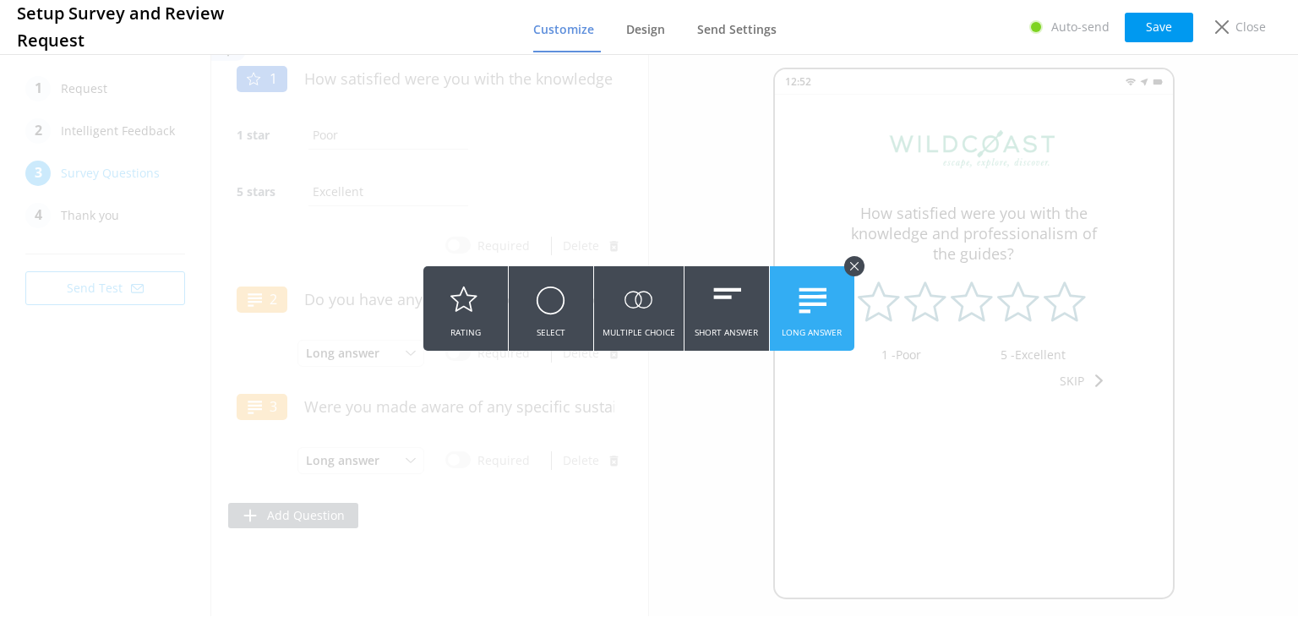
click at [801, 331] on button "Long Answer" at bounding box center [812, 308] width 85 height 85
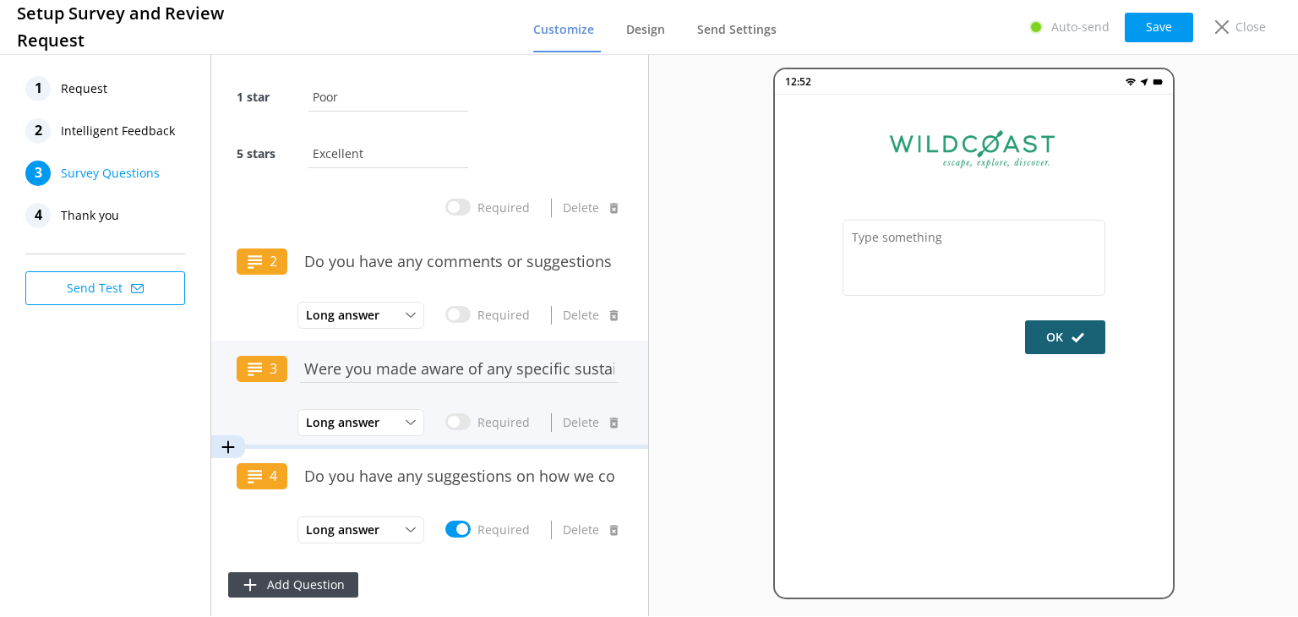
scroll to position [0, 277]
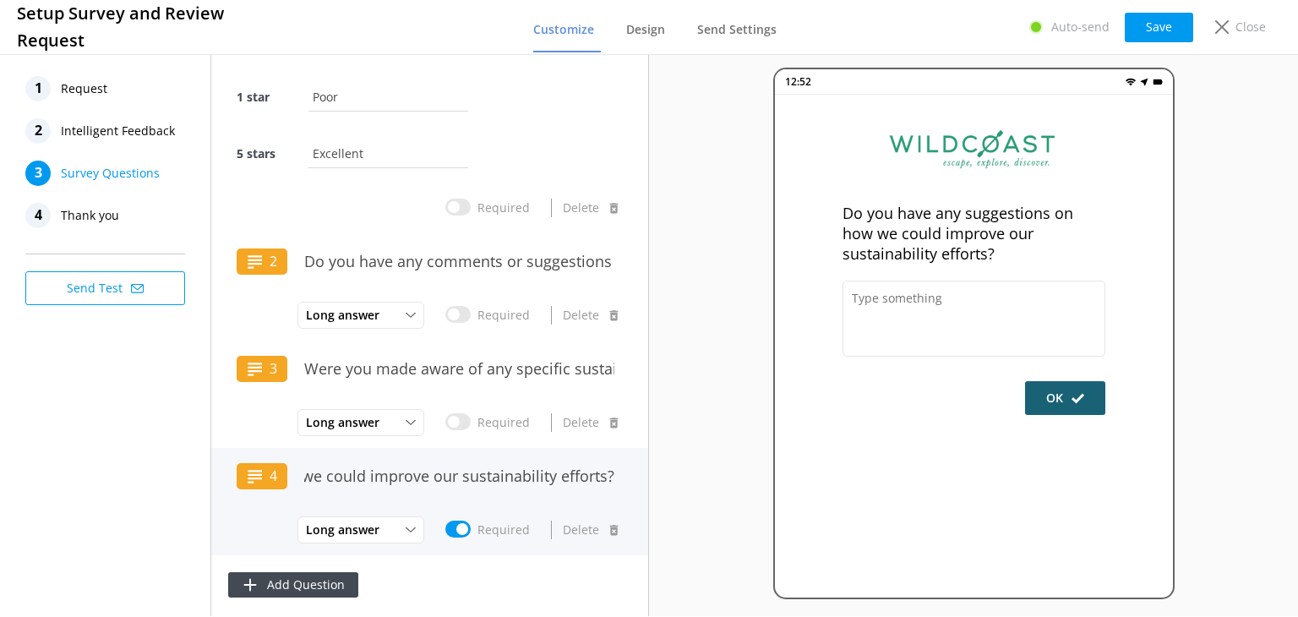
type input "Do you have any suggestions on how we could improve our sustainability efforts?"
click at [460, 526] on input "Required" at bounding box center [457, 529] width 25 height 17
checkbox input "false"
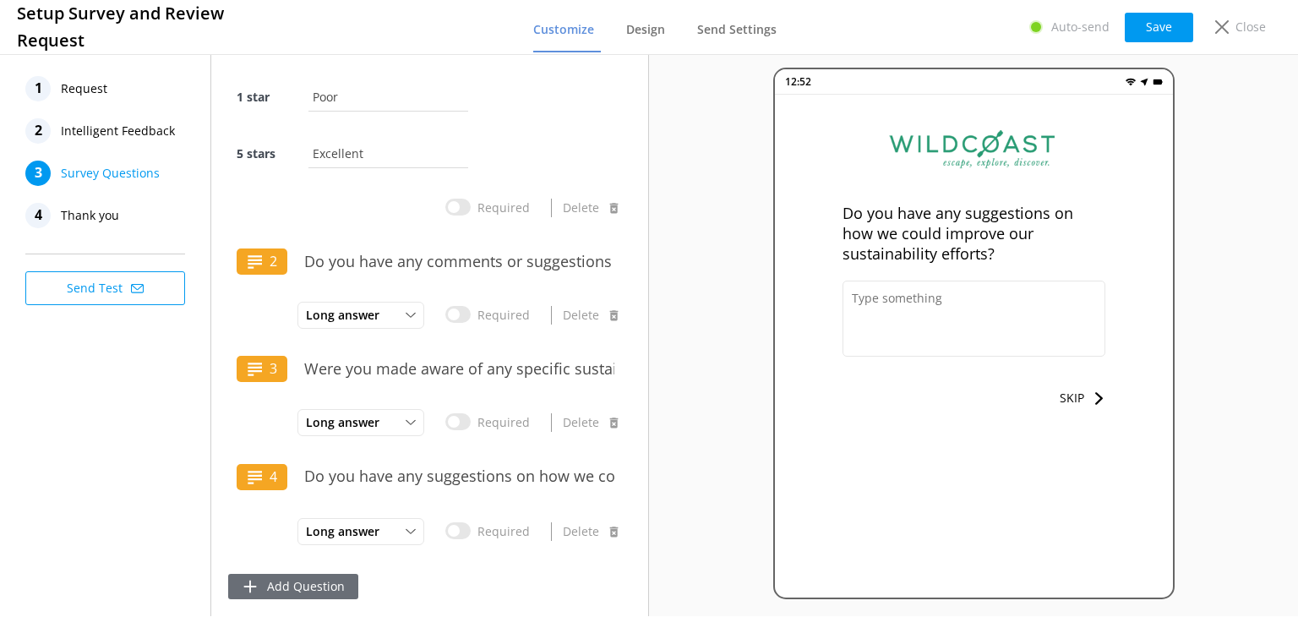
click at [259, 587] on button "Add Question" at bounding box center [293, 586] width 130 height 25
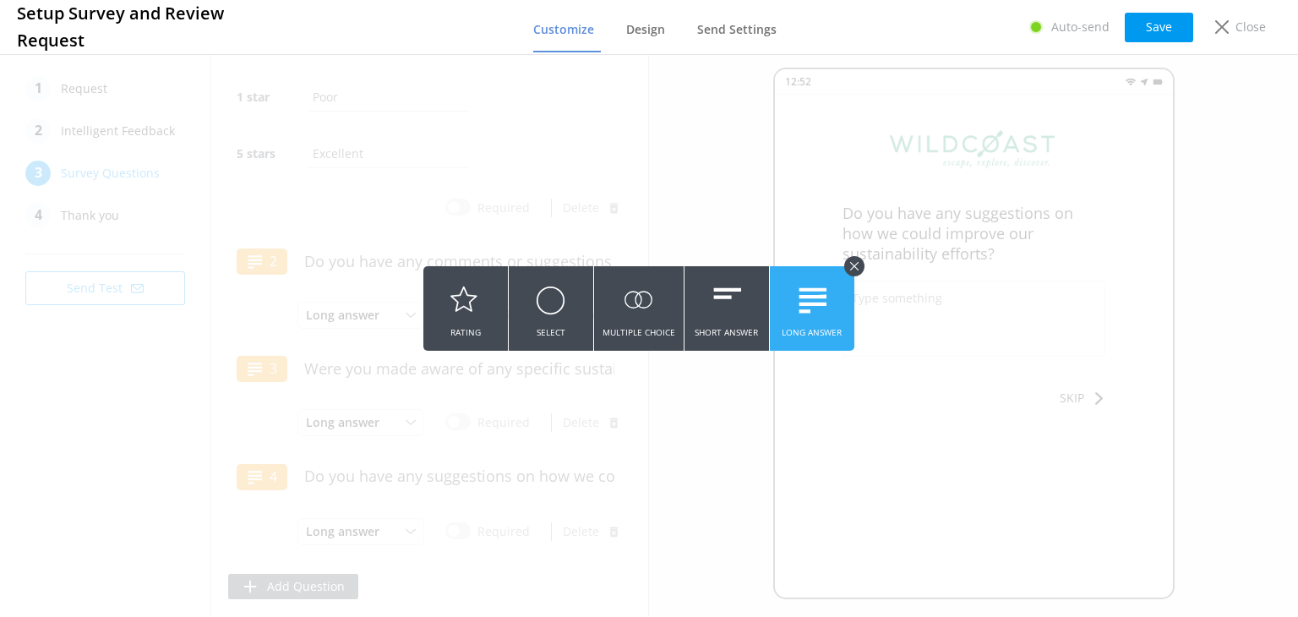
click at [804, 329] on button "Long Answer" at bounding box center [812, 308] width 85 height 85
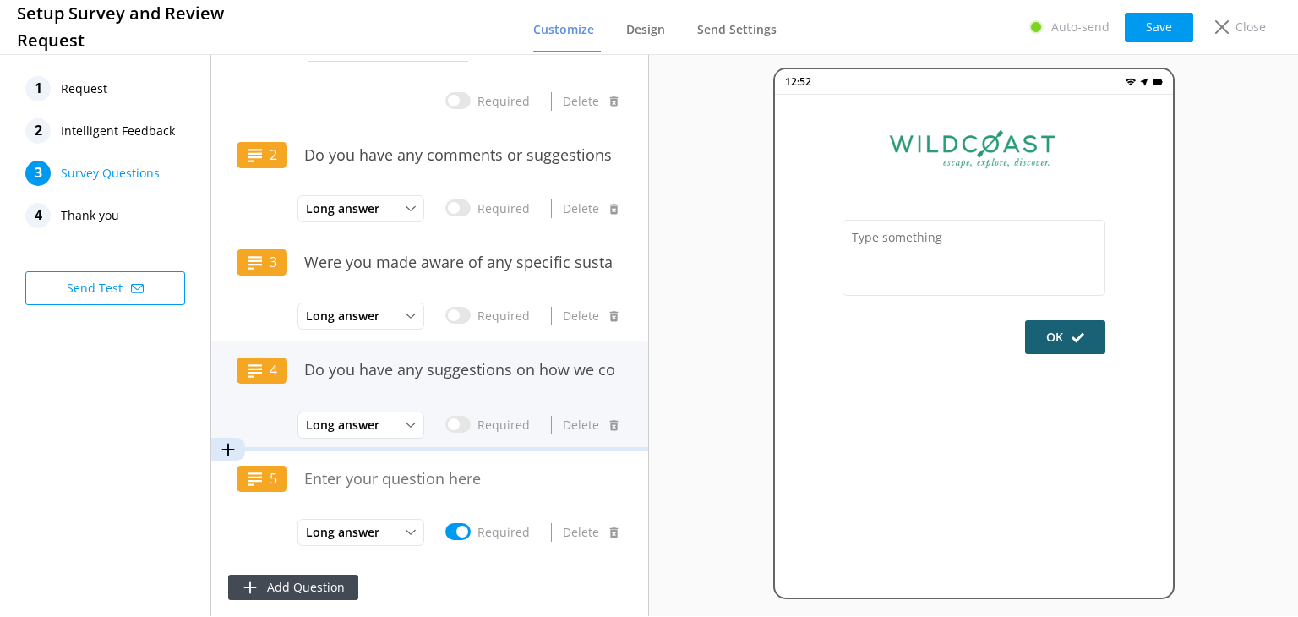
scroll to position [147, 0]
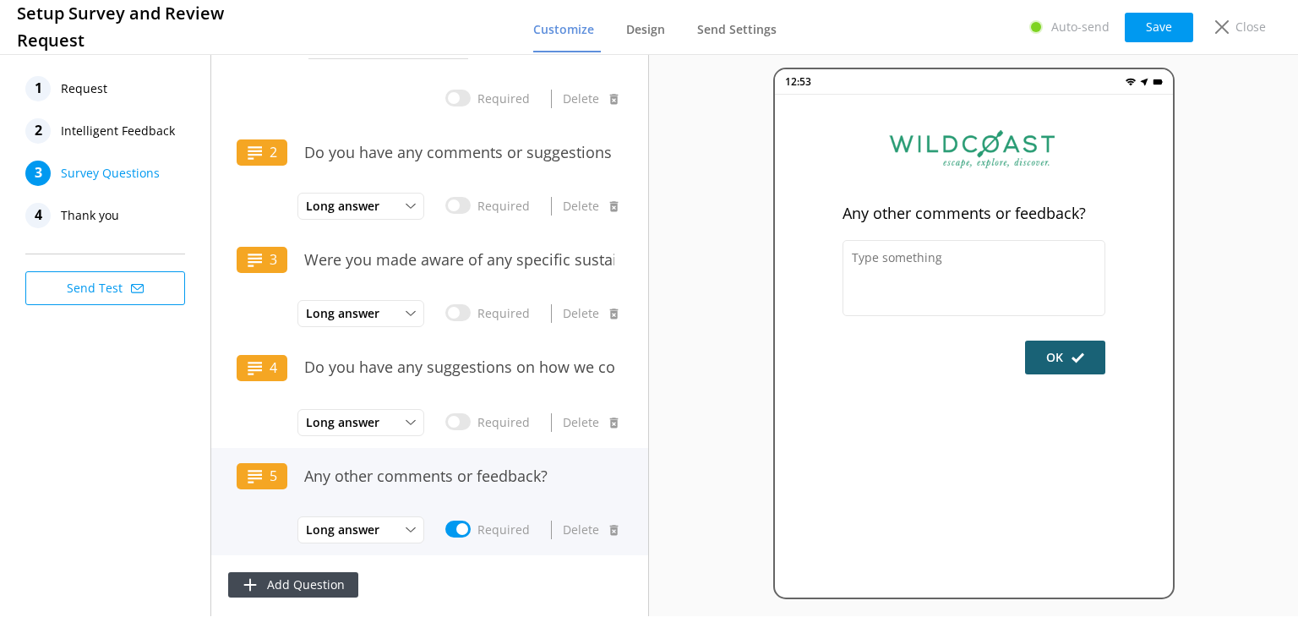
type input "Any other comments or feedback?"
click at [460, 528] on input "Required" at bounding box center [457, 530] width 25 height 17
checkbox input "false"
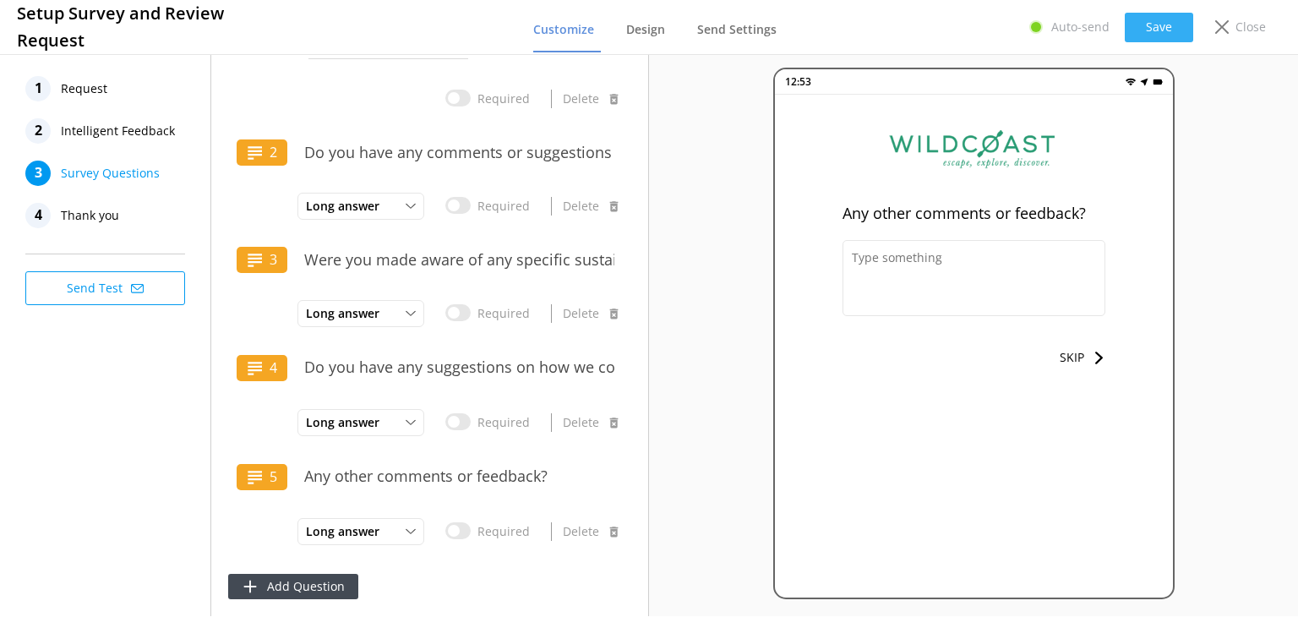
click at [1149, 31] on button "Save" at bounding box center [1159, 28] width 68 height 30
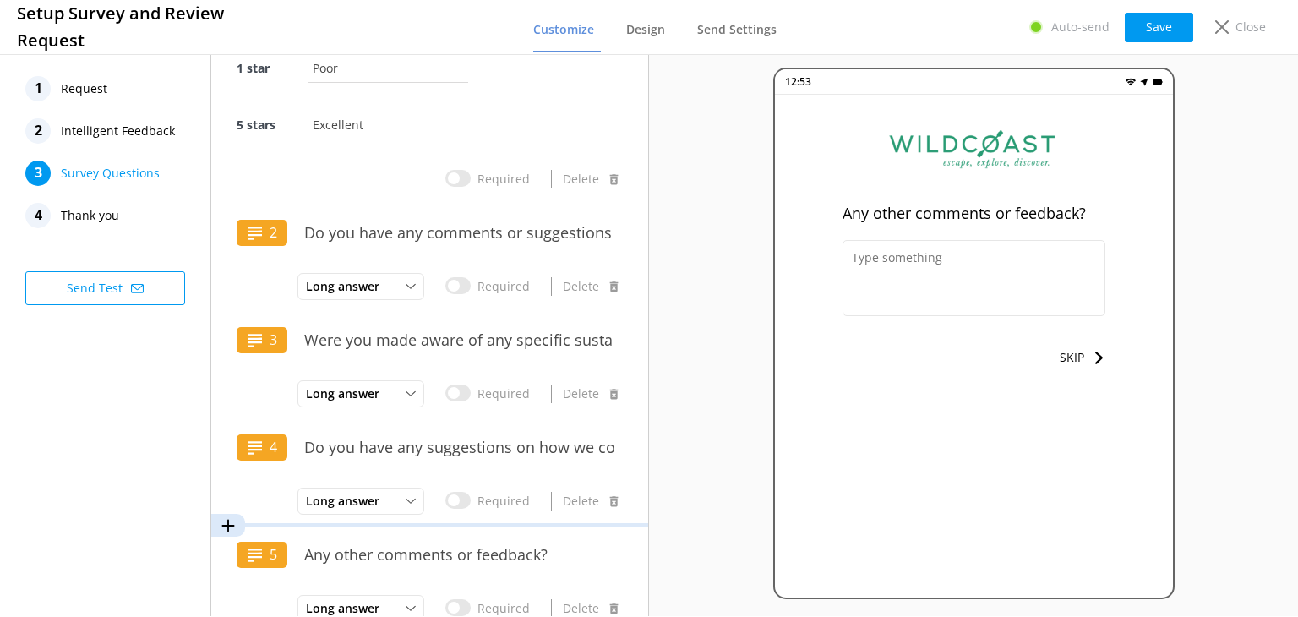
scroll to position [0, 0]
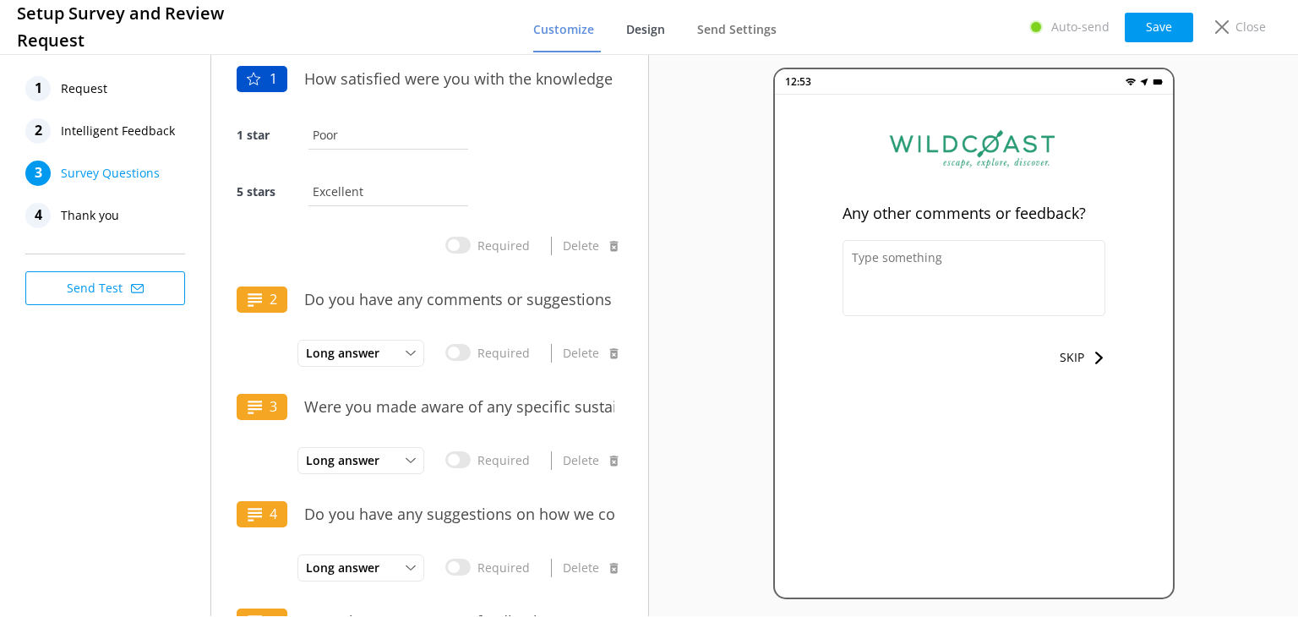
click at [656, 29] on span "Design" at bounding box center [645, 29] width 39 height 17
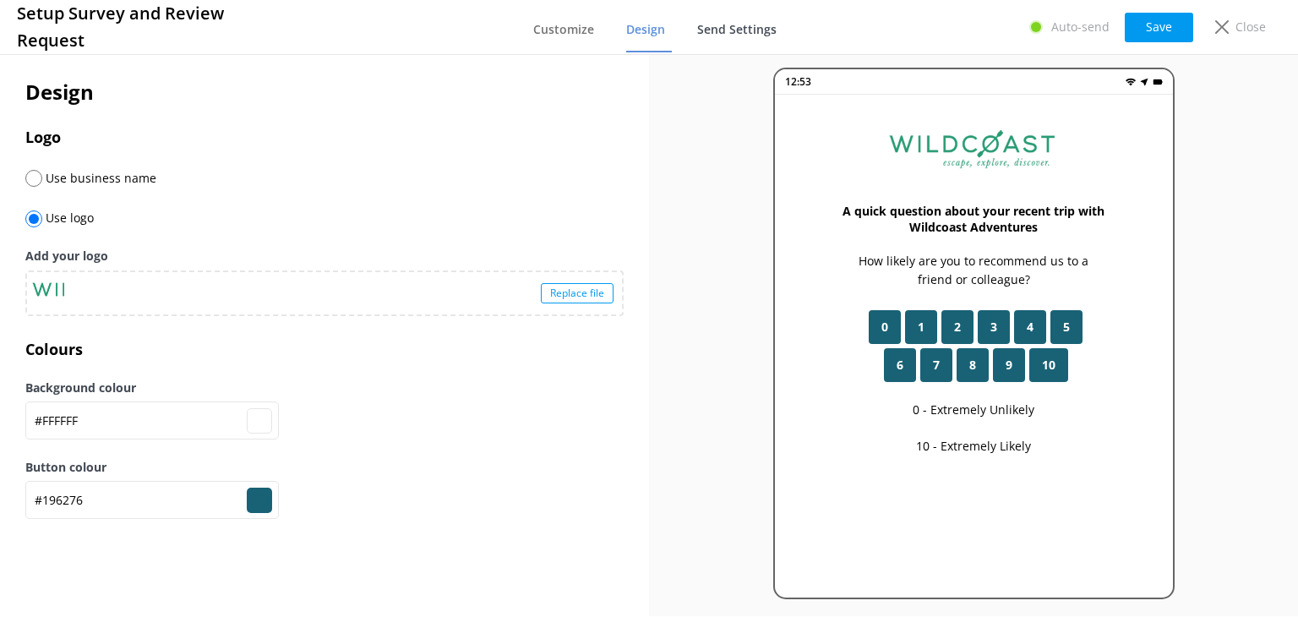
click at [764, 26] on span "Send Settings" at bounding box center [736, 29] width 79 height 17
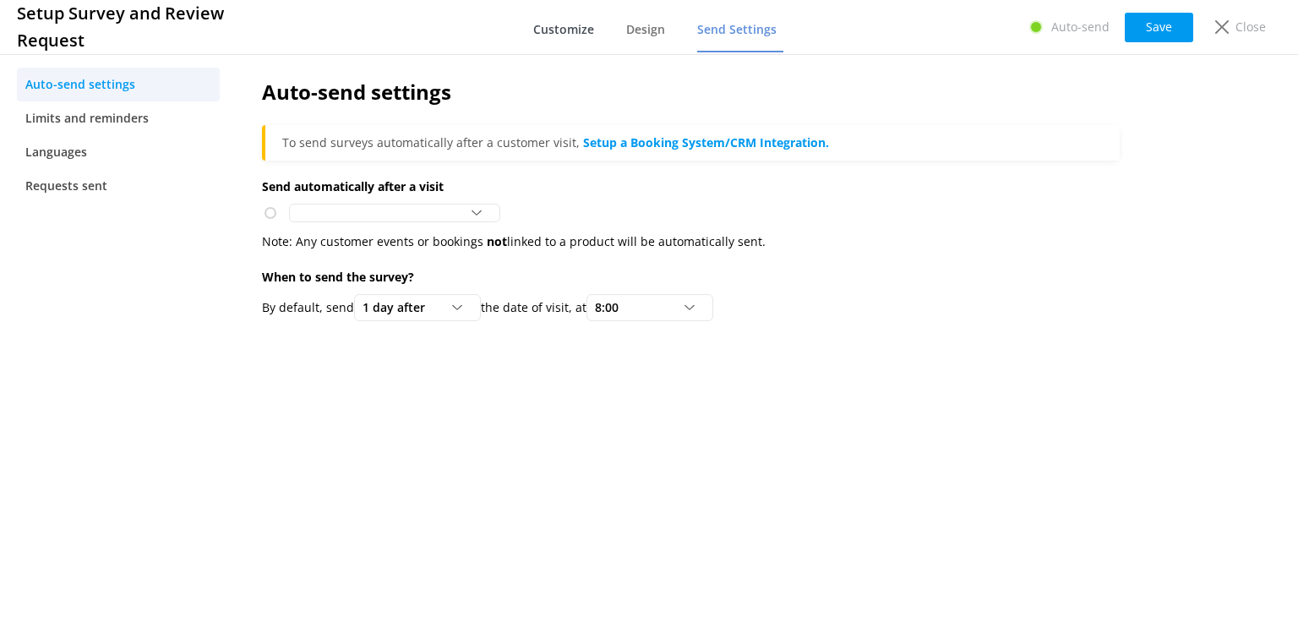
click at [564, 38] on link "Customize" at bounding box center [567, 30] width 68 height 44
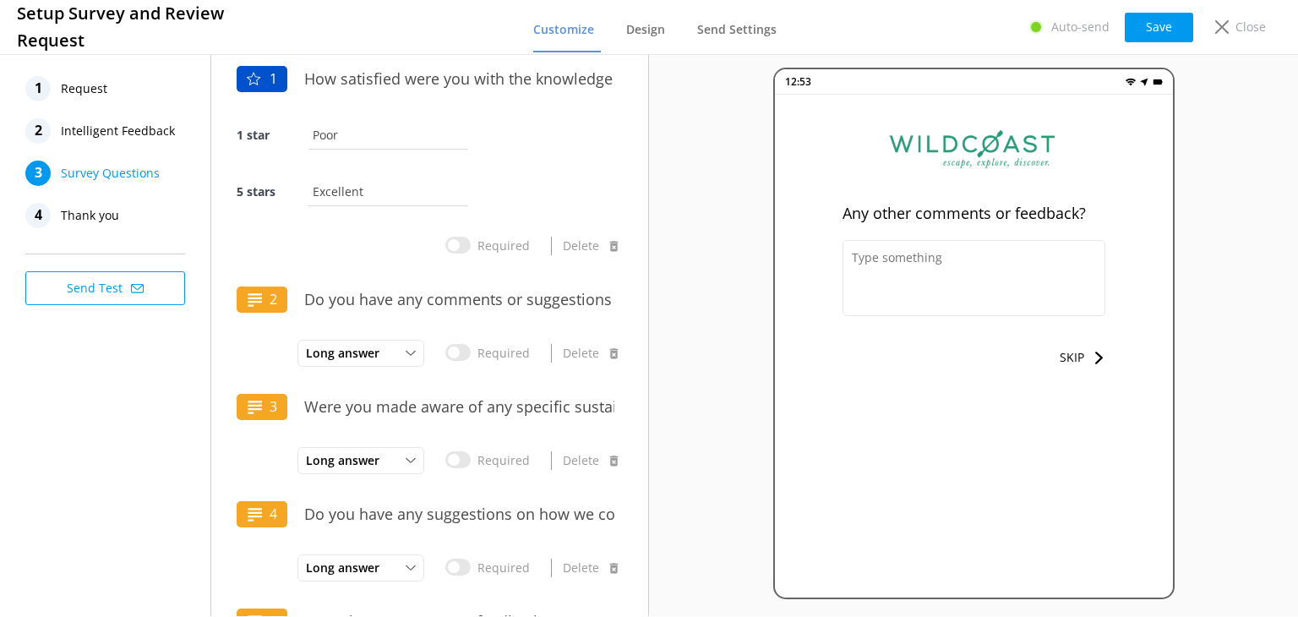
click at [91, 219] on span "Thank you" at bounding box center [90, 215] width 58 height 25
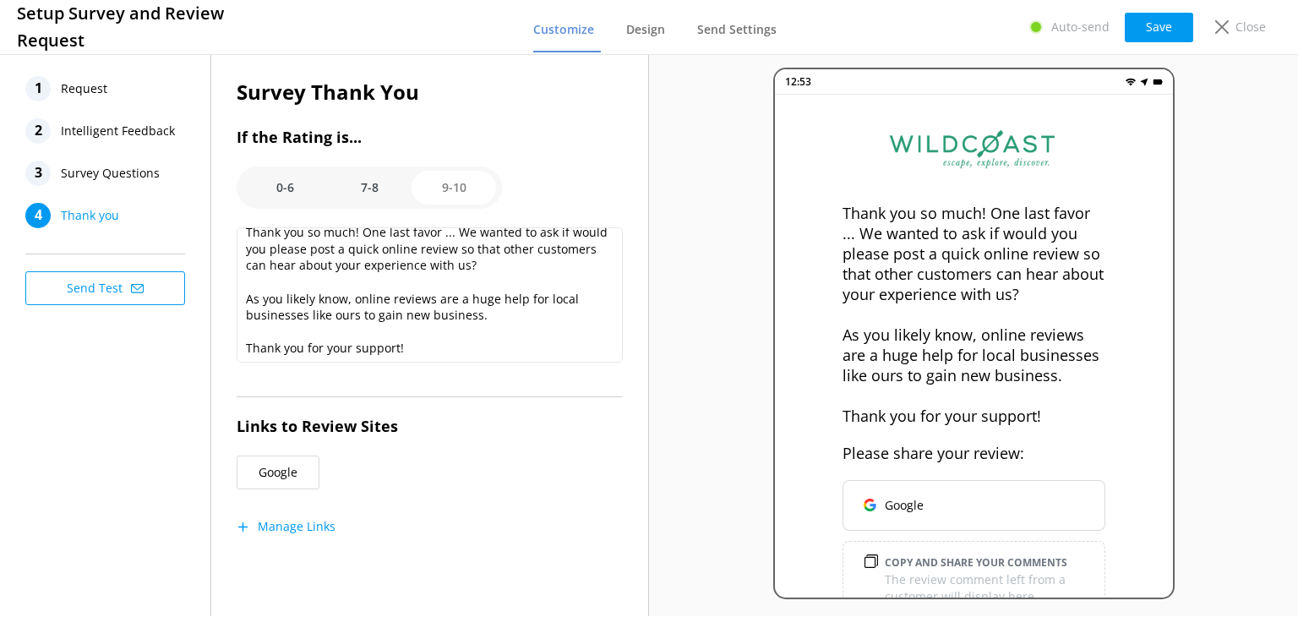
scroll to position [15, 0]
click at [350, 193] on option "7-8" at bounding box center [369, 188] width 85 height 34
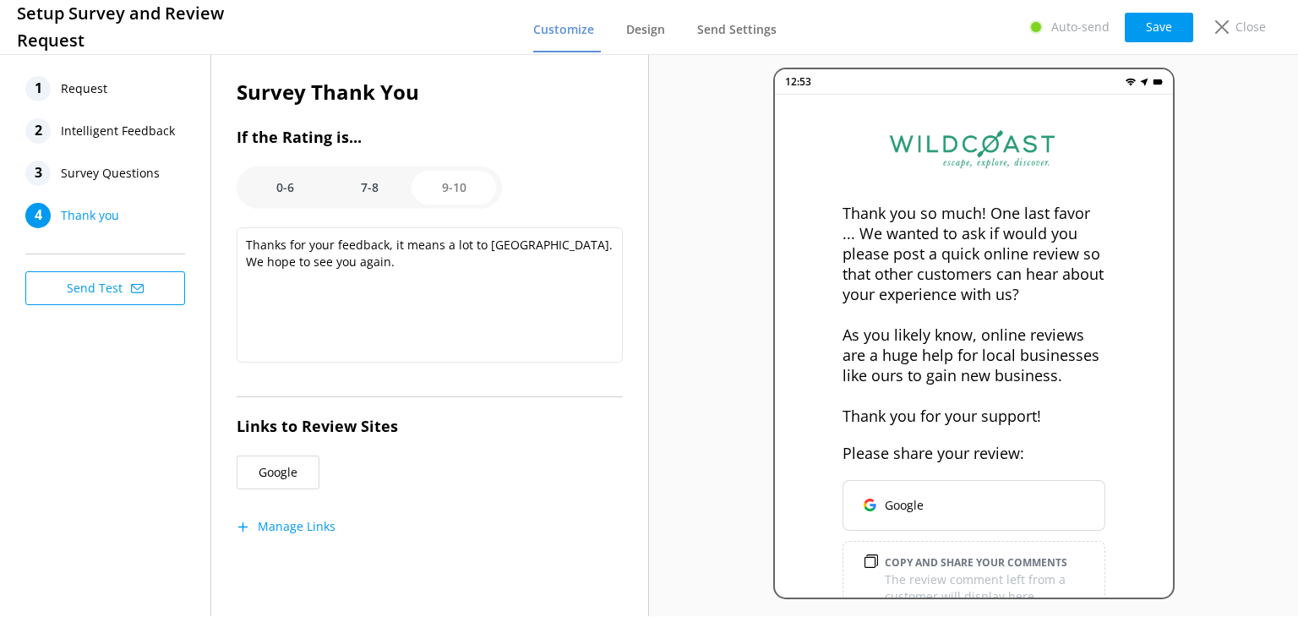
scroll to position [0, 0]
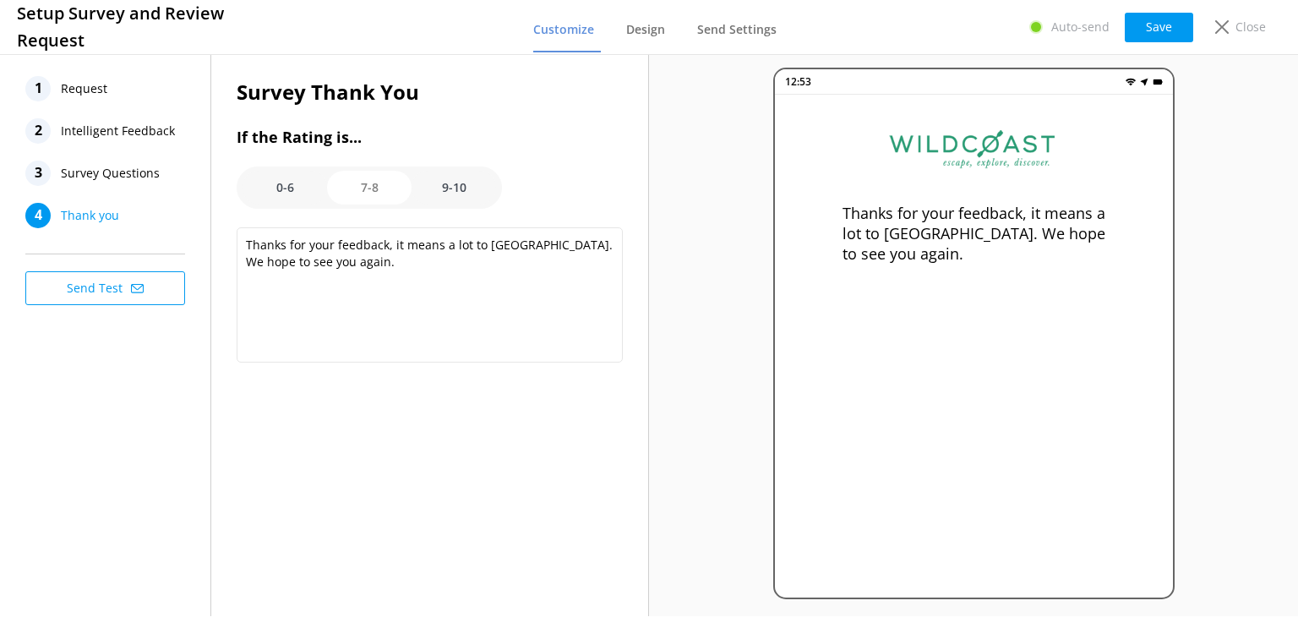
click at [287, 173] on option "0-6" at bounding box center [285, 188] width 85 height 34
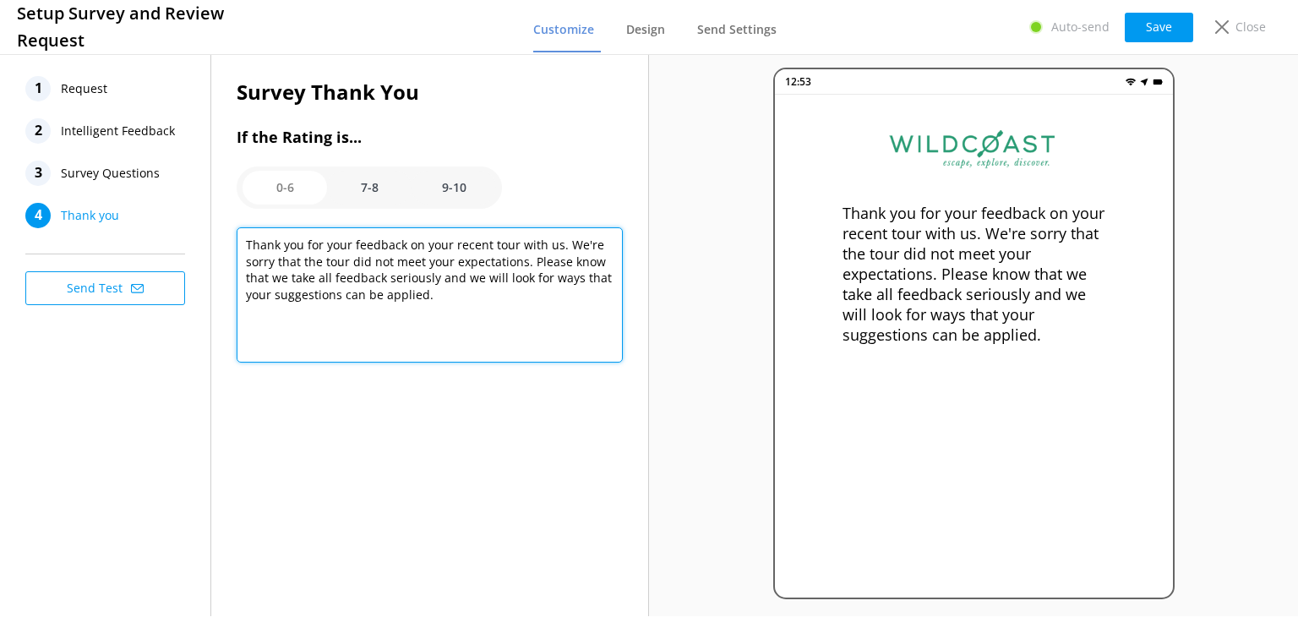
drag, startPoint x: 517, startPoint y: 244, endPoint x: 489, endPoint y: 246, distance: 27.9
click at [489, 246] on textarea "Thank you for your feedback on your recent tour with us. We're sorry that the t…" at bounding box center [430, 294] width 386 height 135
type textarea "Thank you for your feedback on your recent trip with us. We're sorry that the t…"
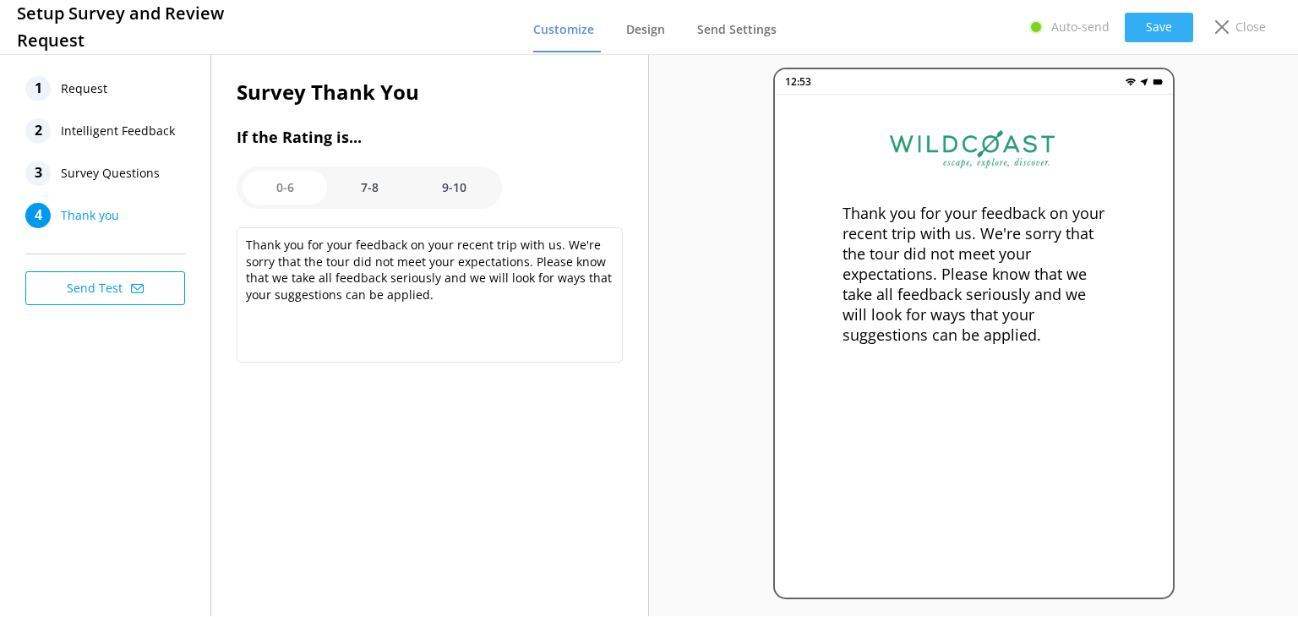
click at [1146, 25] on button "Save" at bounding box center [1159, 28] width 68 height 30
click at [1240, 25] on p "Close" at bounding box center [1251, 27] width 30 height 19
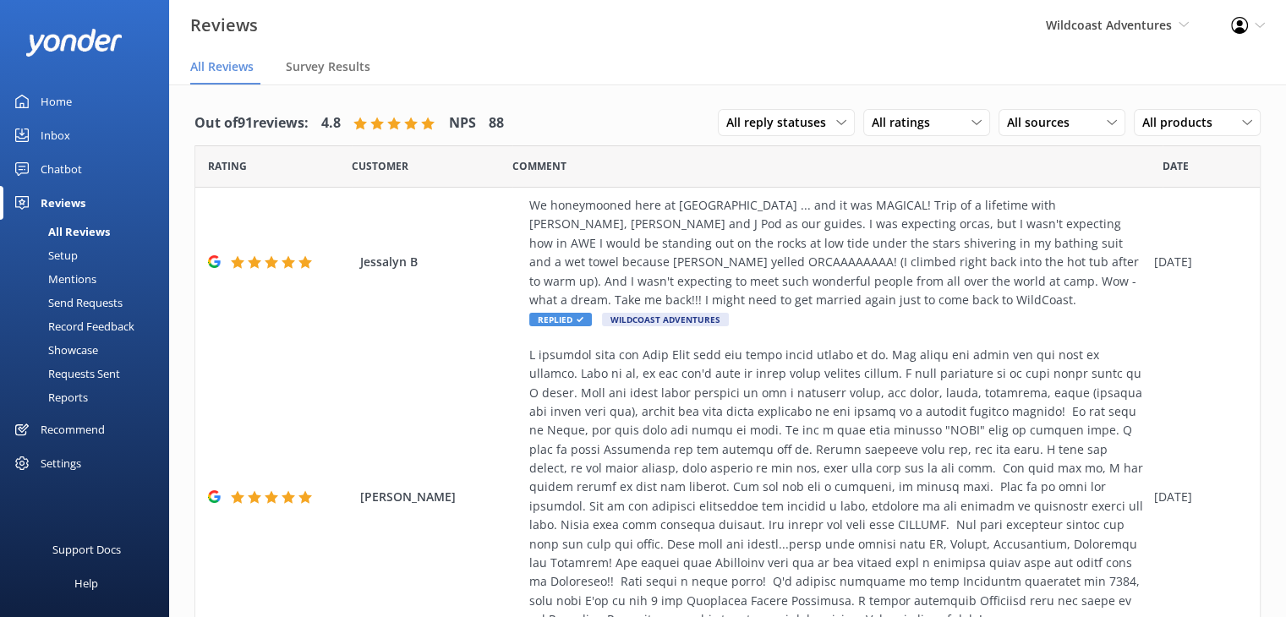
click at [79, 298] on div "Send Requests" at bounding box center [66, 303] width 112 height 24
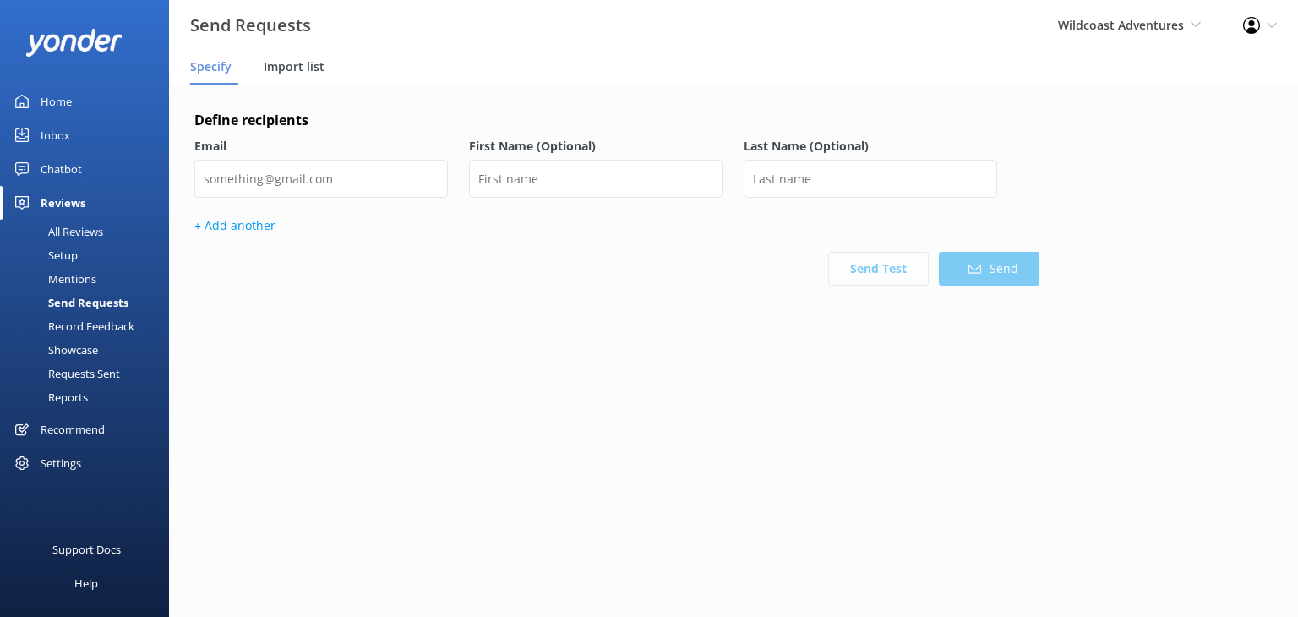
click at [294, 65] on span "Import list" at bounding box center [294, 66] width 61 height 17
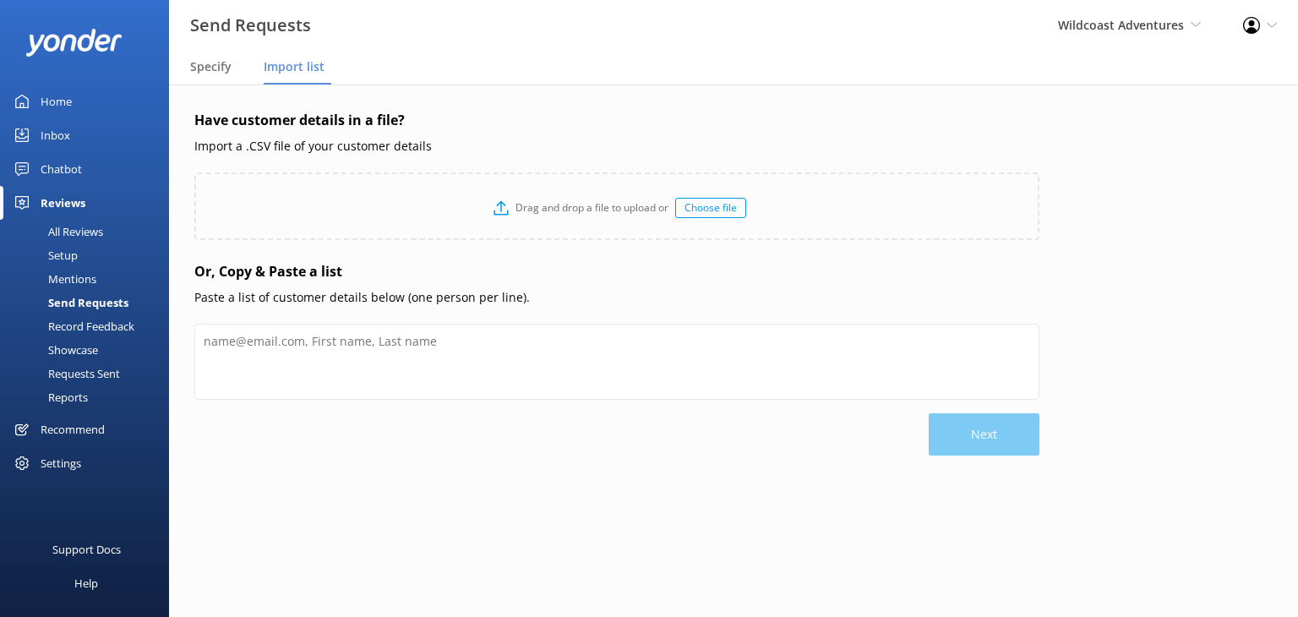
click at [735, 205] on div "Choose file" at bounding box center [710, 208] width 71 height 20
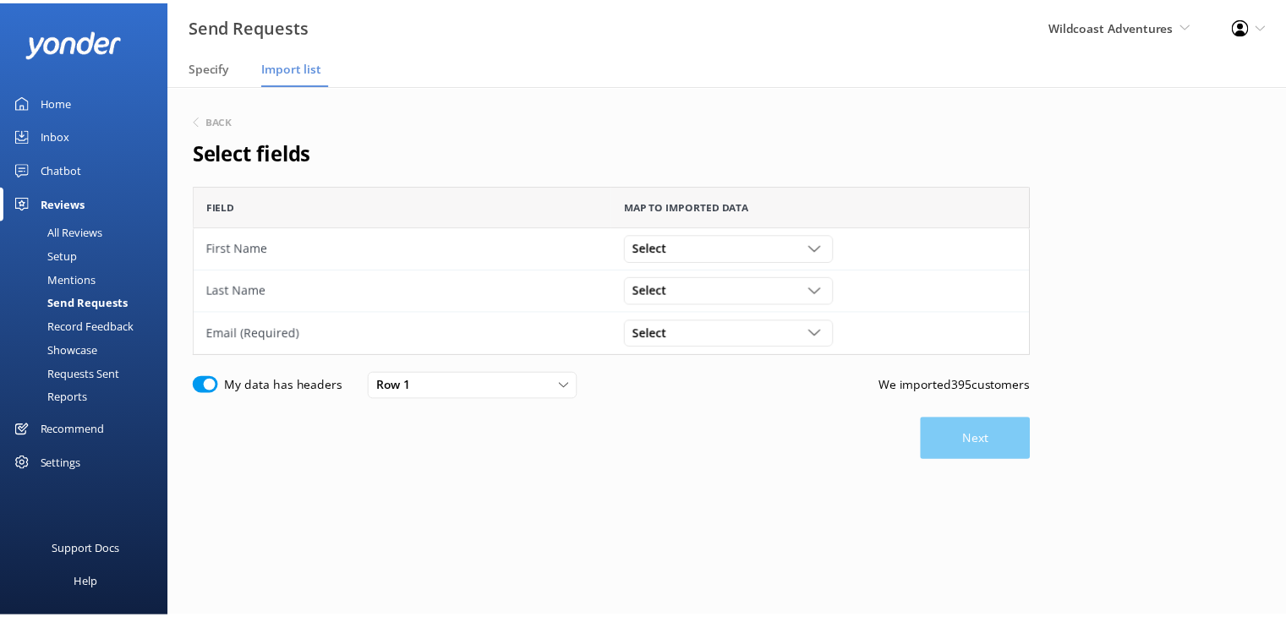
scroll to position [156, 832]
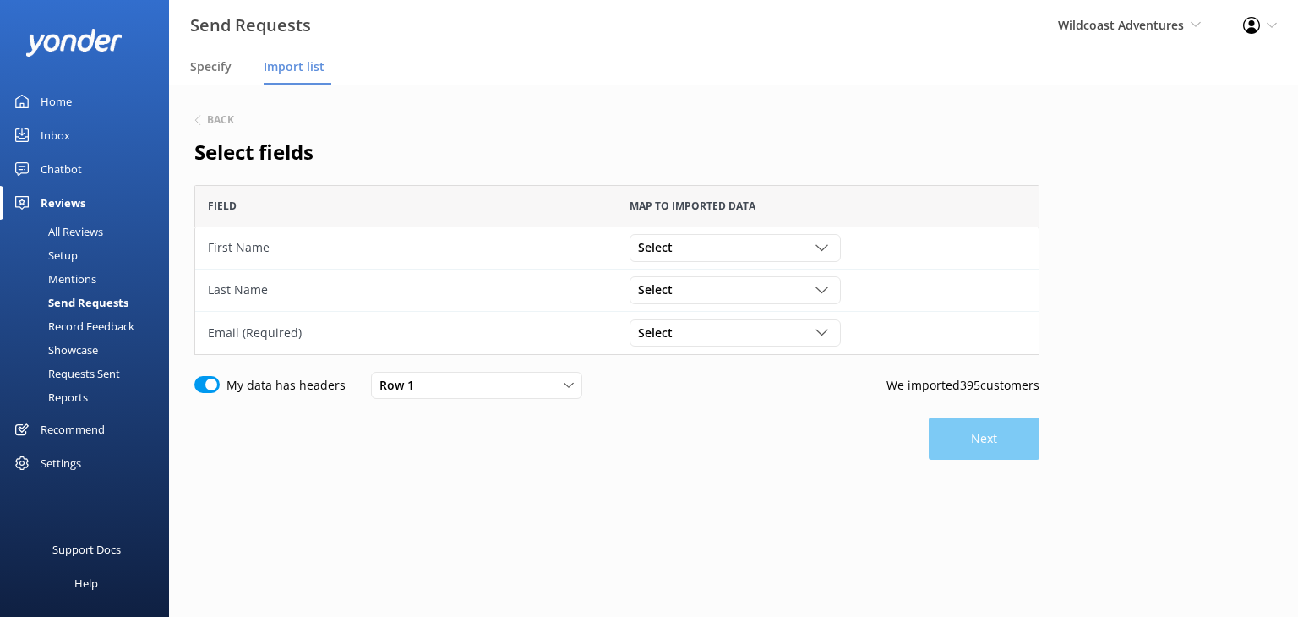
click at [671, 264] on div "Select First Name Last Name customer_email Column 1 Column 2 Column 3 Column 4 …" at bounding box center [828, 248] width 422 height 42
click at [676, 243] on span "Select" at bounding box center [660, 247] width 45 height 19
click at [680, 282] on div "First Name" at bounding box center [665, 283] width 52 height 17
click at [676, 288] on span "Select" at bounding box center [660, 290] width 45 height 19
click at [677, 356] on div "Last Name" at bounding box center [665, 359] width 52 height 17
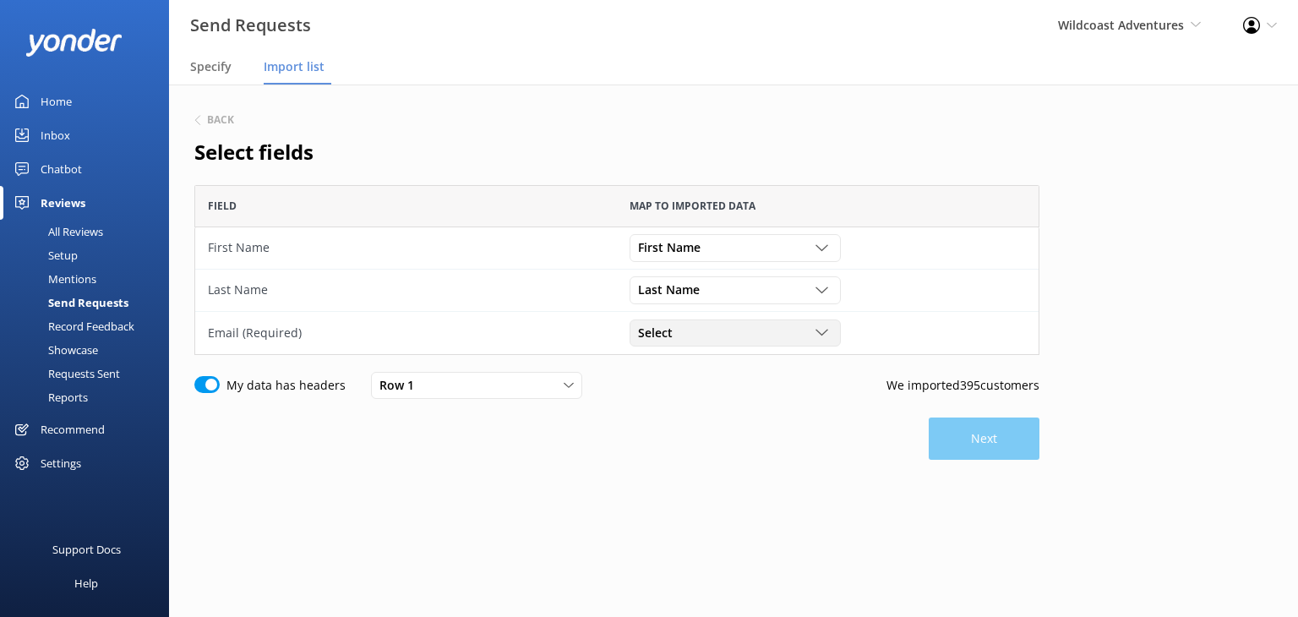
click at [685, 331] on div "Select" at bounding box center [735, 333] width 203 height 19
click at [708, 440] on div "customer_email" at bounding box center [677, 436] width 77 height 17
click at [989, 438] on button "Next" at bounding box center [984, 439] width 111 height 42
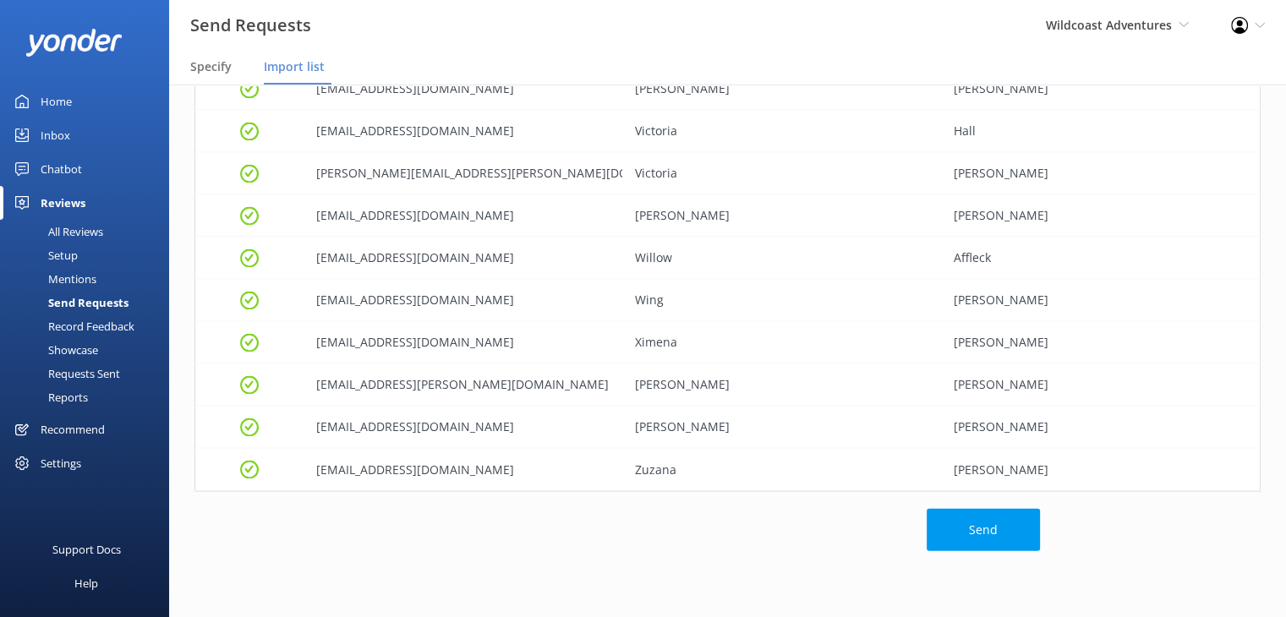
scroll to position [16450, 0]
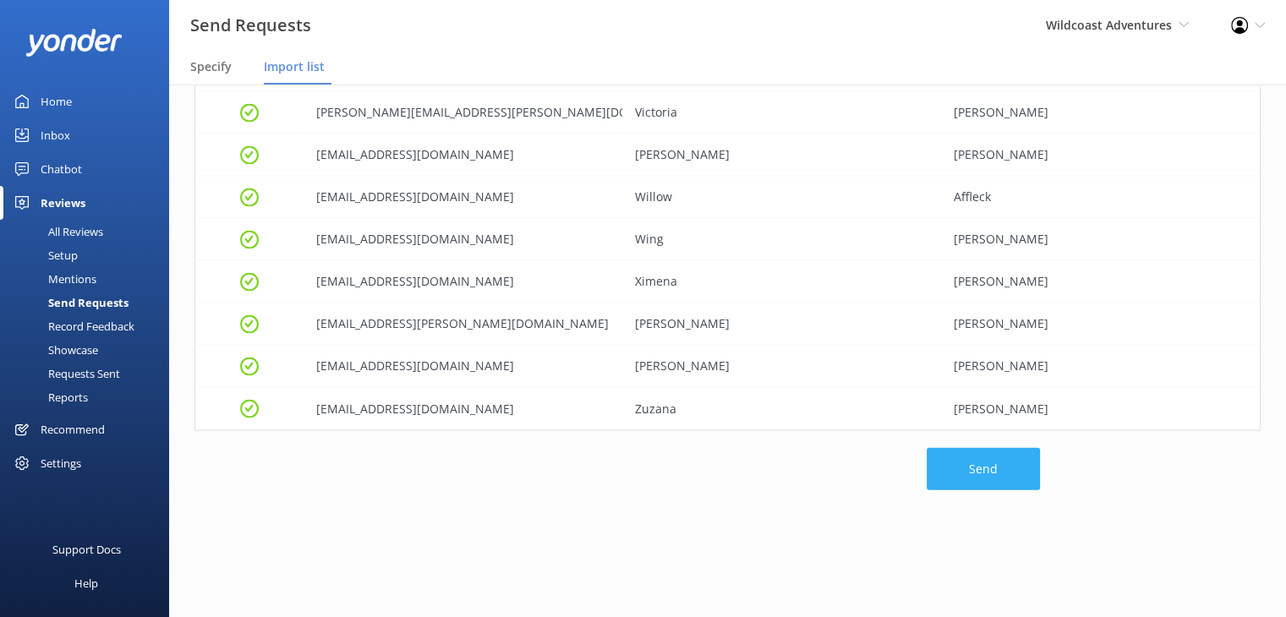
click at [977, 481] on button "Send" at bounding box center [982, 469] width 113 height 42
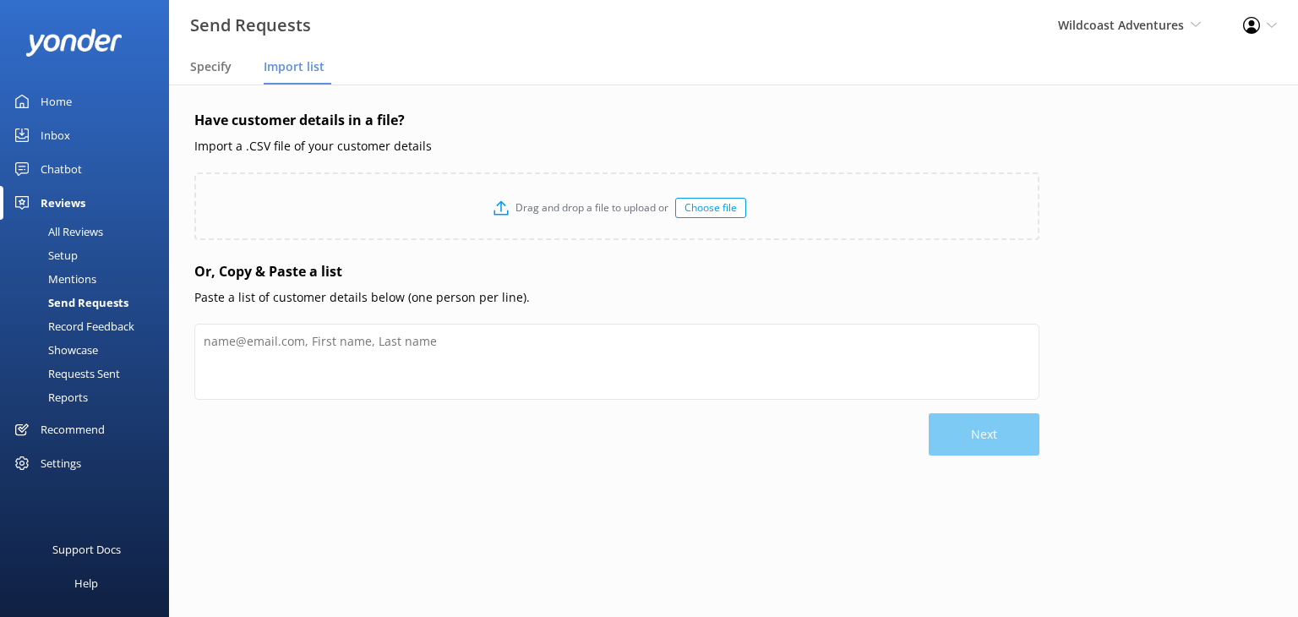
click at [68, 381] on div "Requests Sent" at bounding box center [65, 374] width 110 height 24
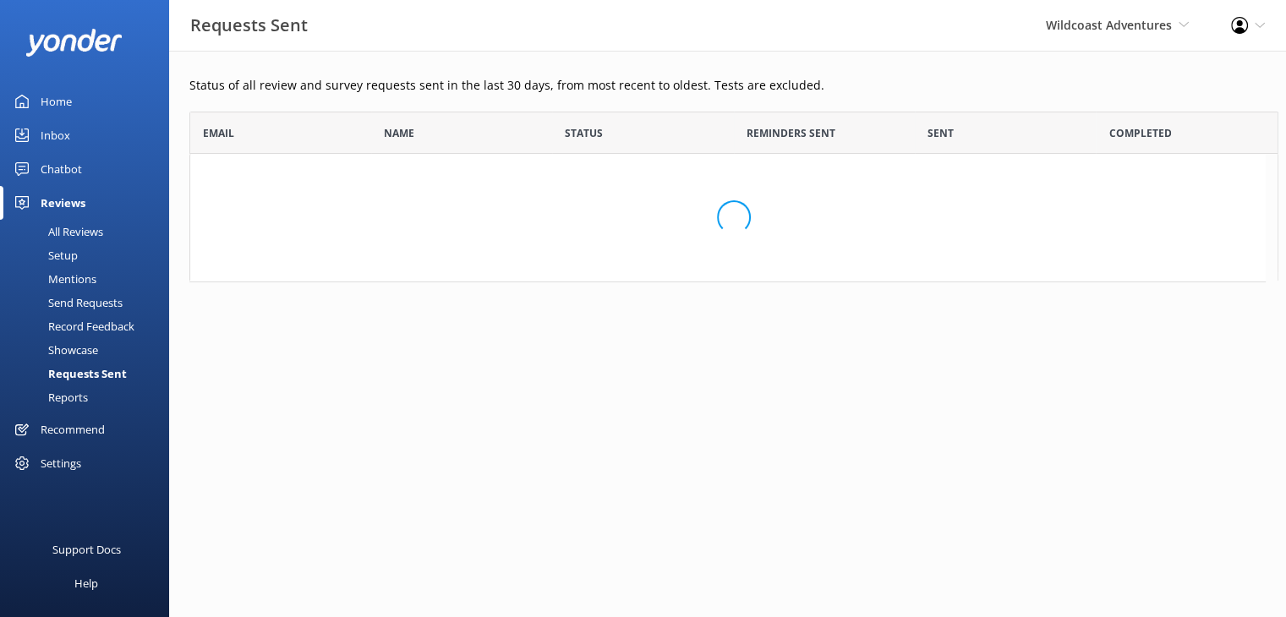
scroll to position [453, 1063]
